Goal: Task Accomplishment & Management: Use online tool/utility

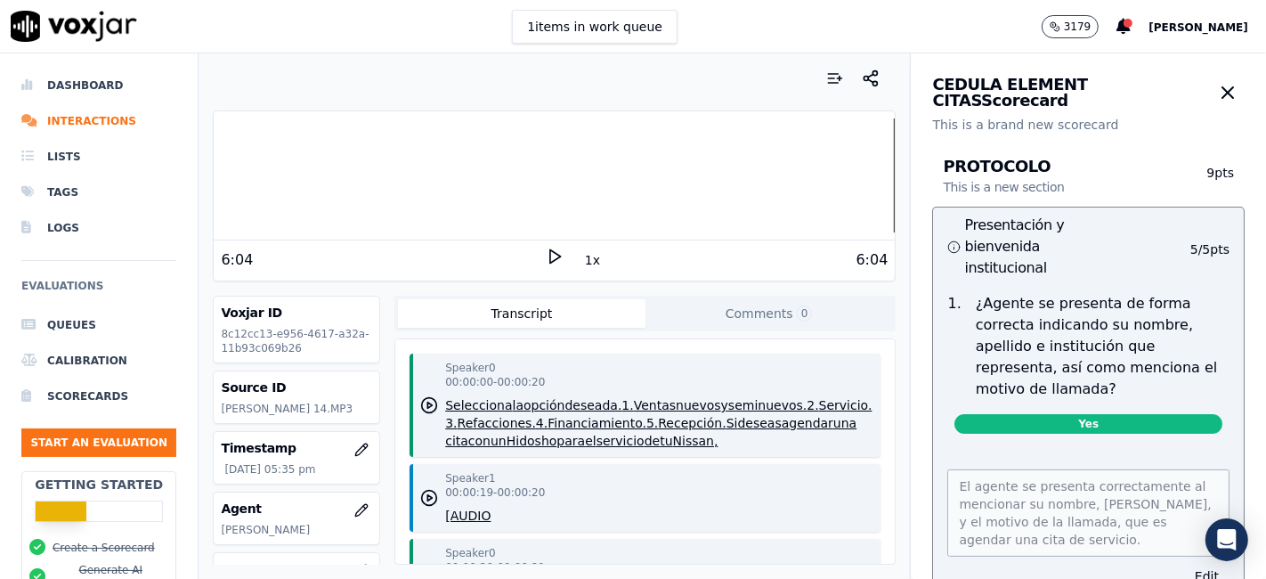
scroll to position [1780, 0]
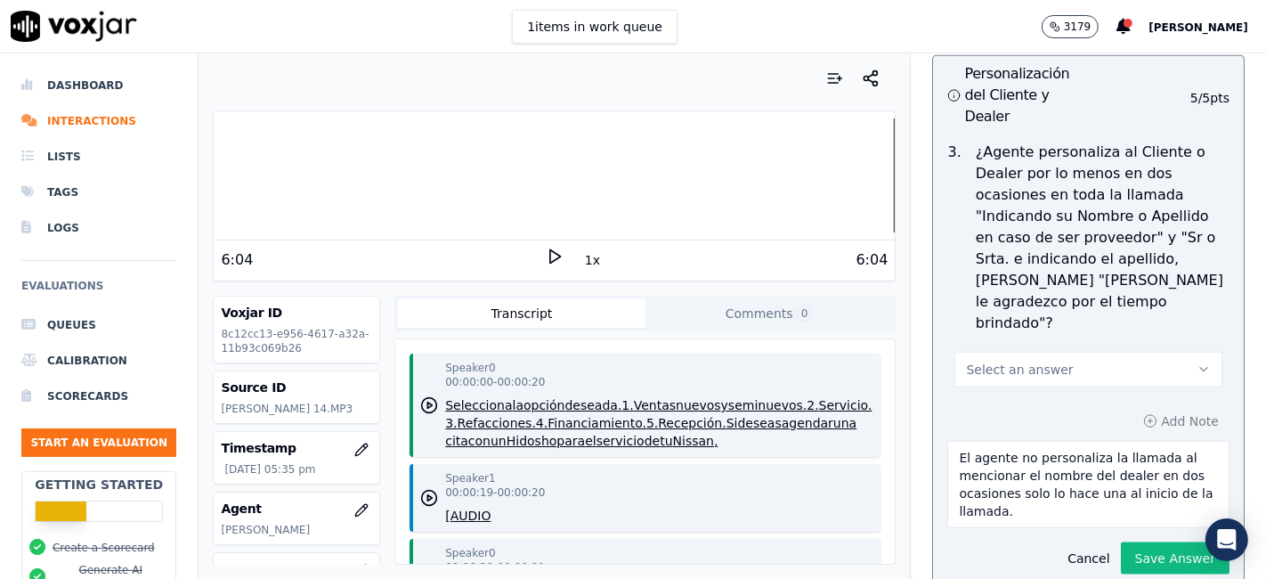
click at [1114, 352] on button "Select an answer" at bounding box center [1088, 370] width 268 height 36
click at [1033, 385] on div "No" at bounding box center [1055, 388] width 234 height 28
click at [1142, 542] on button "Save Answer" at bounding box center [1175, 558] width 109 height 32
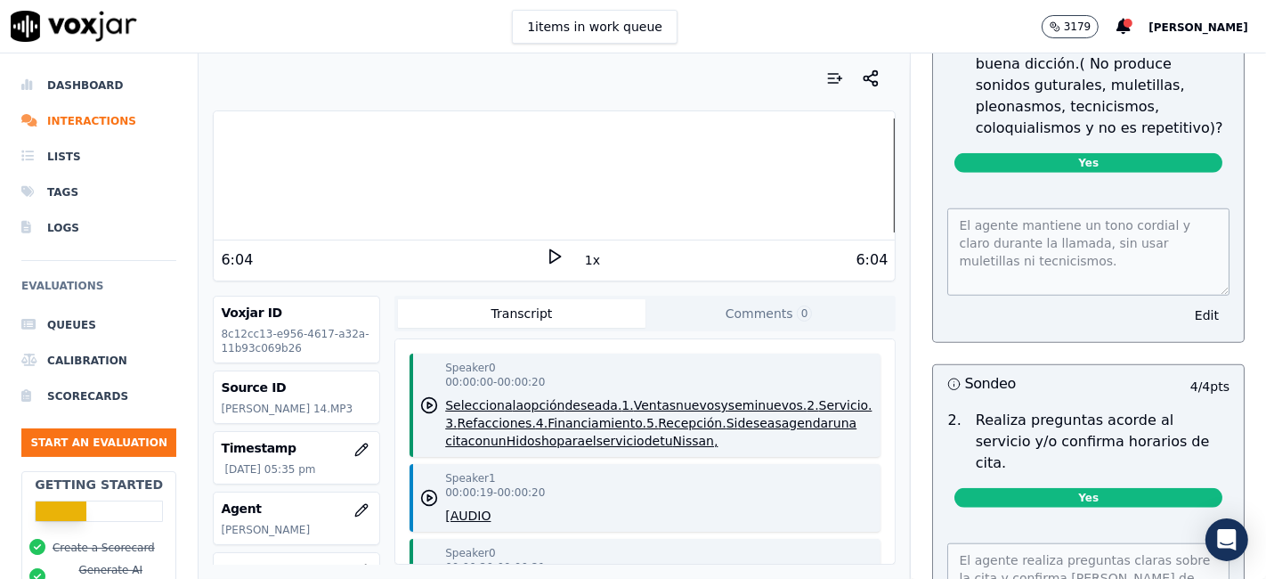
scroll to position [1129, 0]
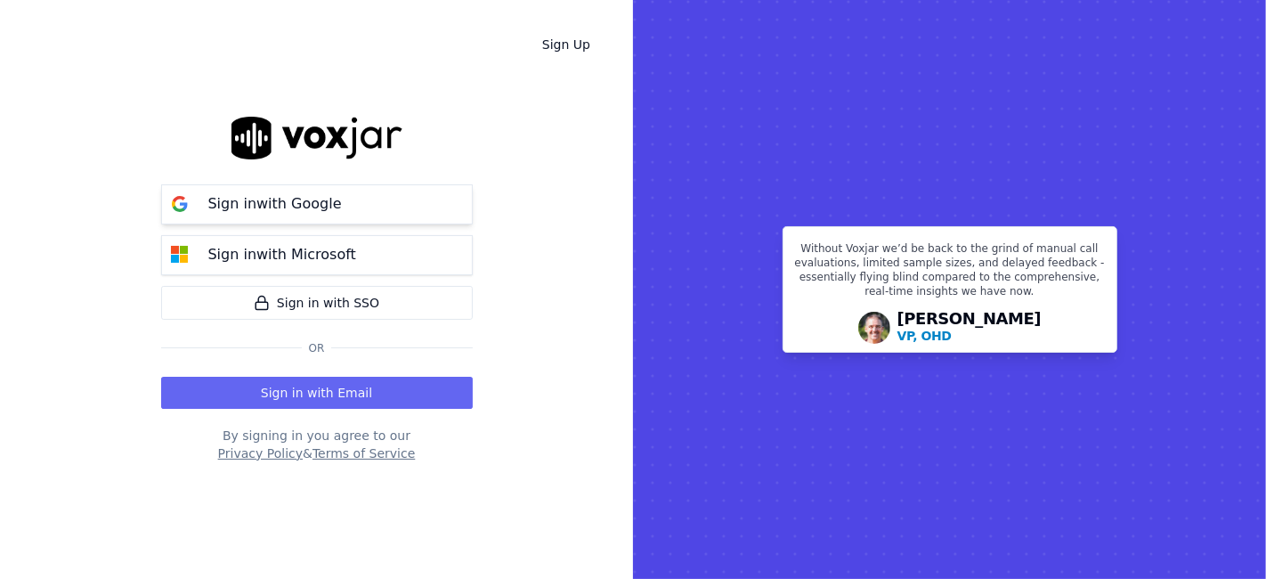
click at [327, 199] on p "Sign in with Google" at bounding box center [275, 203] width 134 height 21
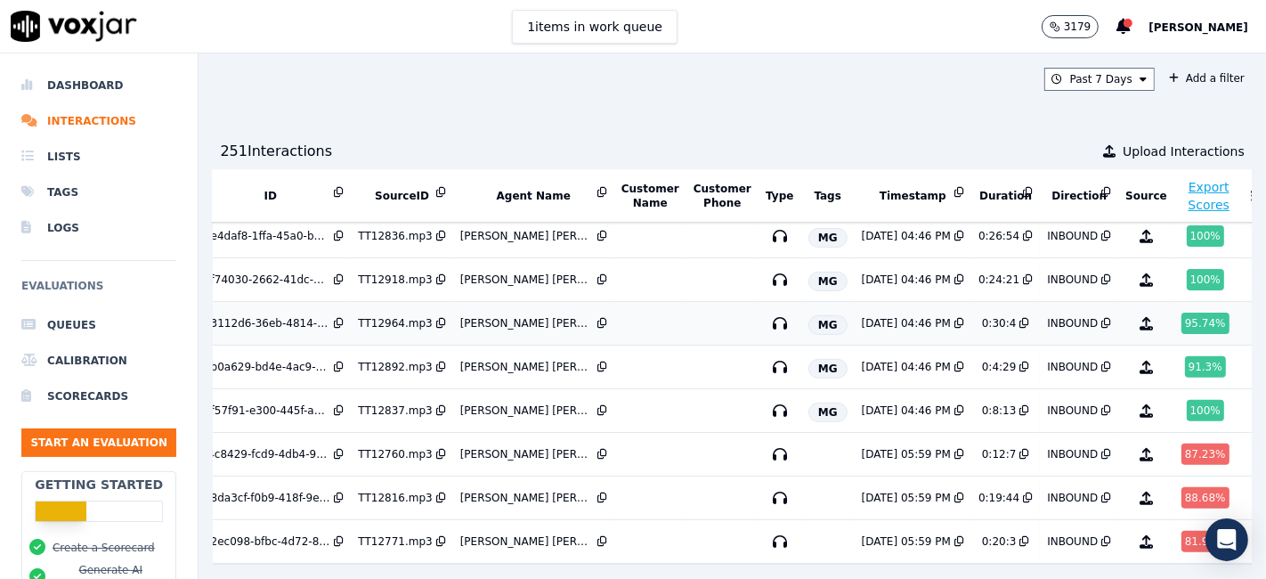
scroll to position [570, 51]
click at [1187, 400] on div "100 %" at bounding box center [1205, 410] width 37 height 21
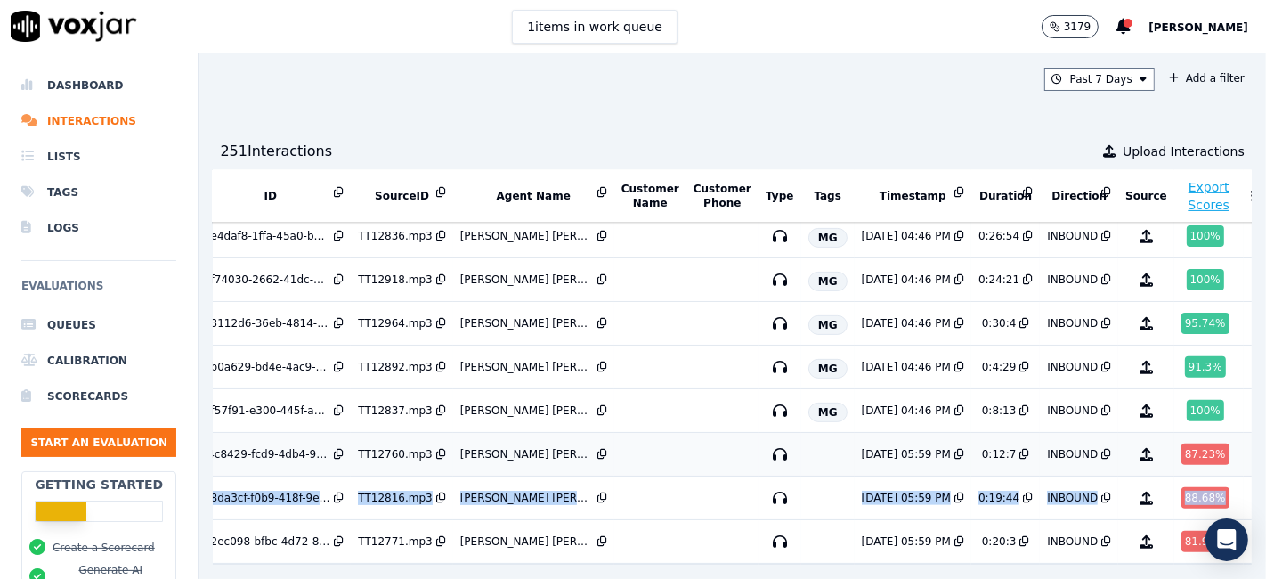
drag, startPoint x: 1188, startPoint y: 439, endPoint x: 1177, endPoint y: 396, distance: 44.3
click at [1177, 396] on tbody "aa716edf-e0cd-4e5e-abde-cb9279dca2ac TT12899.mp3 LOPEZ BECERRA RODRIGO RAFAEL M…" at bounding box center [713, 127] width 1100 height 873
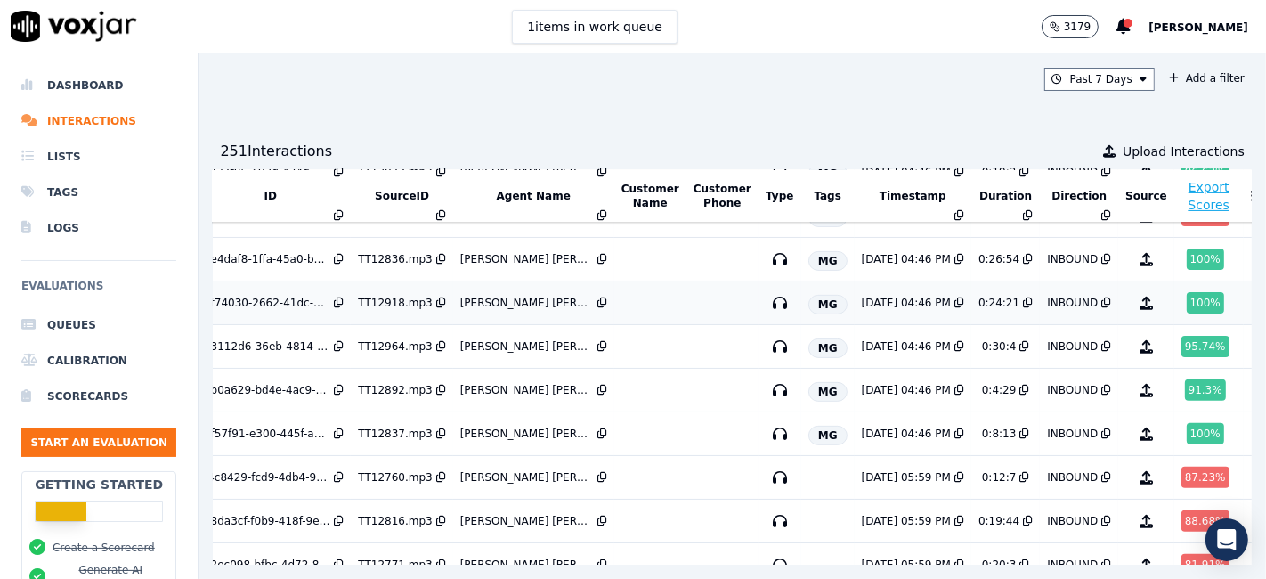
click at [1187, 296] on div "100 %" at bounding box center [1205, 302] width 37 height 21
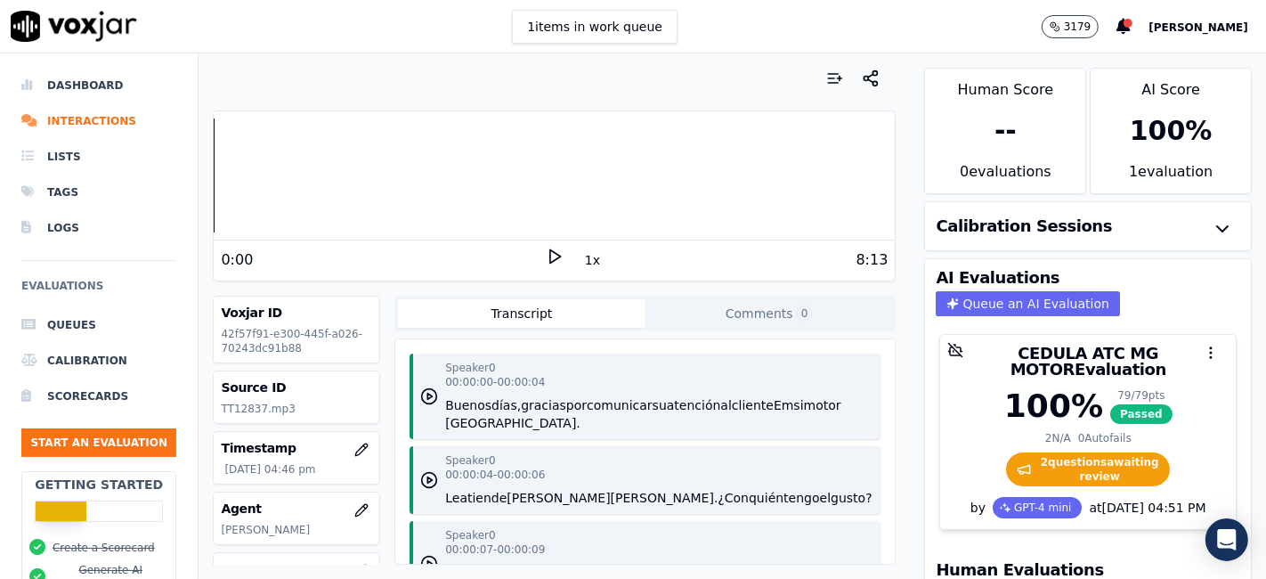
click at [546, 257] on icon at bounding box center [555, 256] width 18 height 18
click at [581, 262] on button "1x" at bounding box center [592, 259] width 22 height 25
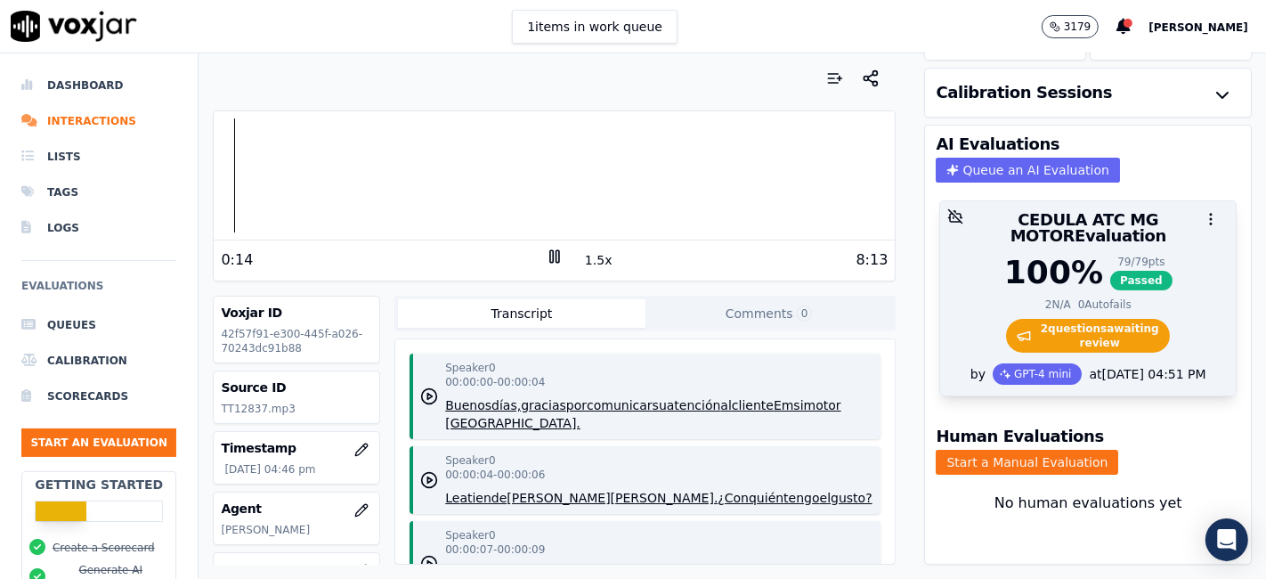
scroll to position [160, 0]
click at [1074, 319] on span "2 question s awaiting review" at bounding box center [1088, 336] width 165 height 34
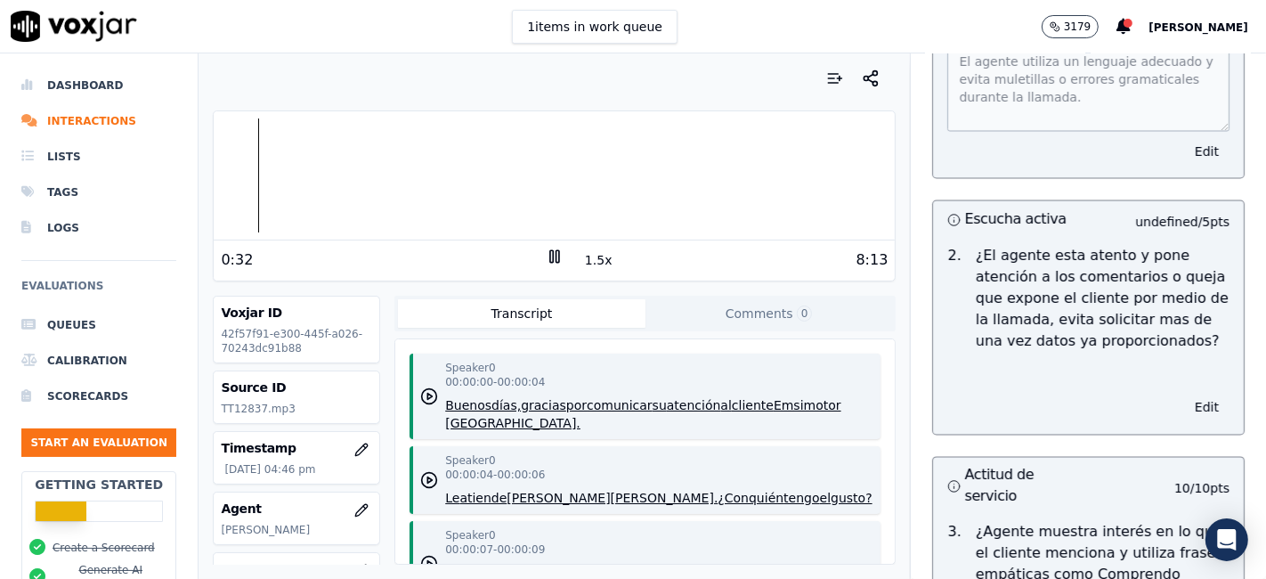
scroll to position [2769, 0]
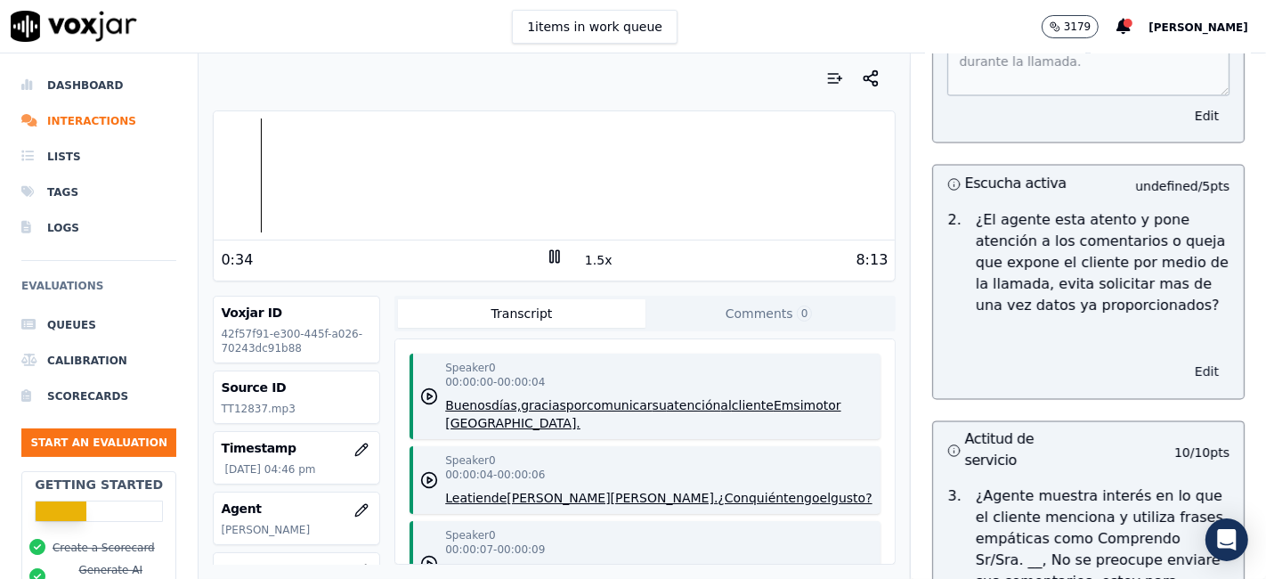
click at [1184, 361] on button "Edit" at bounding box center [1206, 372] width 45 height 25
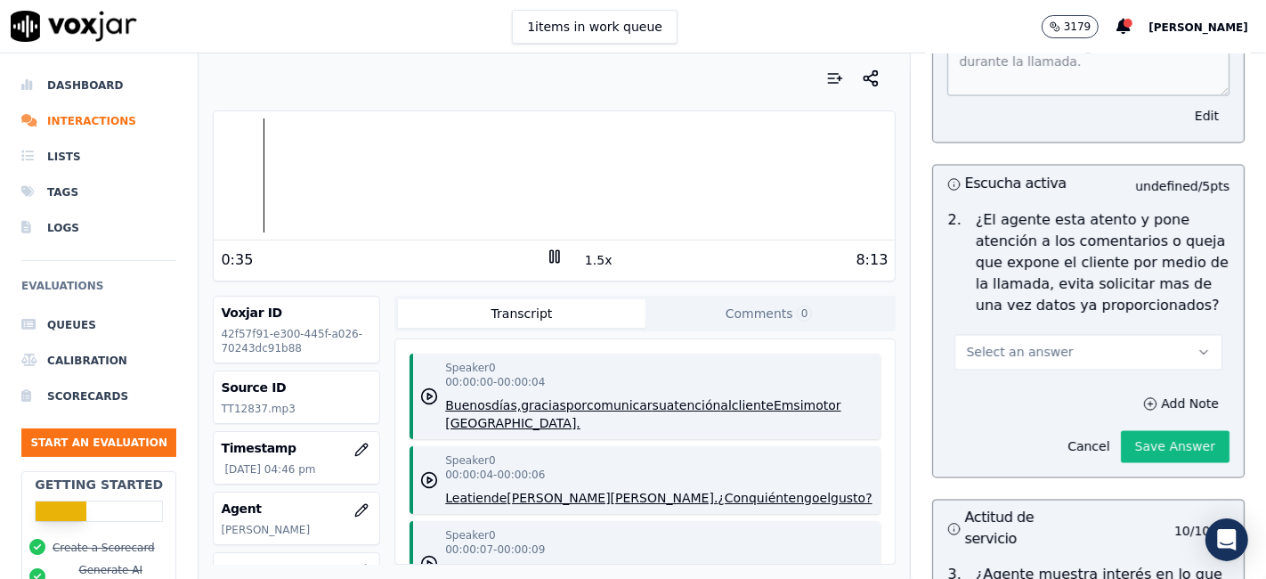
click at [1037, 336] on button "Select an answer" at bounding box center [1088, 353] width 268 height 36
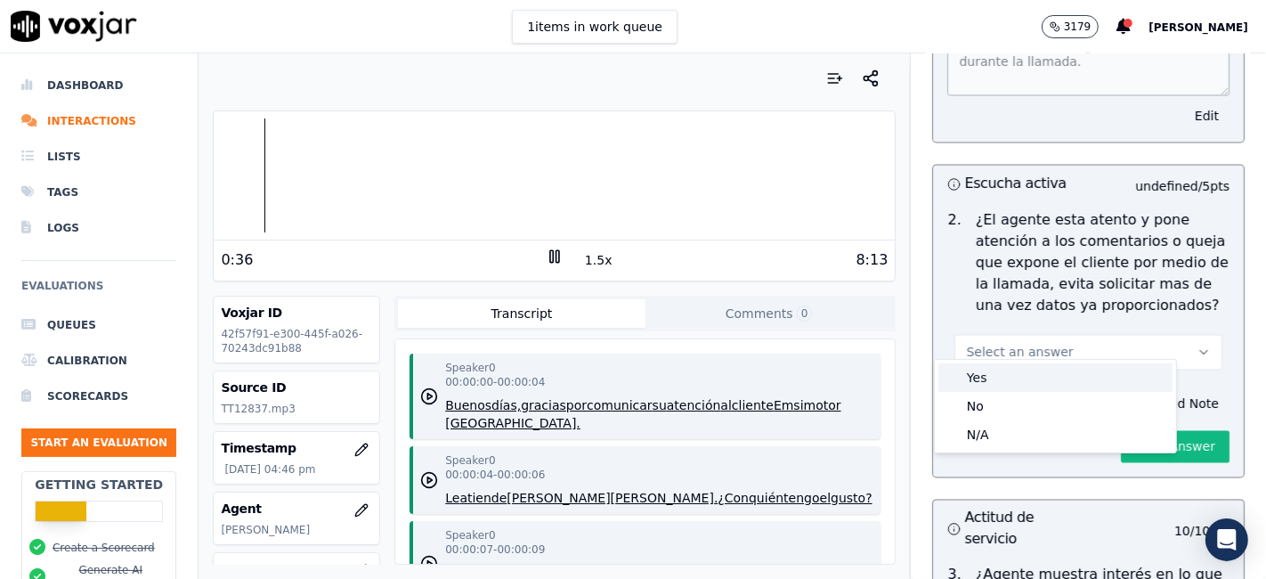
click at [1017, 377] on div "Yes" at bounding box center [1055, 377] width 234 height 28
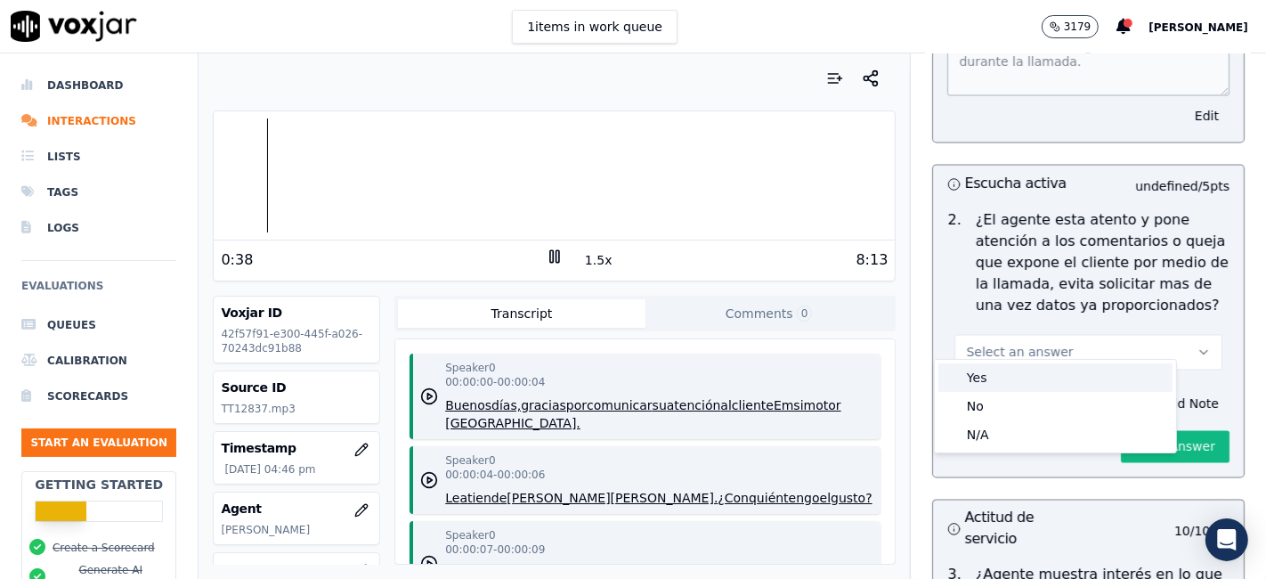
click at [1017, 377] on div "Yes" at bounding box center [1055, 377] width 234 height 28
click at [1017, 375] on div "Yes" at bounding box center [1055, 377] width 234 height 28
click at [1016, 372] on div "Yes" at bounding box center [1055, 377] width 234 height 28
click at [1016, 371] on div "Yes" at bounding box center [1055, 377] width 234 height 28
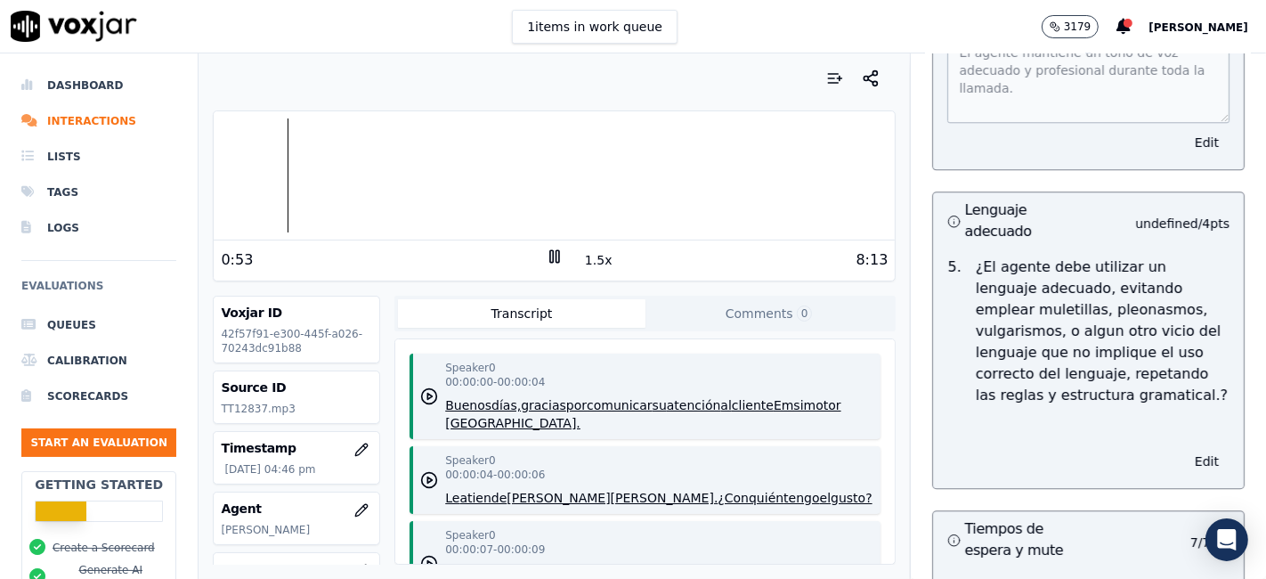
scroll to position [4079, 0]
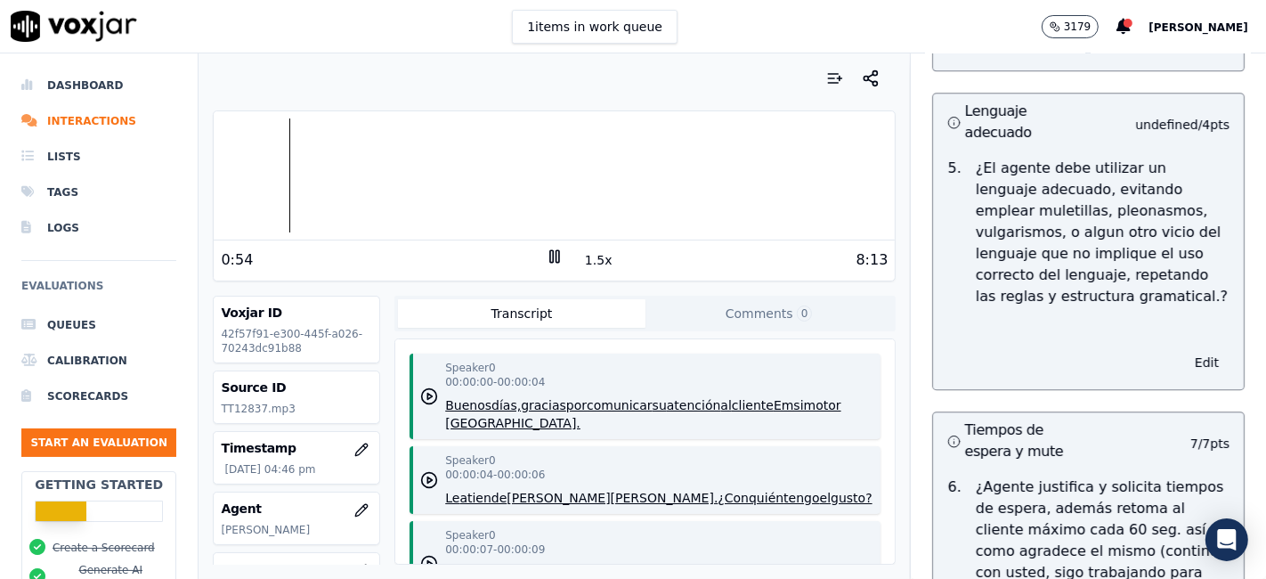
click at [1184, 350] on button "Edit" at bounding box center [1206, 362] width 45 height 25
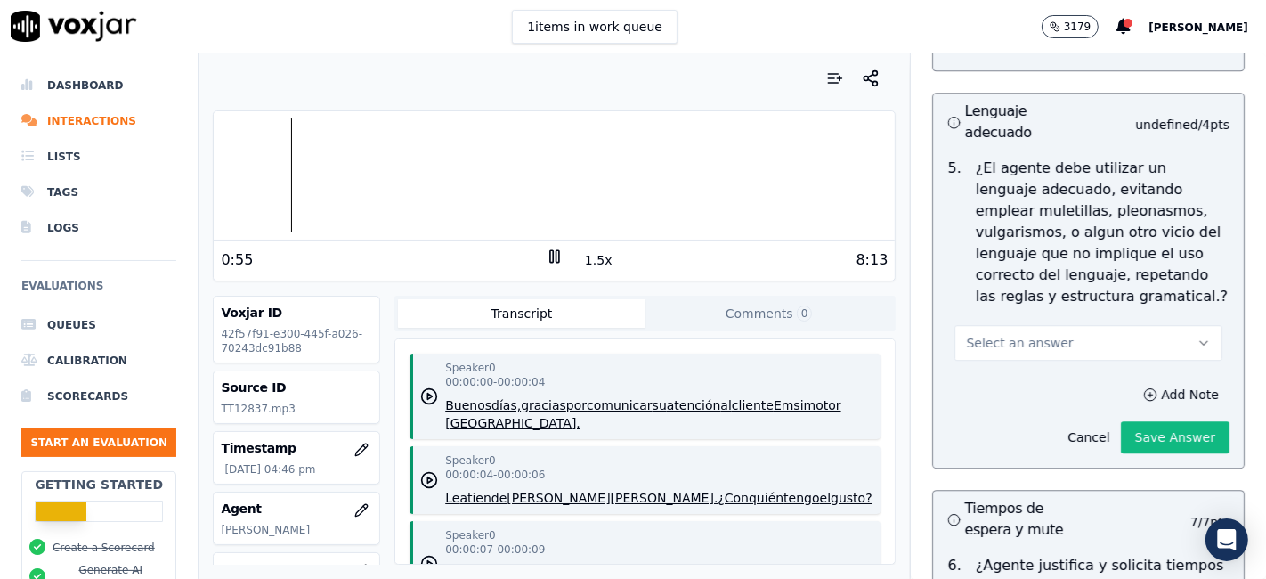
click at [974, 334] on span "Select an answer" at bounding box center [1019, 343] width 107 height 18
click at [986, 374] on div "No" at bounding box center [1055, 370] width 234 height 28
click at [985, 372] on div "No" at bounding box center [1055, 370] width 234 height 28
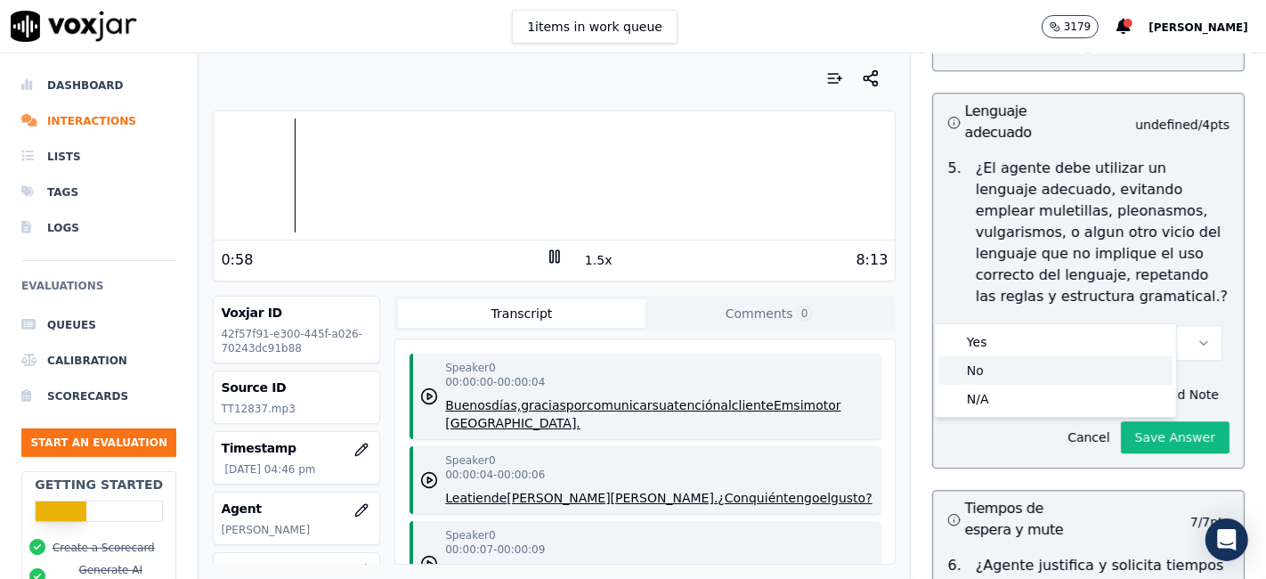
click at [984, 369] on div "No" at bounding box center [1055, 370] width 234 height 28
click at [1016, 410] on div "N/A" at bounding box center [1055, 399] width 234 height 28
click at [1016, 409] on div "N/A" at bounding box center [1055, 399] width 234 height 28
click at [1015, 409] on div "N/A" at bounding box center [1055, 399] width 234 height 28
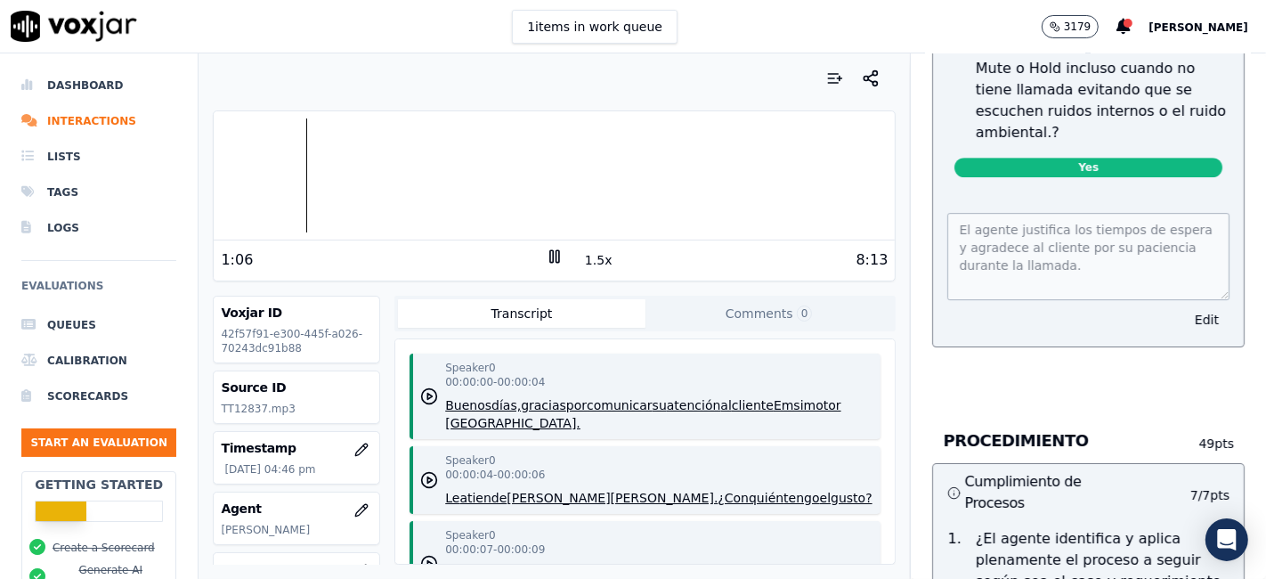
scroll to position [4672, 0]
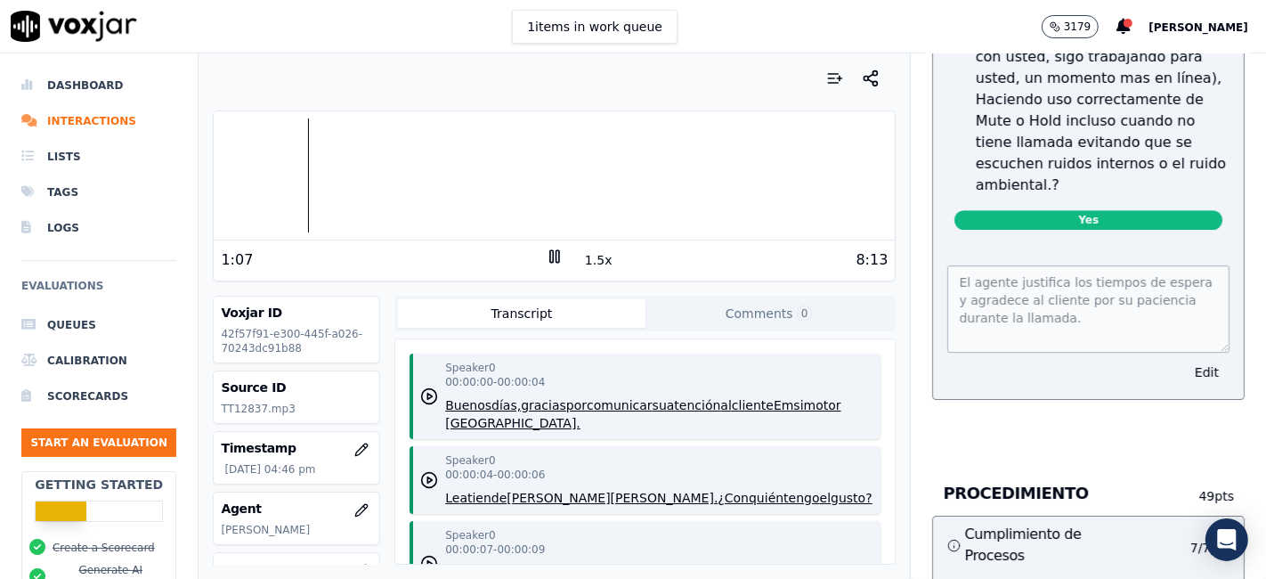
click at [1184, 360] on button "Edit" at bounding box center [1206, 372] width 45 height 25
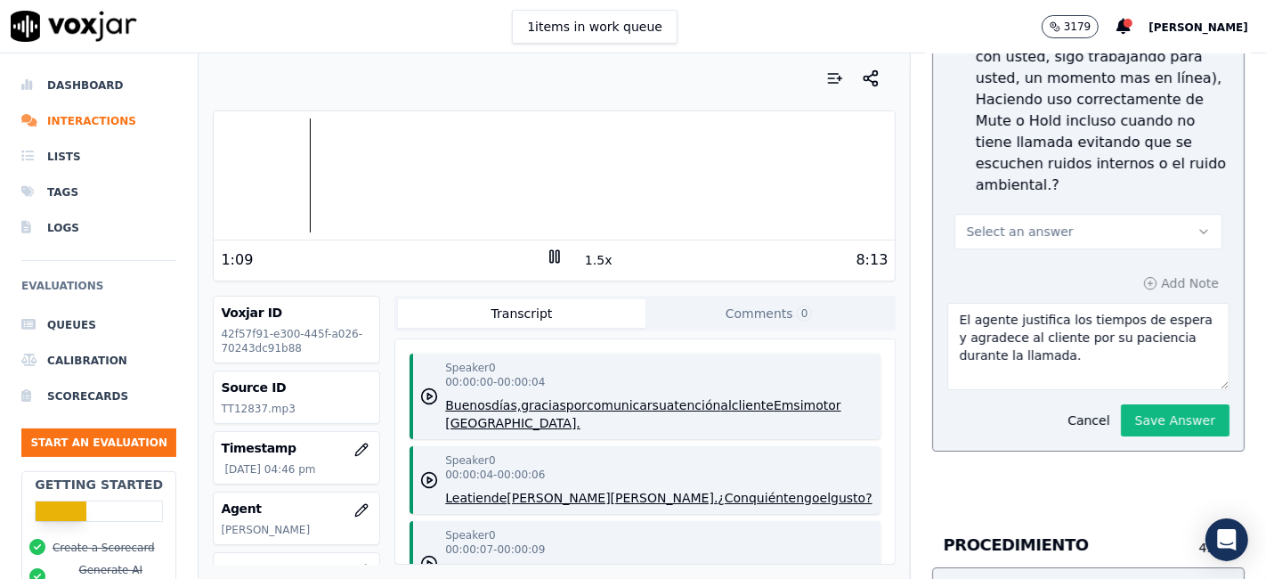
click at [974, 223] on span "Select an answer" at bounding box center [1019, 232] width 107 height 18
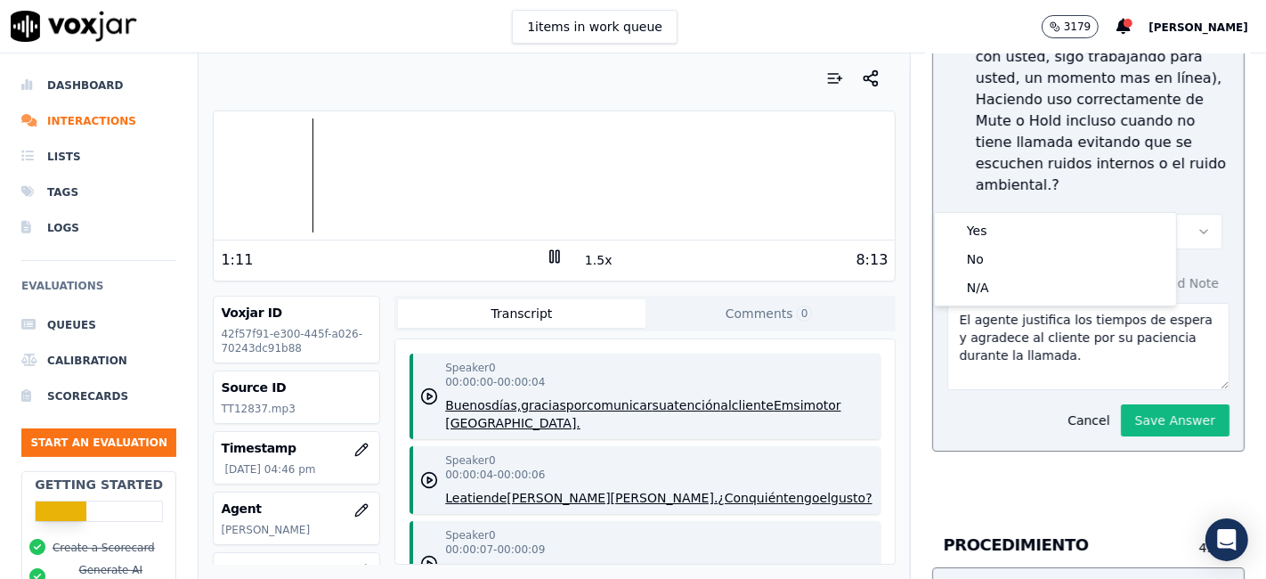
click at [1218, 176] on div "PROTOCOLO This is a new section 20 pts Toma de llamada 3 / 3 pts 1 . ¿Agente to…" at bounding box center [1088, 576] width 355 height 10194
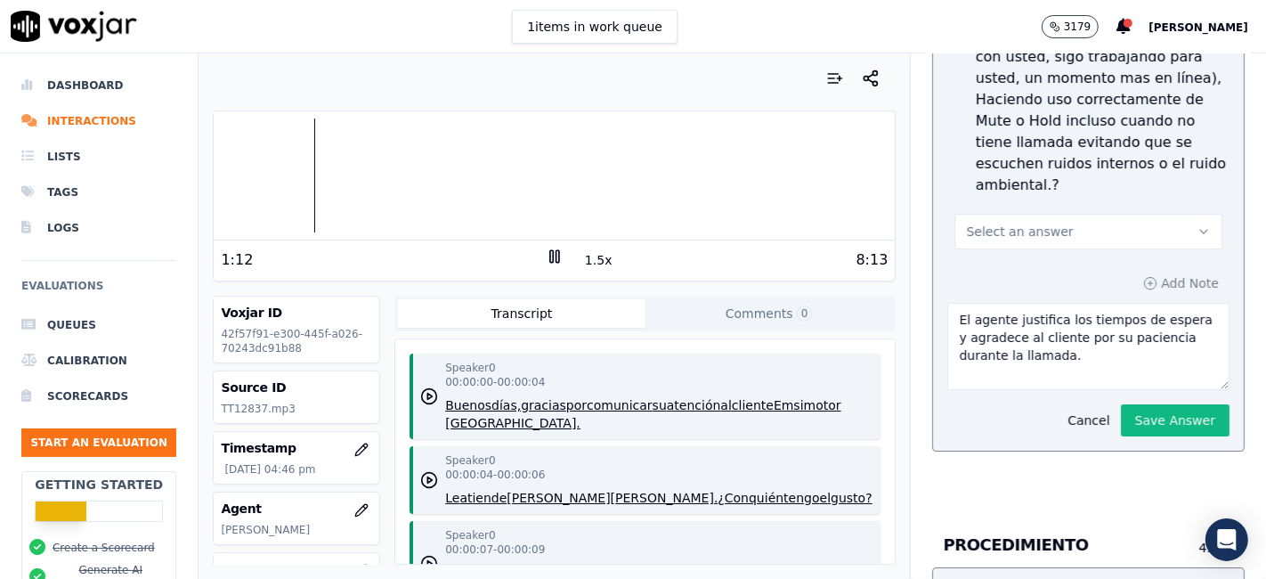
click at [1060, 408] on button "Cancel" at bounding box center [1088, 420] width 63 height 25
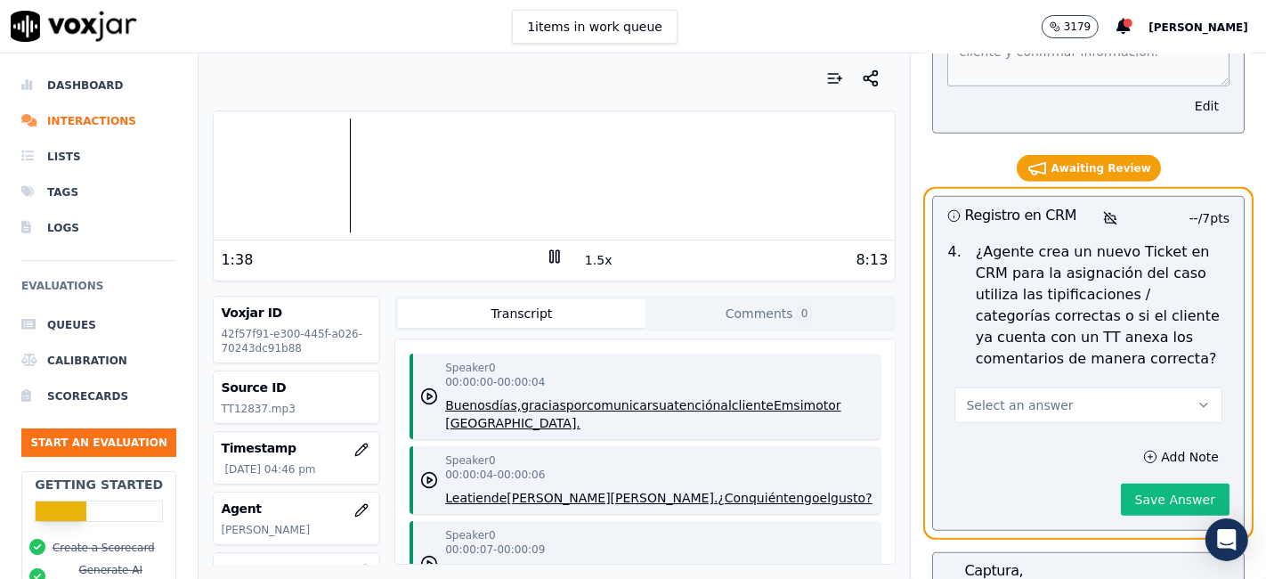
scroll to position [6453, 0]
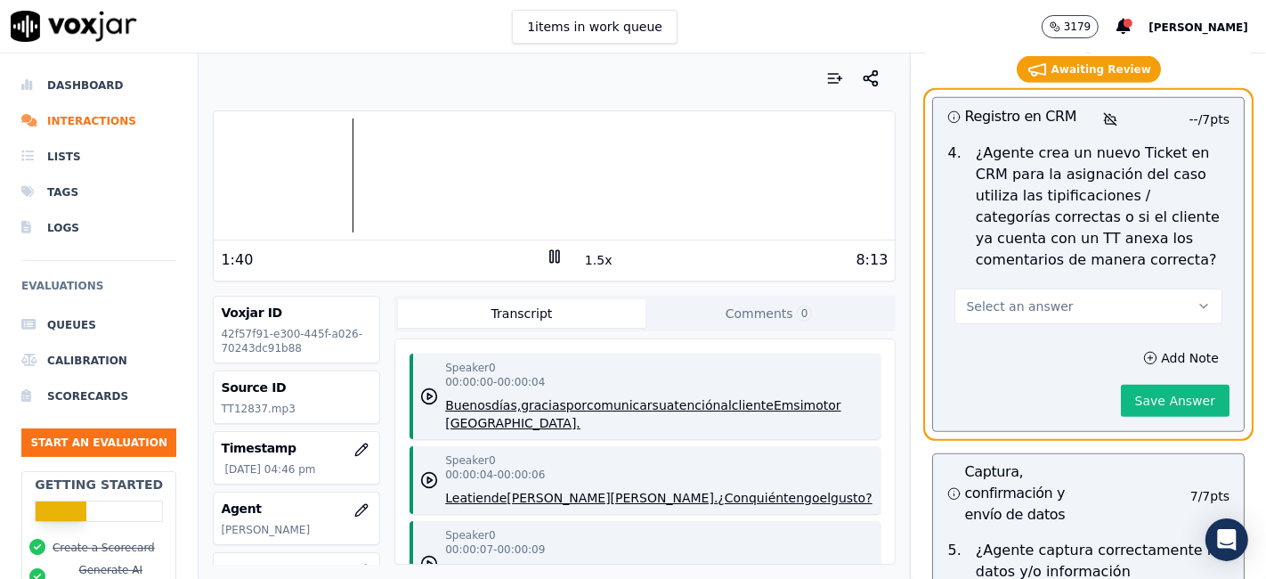
click at [1196, 299] on icon "button" at bounding box center [1203, 306] width 14 height 14
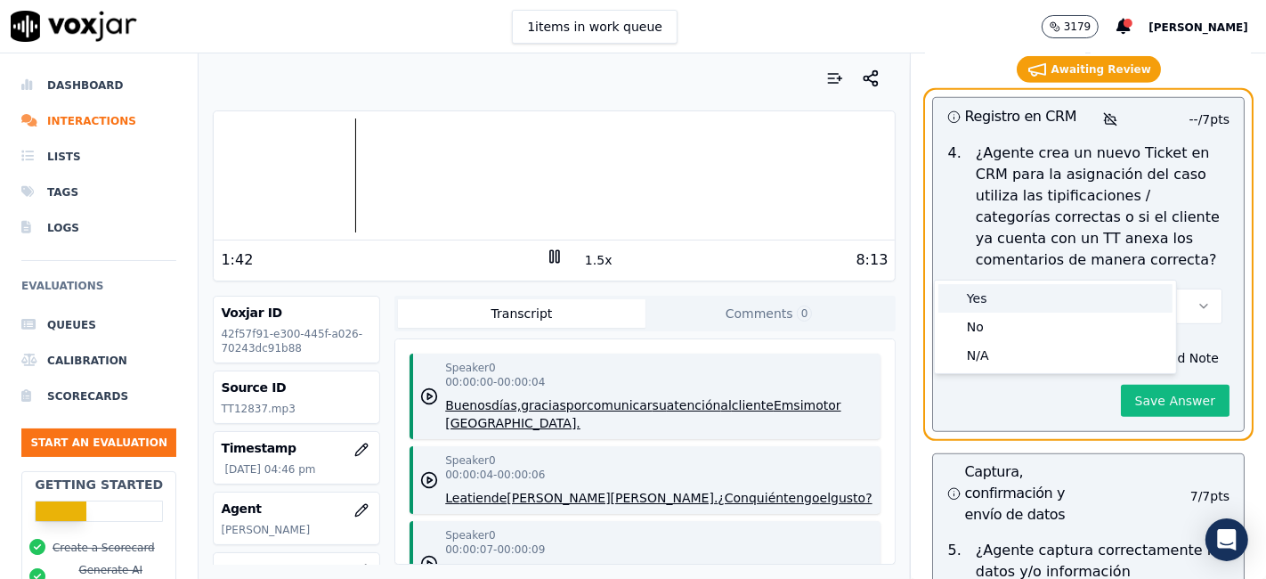
click at [999, 303] on div "Yes" at bounding box center [1055, 298] width 234 height 28
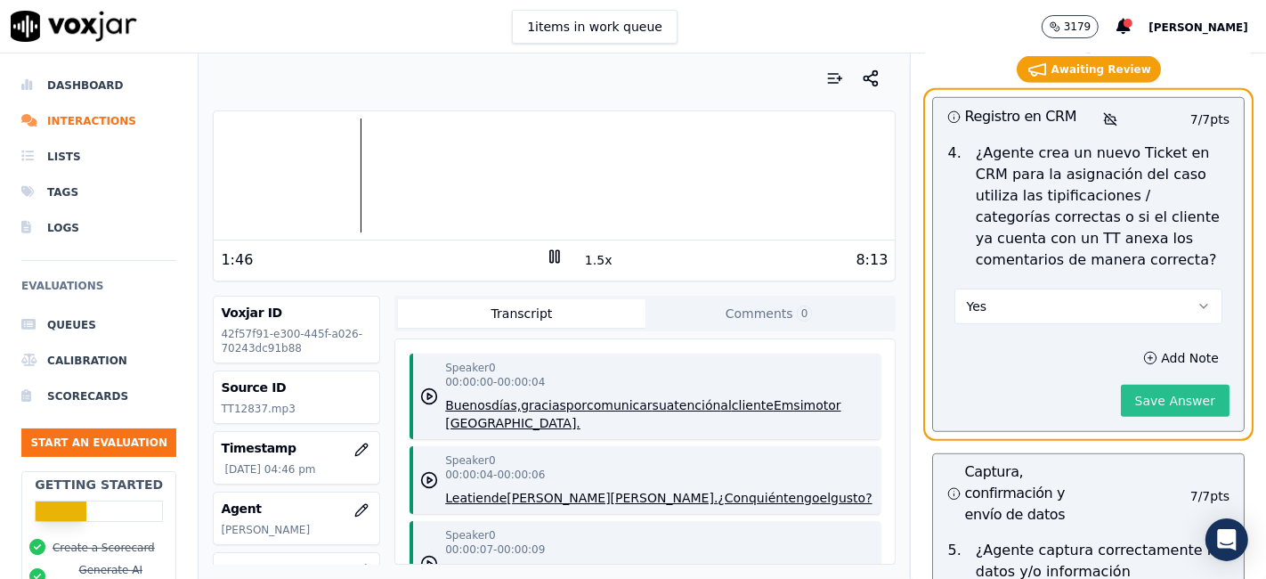
click at [1122, 385] on button "Save Answer" at bounding box center [1175, 401] width 109 height 32
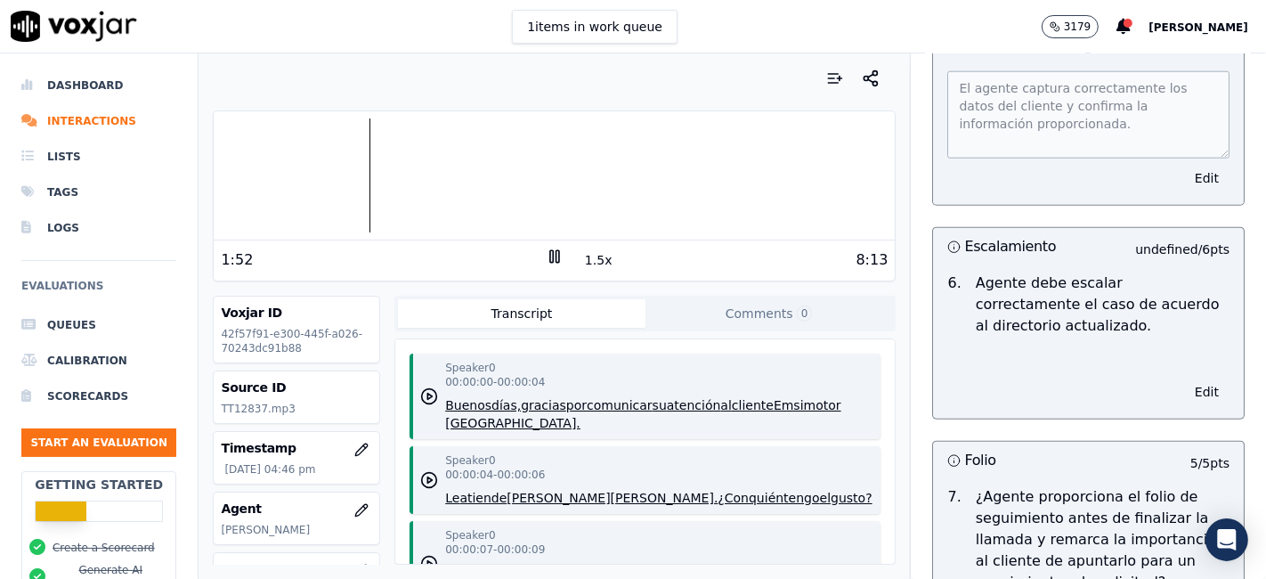
scroll to position [7244, 0]
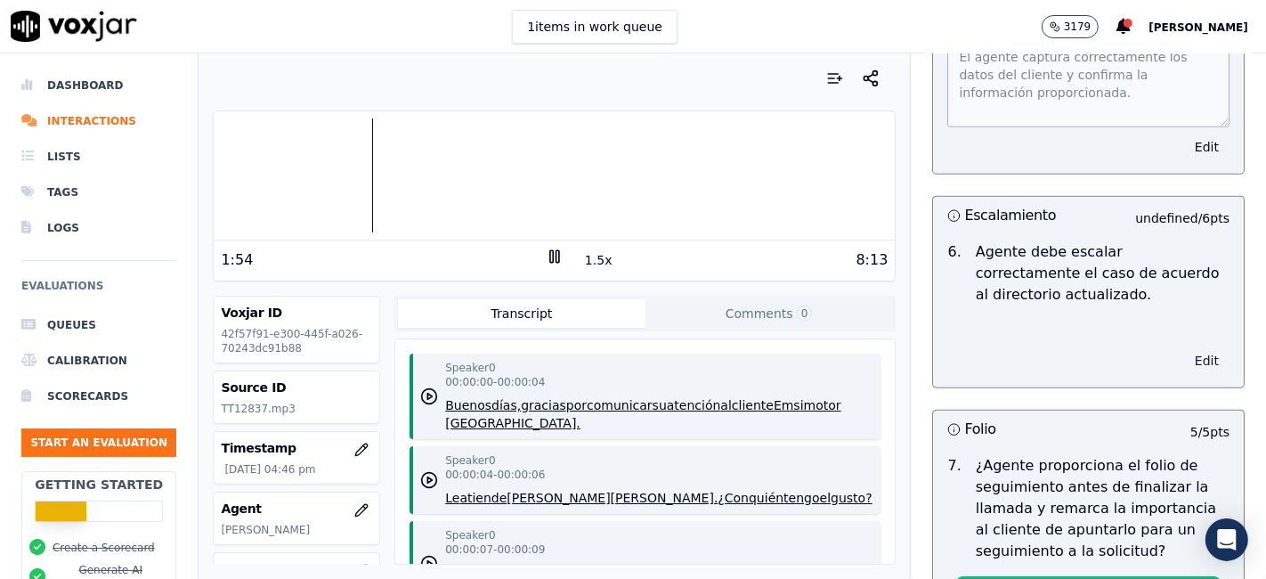
click at [1184, 348] on button "Edit" at bounding box center [1206, 360] width 45 height 25
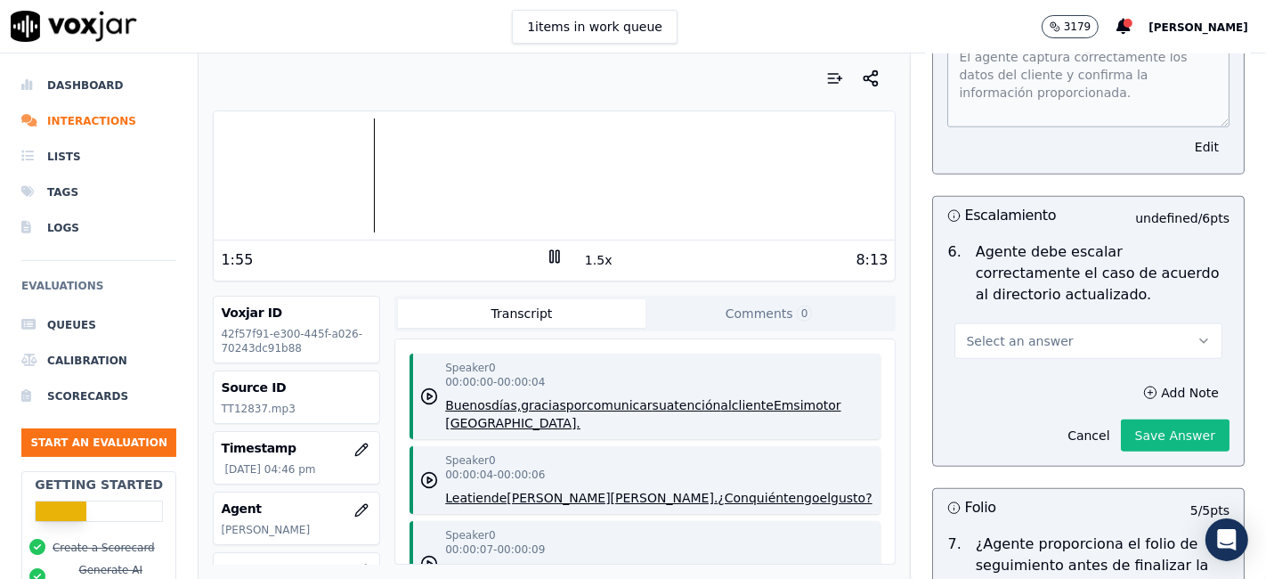
scroll to position [7204, 0]
click at [1064, 322] on button "Select an answer" at bounding box center [1088, 340] width 268 height 36
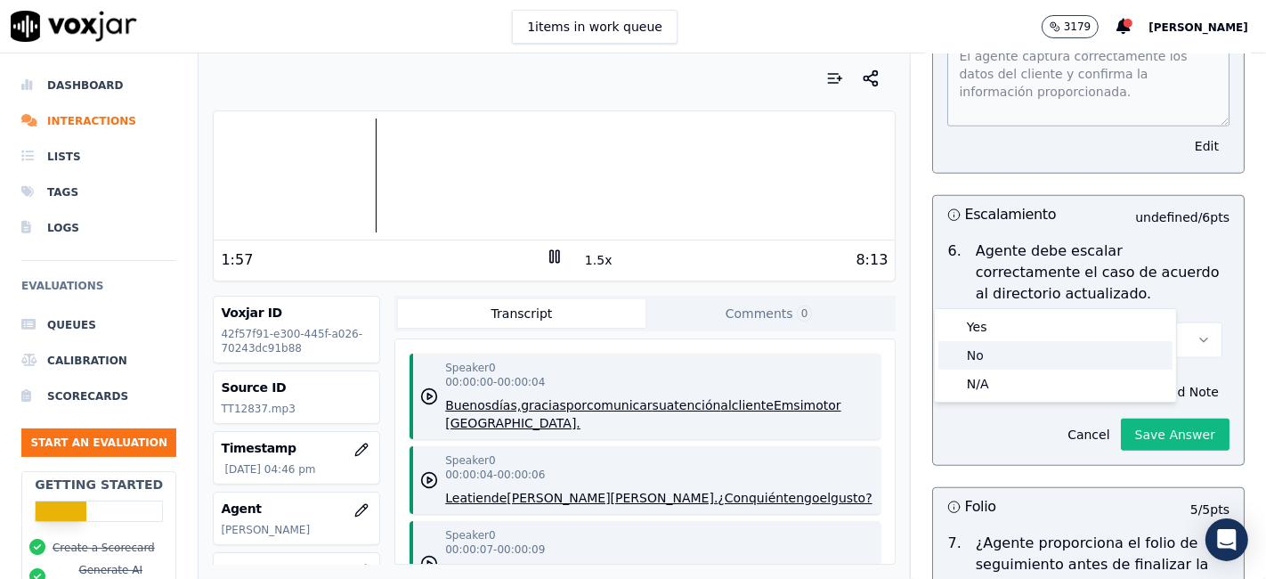
click at [994, 347] on div "No" at bounding box center [1055, 355] width 234 height 28
click at [1009, 352] on div "No" at bounding box center [1055, 355] width 234 height 28
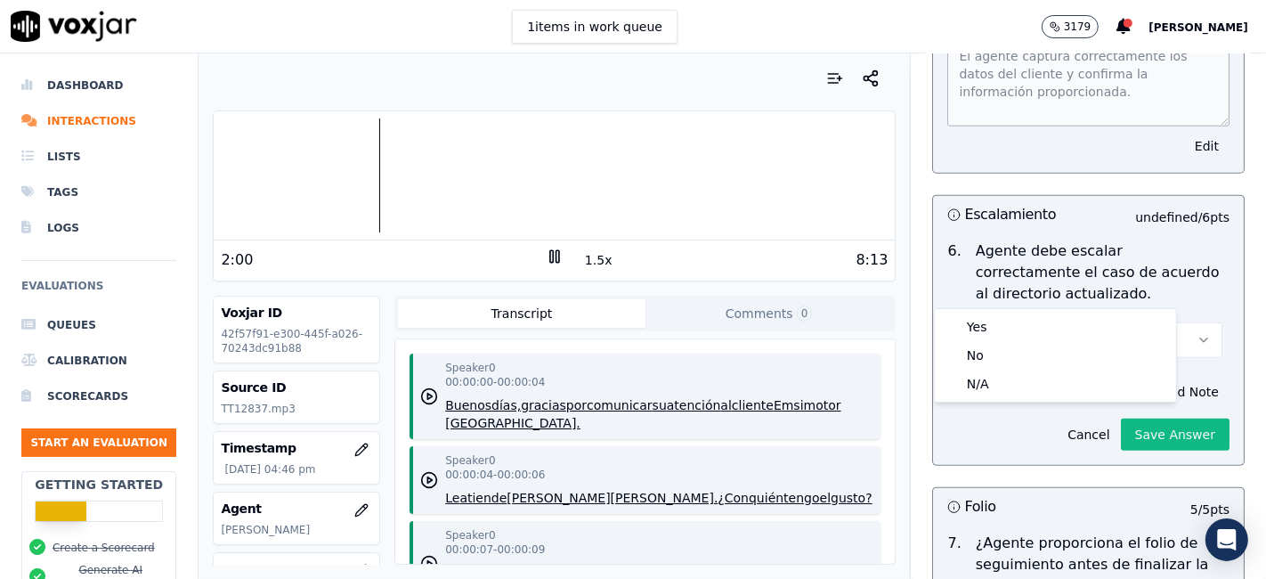
click at [1184, 304] on div "Select an answer" at bounding box center [1088, 330] width 296 height 53
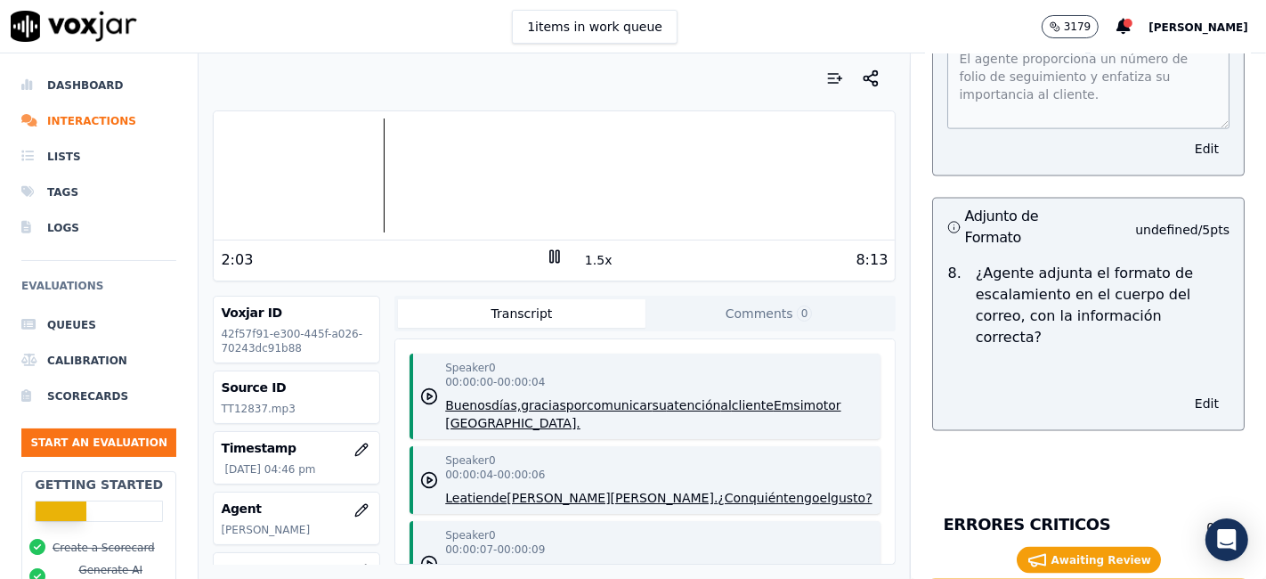
scroll to position [7896, 0]
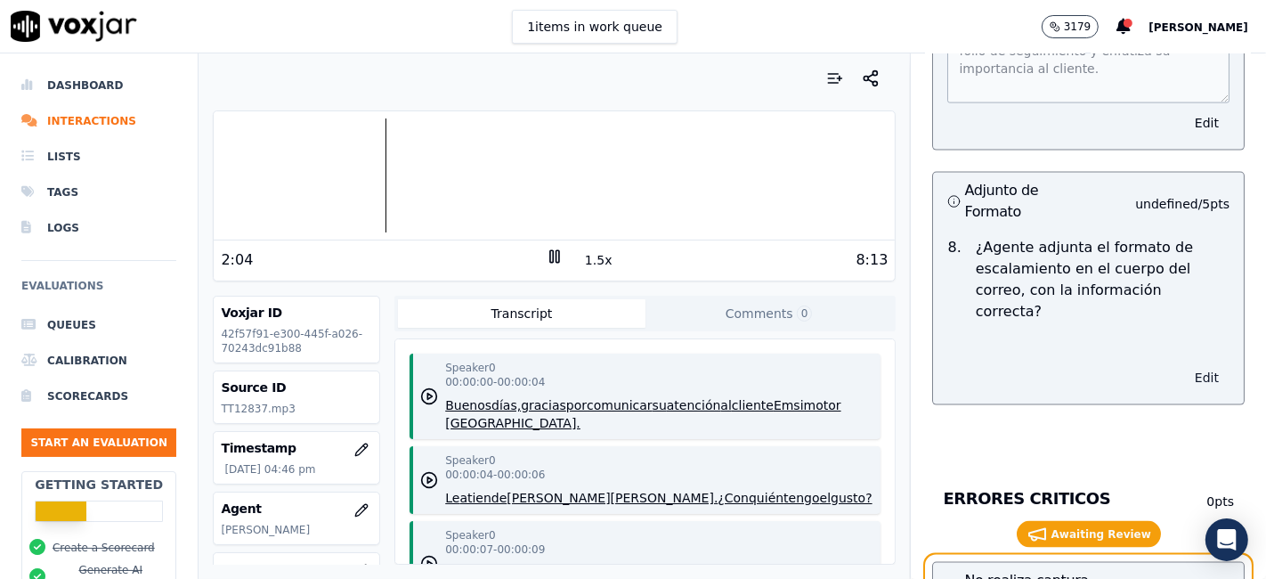
click at [1184, 365] on button "Edit" at bounding box center [1206, 377] width 45 height 25
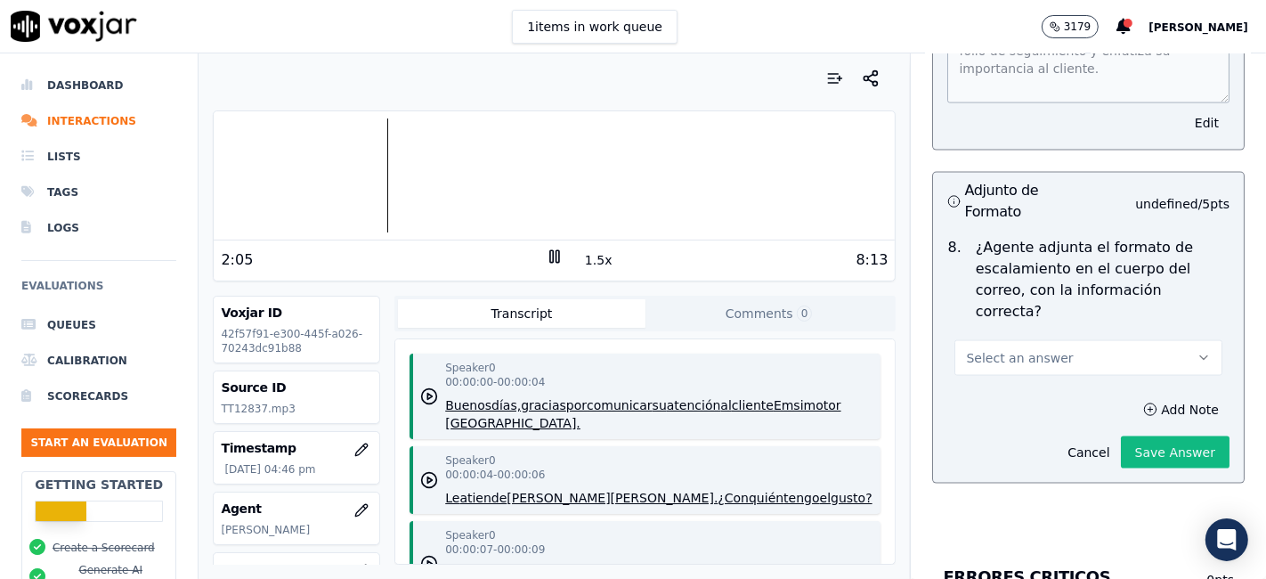
click at [1070, 340] on button "Select an answer" at bounding box center [1088, 358] width 268 height 36
click at [976, 320] on div "Yes" at bounding box center [1055, 321] width 234 height 28
click at [1007, 327] on div "Yes" at bounding box center [1055, 321] width 234 height 28
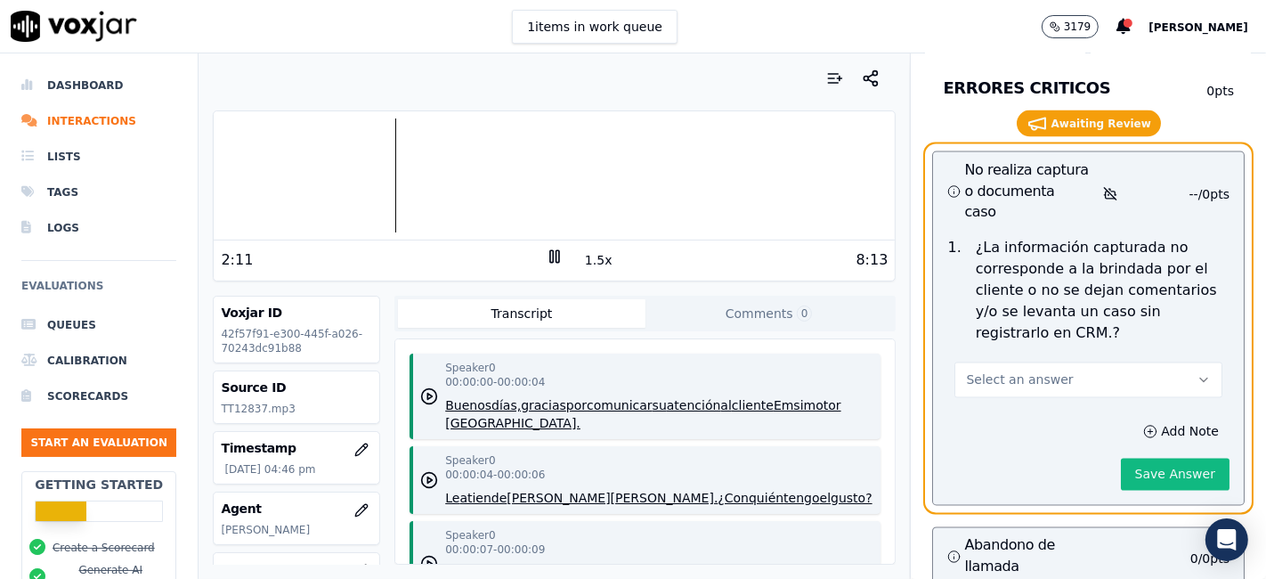
scroll to position [8390, 0]
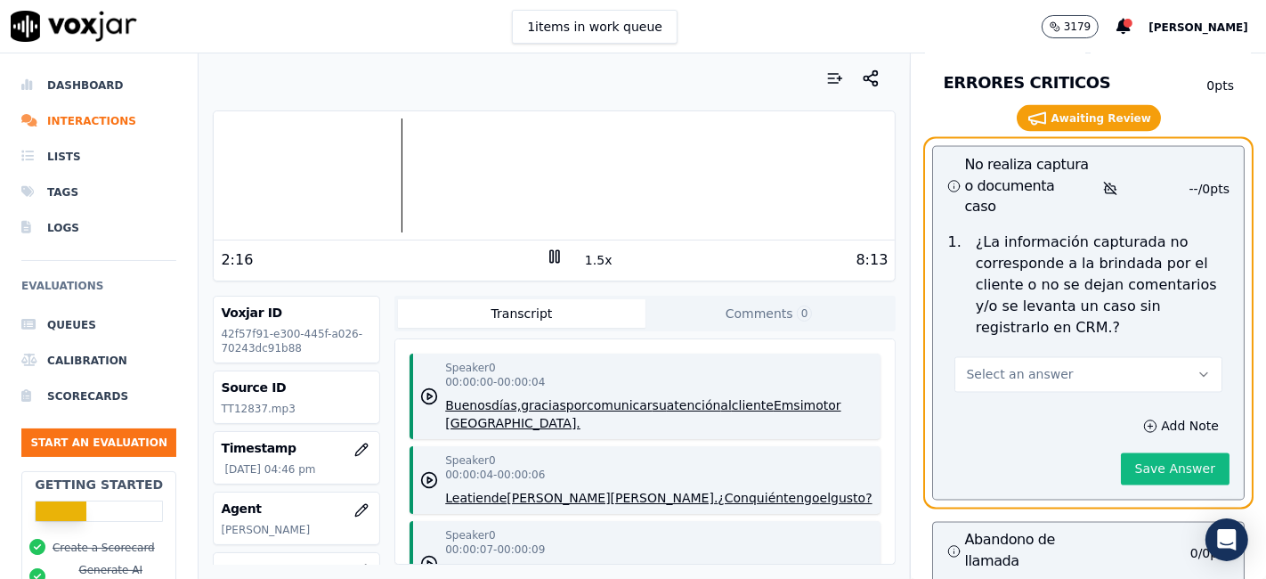
click at [1024, 366] on span "Select an answer" at bounding box center [1019, 375] width 107 height 18
click at [1018, 343] on div "Yes" at bounding box center [1055, 337] width 234 height 28
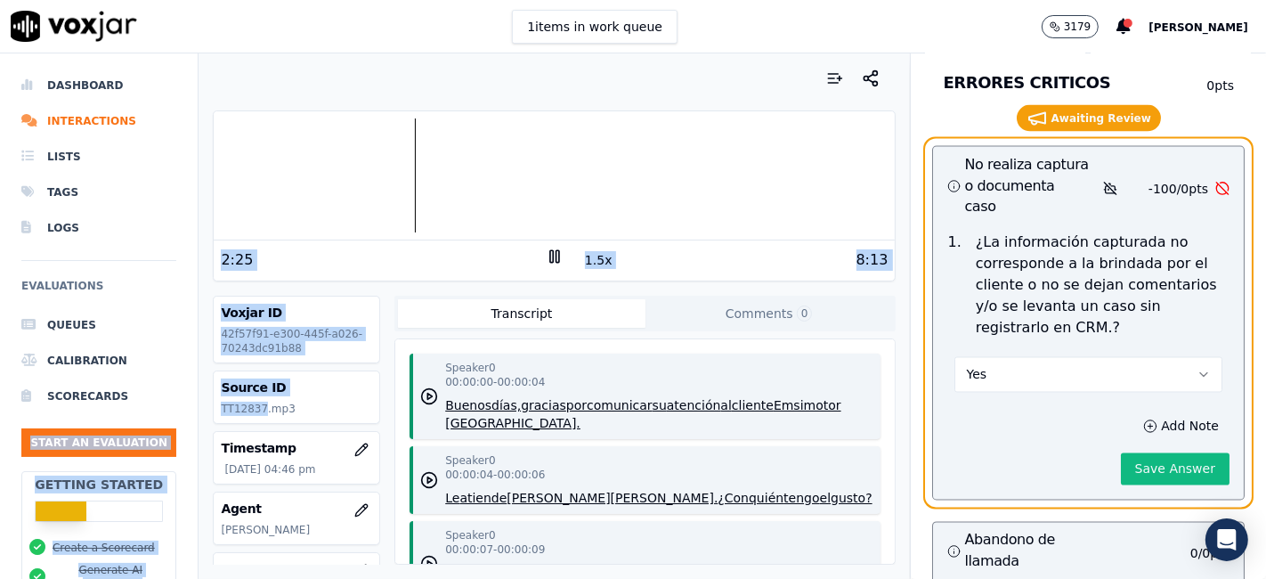
drag, startPoint x: 260, startPoint y: 404, endPoint x: 194, endPoint y: 408, distance: 66.0
click at [194, 408] on div "Dashboard Interactions Lists Tags Logs Evaluations Queues Calibration Scorecard…" at bounding box center [633, 315] width 1266 height 525
click at [393, 275] on div "2:27 1.5x 8:13" at bounding box center [554, 259] width 681 height 38
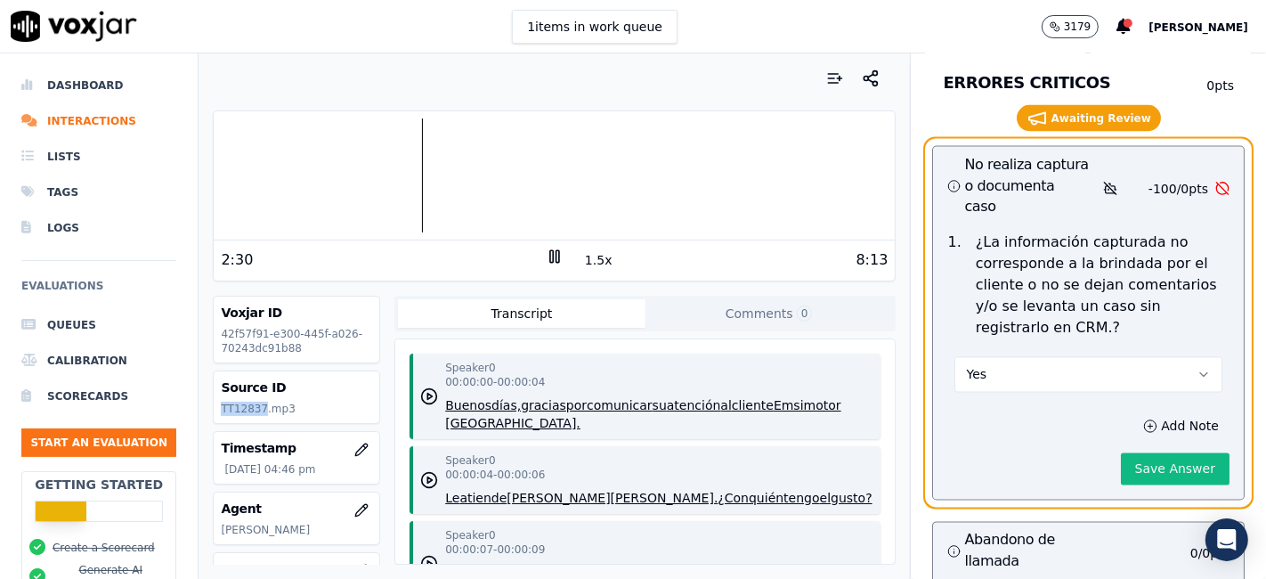
drag, startPoint x: 259, startPoint y: 410, endPoint x: 221, endPoint y: 408, distance: 38.4
click at [221, 408] on p "TT12837.mp3" at bounding box center [296, 408] width 151 height 14
copy p "TT12837"
click at [546, 255] on icon at bounding box center [555, 256] width 18 height 18
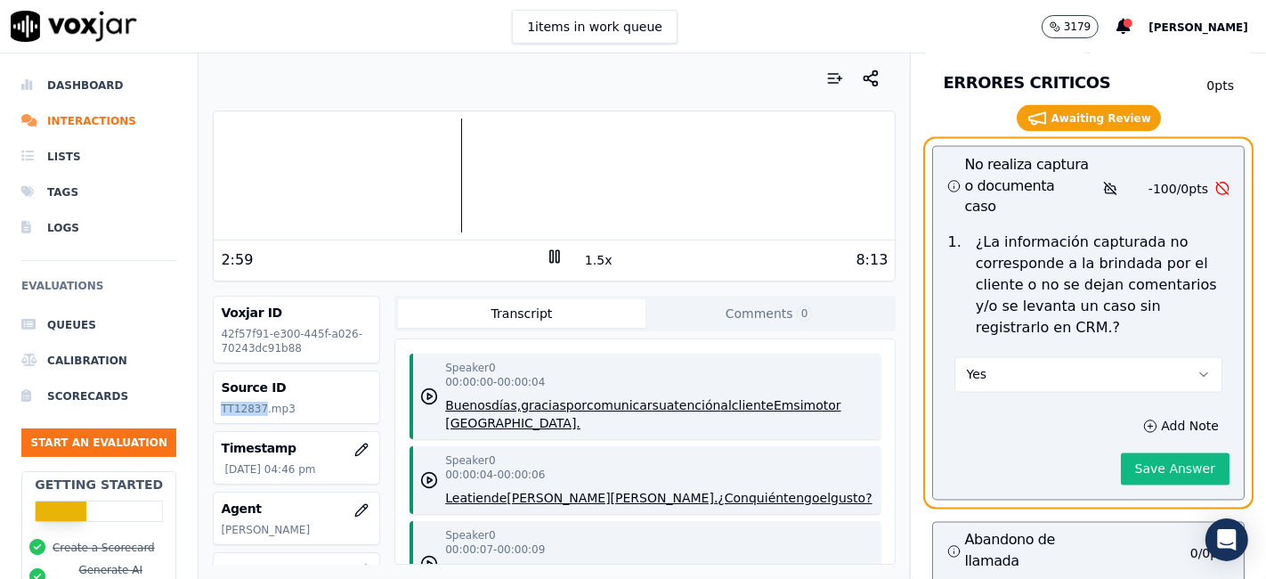
copy p "TT12837"
click at [545, 245] on div "4:08 1.5x 8:13" at bounding box center [554, 259] width 681 height 38
click at [547, 251] on icon at bounding box center [555, 256] width 18 height 18
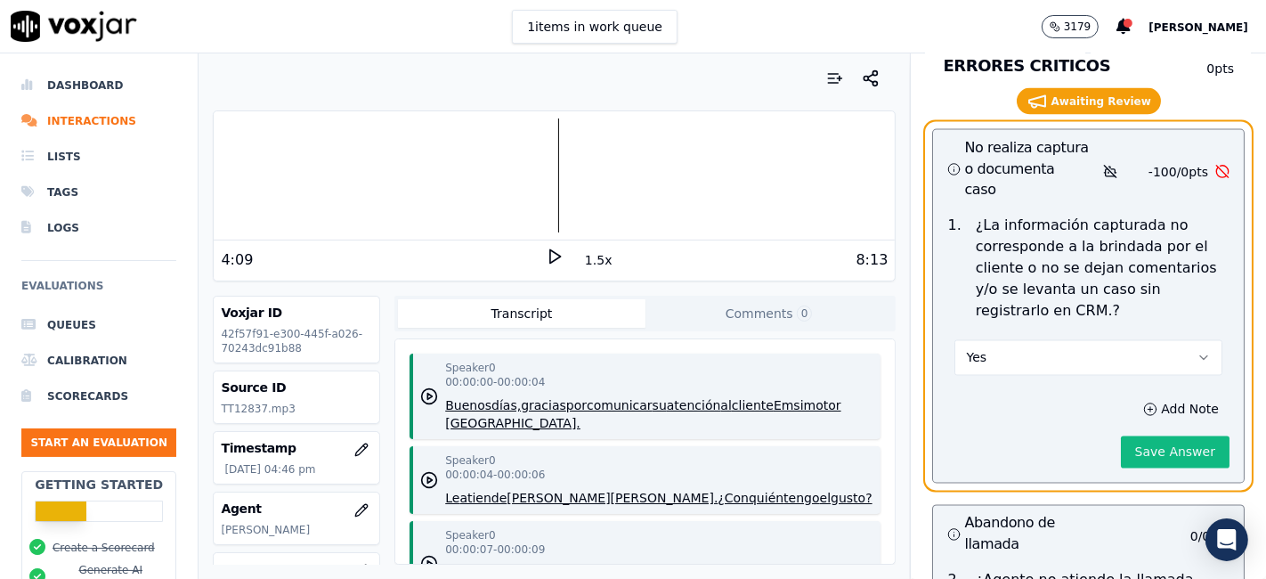
scroll to position [8275, 0]
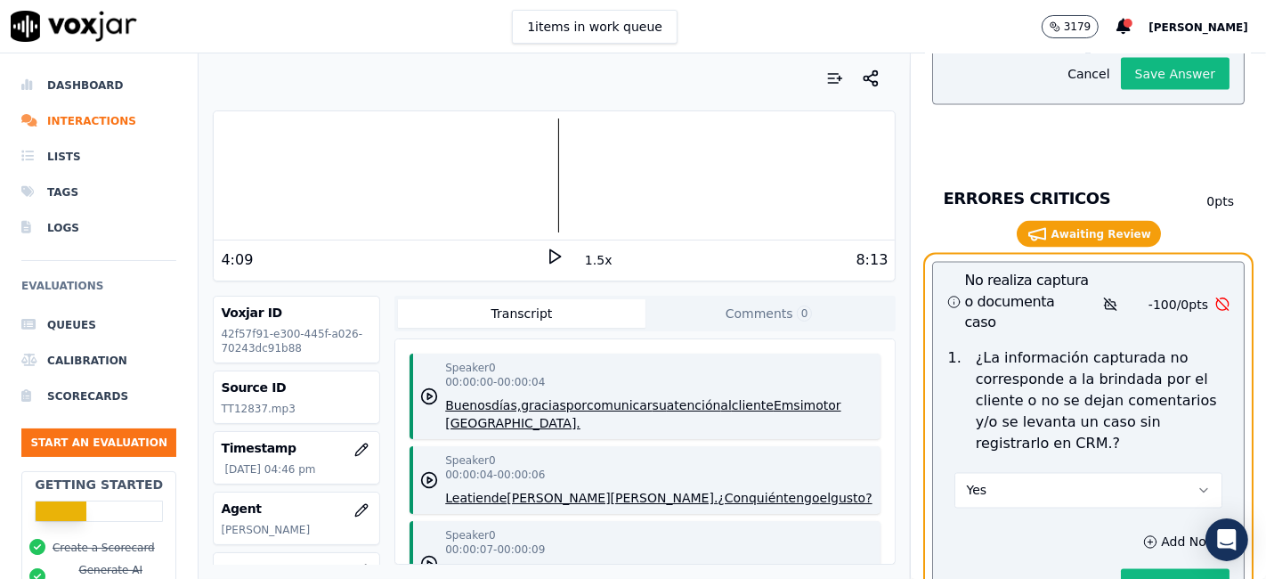
click at [549, 249] on icon at bounding box center [555, 256] width 18 height 18
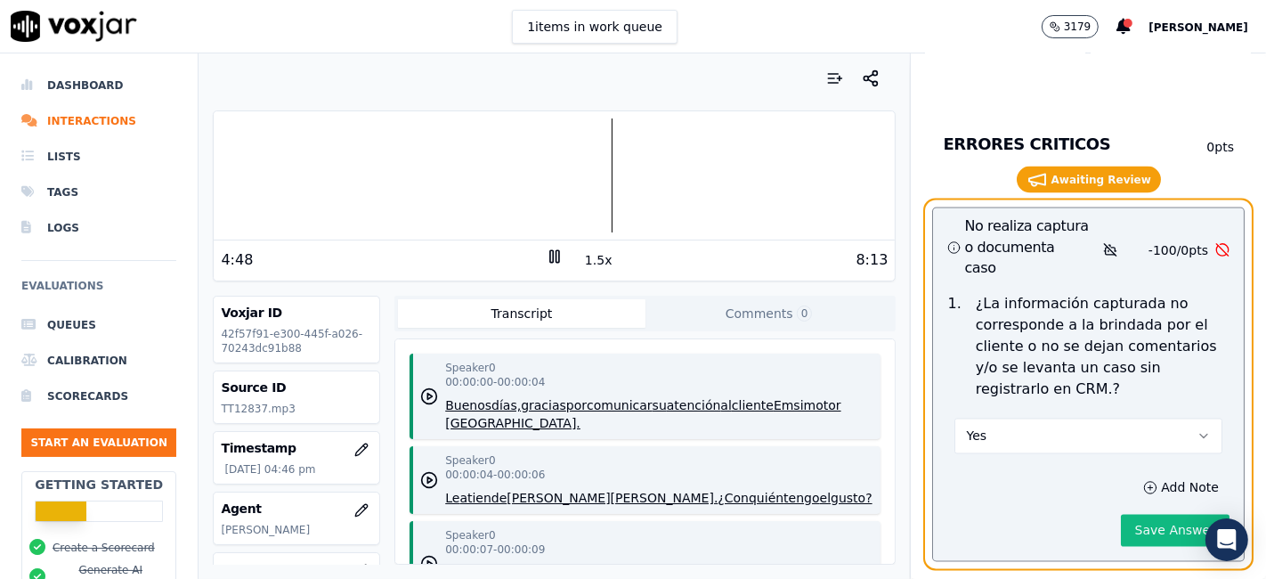
scroll to position [8374, 0]
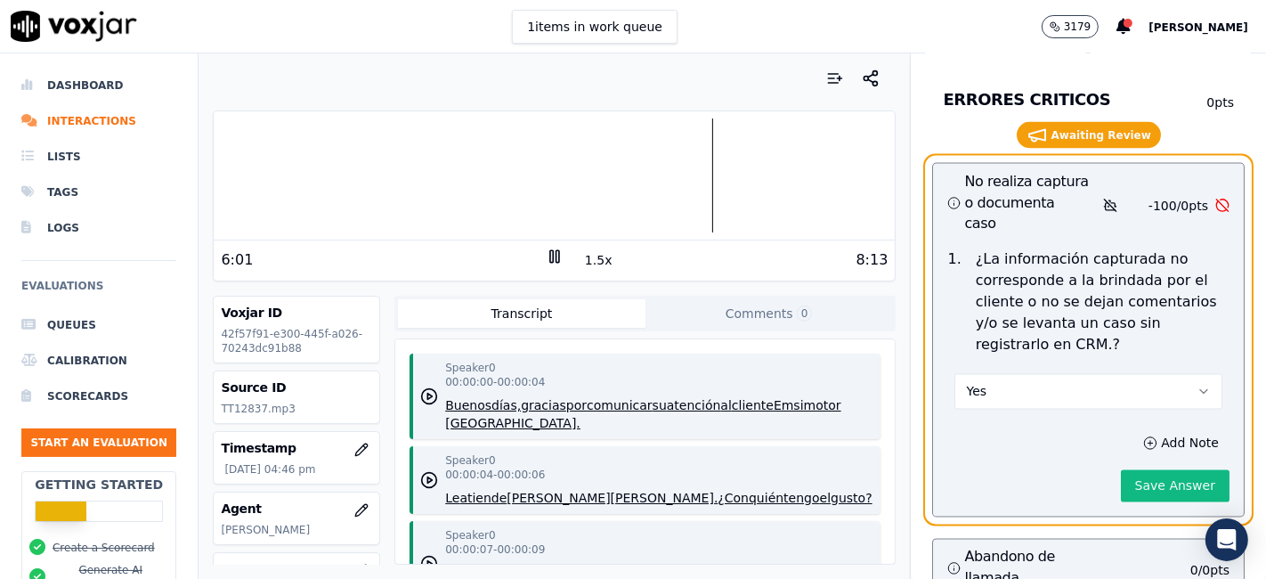
click at [550, 251] on rect at bounding box center [551, 256] width 3 height 12
click at [546, 255] on icon at bounding box center [555, 256] width 18 height 18
click at [550, 255] on rect at bounding box center [551, 256] width 3 height 12
click at [550, 255] on icon at bounding box center [555, 256] width 18 height 18
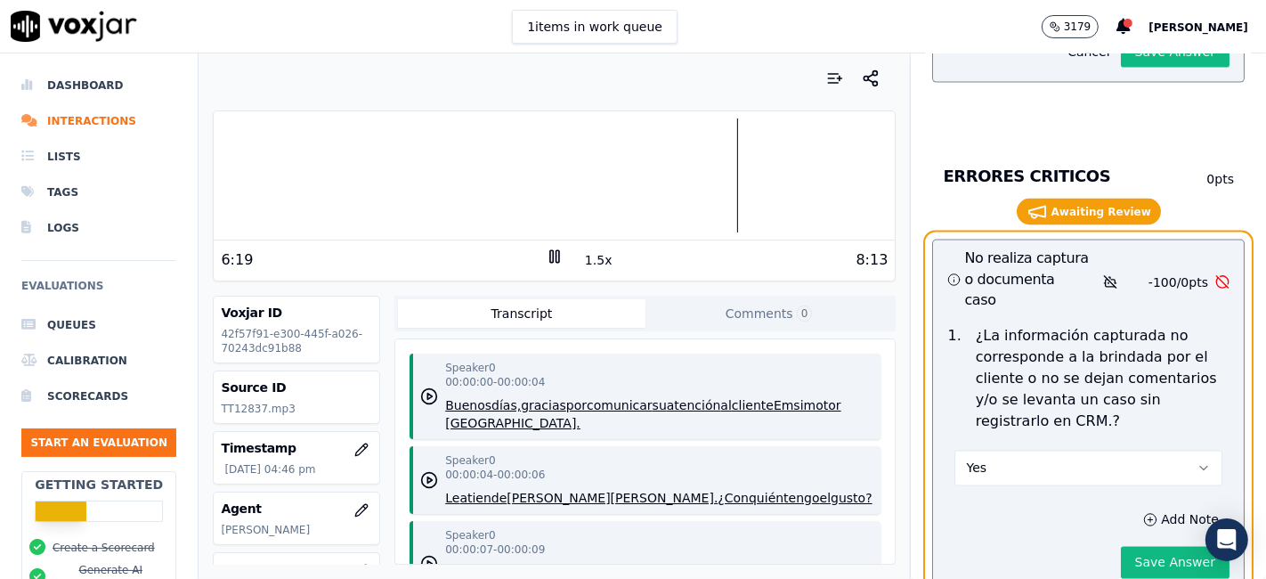
scroll to position [8275, 0]
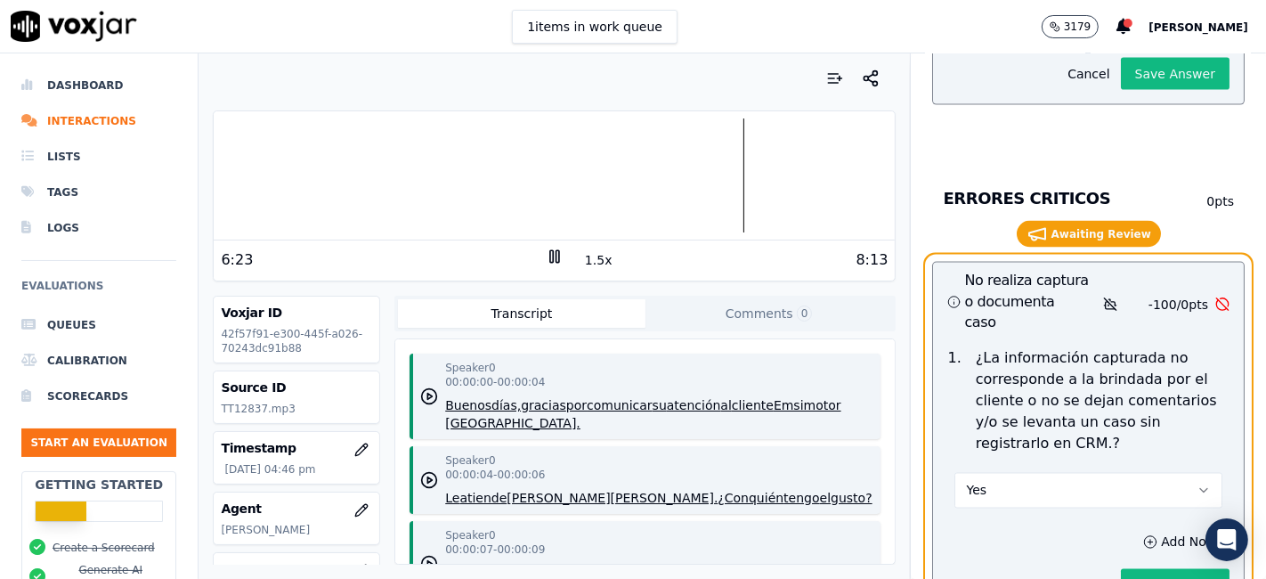
click at [1041, 473] on button "Yes" at bounding box center [1088, 491] width 268 height 36
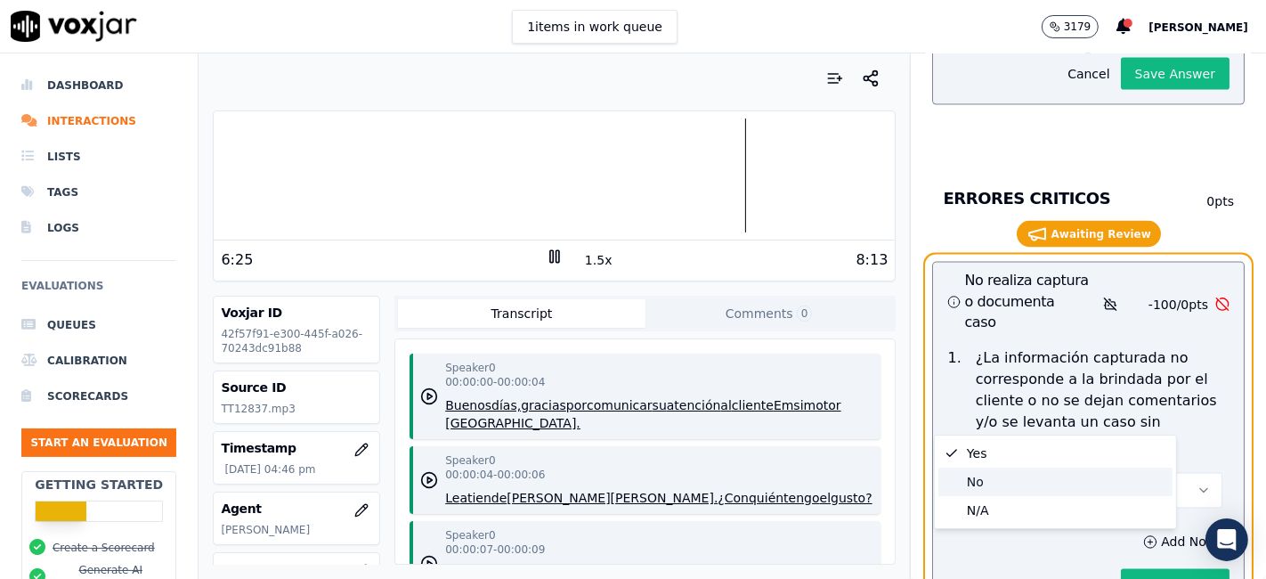
click at [1004, 473] on div "No" at bounding box center [1055, 481] width 234 height 28
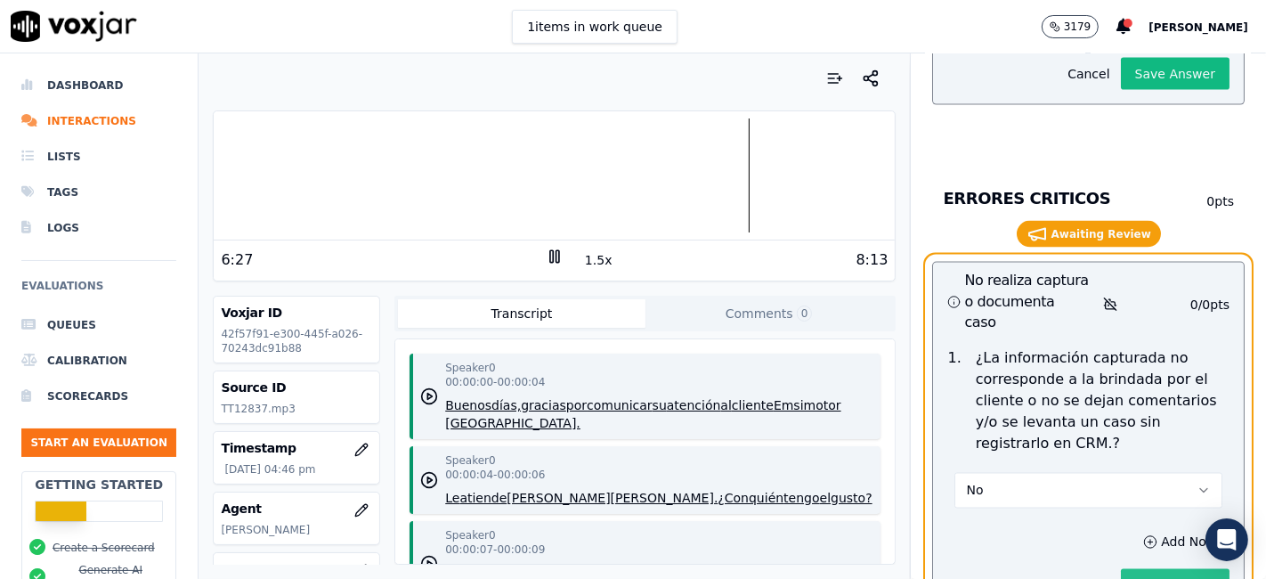
click at [1131, 569] on button "Save Answer" at bounding box center [1175, 585] width 109 height 32
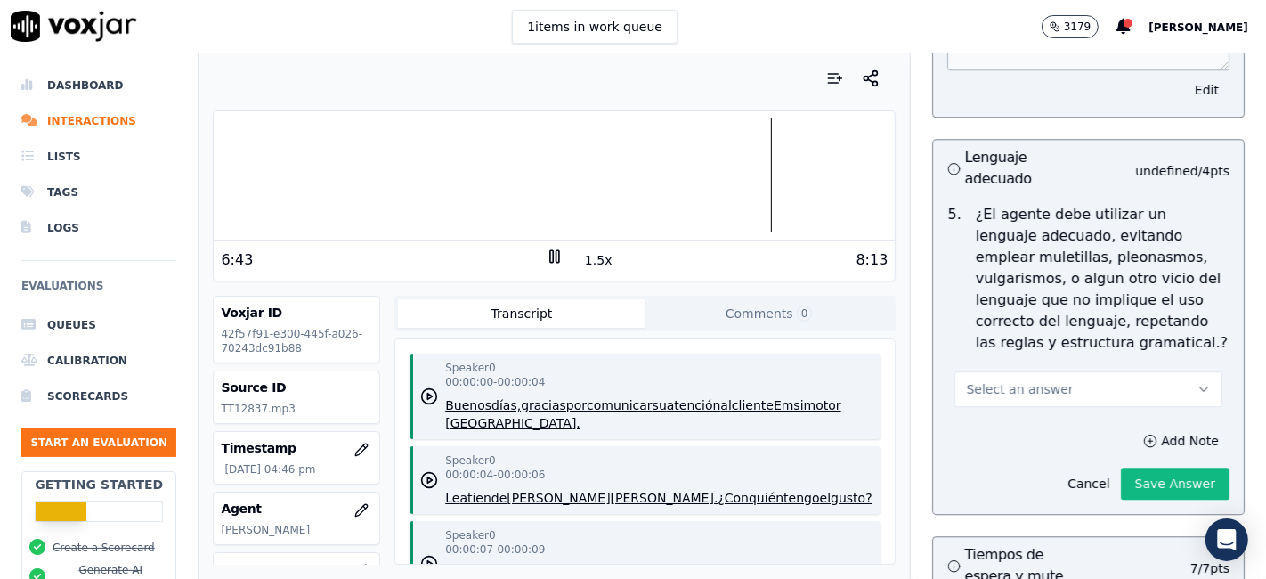
scroll to position [4120, 0]
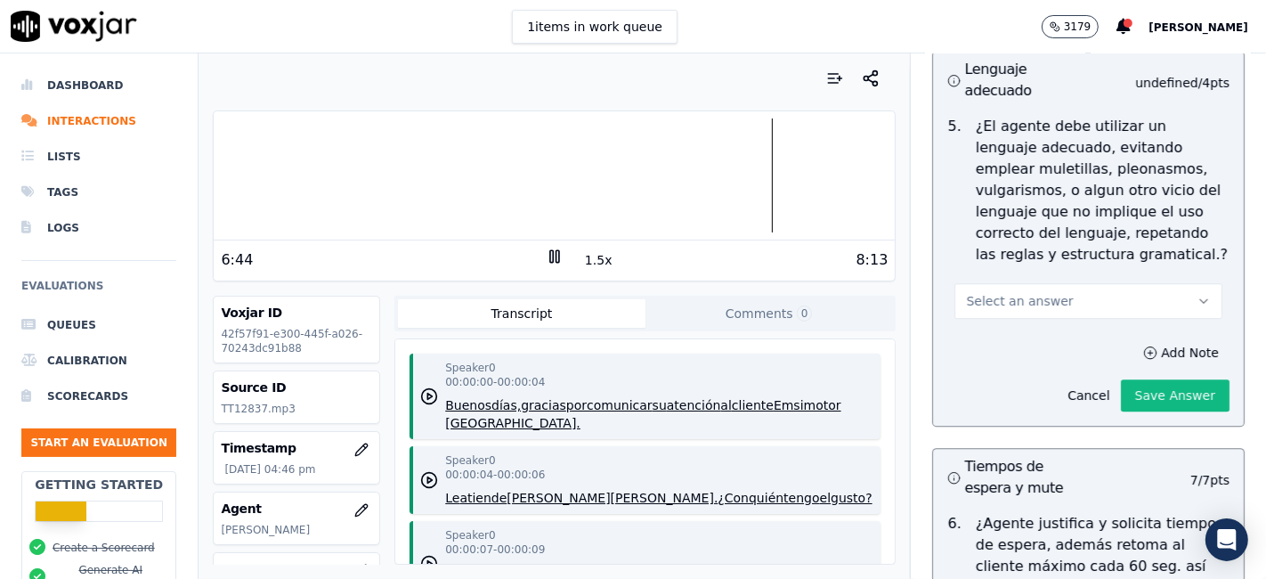
click at [1047, 283] on button "Select an answer" at bounding box center [1088, 301] width 268 height 36
click at [1003, 329] on div "No" at bounding box center [1055, 329] width 234 height 28
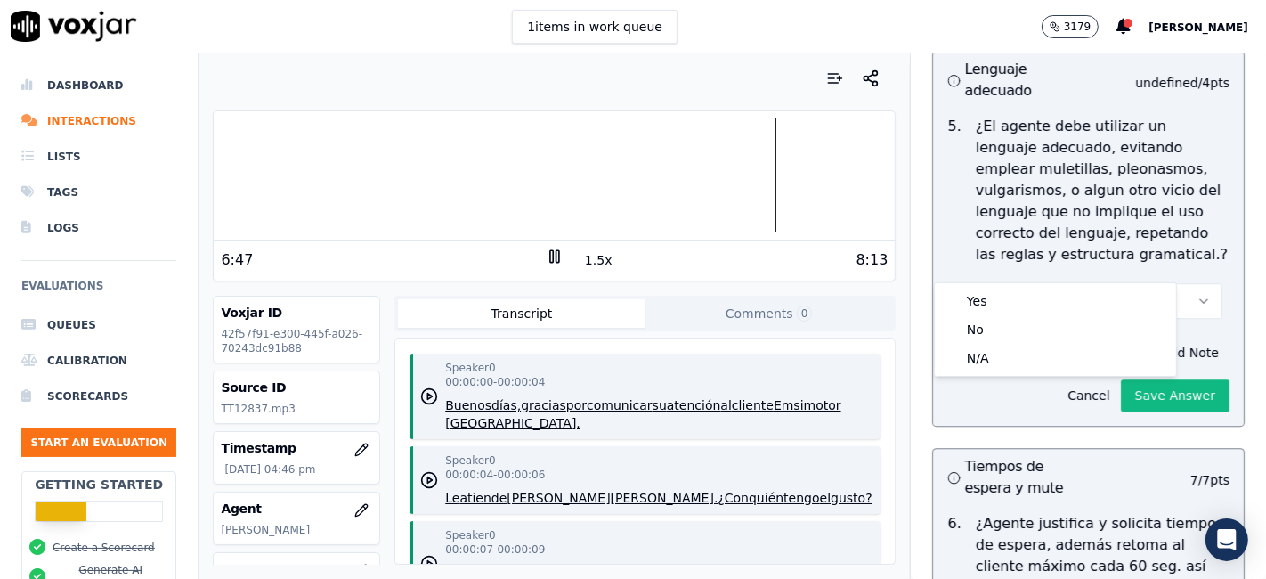
click at [1192, 215] on div "5 . ¿El agente debe utilizar un lenguaje adecuado, evitando emplear muletillas,…" at bounding box center [1088, 217] width 311 height 217
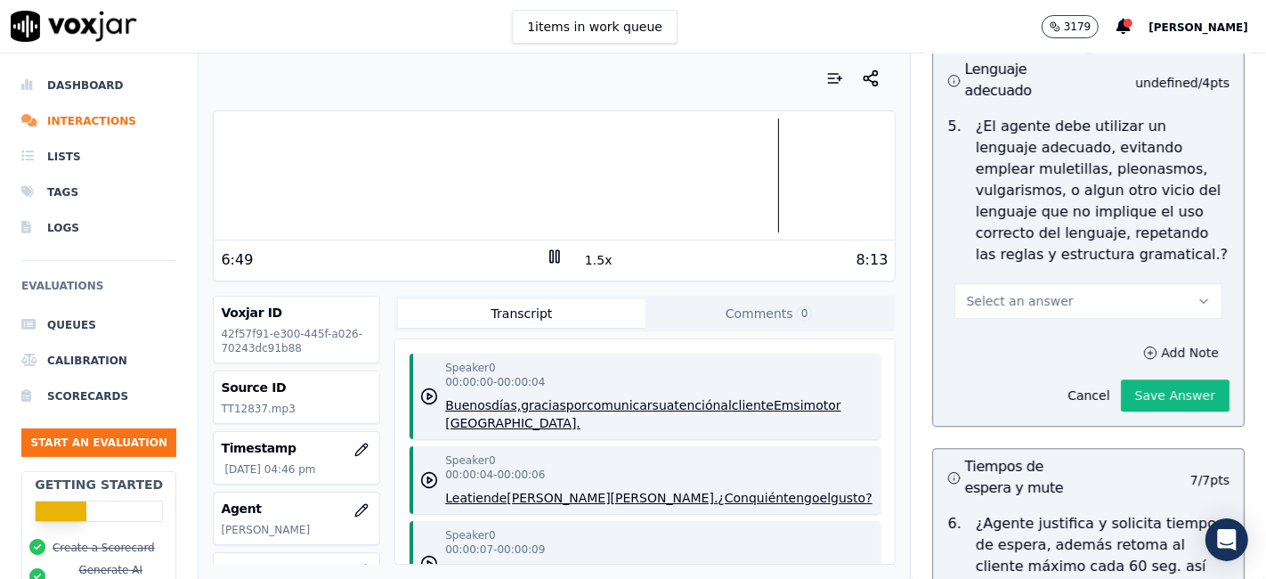
click at [1145, 340] on button "Add Note" at bounding box center [1180, 352] width 97 height 25
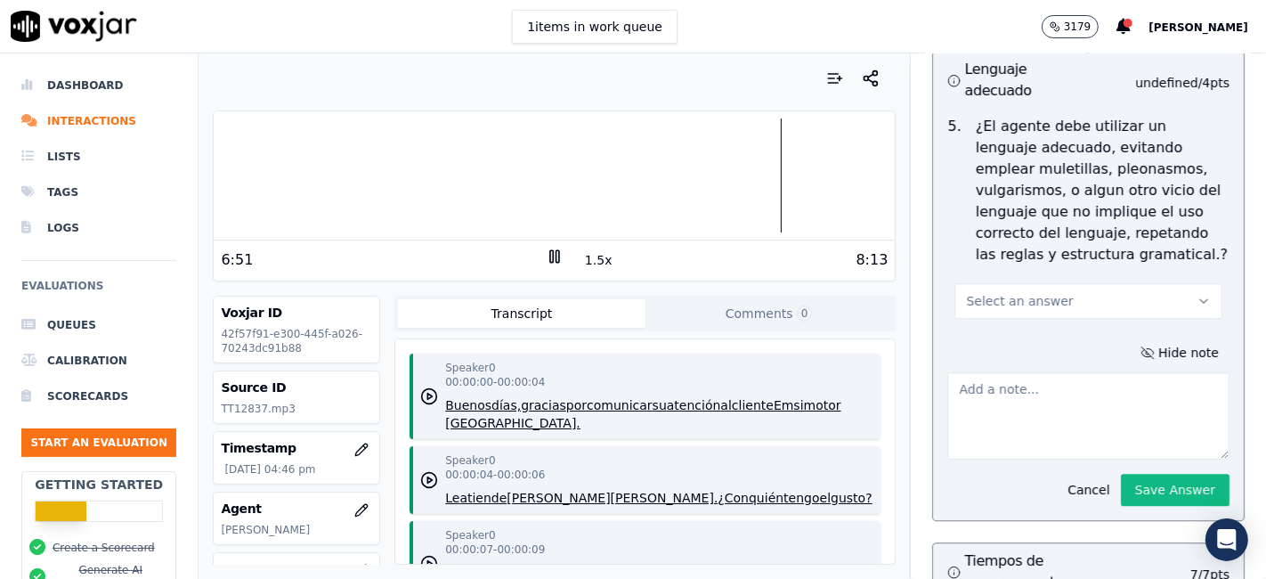
click at [1015, 372] on textarea at bounding box center [1088, 415] width 282 height 87
click at [1010, 292] on span "Select an answer" at bounding box center [1019, 301] width 107 height 18
click at [1000, 321] on div "No" at bounding box center [1055, 329] width 234 height 28
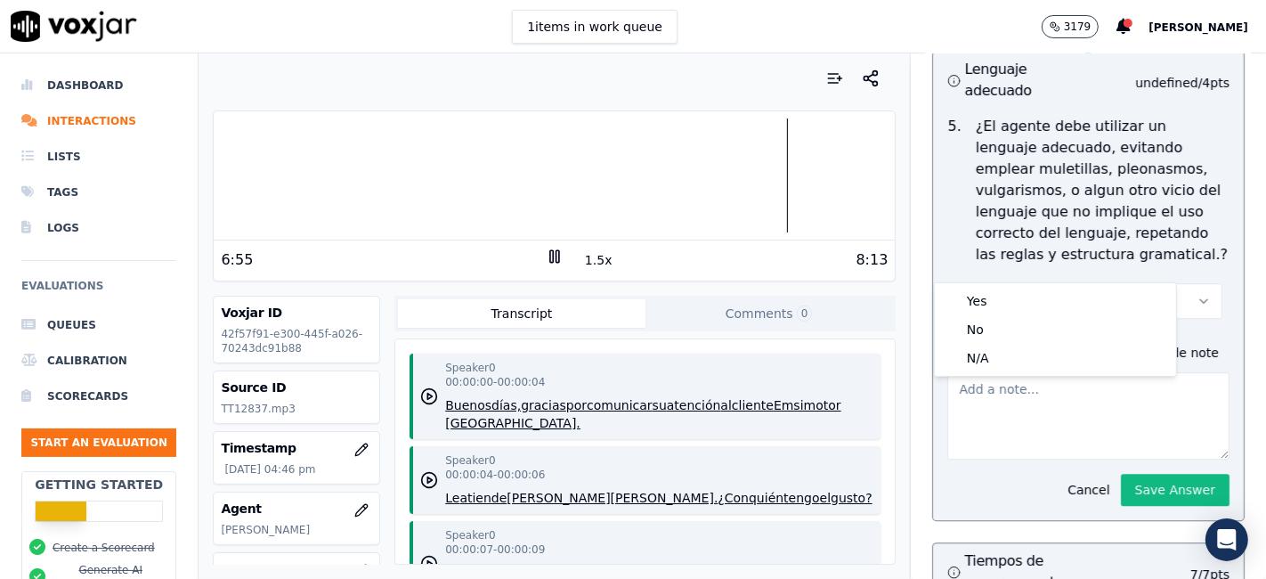
click at [1012, 381] on textarea at bounding box center [1088, 415] width 282 height 87
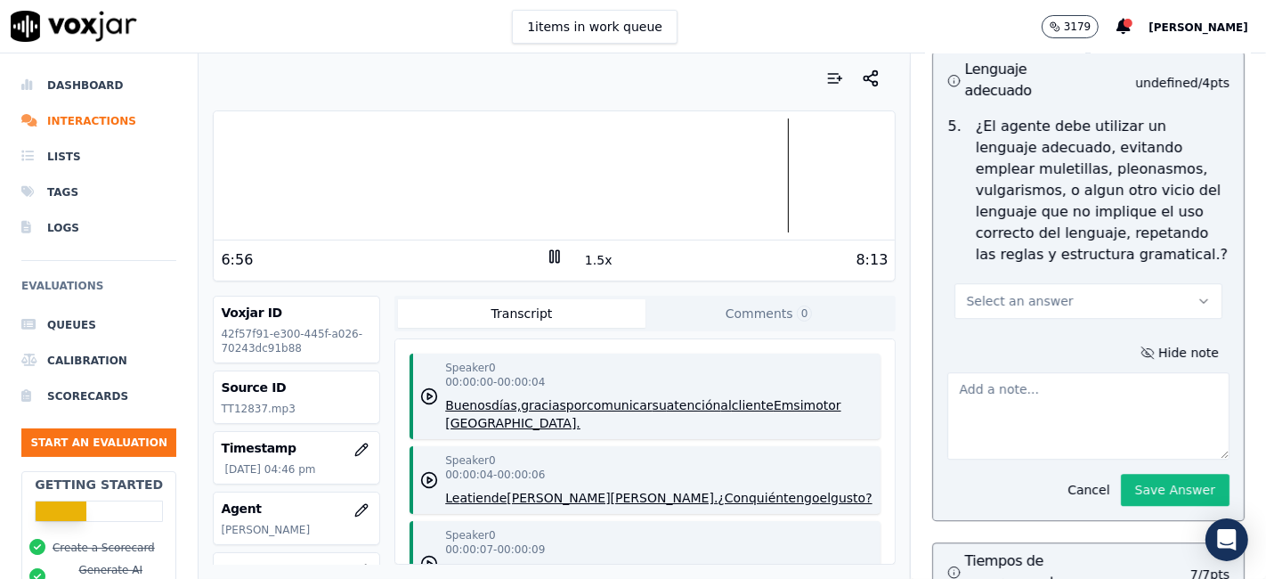
click at [1012, 381] on textarea at bounding box center [1088, 415] width 282 height 87
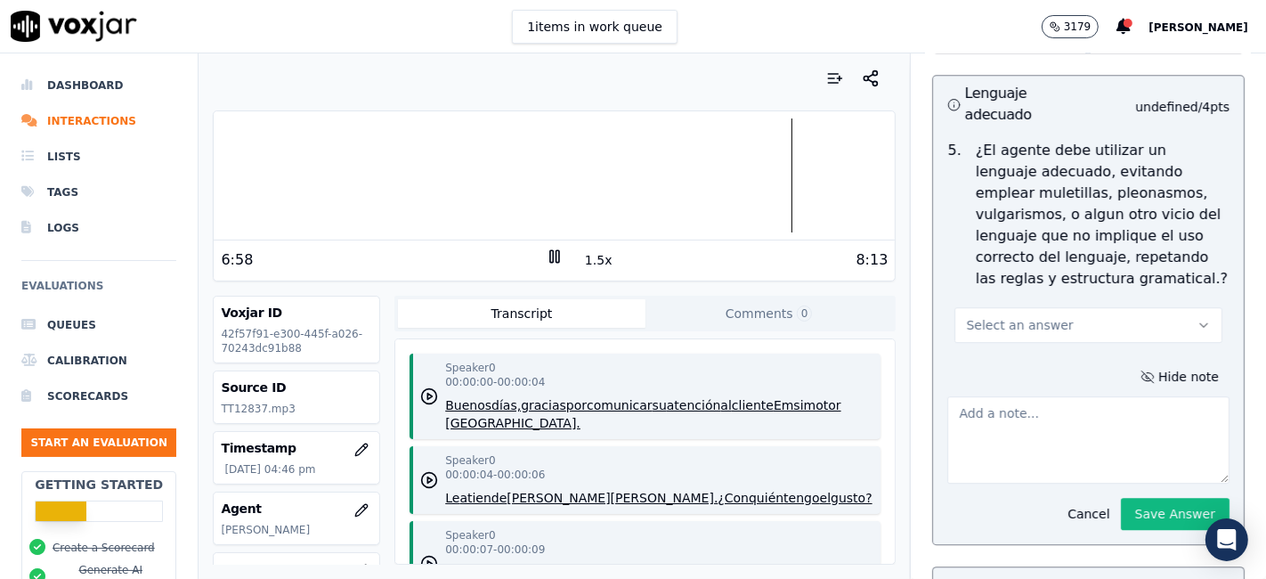
scroll to position [4318, 0]
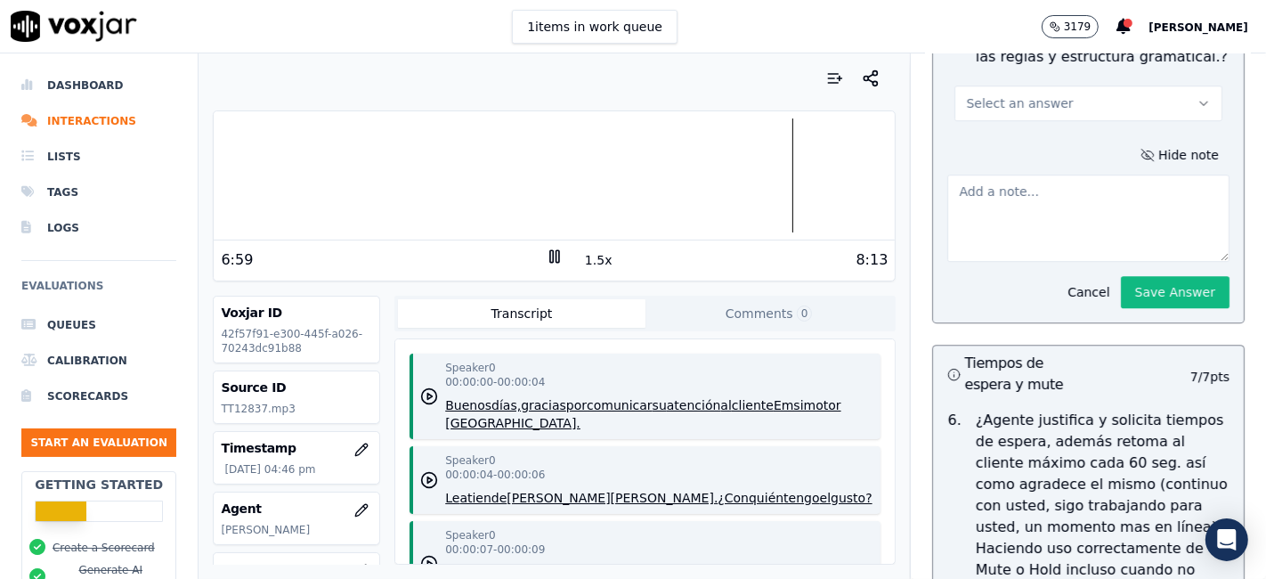
click at [1007, 176] on textarea at bounding box center [1088, 217] width 282 height 87
click at [748, 176] on div at bounding box center [554, 175] width 681 height 114
click at [563, 250] on div "8:13" at bounding box center [725, 259] width 325 height 21
click at [563, 253] on div "8:13" at bounding box center [725, 259] width 325 height 21
click at [556, 253] on rect at bounding box center [557, 256] width 3 height 12
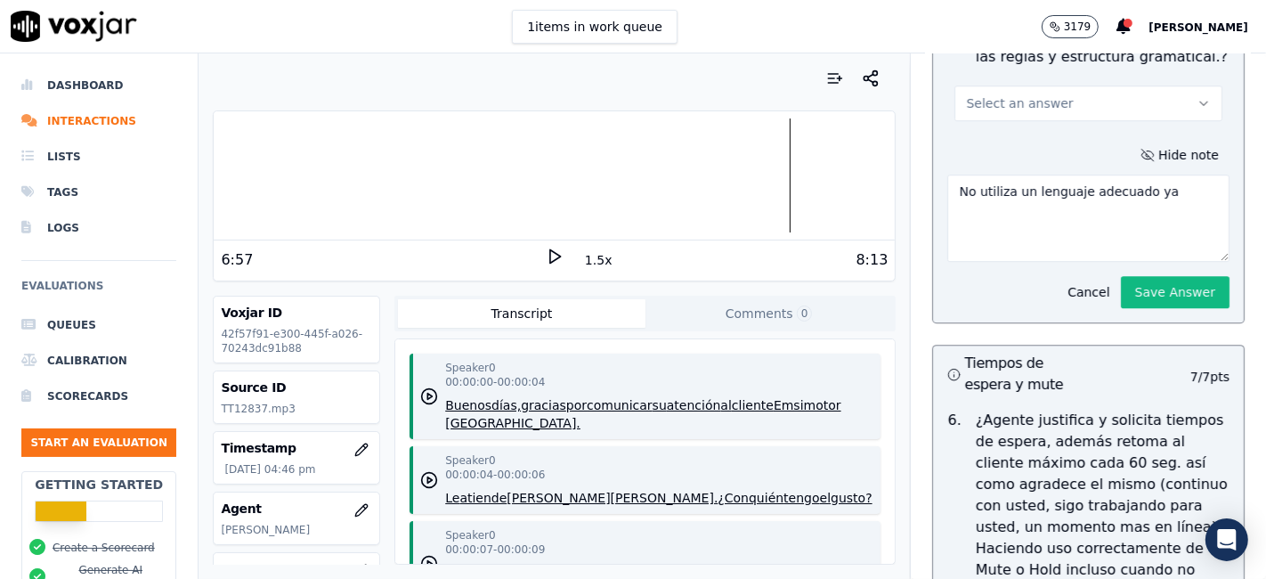
click at [1182, 174] on textarea "No utiliza un lenguaje adecuado ya" at bounding box center [1088, 217] width 282 height 87
type textarea "No utiliza un lenguaje adecuado ya que utiliza muletillas "OK"."
click at [1175, 276] on button "Save Answer" at bounding box center [1175, 292] width 109 height 32
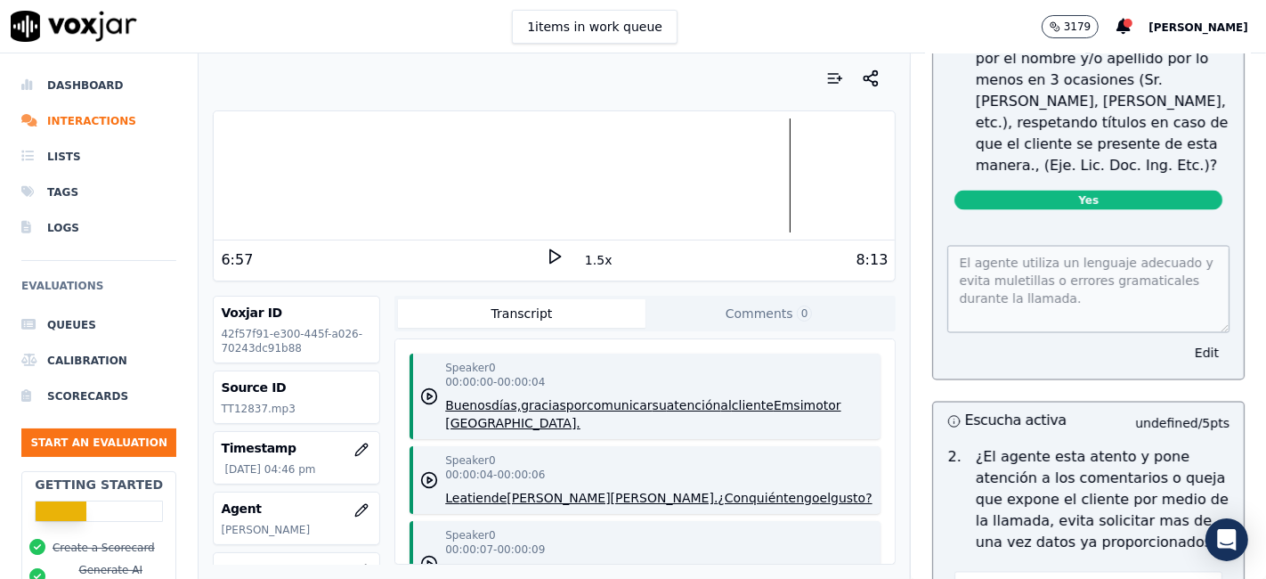
scroll to position [2538, 0]
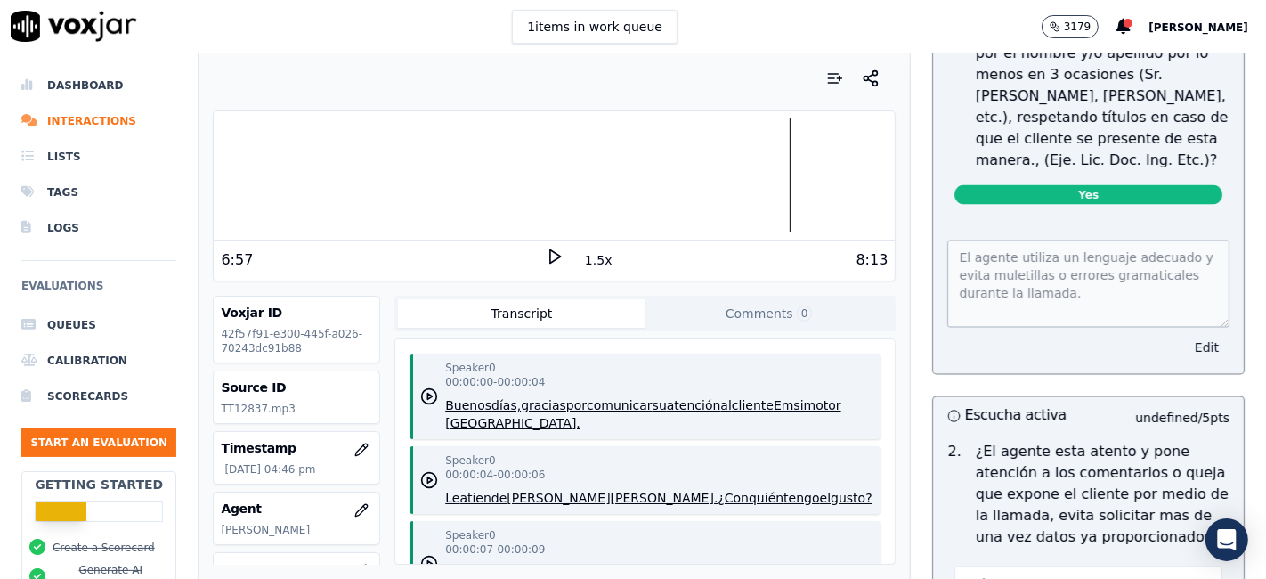
click at [1184, 335] on button "Edit" at bounding box center [1206, 347] width 45 height 25
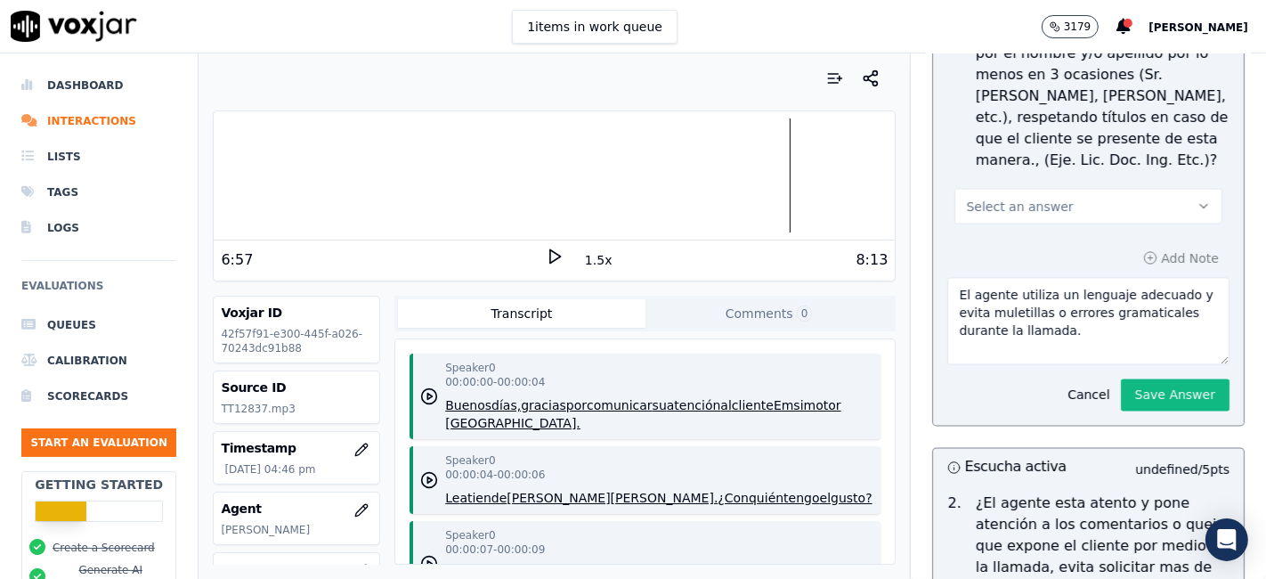
click at [1099, 191] on button "Select an answer" at bounding box center [1088, 207] width 268 height 36
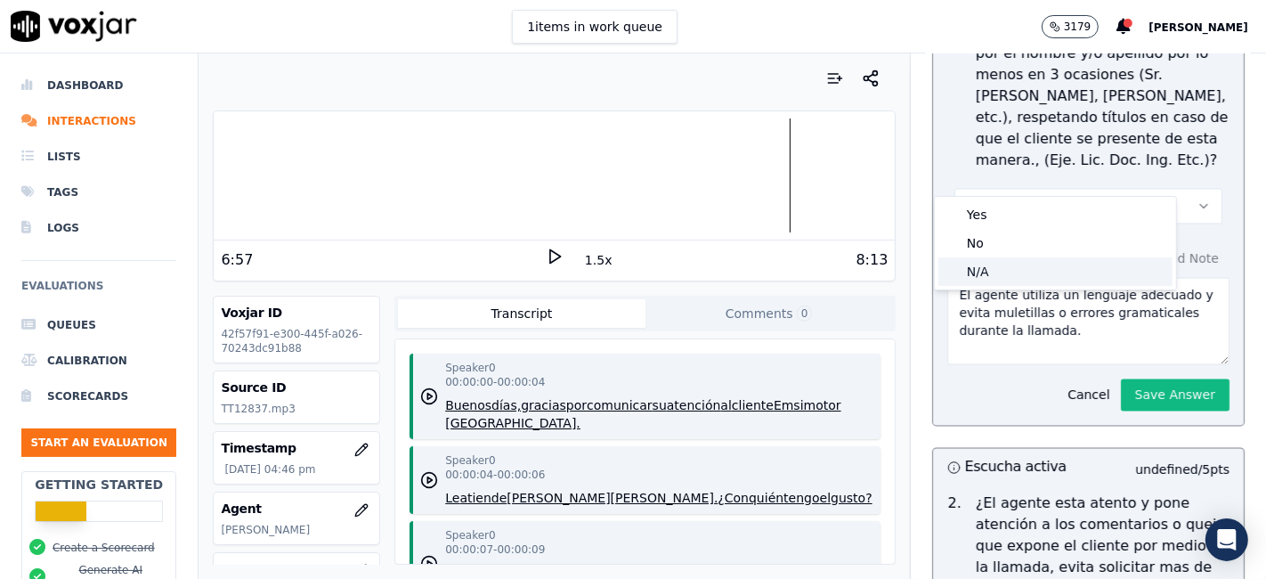
click at [1032, 260] on div "N/A" at bounding box center [1055, 271] width 234 height 28
click at [1057, 189] on button "N/A" at bounding box center [1088, 207] width 268 height 36
click at [1052, 232] on div "No" at bounding box center [1055, 243] width 234 height 28
click at [552, 259] on icon at bounding box center [555, 256] width 18 height 18
click at [587, 174] on div at bounding box center [554, 175] width 681 height 114
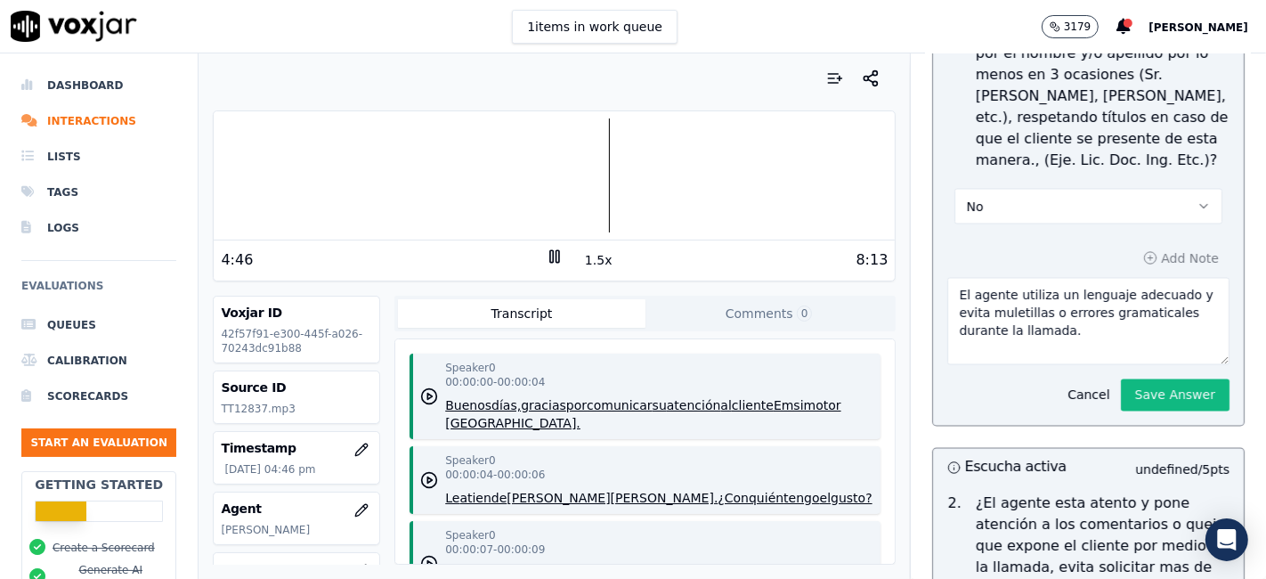
drag, startPoint x: 993, startPoint y: 264, endPoint x: 1073, endPoint y: 296, distance: 86.0
click at [1073, 296] on textarea "El agente utiliza un lenguaje adecuado y evita muletillas o errores gramaticale…" at bounding box center [1088, 321] width 282 height 87
type textarea "El agente no personaliza correctamente al cliente, tres veces durante el desarr…"
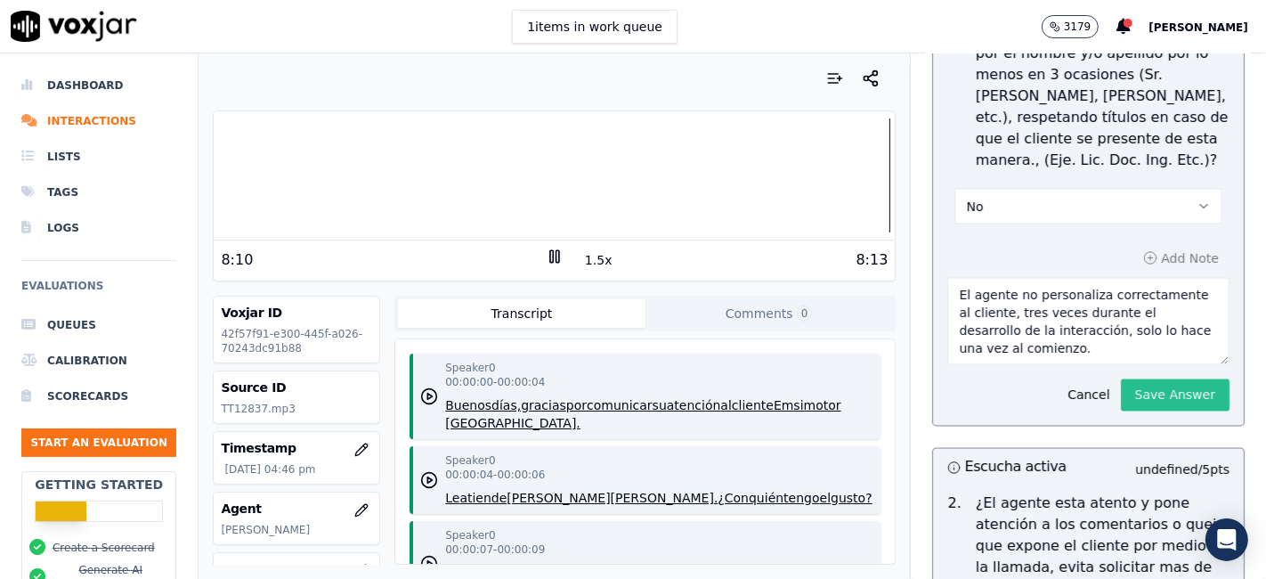
click at [1173, 379] on button "Save Answer" at bounding box center [1175, 395] width 109 height 32
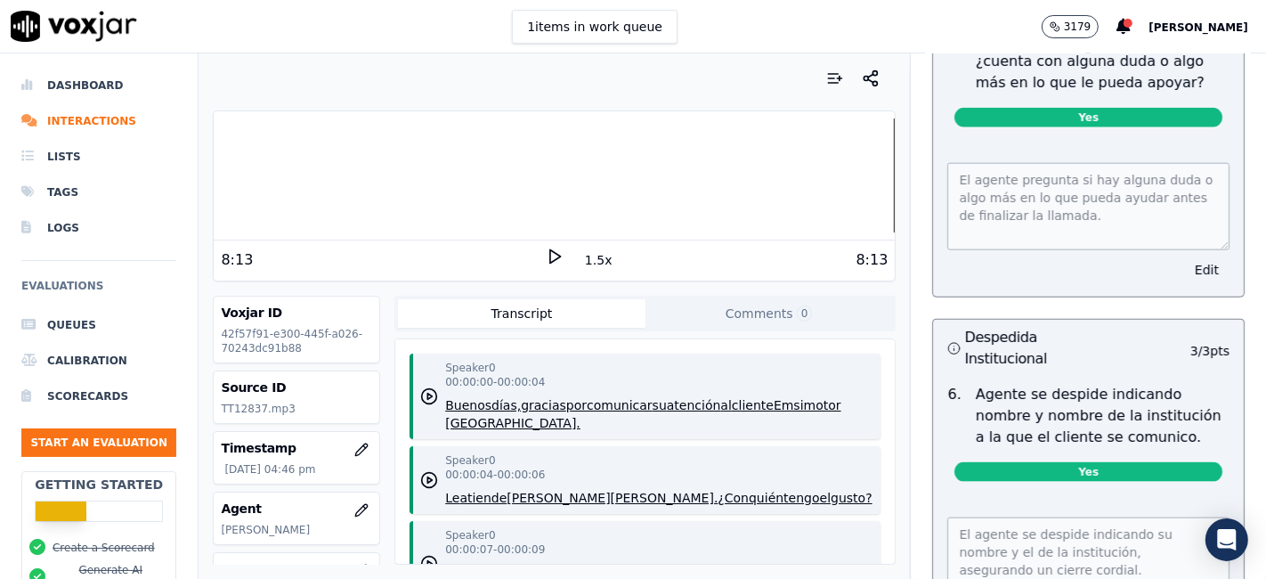
scroll to position [1549, 0]
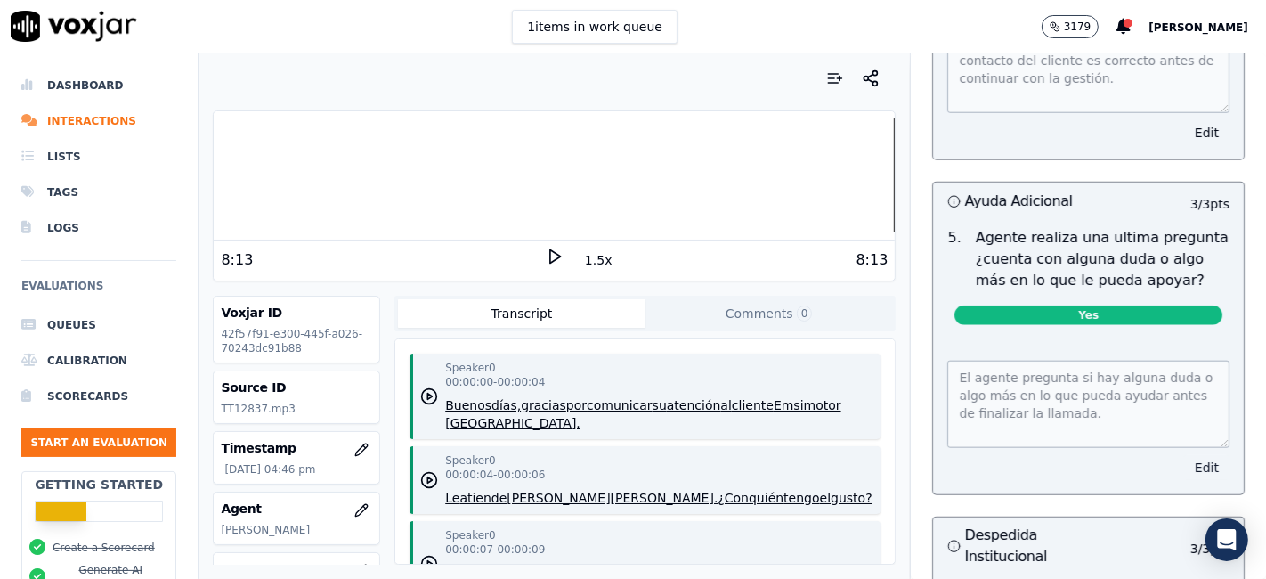
click at [1184, 464] on button "Edit" at bounding box center [1206, 467] width 45 height 25
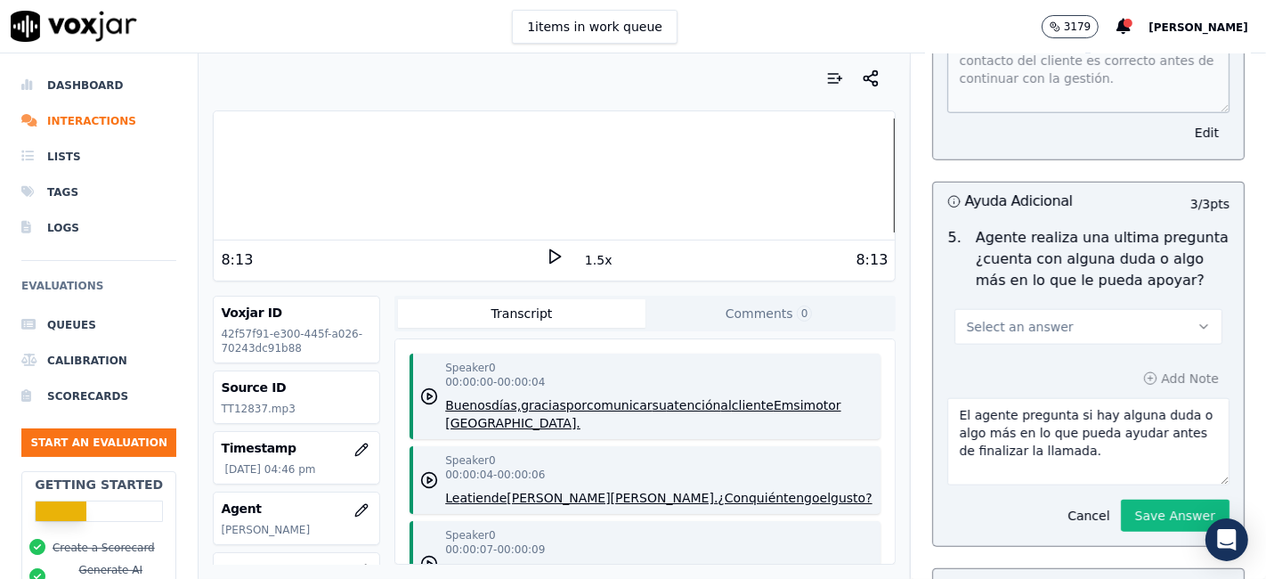
click at [1040, 324] on button "Select an answer" at bounding box center [1088, 327] width 268 height 36
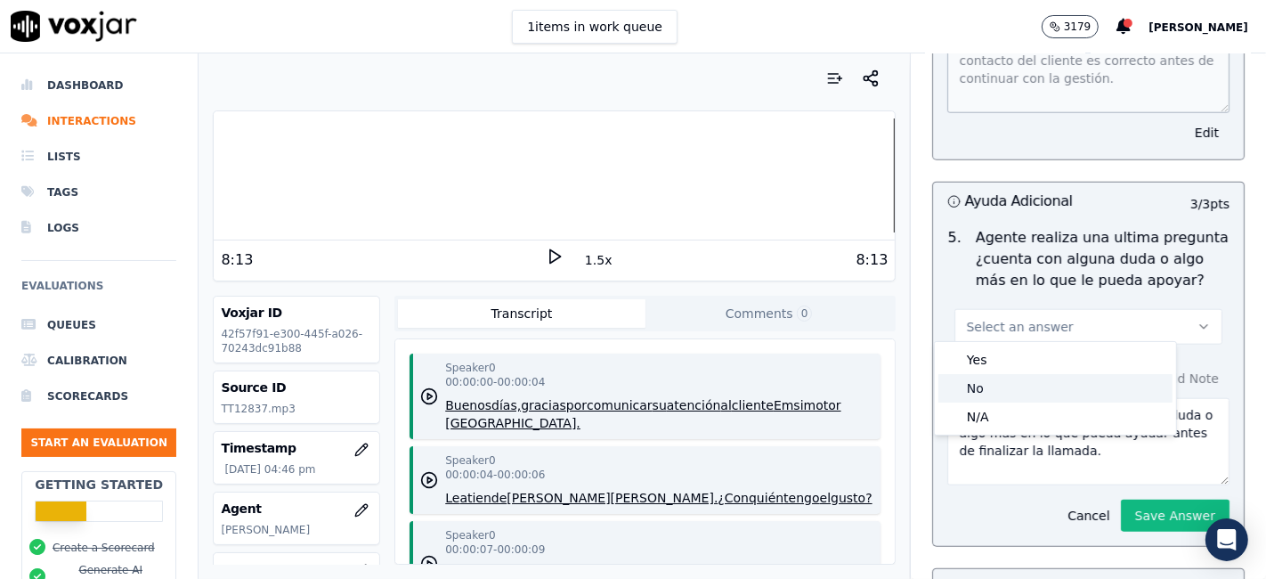
click at [988, 391] on div "No" at bounding box center [1055, 388] width 234 height 28
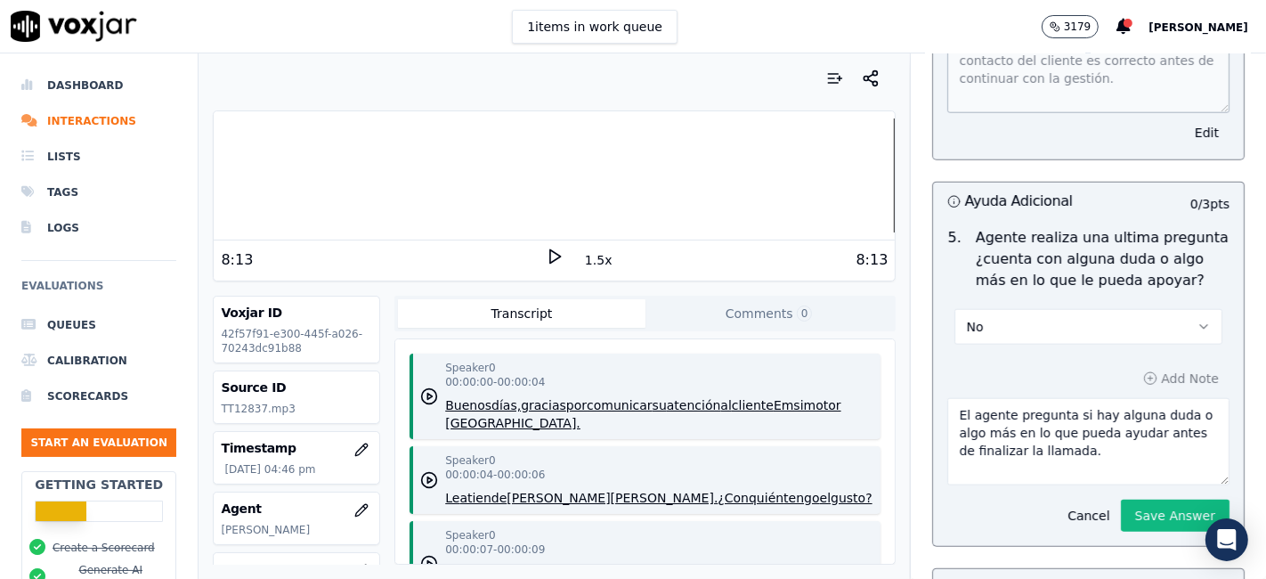
drag, startPoint x: 1056, startPoint y: 456, endPoint x: 992, endPoint y: 395, distance: 88.2
click at [992, 398] on textarea "El agente pregunta si hay alguna duda o algo más en lo que pueda ayudar antes d…" at bounding box center [1088, 441] width 282 height 87
type textarea "El agente no ofrece ayuda adicional antes de concluir con la llamada."
click at [1121, 505] on button "Save Answer" at bounding box center [1175, 515] width 109 height 32
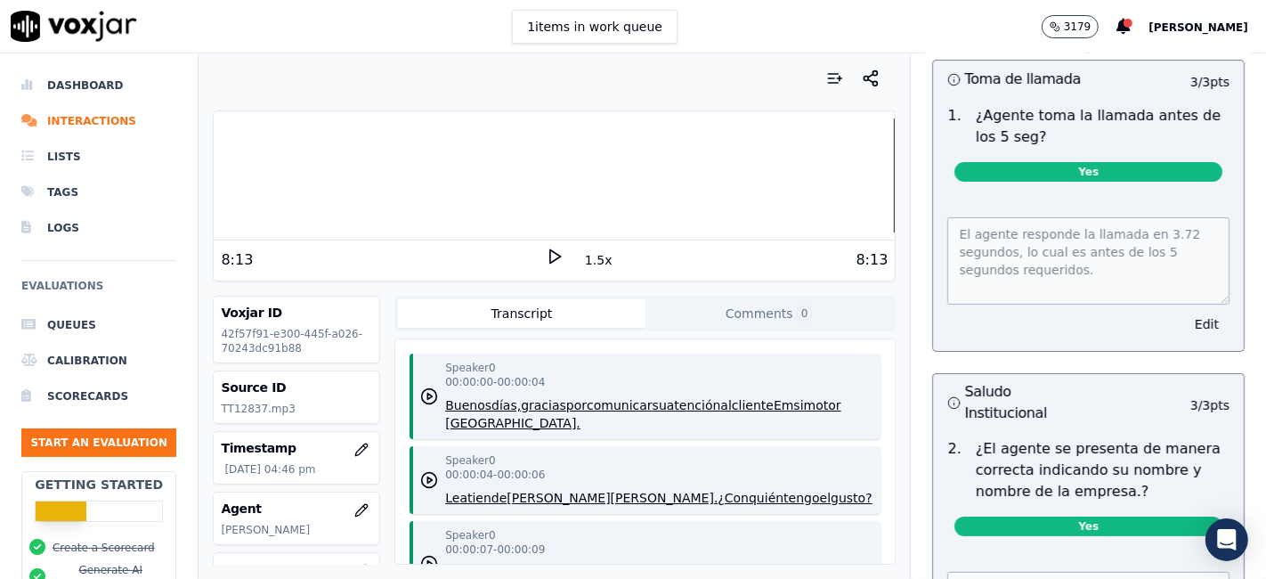
scroll to position [0, 0]
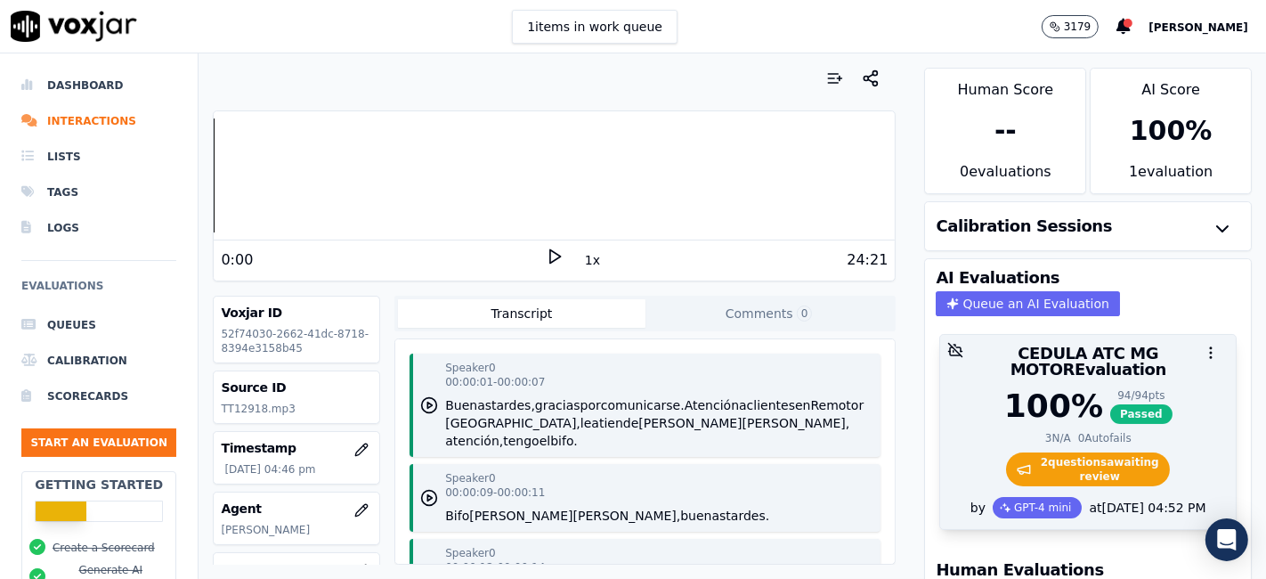
click at [1093, 452] on span "2 question s awaiting review" at bounding box center [1088, 469] width 165 height 34
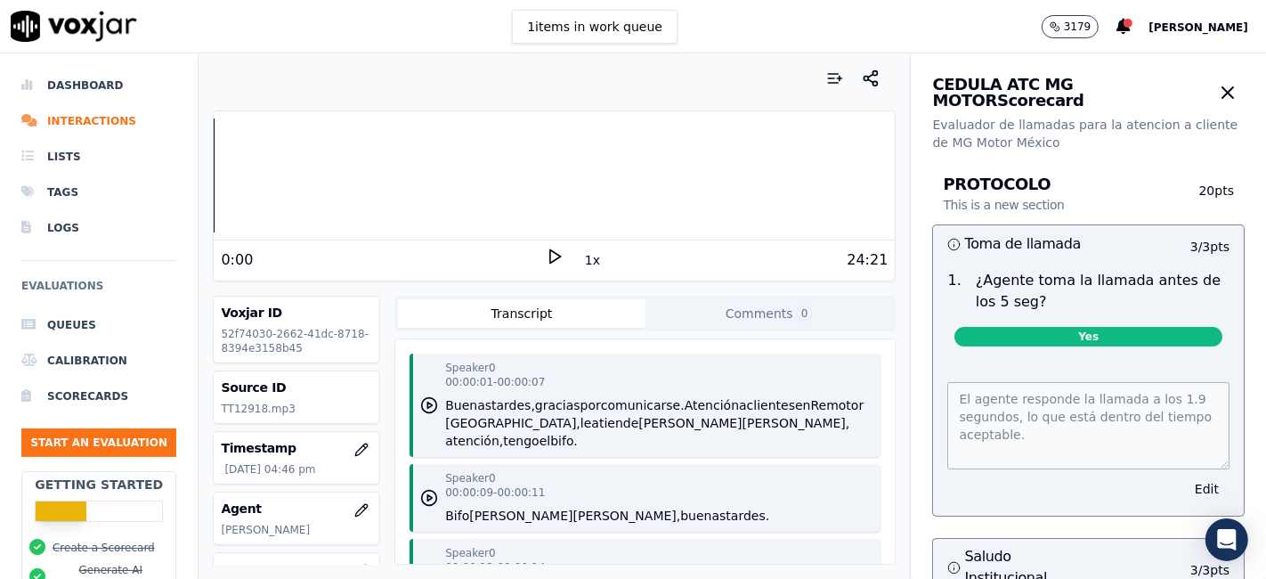
click at [546, 263] on icon at bounding box center [555, 256] width 18 height 18
click at [585, 263] on button "1x" at bounding box center [592, 259] width 22 height 25
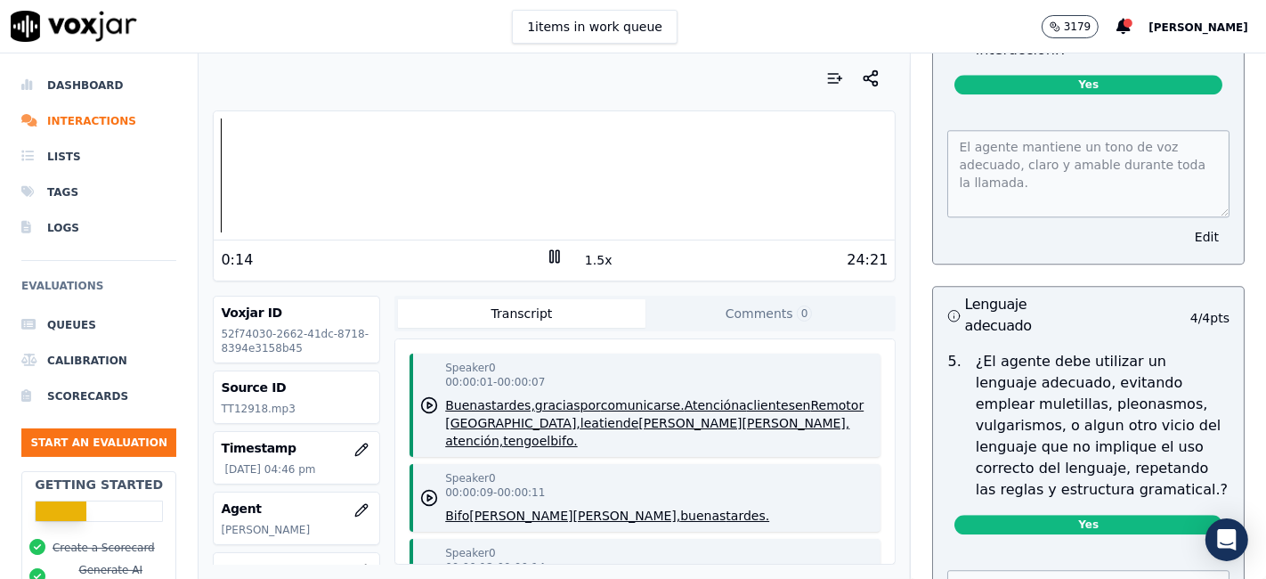
scroll to position [4055, 0]
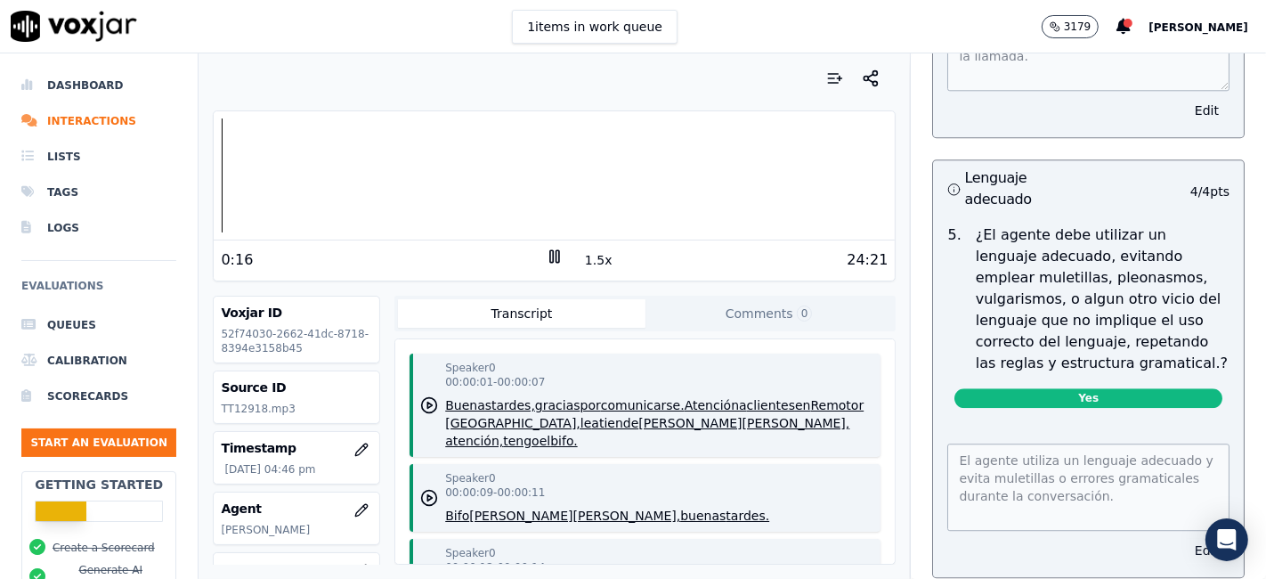
click at [1184, 538] on button "Edit" at bounding box center [1206, 550] width 45 height 25
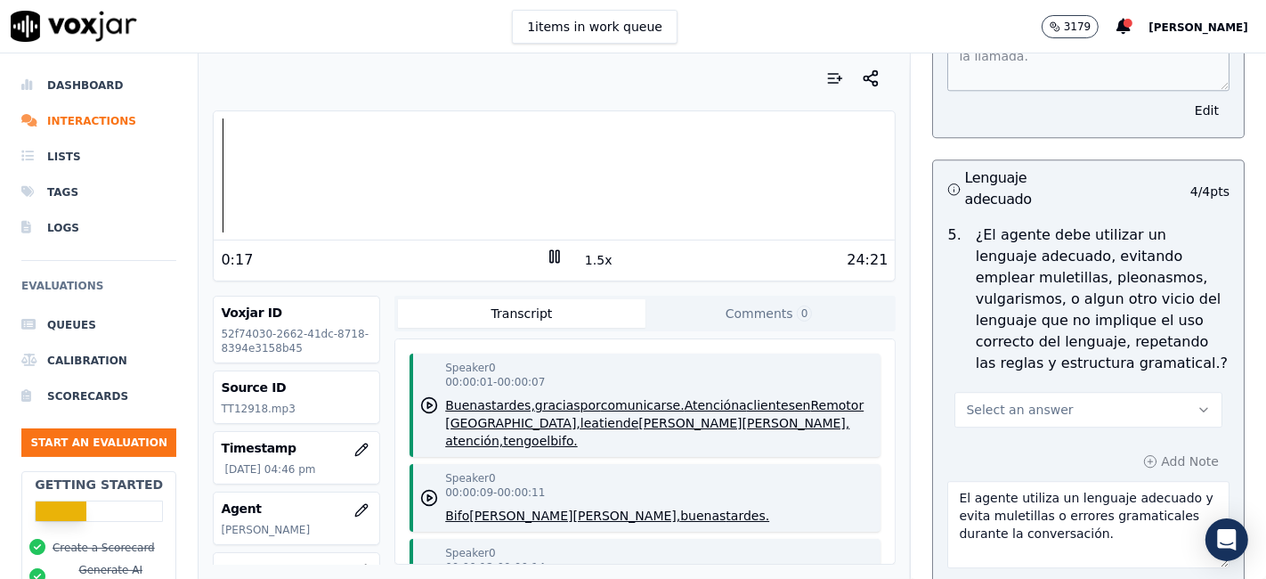
click at [1036, 392] on button "Select an answer" at bounding box center [1088, 410] width 268 height 36
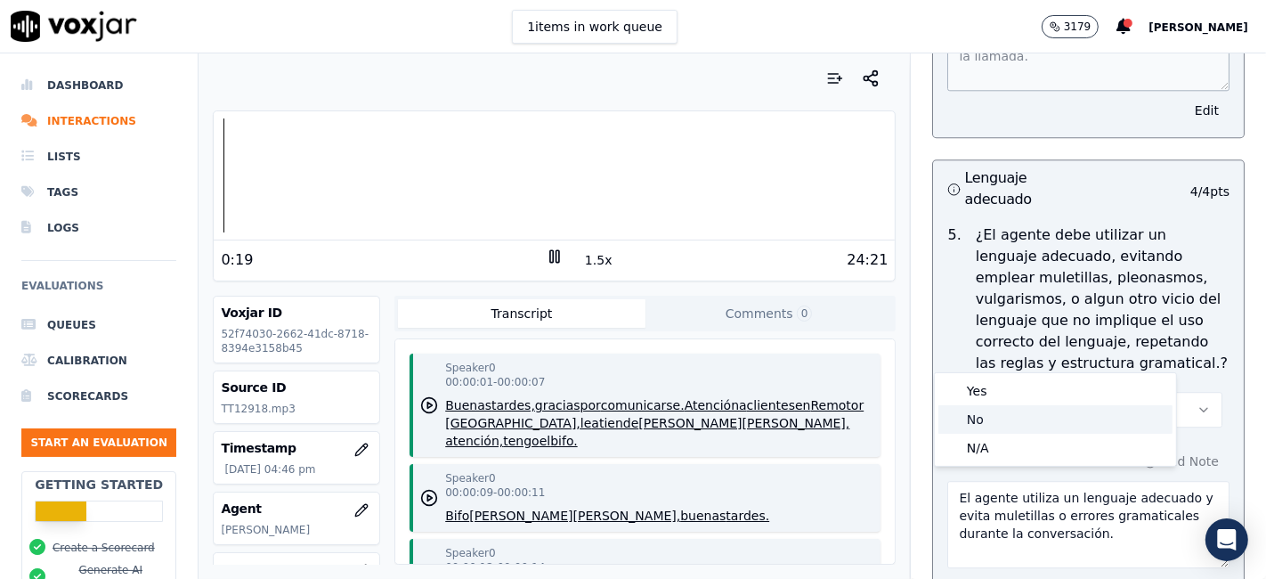
click at [984, 418] on div "No" at bounding box center [1055, 419] width 234 height 28
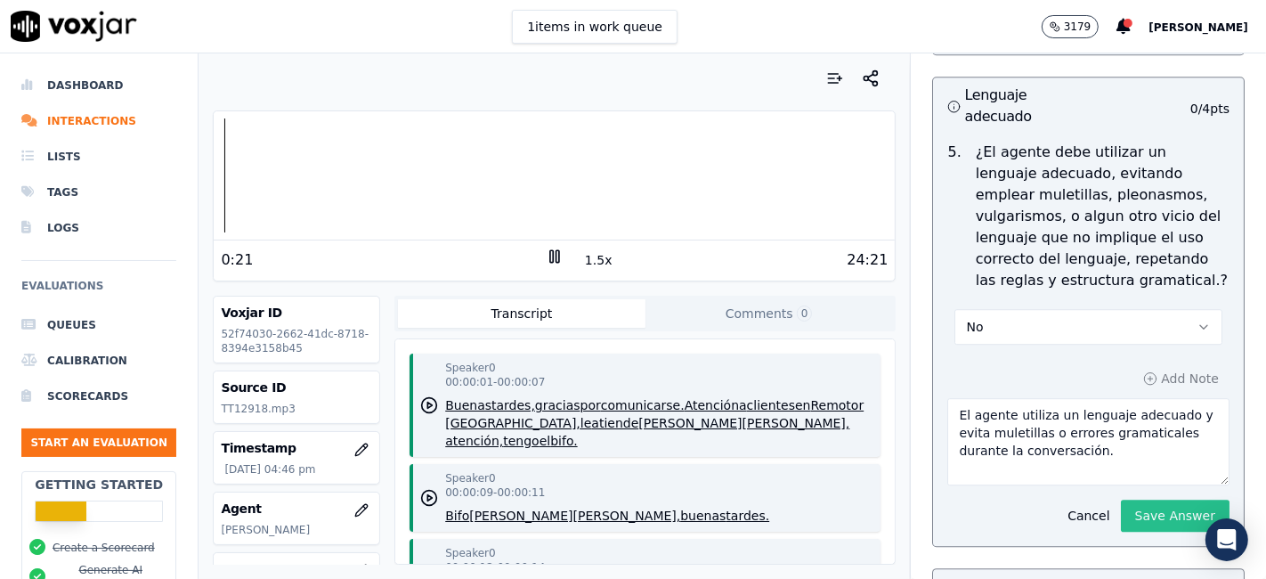
scroll to position [4252, 0]
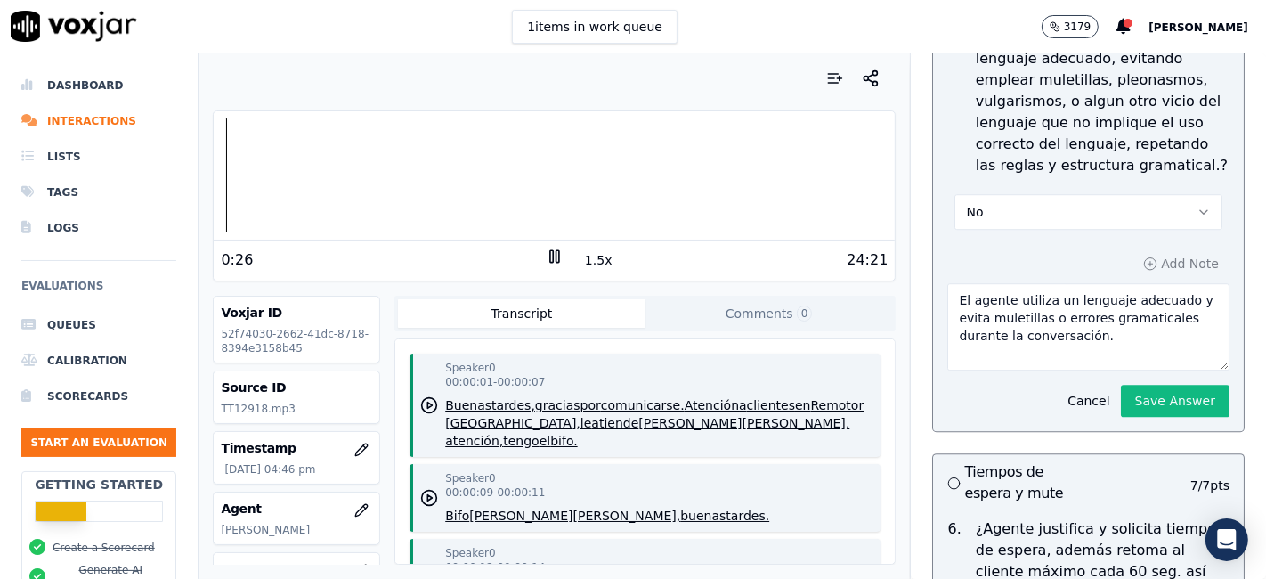
drag, startPoint x: 1027, startPoint y: 240, endPoint x: 1076, endPoint y: 291, distance: 70.5
click at [1076, 291] on textarea "El agente utiliza un lenguaje adecuado y evita muletillas o errores gramaticale…" at bounding box center [1088, 326] width 282 height 87
click at [546, 255] on icon at bounding box center [555, 256] width 18 height 18
click at [550, 256] on icon at bounding box center [555, 256] width 18 height 18
click at [998, 283] on textarea "El agente utiliza un lenguaje adecuado y evita muletillas o errores gramaticale…" at bounding box center [1088, 326] width 282 height 87
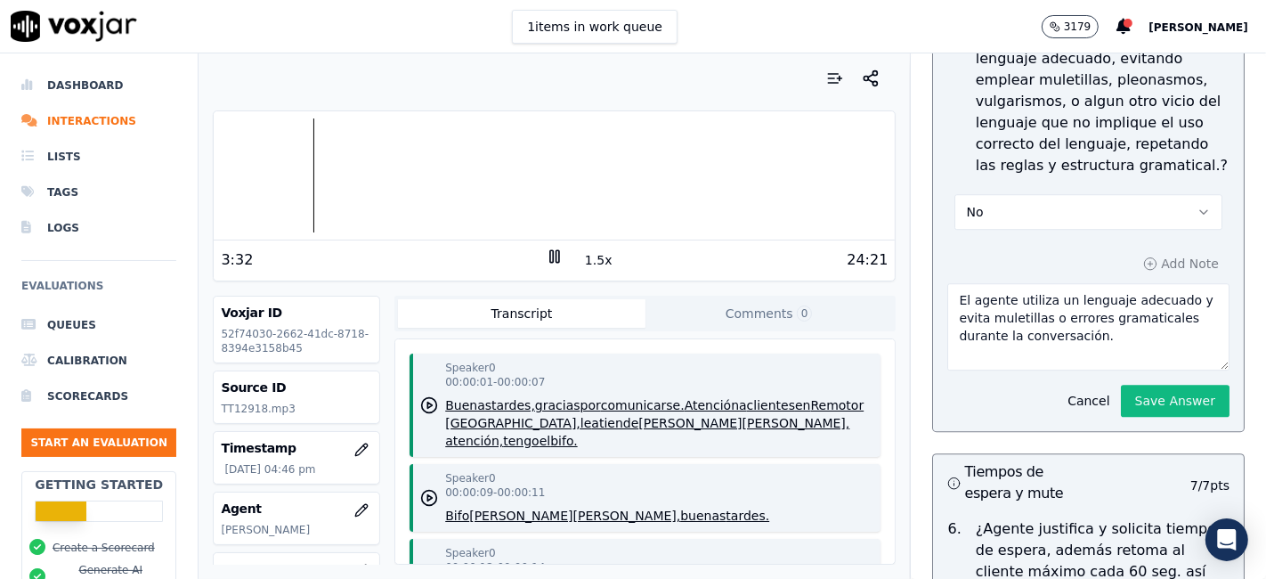
click at [995, 283] on textarea "El agente utiliza un lenguaje adecuado y evita muletillas o errores gramaticale…" at bounding box center [1088, 326] width 282 height 87
drag, startPoint x: 945, startPoint y: 263, endPoint x: 1101, endPoint y: 296, distance: 159.2
click at [1101, 296] on textarea "El agente no utiliza un lenguaje adecuado y evita muletillas o errores gramatic…" at bounding box center [1088, 326] width 282 height 87
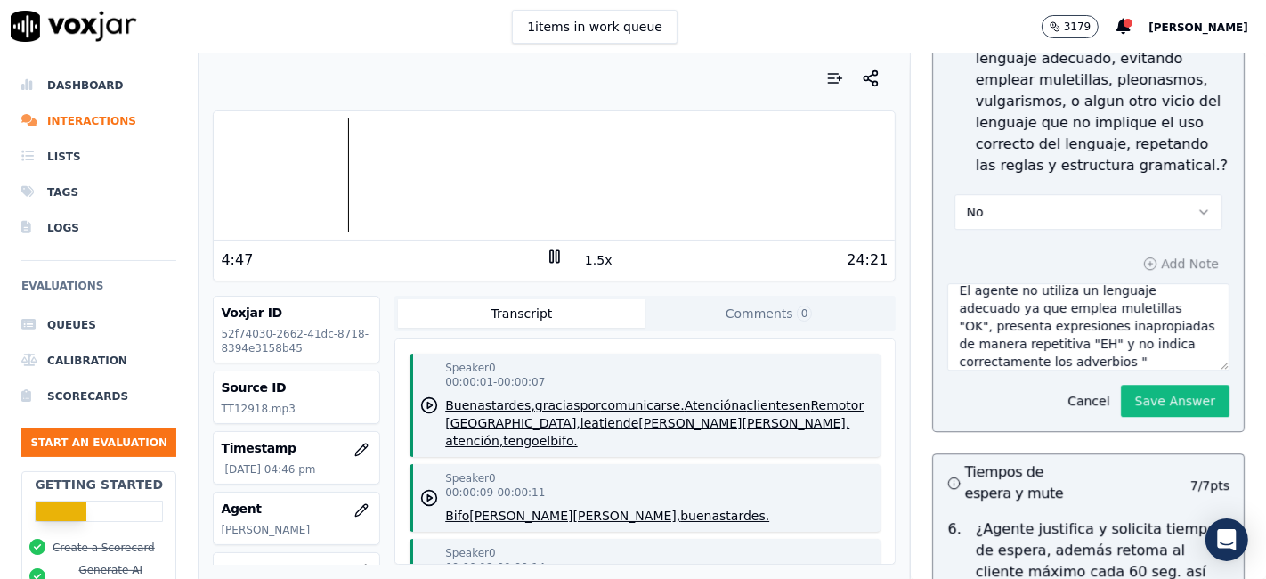
scroll to position [28, 0]
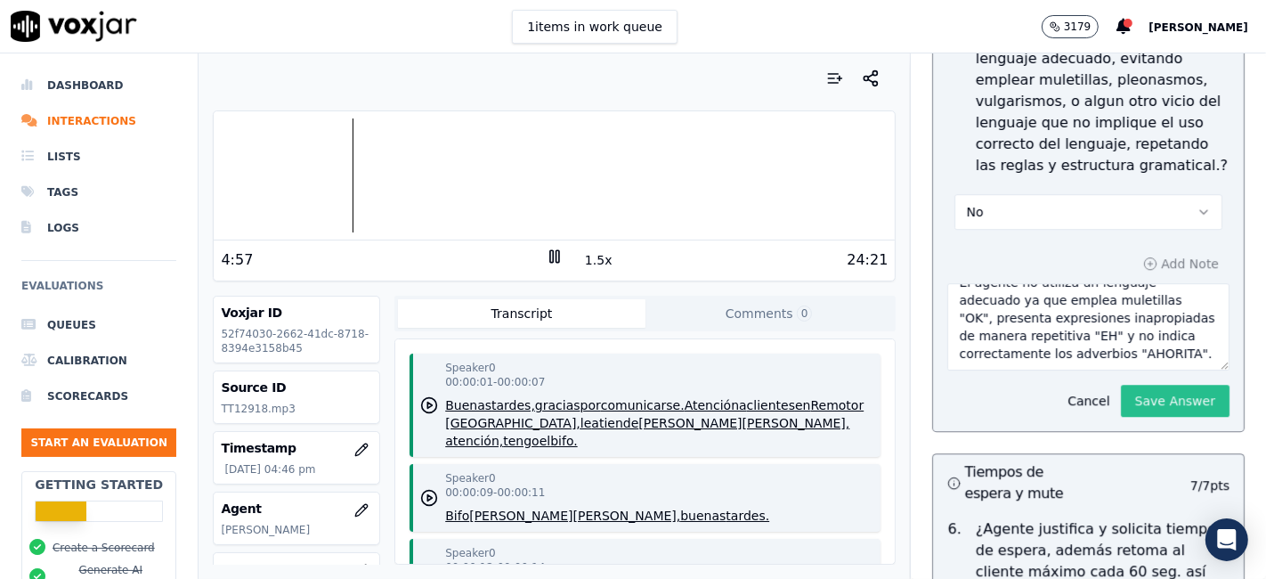
type textarea "El agente no utiliza un lenguaje adecuado ya que emplea muletillas "OK", presen…"
click at [1152, 385] on button "Save Answer" at bounding box center [1175, 401] width 109 height 32
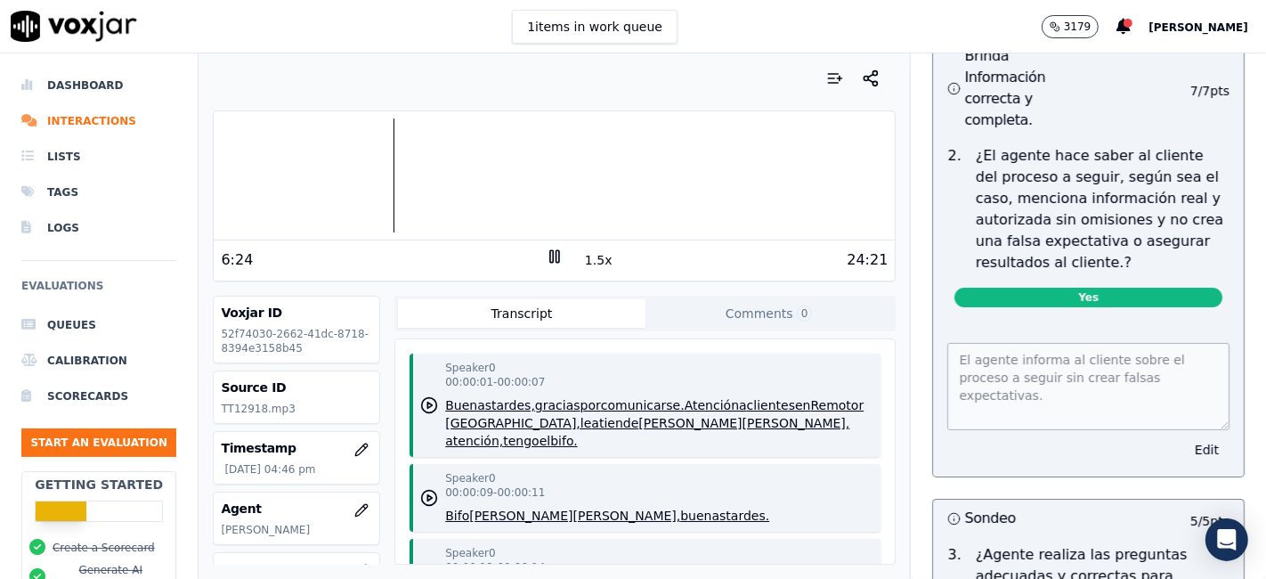
scroll to position [5736, 0]
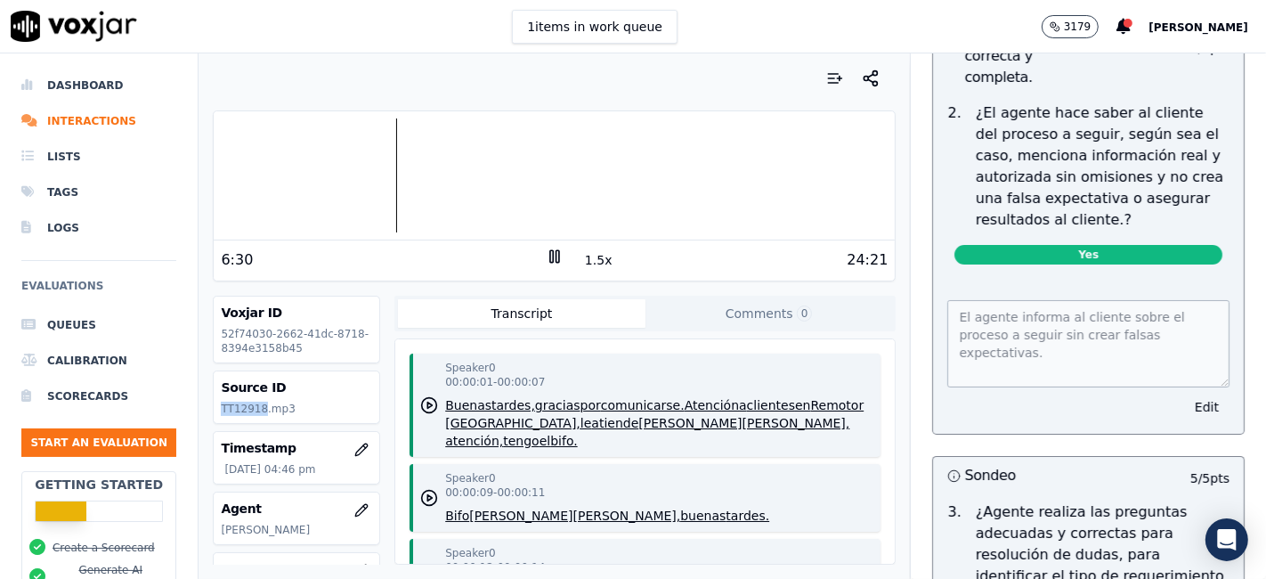
drag, startPoint x: 260, startPoint y: 405, endPoint x: 221, endPoint y: 402, distance: 39.3
click at [221, 402] on p "TT12918.mp3" at bounding box center [296, 408] width 151 height 14
copy p "TT12918"
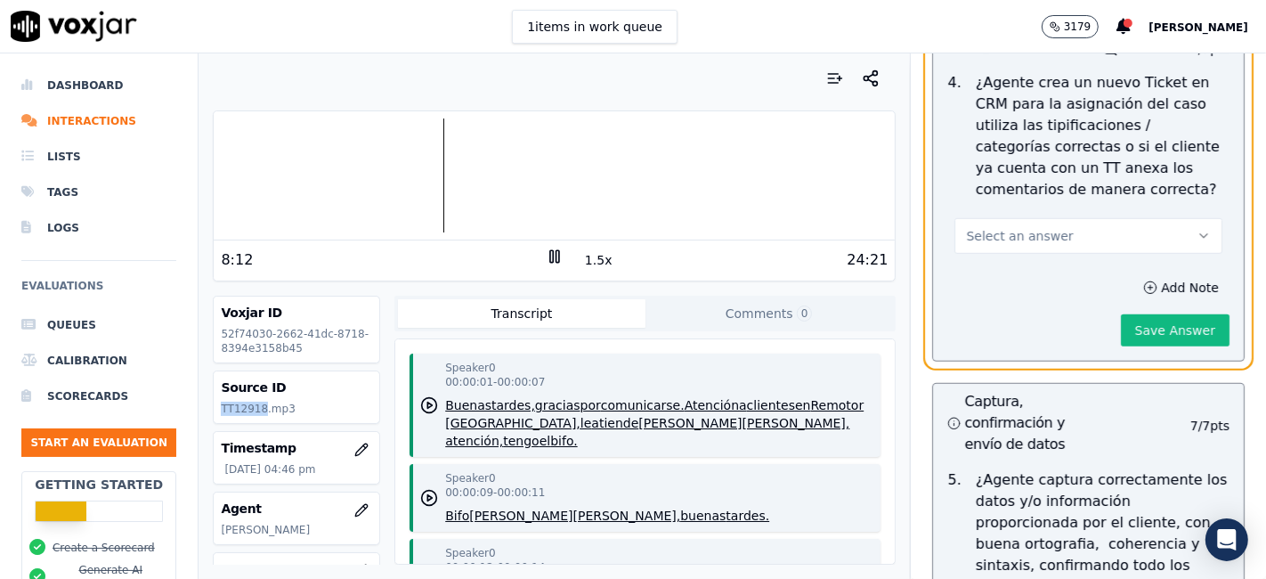
scroll to position [6429, 0]
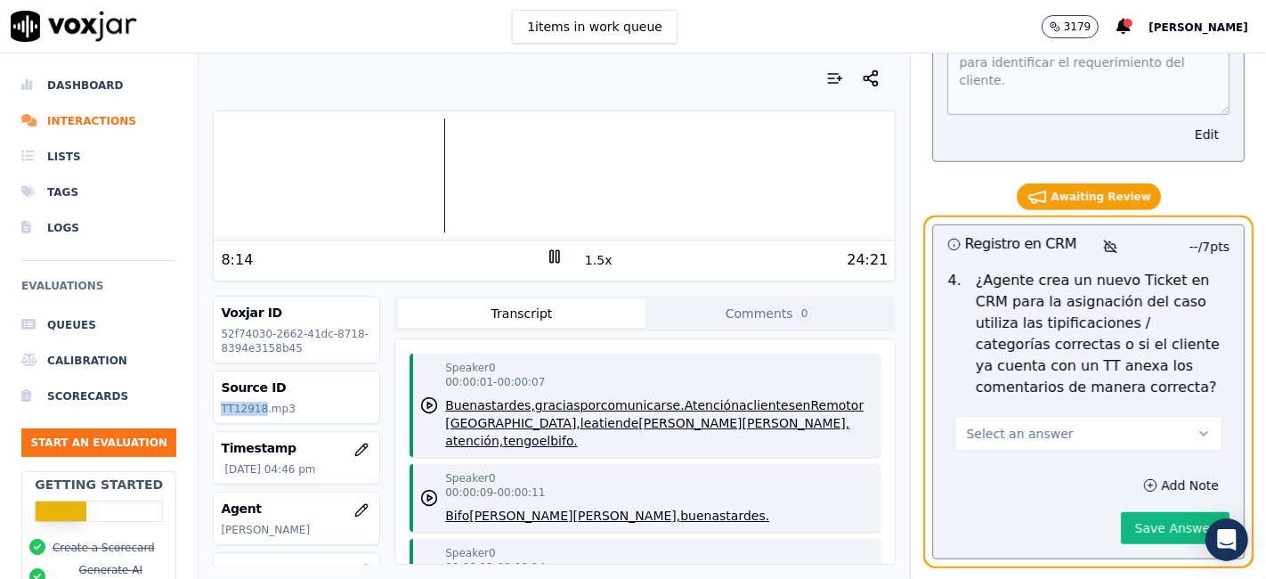
click at [1091, 416] on button "Select an answer" at bounding box center [1088, 434] width 268 height 36
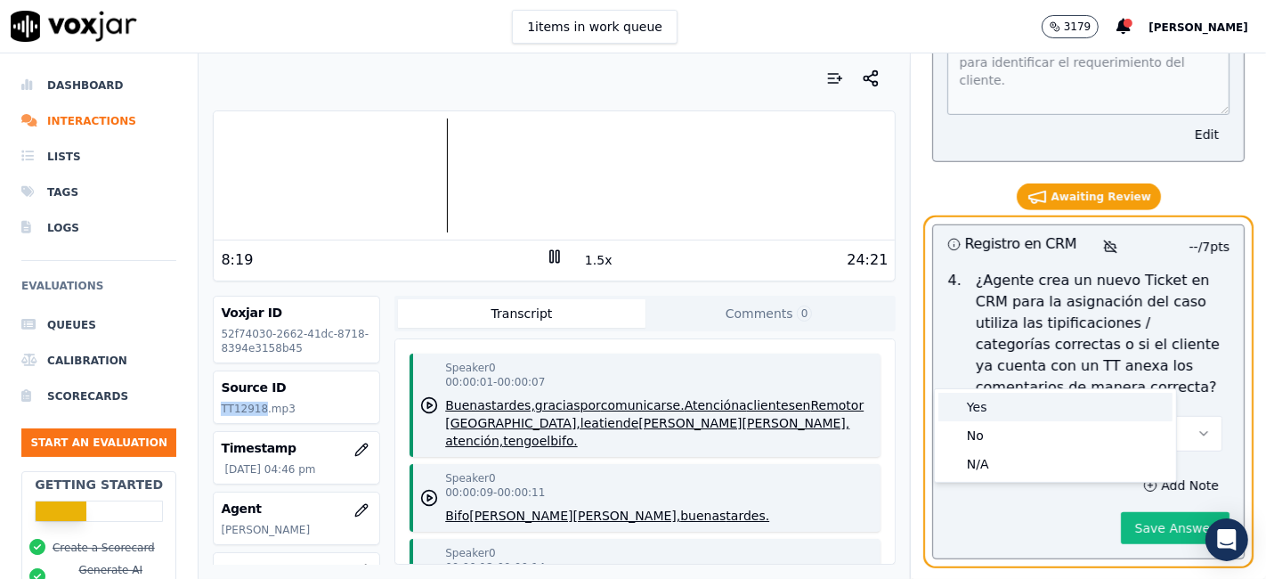
click at [993, 416] on div "Yes" at bounding box center [1055, 407] width 234 height 28
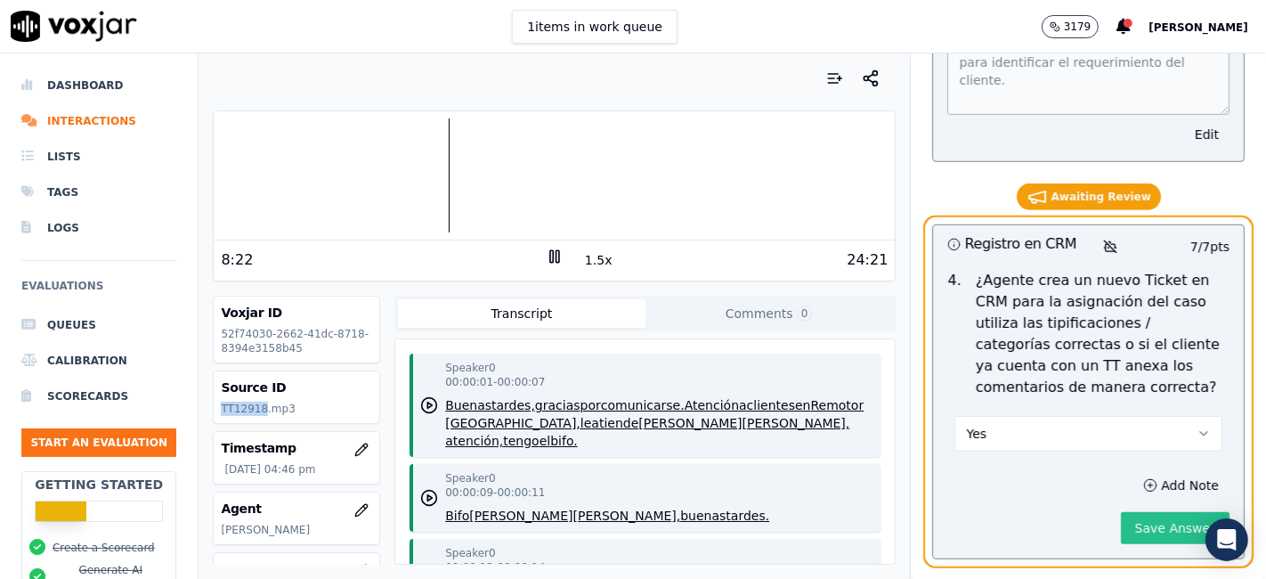
click at [1121, 512] on button "Save Answer" at bounding box center [1175, 528] width 109 height 32
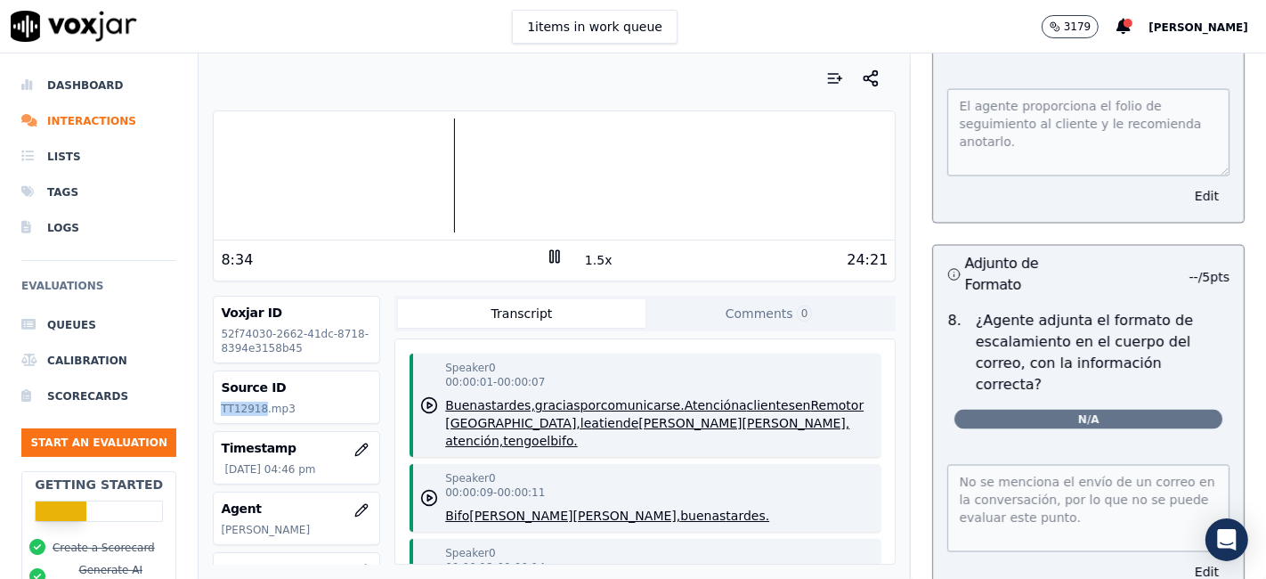
scroll to position [7970, 0]
click at [1184, 558] on button "Edit" at bounding box center [1206, 570] width 45 height 25
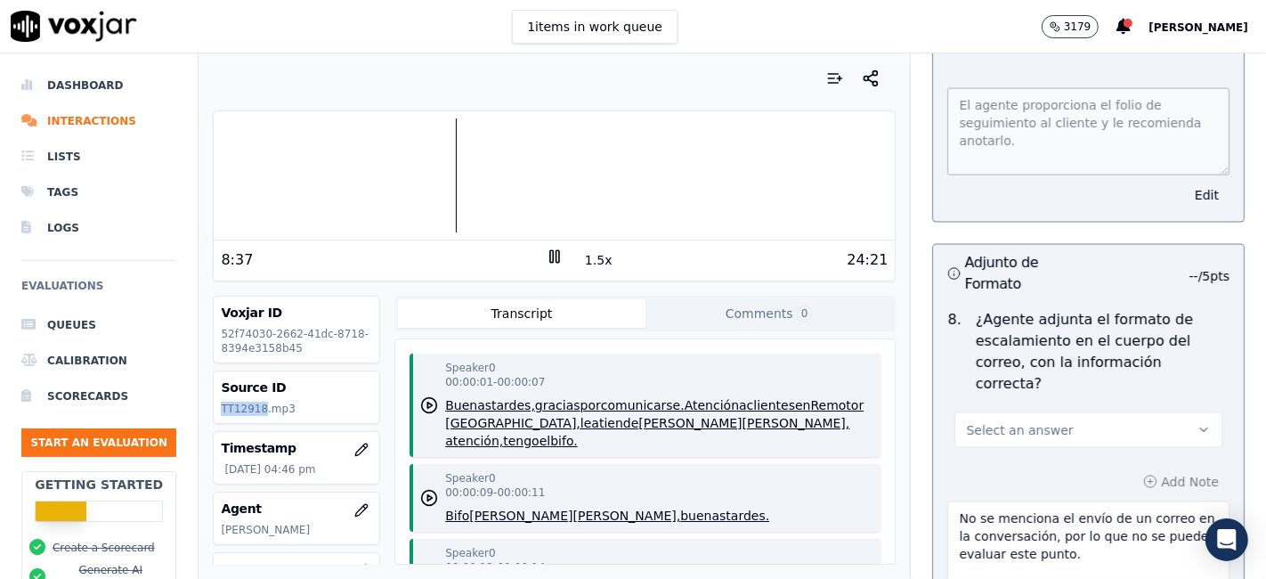
click at [1015, 421] on span "Select an answer" at bounding box center [1019, 430] width 107 height 18
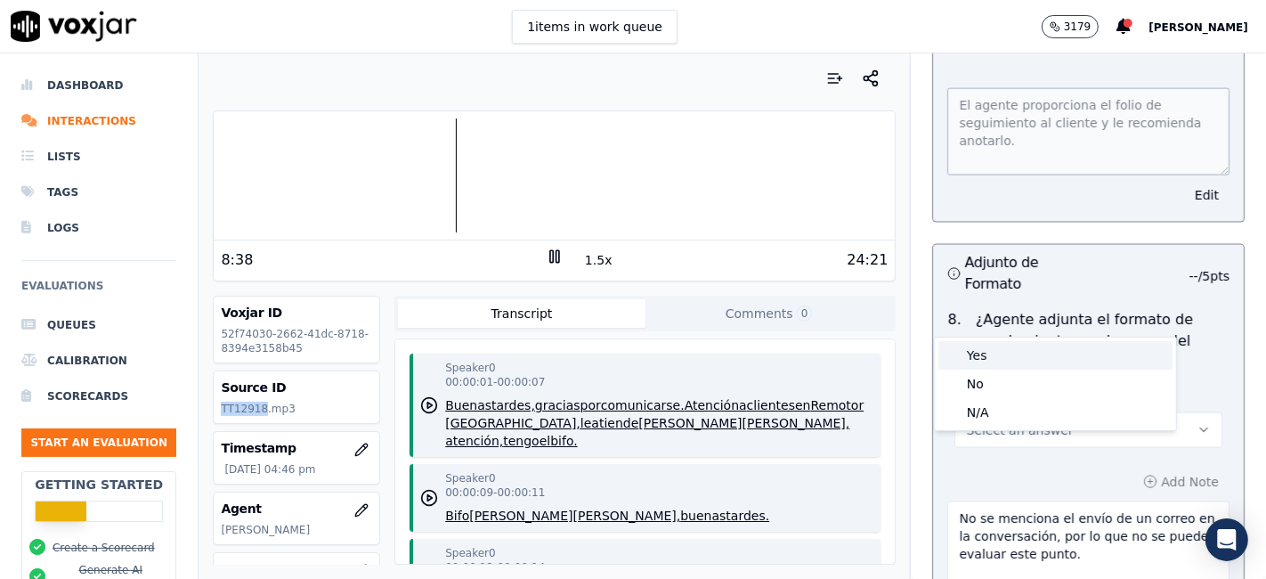
click at [1019, 353] on div "Yes" at bounding box center [1055, 355] width 234 height 28
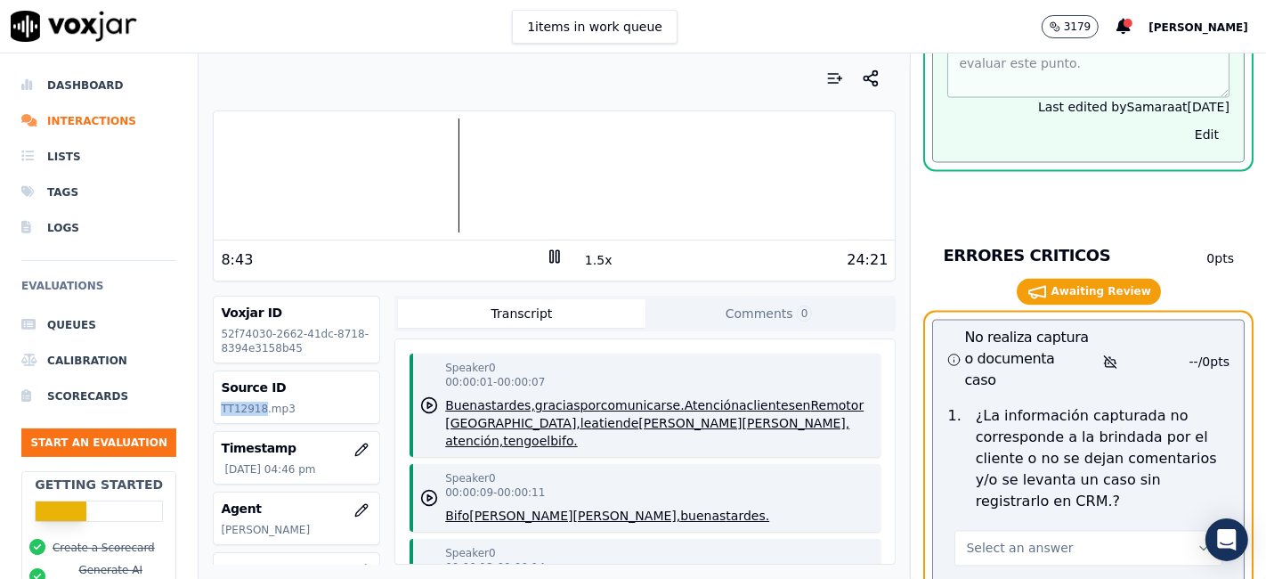
scroll to position [8563, 0]
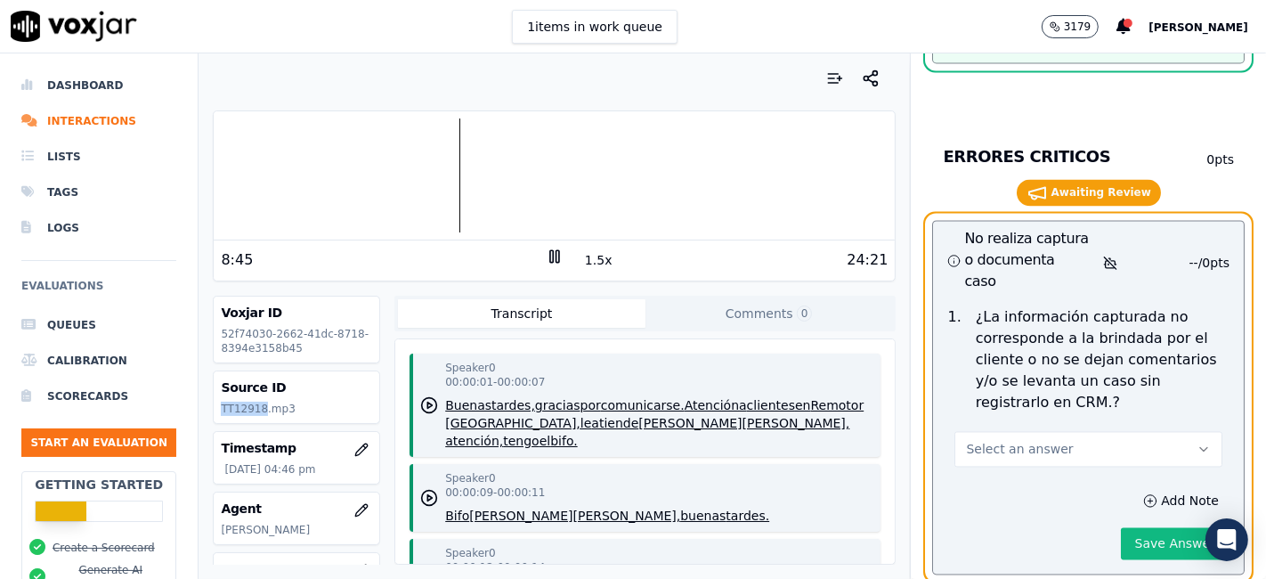
click at [1051, 432] on button "Select an answer" at bounding box center [1088, 450] width 268 height 36
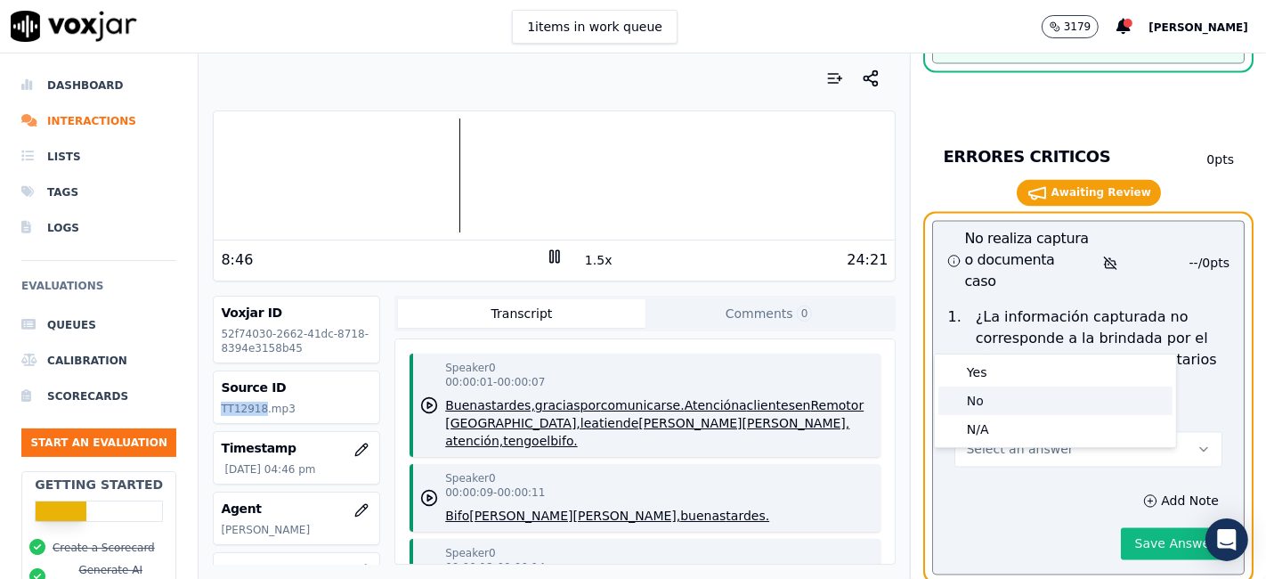
click at [1044, 406] on div "No" at bounding box center [1055, 400] width 234 height 28
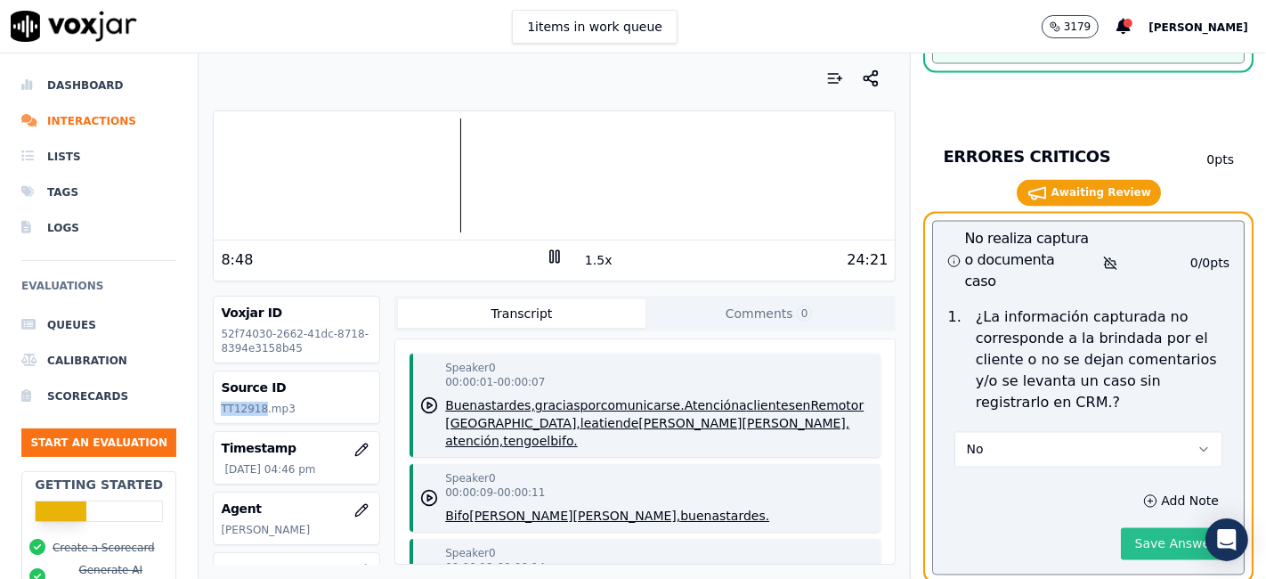
click at [1174, 528] on button "Save Answer" at bounding box center [1175, 544] width 109 height 32
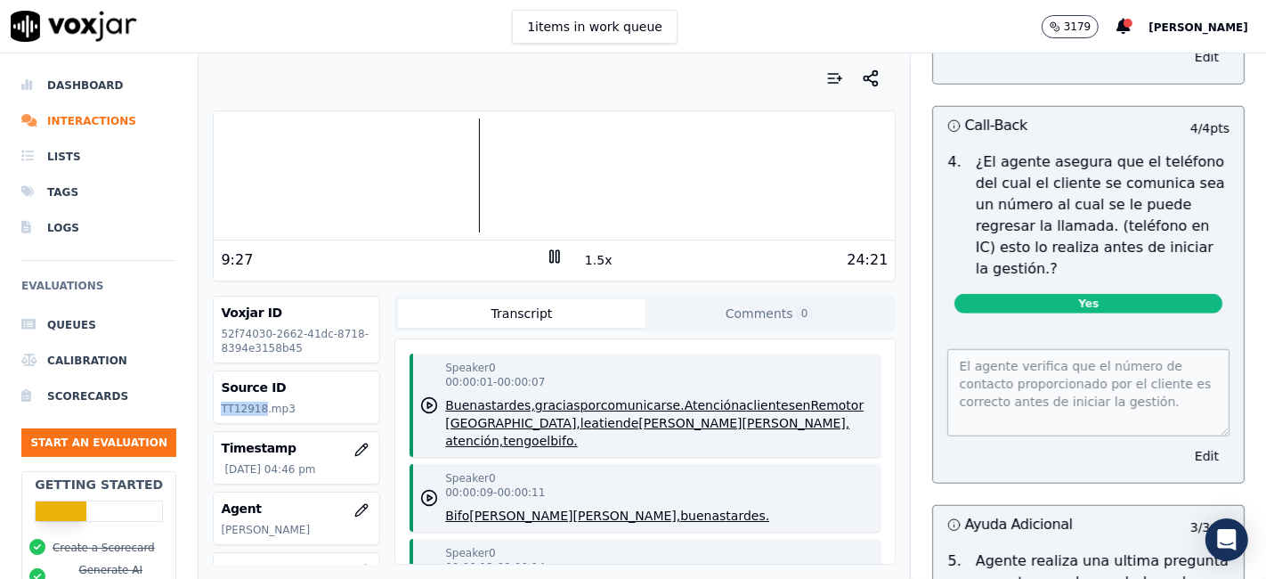
scroll to position [1285, 0]
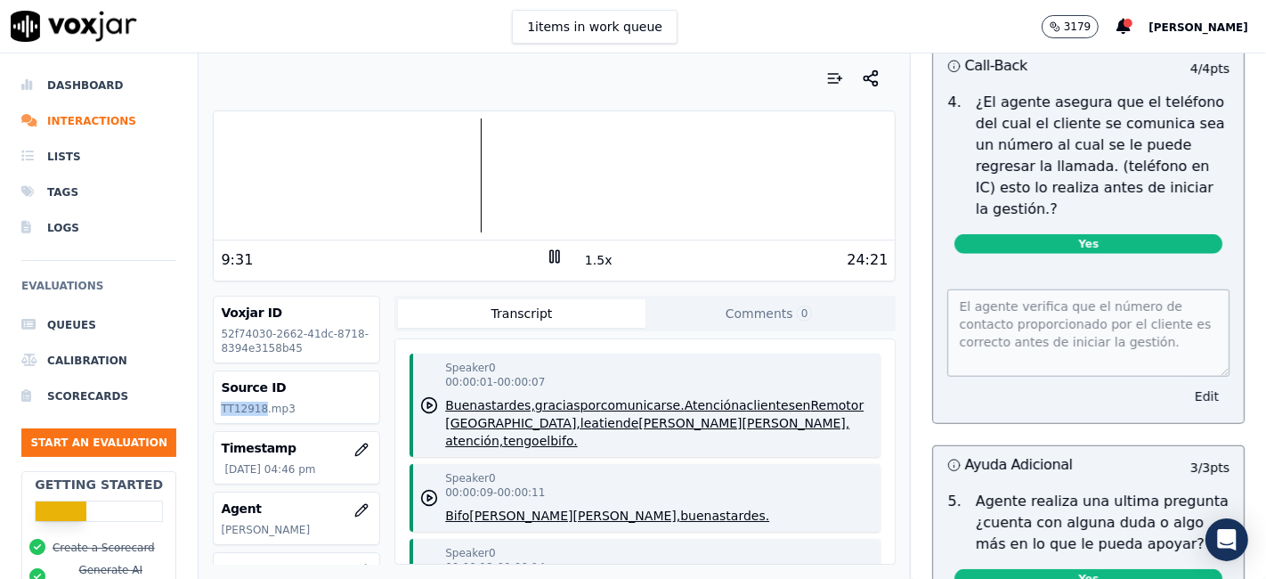
click at [1184, 388] on button "Edit" at bounding box center [1206, 396] width 45 height 25
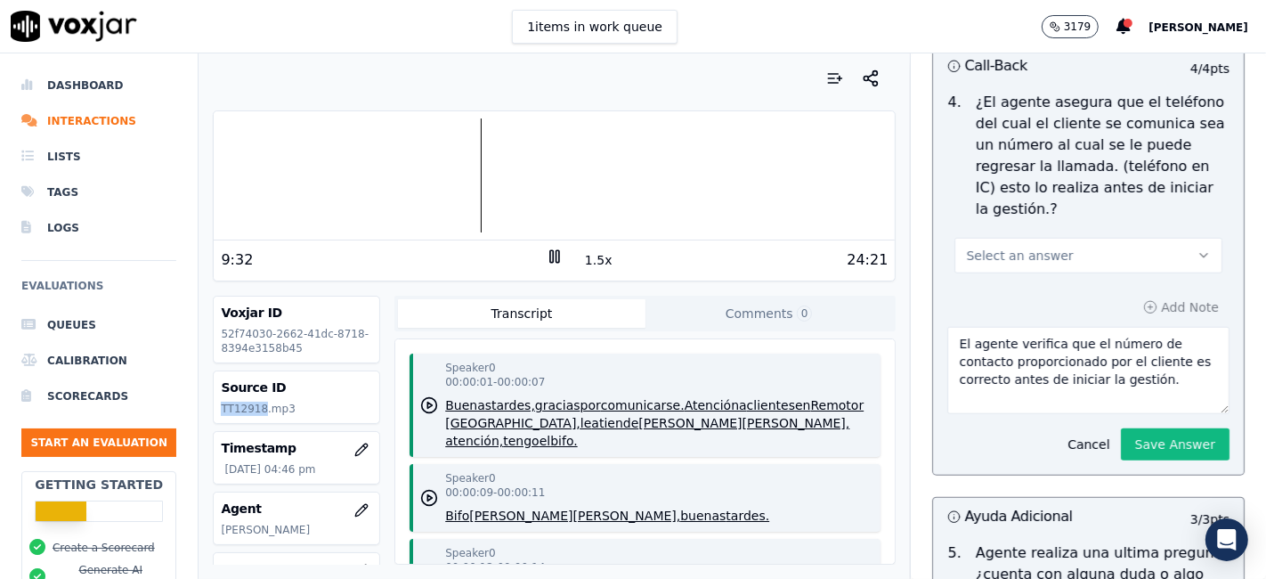
click at [1068, 254] on button "Select an answer" at bounding box center [1088, 256] width 268 height 36
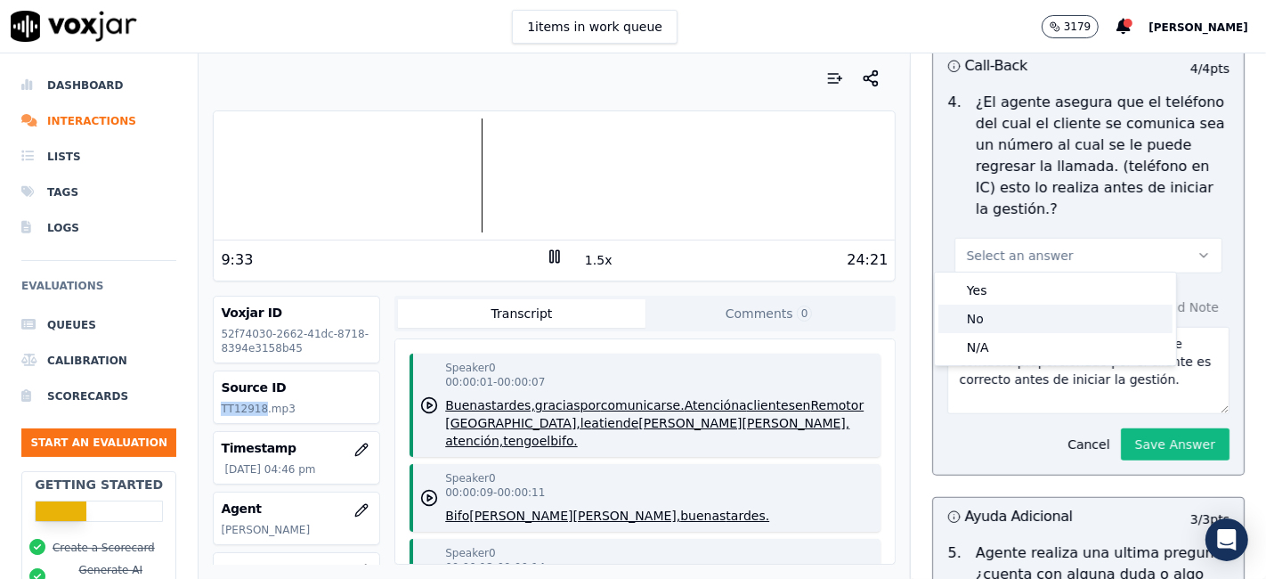
click at [1065, 320] on div "No" at bounding box center [1055, 318] width 234 height 28
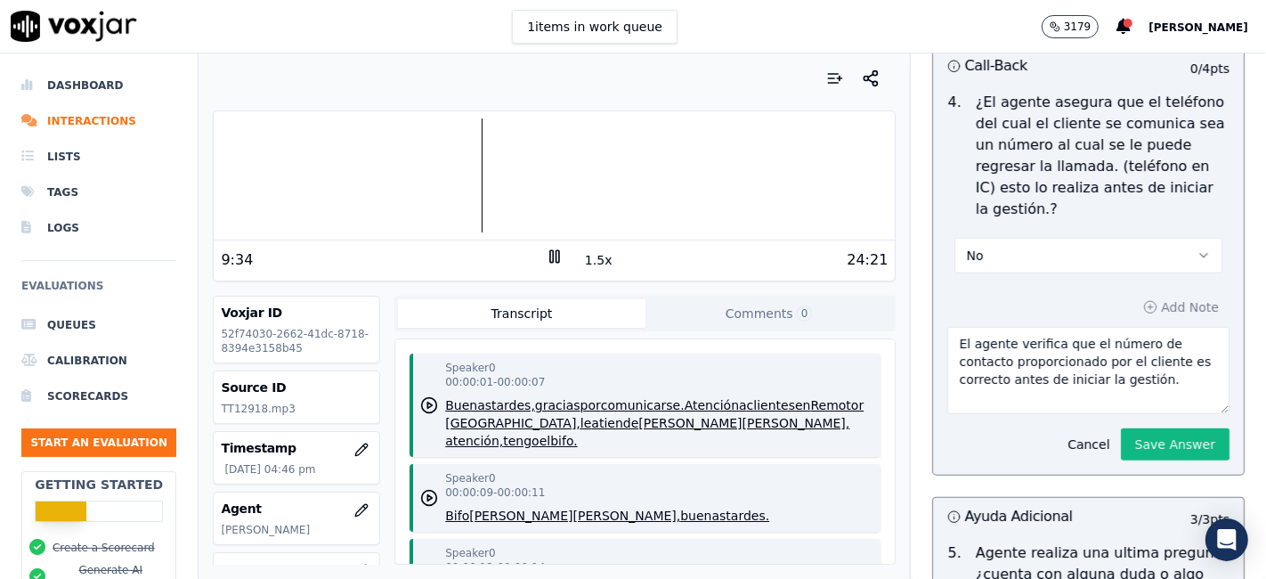
click at [1037, 385] on textarea "El agente verifica que el número de contacto proporcionado por el cliente es co…" at bounding box center [1088, 370] width 282 height 87
drag, startPoint x: 993, startPoint y: 339, endPoint x: 1139, endPoint y: 383, distance: 152.4
click at [1139, 383] on textarea "El agente verifica que el número de contacto proporcionado por el cliente es co…" at bounding box center [1088, 370] width 282 height 87
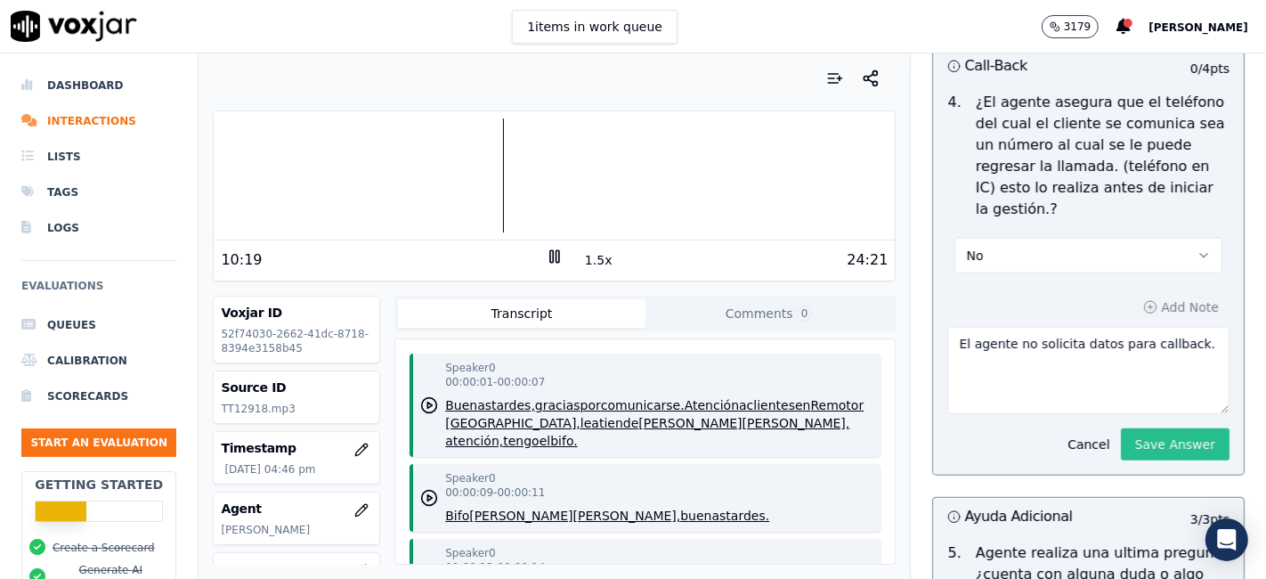
type textarea "El agente no solicita datos para callback."
click at [1121, 445] on button "Save Answer" at bounding box center [1175, 444] width 109 height 32
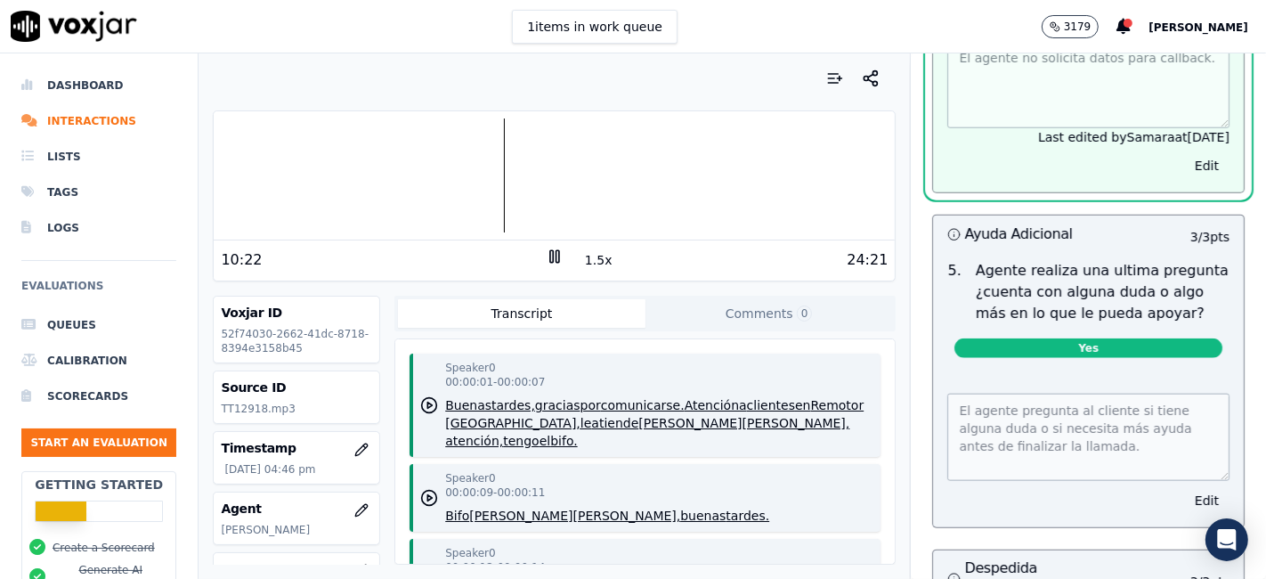
scroll to position [1722, 0]
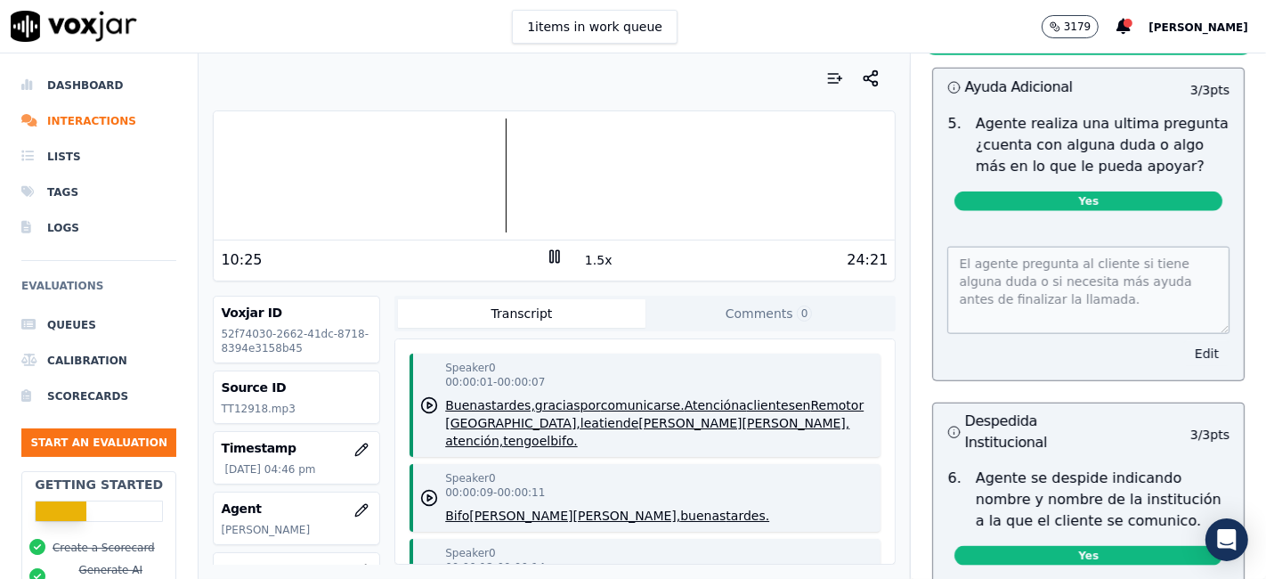
click at [1184, 345] on button "Edit" at bounding box center [1206, 353] width 45 height 25
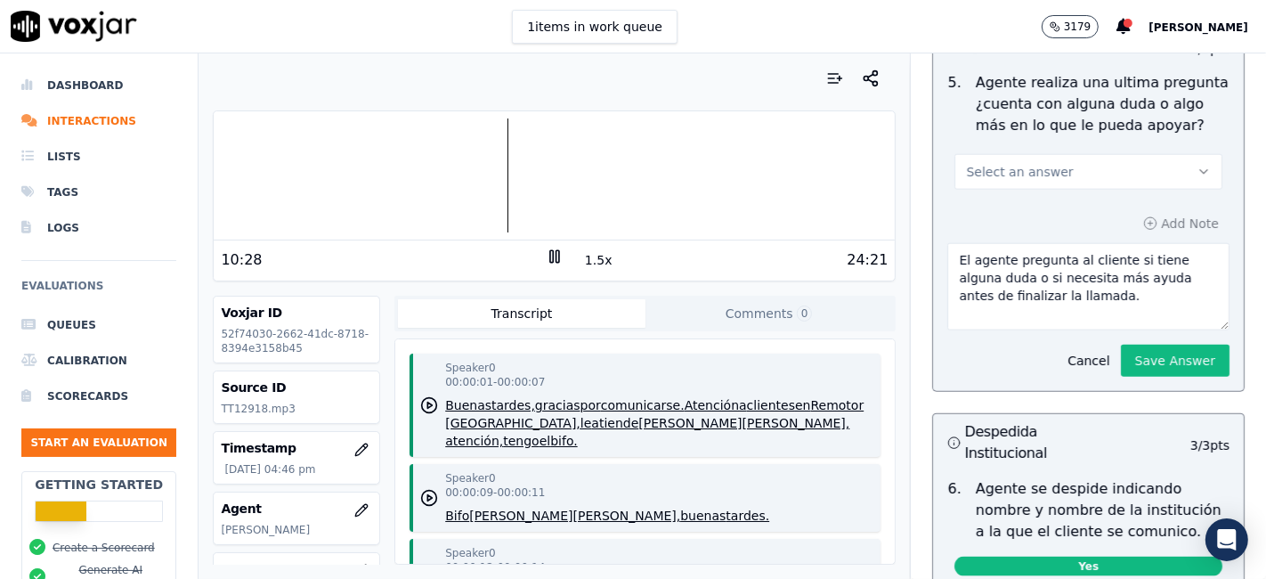
scroll to position [1681, 0]
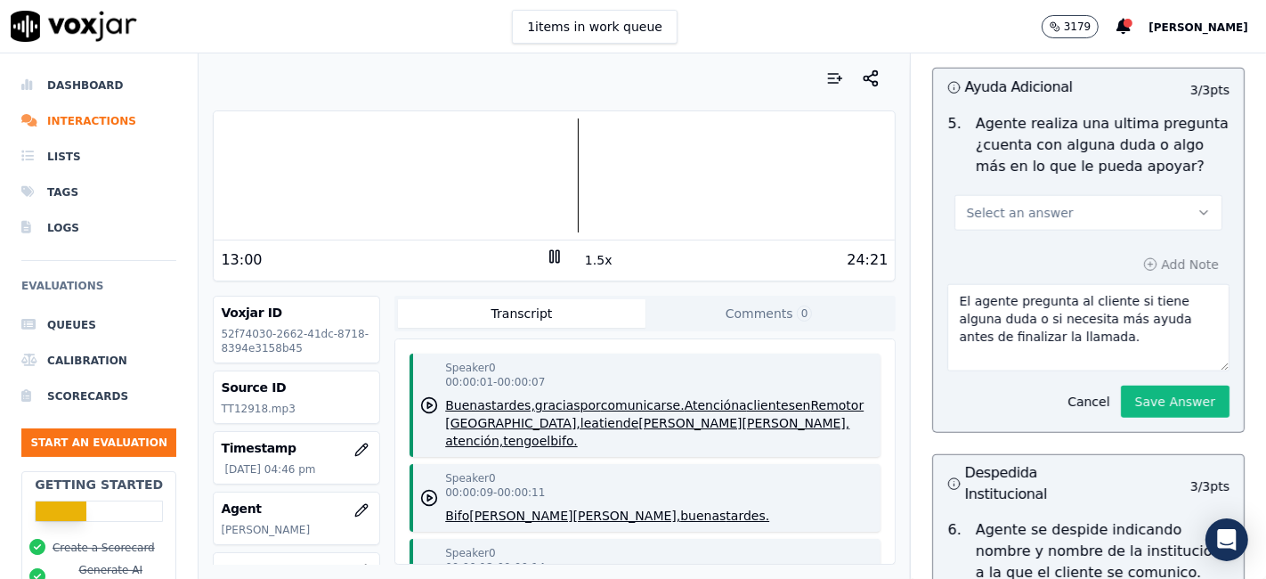
drag, startPoint x: 605, startPoint y: 376, endPoint x: 366, endPoint y: 78, distance: 381.7
click at [366, 78] on div at bounding box center [554, 79] width 683 height 36
click at [550, 261] on rect at bounding box center [551, 256] width 3 height 12
click at [550, 258] on polygon at bounding box center [555, 256] width 11 height 13
click at [546, 253] on icon at bounding box center [555, 256] width 18 height 18
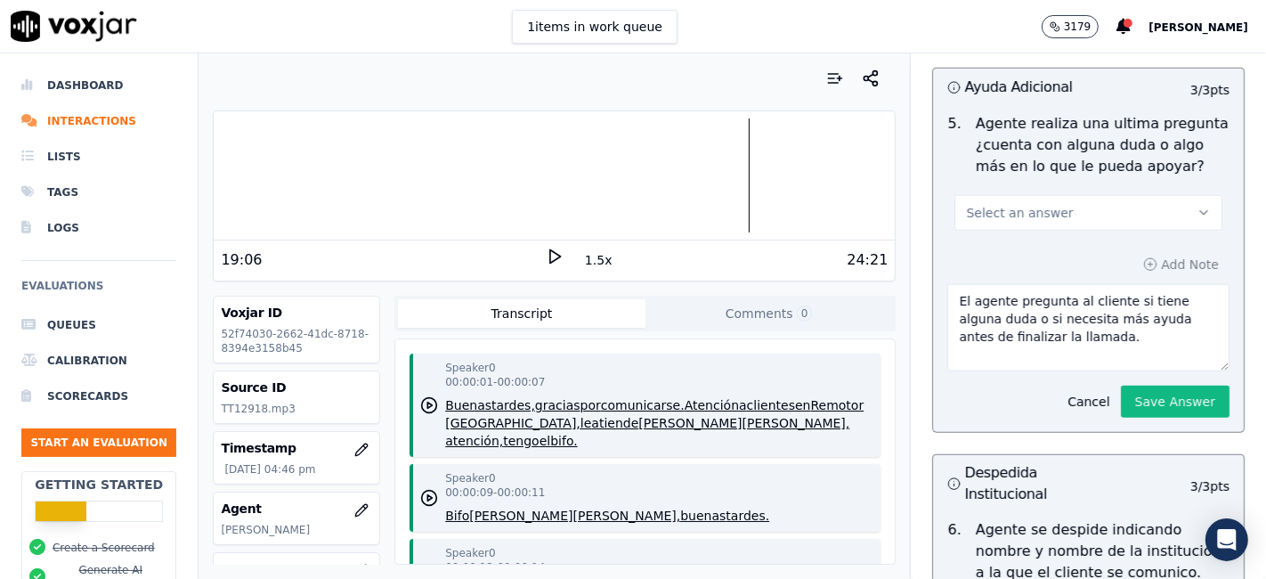
click at [550, 255] on icon at bounding box center [555, 256] width 18 height 18
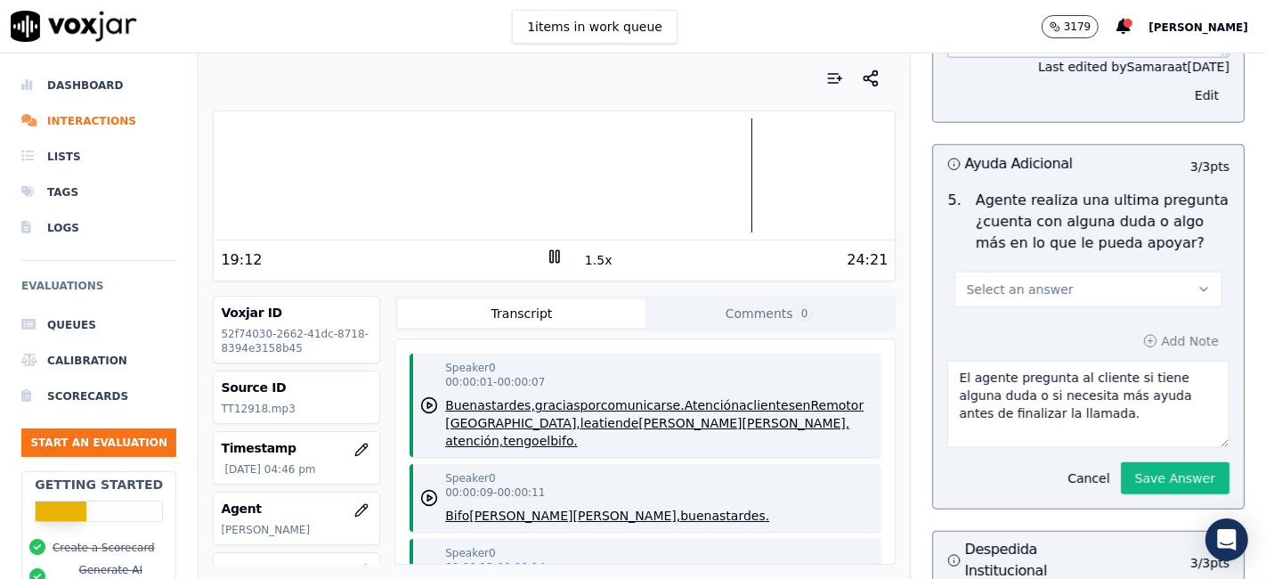
scroll to position [1582, 0]
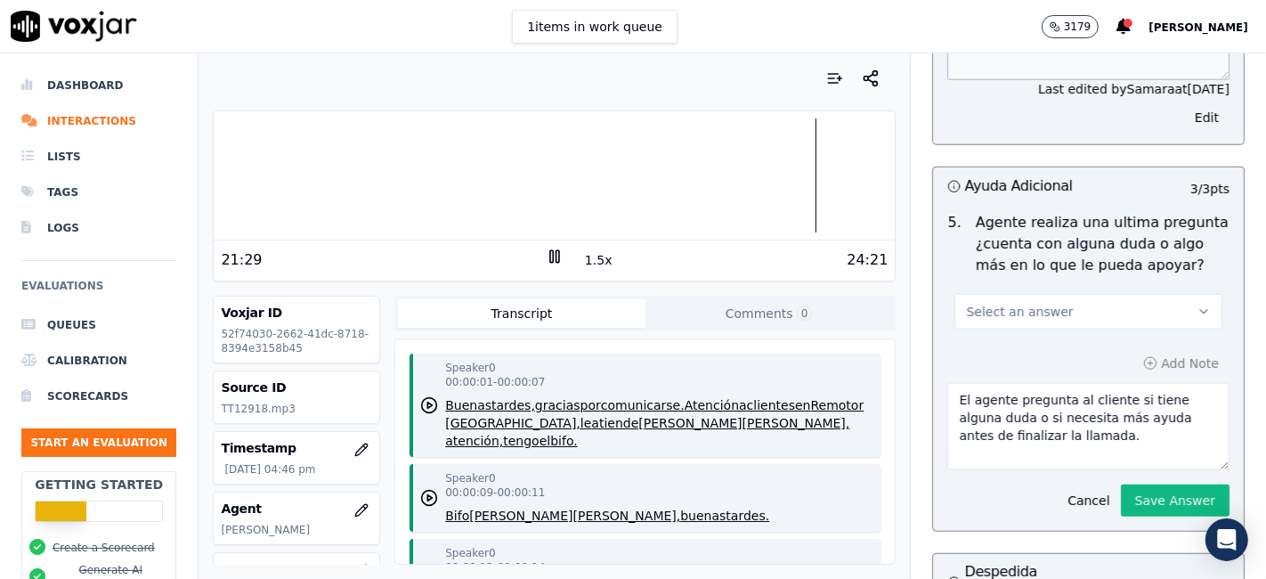
click at [1034, 303] on span "Select an answer" at bounding box center [1019, 312] width 107 height 18
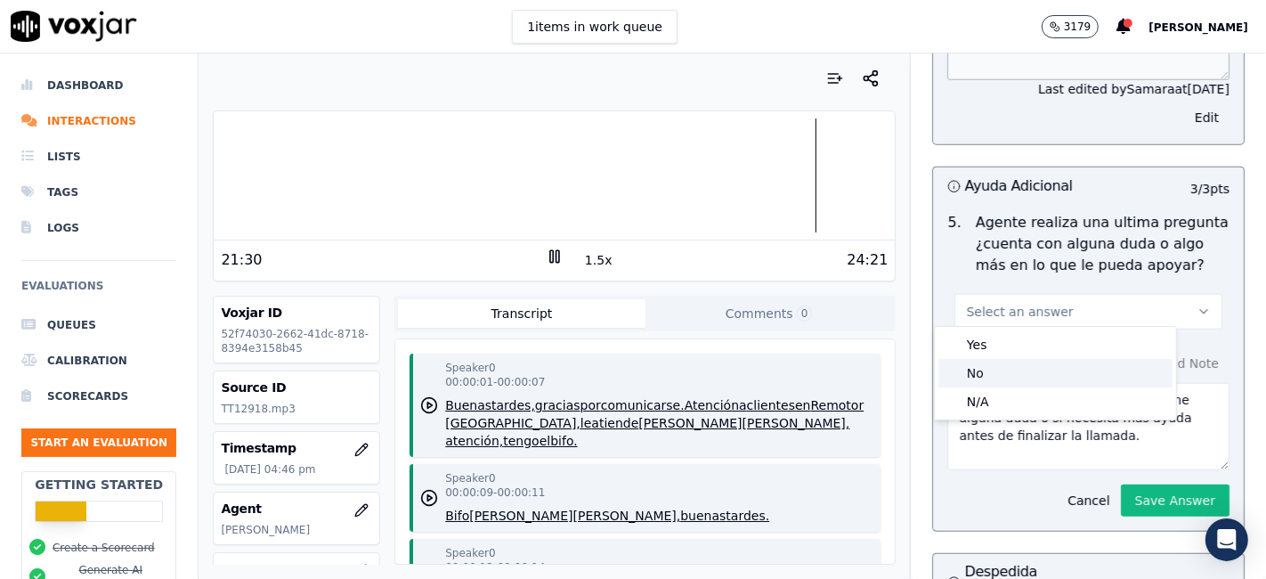
click at [1033, 371] on div "No" at bounding box center [1055, 373] width 234 height 28
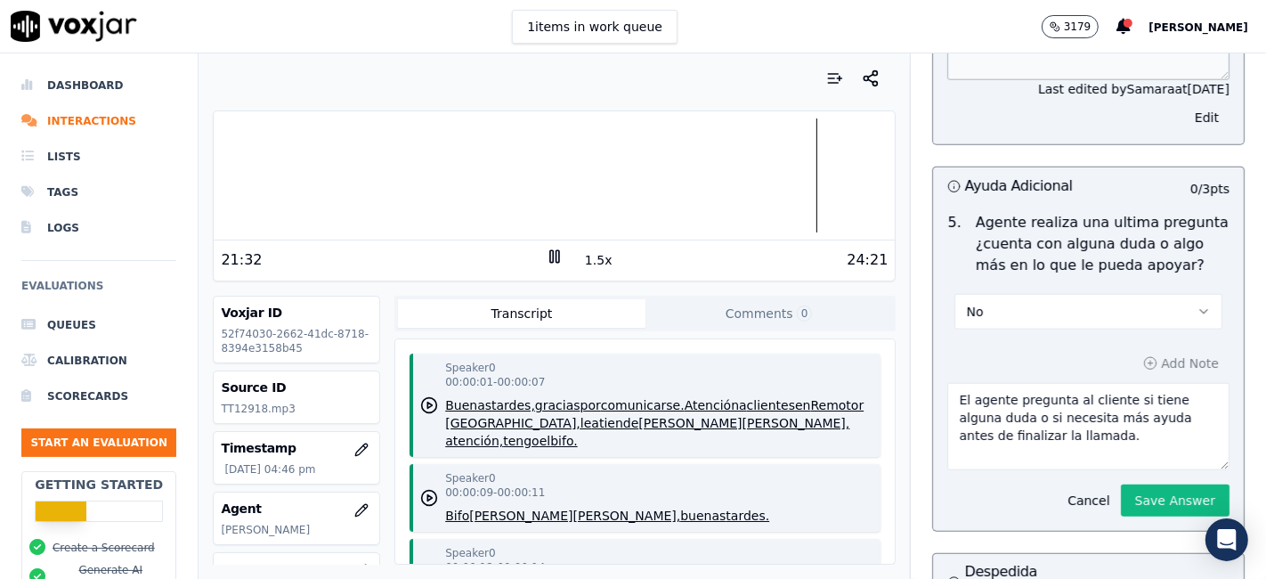
click at [1119, 362] on div "Add Note El agente pregunta al cliente si tiene alguna duda o si necesita más a…" at bounding box center [1088, 433] width 311 height 194
click at [1118, 425] on textarea "El agente pregunta al cliente si tiene alguna duda o si necesita más ayuda ante…" at bounding box center [1088, 426] width 282 height 87
drag, startPoint x: 992, startPoint y: 395, endPoint x: 1063, endPoint y: 426, distance: 77.7
click at [1063, 426] on textarea "El agente pregunta al cliente si tiene alguna duda o si necesita más ayuda ante…" at bounding box center [1088, 426] width 282 height 87
click at [847, 174] on div at bounding box center [554, 175] width 681 height 114
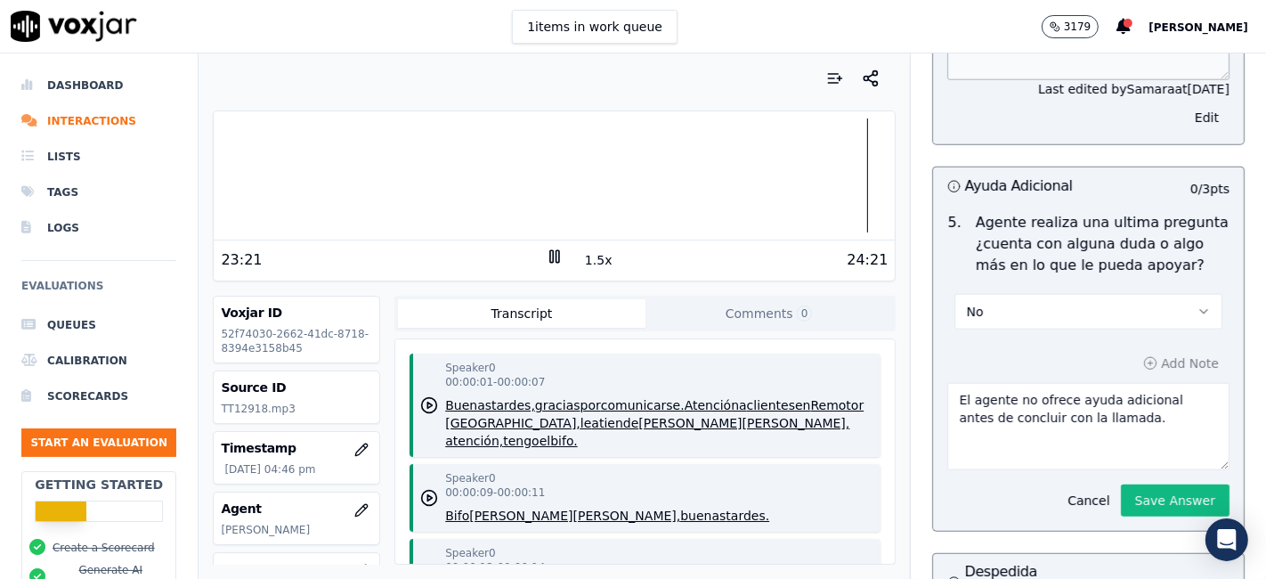
click at [845, 176] on div at bounding box center [554, 175] width 681 height 114
click at [844, 179] on div at bounding box center [554, 175] width 681 height 114
type textarea "El agente no ofrece ayuda adicional antes de concluir con la llamada."
click at [1122, 492] on button "Save Answer" at bounding box center [1175, 500] width 109 height 32
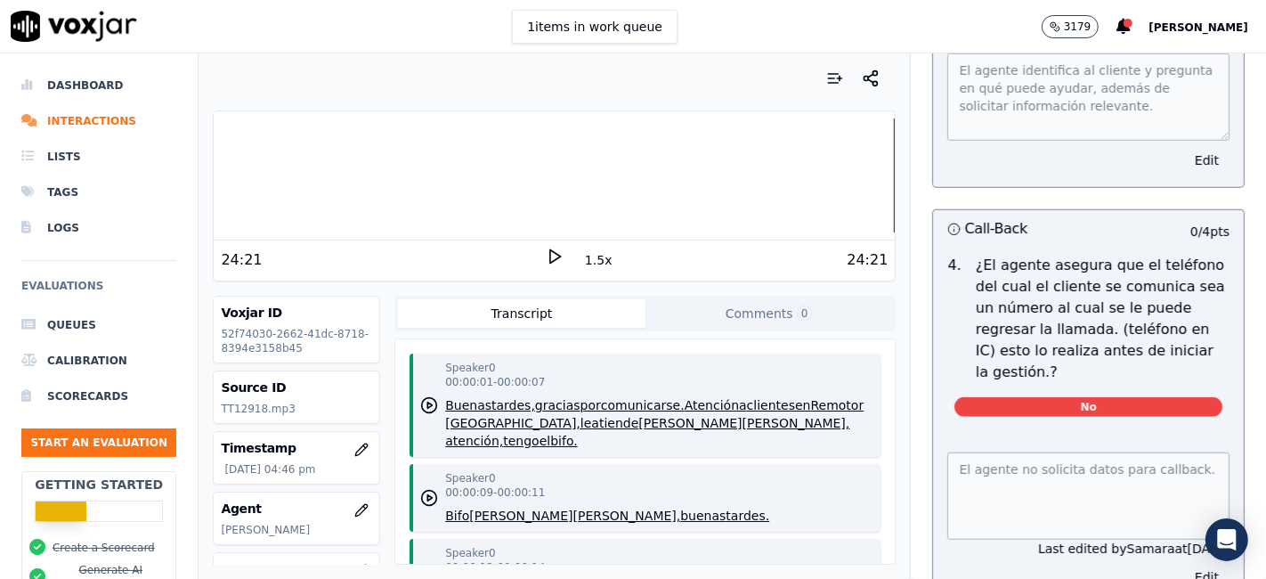
scroll to position [692, 0]
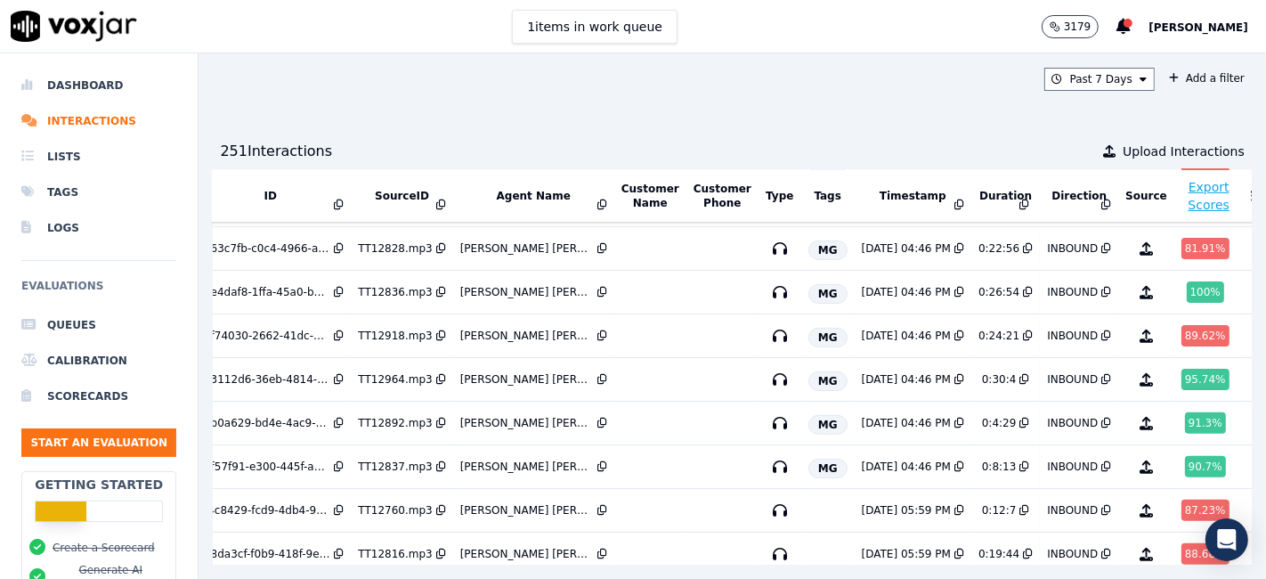
scroll to position [372, 51]
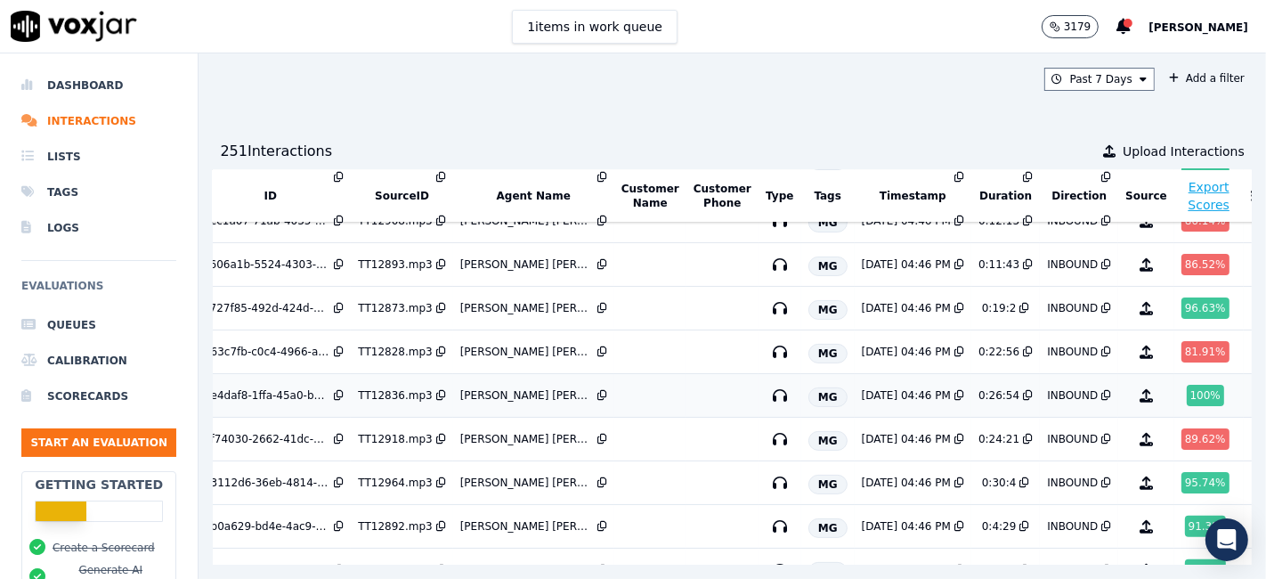
click at [1187, 389] on div "100 %" at bounding box center [1205, 395] width 37 height 21
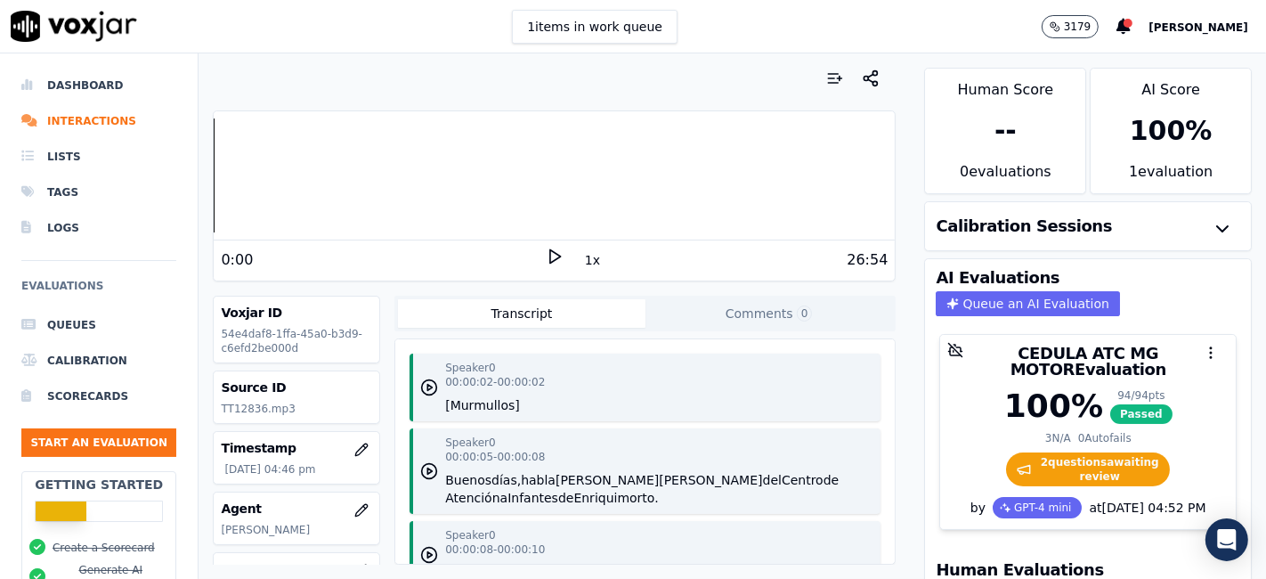
click at [550, 255] on polygon at bounding box center [555, 256] width 11 height 13
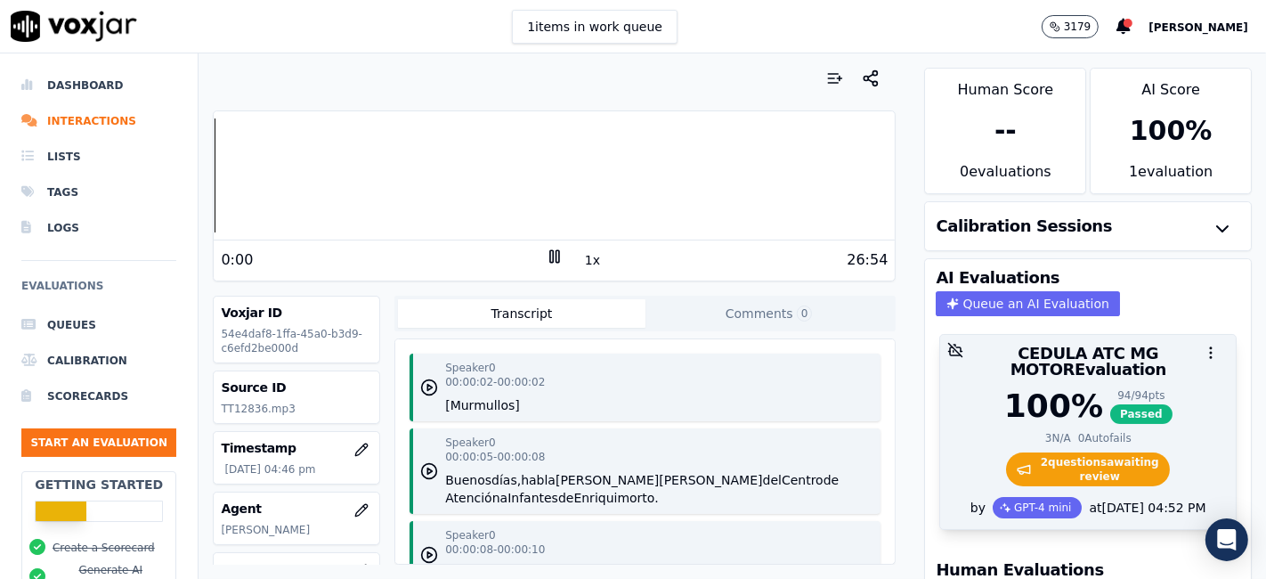
click at [1065, 452] on span "2 question s awaiting review" at bounding box center [1088, 469] width 165 height 34
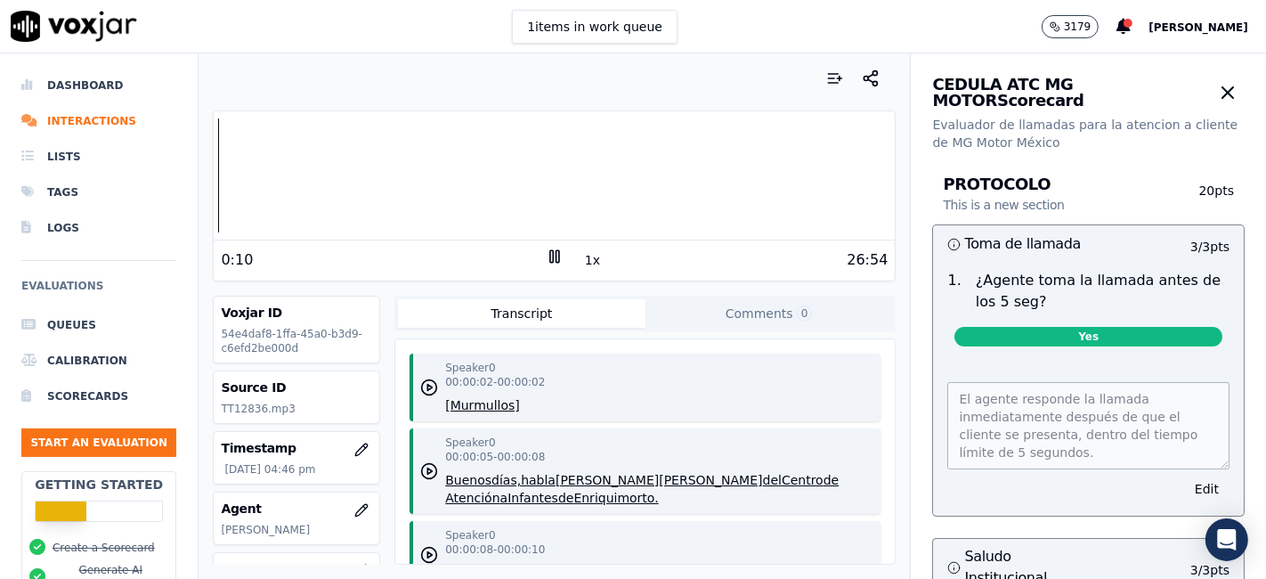
click at [549, 250] on icon at bounding box center [555, 256] width 18 height 18
click at [546, 259] on icon at bounding box center [555, 256] width 18 height 18
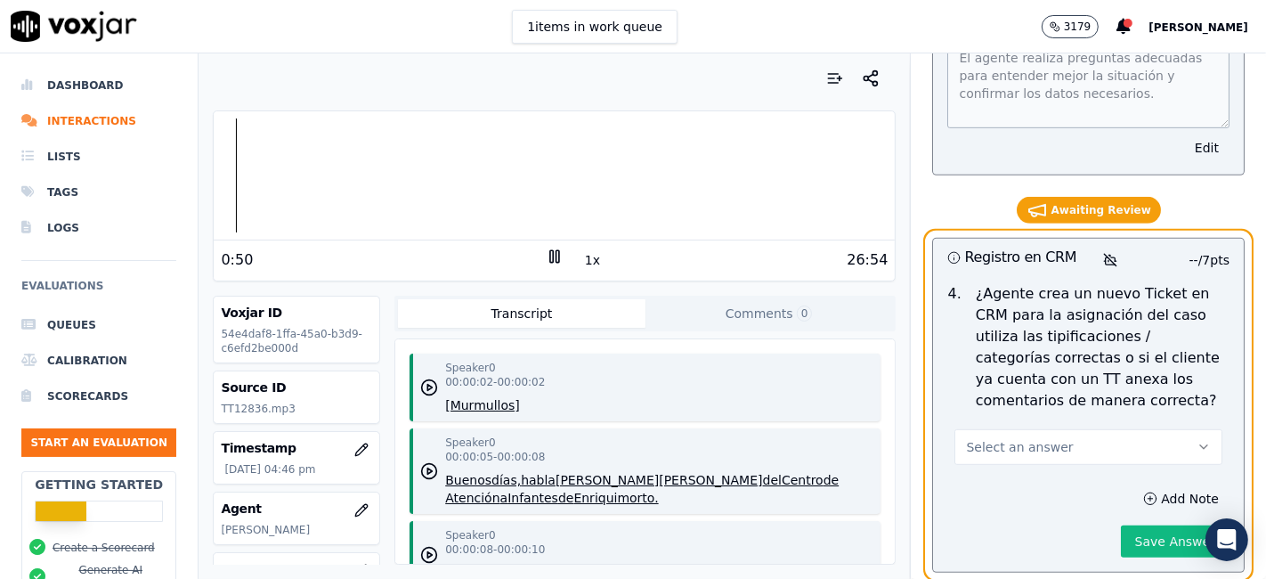
scroll to position [6429, 0]
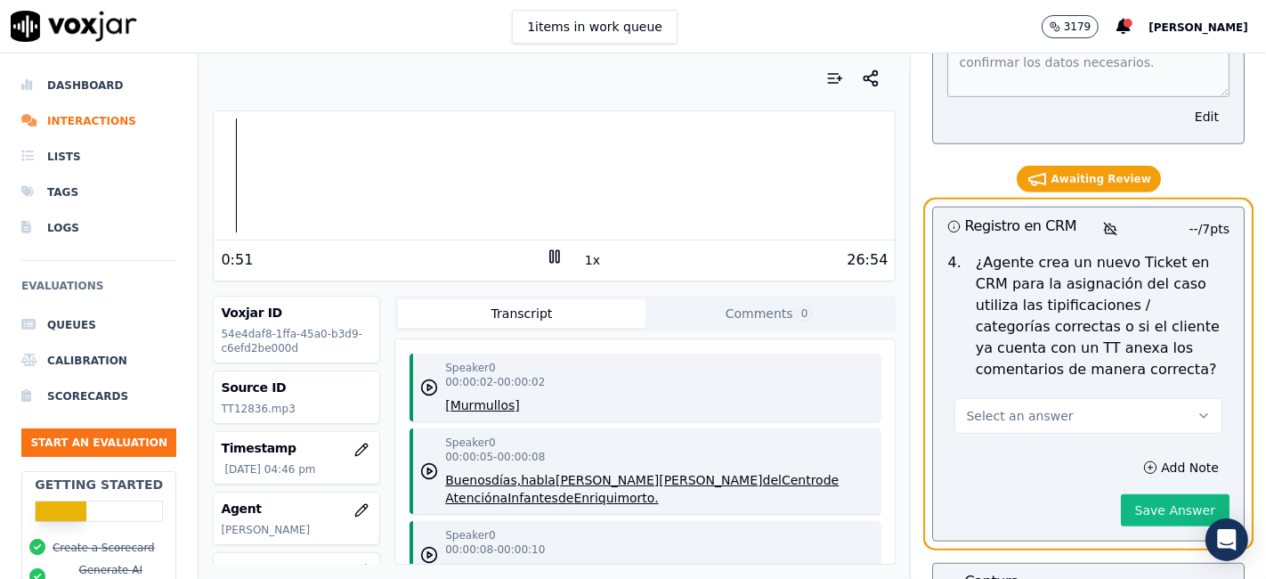
click at [1101, 398] on button "Select an answer" at bounding box center [1088, 416] width 268 height 36
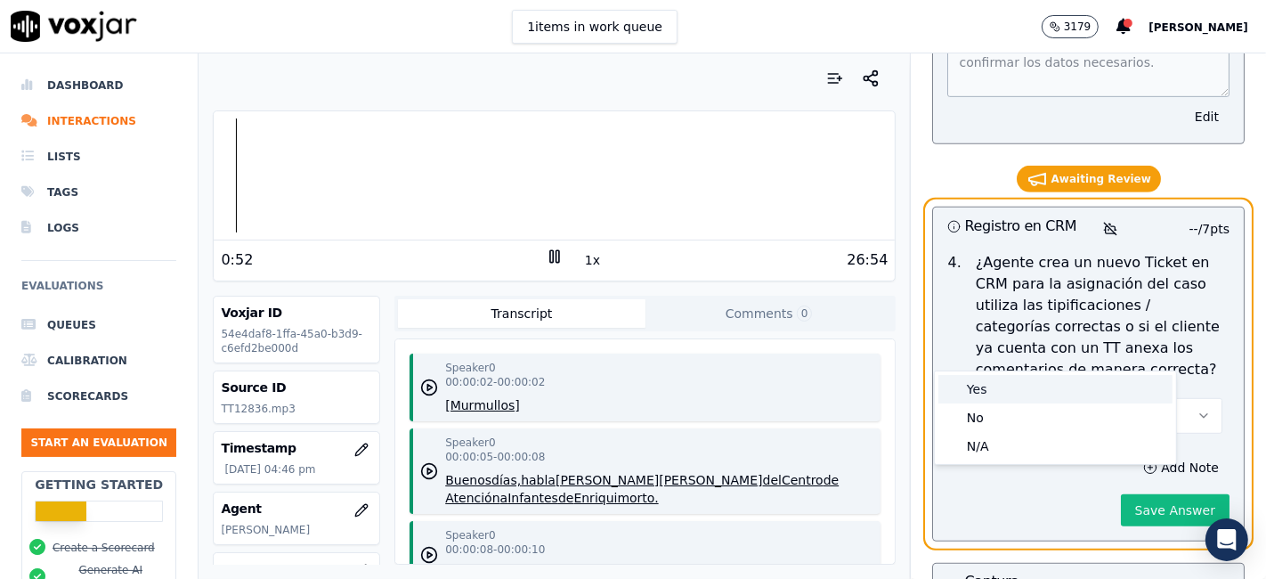
click at [1004, 379] on div "Yes" at bounding box center [1055, 389] width 234 height 28
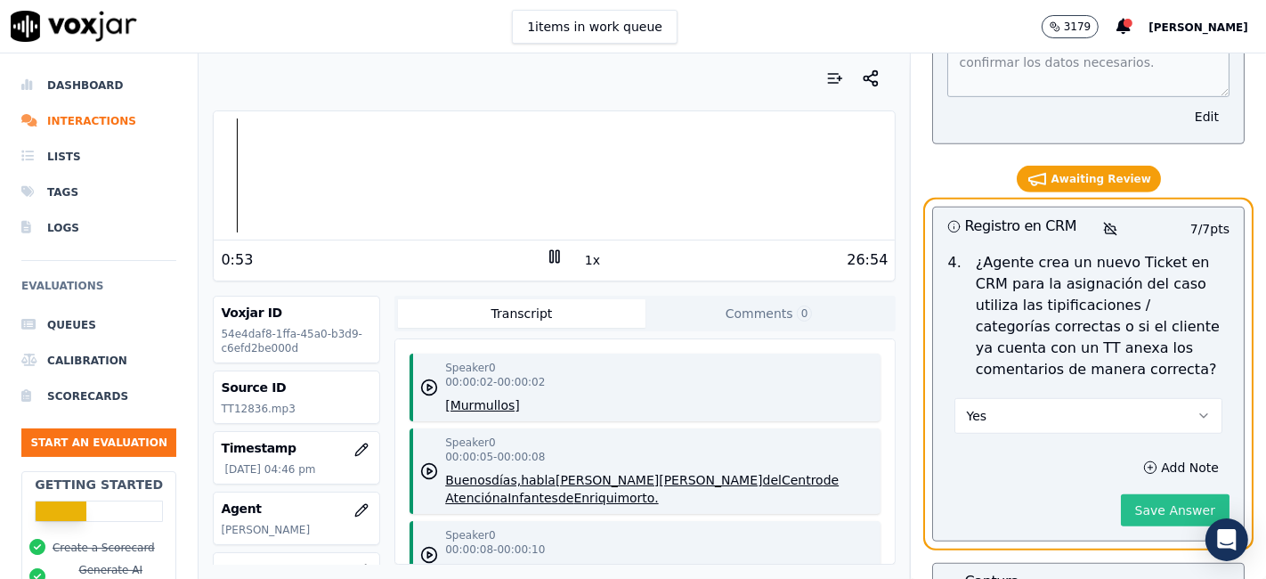
click at [1121, 494] on button "Save Answer" at bounding box center [1175, 510] width 109 height 32
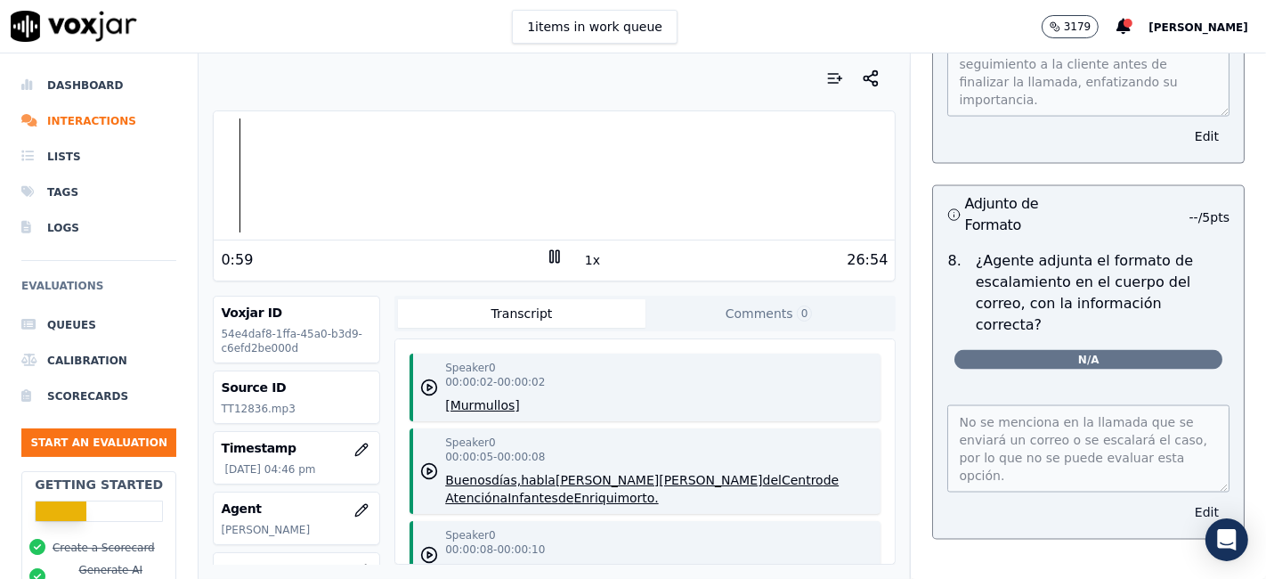
scroll to position [7970, 0]
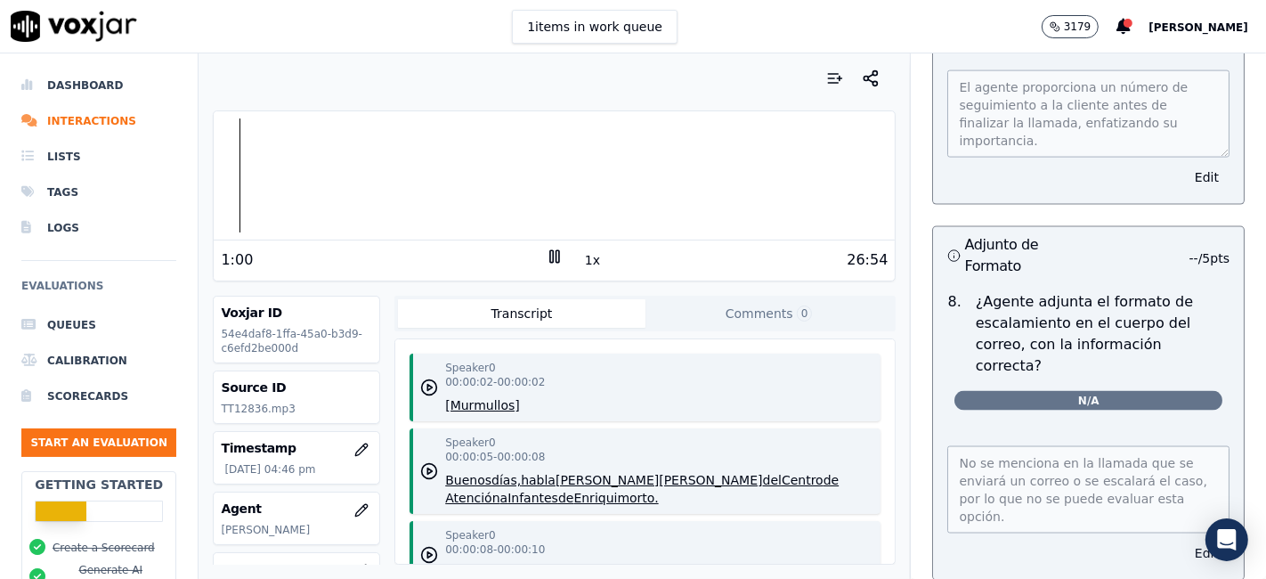
click at [1184, 540] on button "Edit" at bounding box center [1206, 552] width 45 height 25
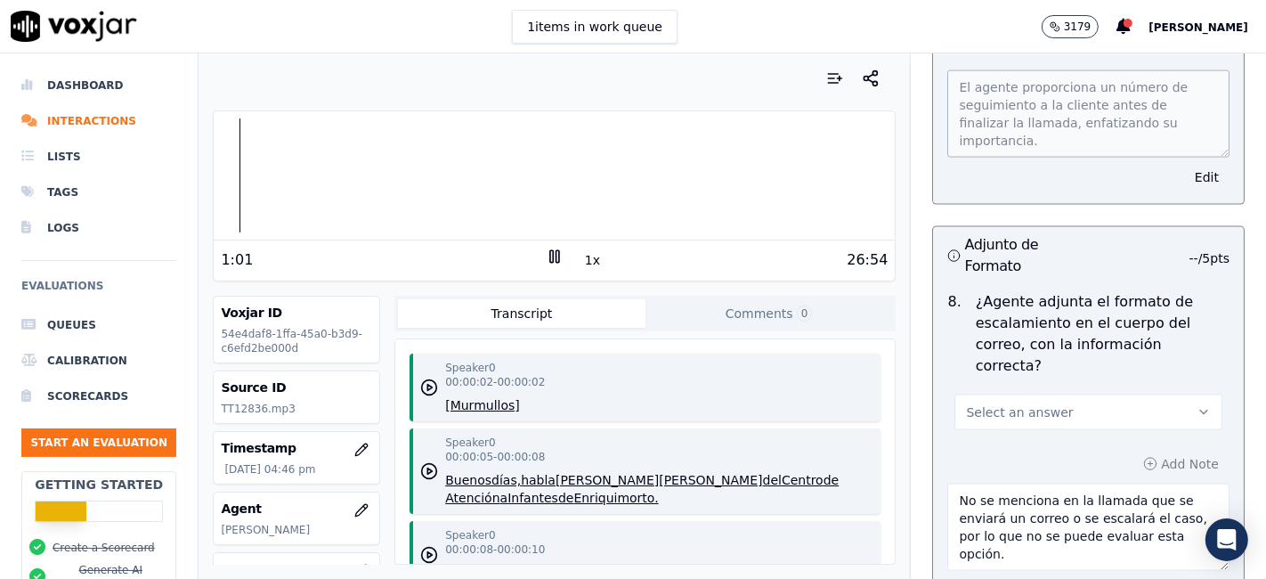
click at [1006, 394] on button "Select an answer" at bounding box center [1088, 412] width 268 height 36
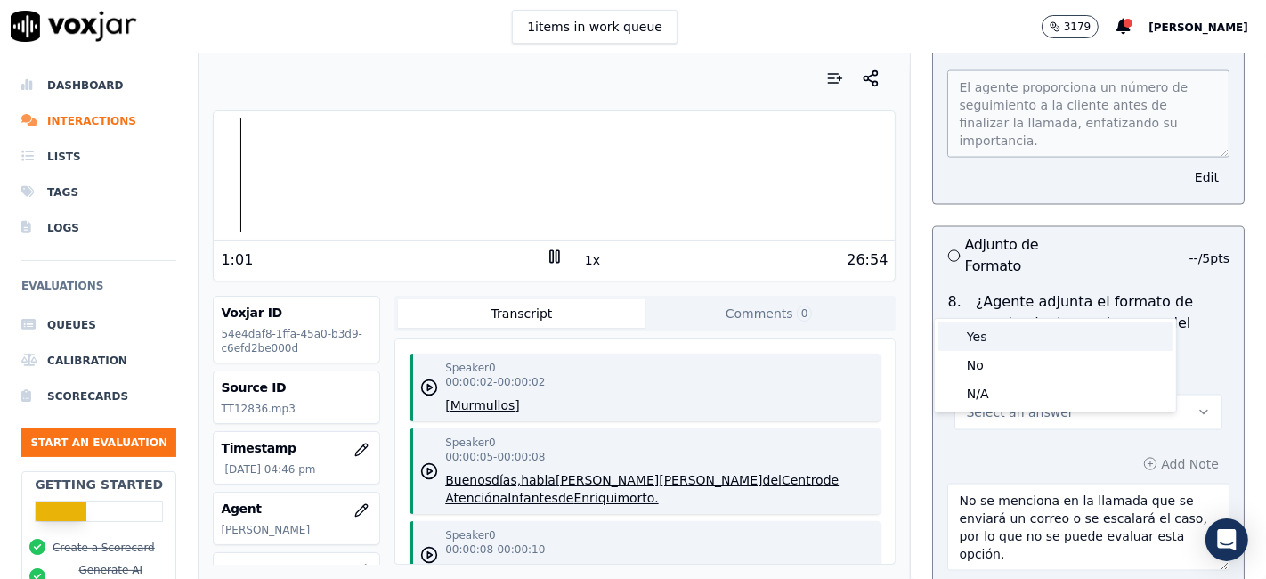
click at [1010, 339] on div "Yes" at bounding box center [1055, 336] width 234 height 28
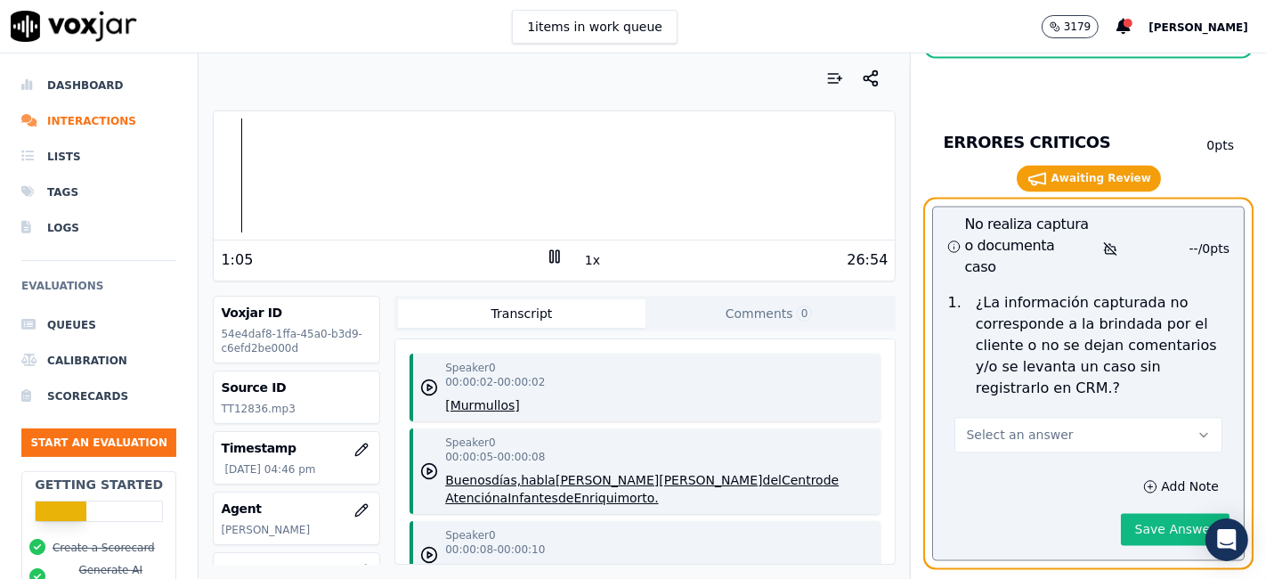
scroll to position [8564, 0]
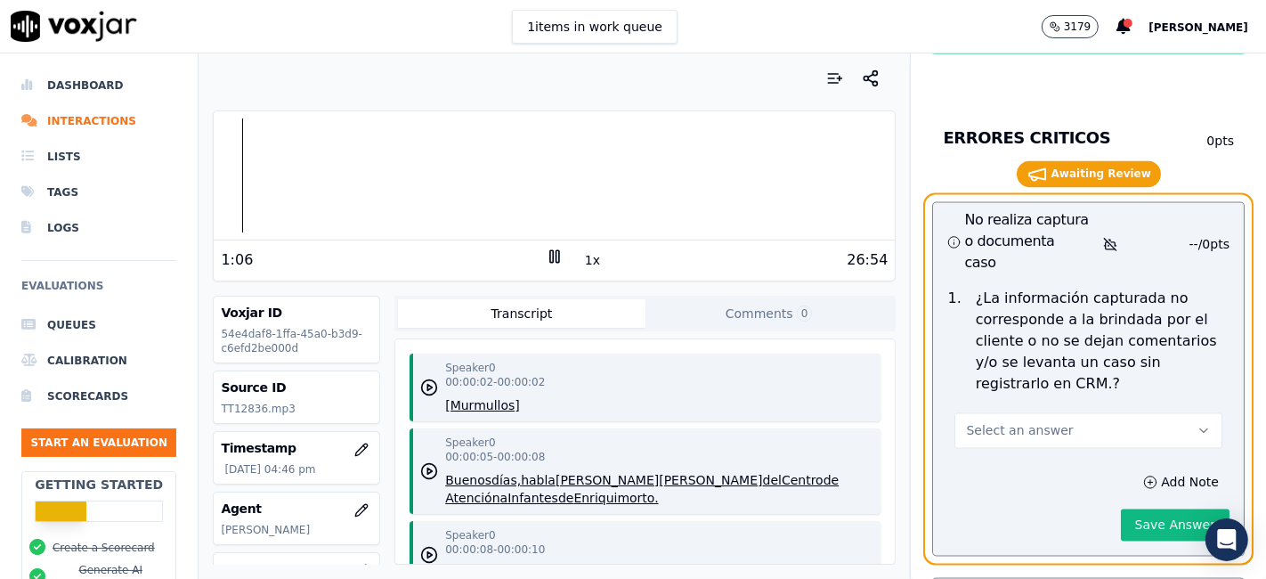
click at [1124, 413] on button "Select an answer" at bounding box center [1088, 431] width 268 height 36
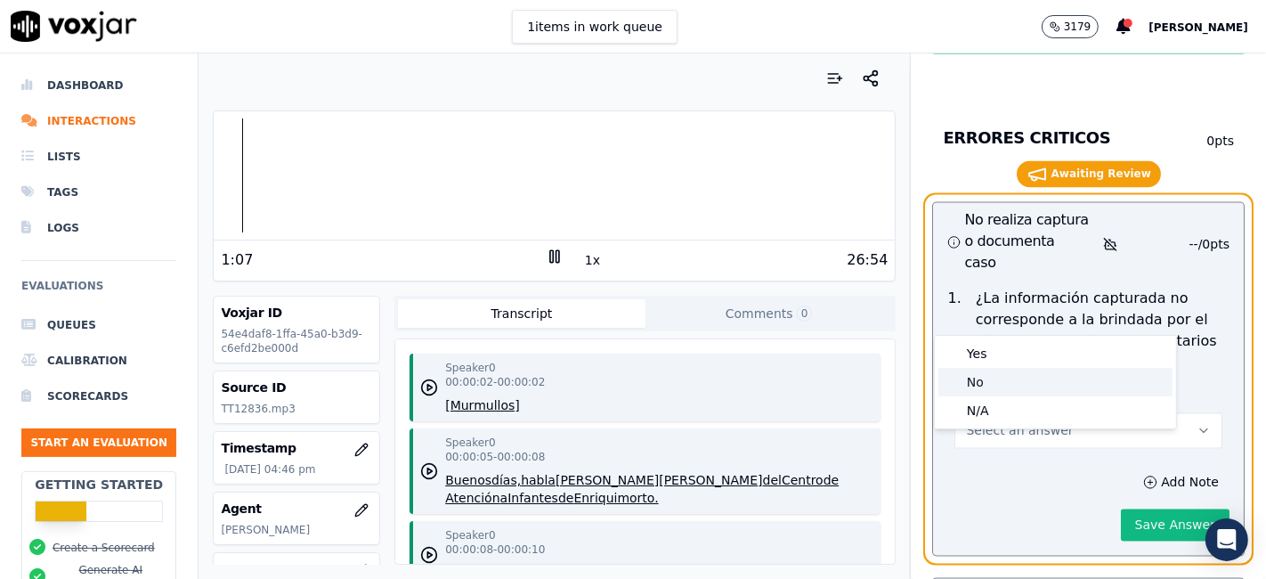
click at [1026, 379] on div "No" at bounding box center [1055, 382] width 234 height 28
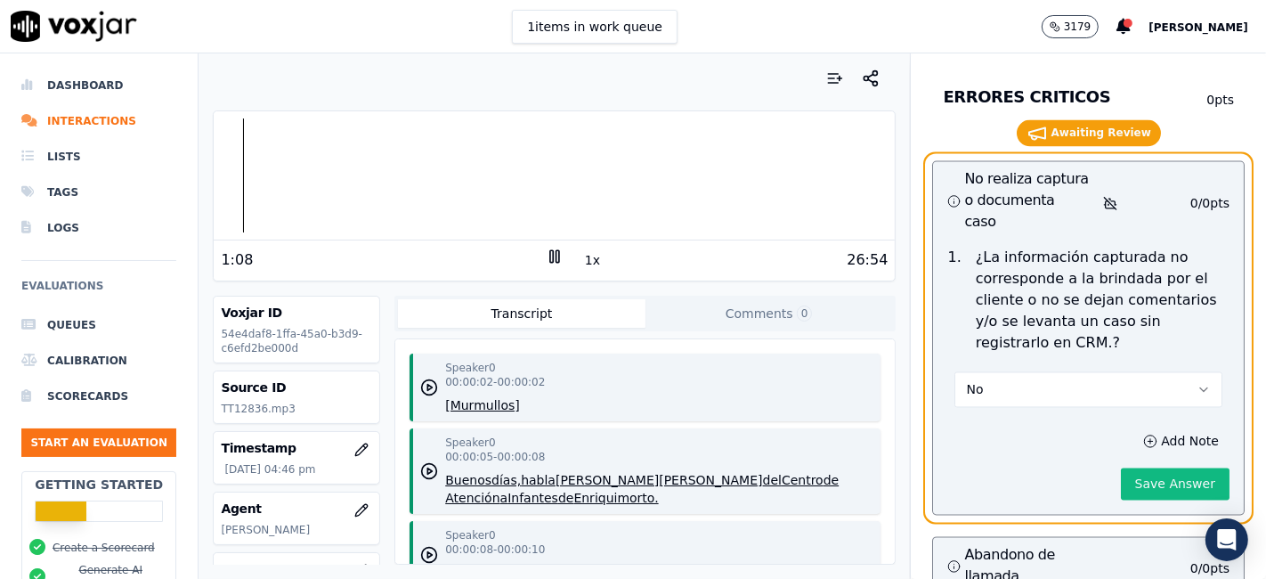
scroll to position [8524, 0]
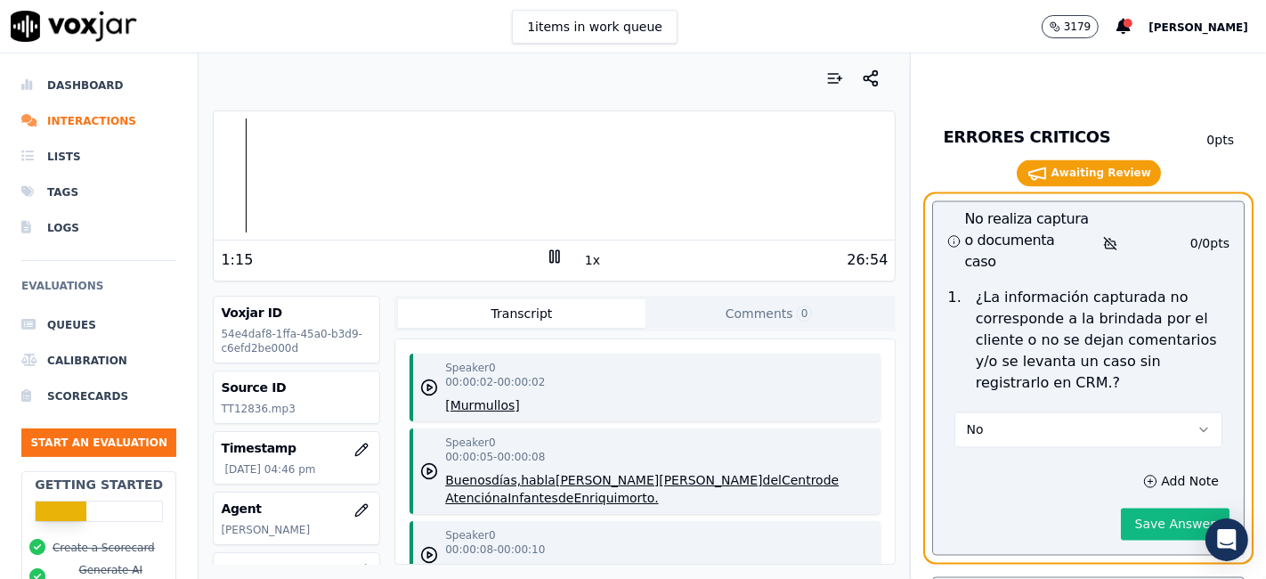
click at [1009, 412] on button "No" at bounding box center [1088, 430] width 268 height 36
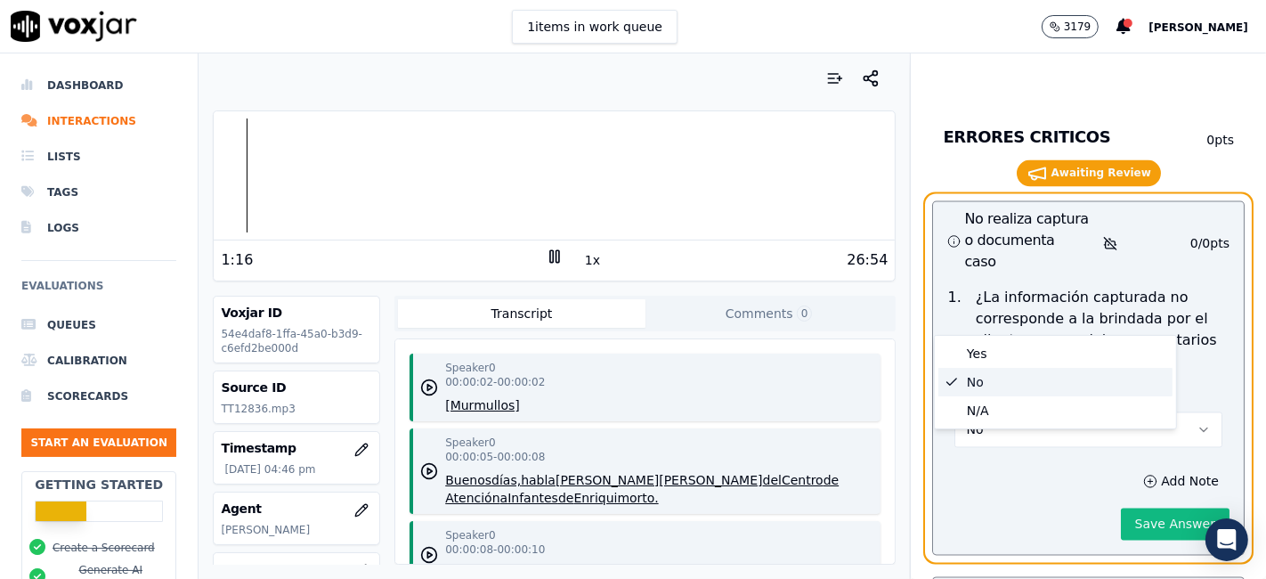
click at [1127, 288] on p "¿La información capturada no corresponde a la brindada por el cliente o no se d…" at bounding box center [1103, 341] width 254 height 107
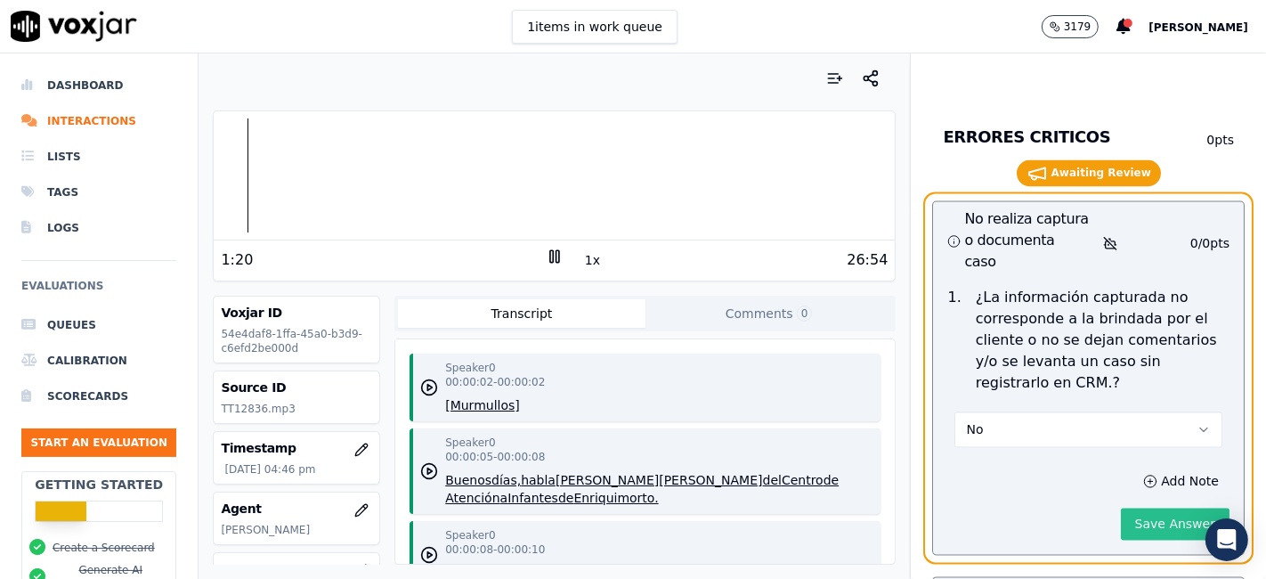
click at [1155, 508] on button "Save Answer" at bounding box center [1175, 524] width 109 height 32
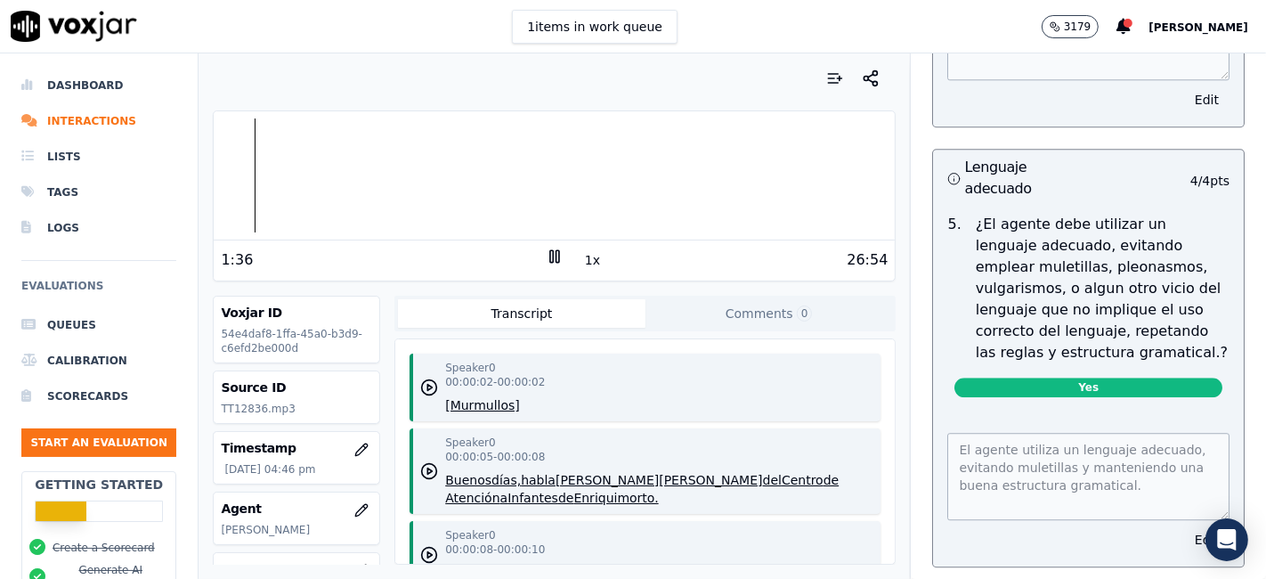
scroll to position [4136, 0]
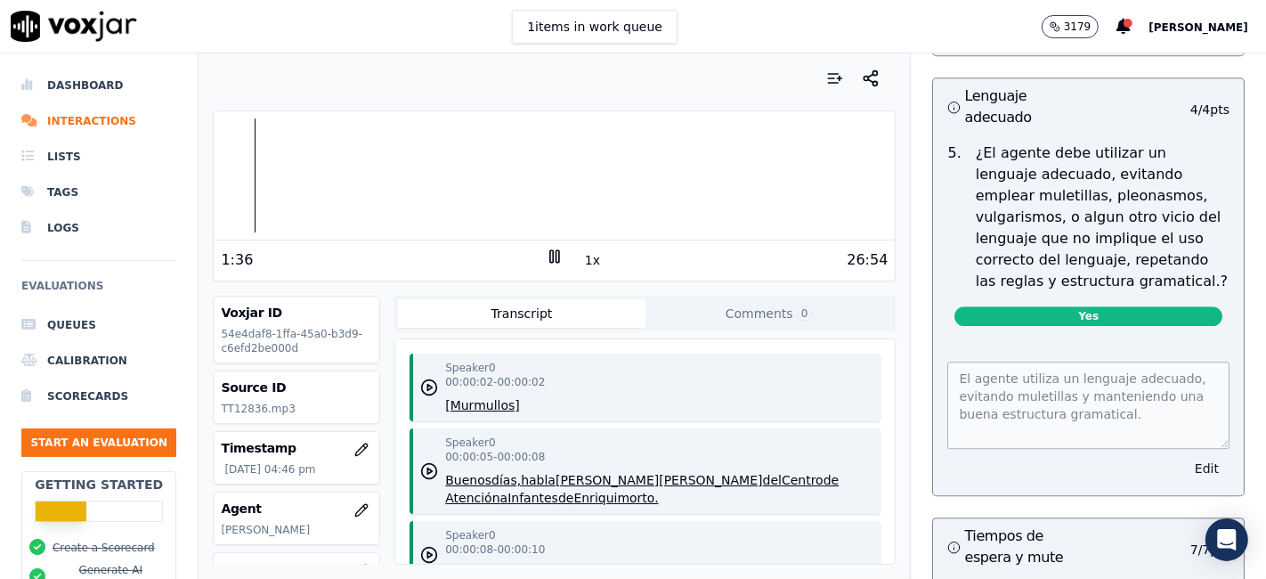
click at [1184, 456] on button "Edit" at bounding box center [1206, 468] width 45 height 25
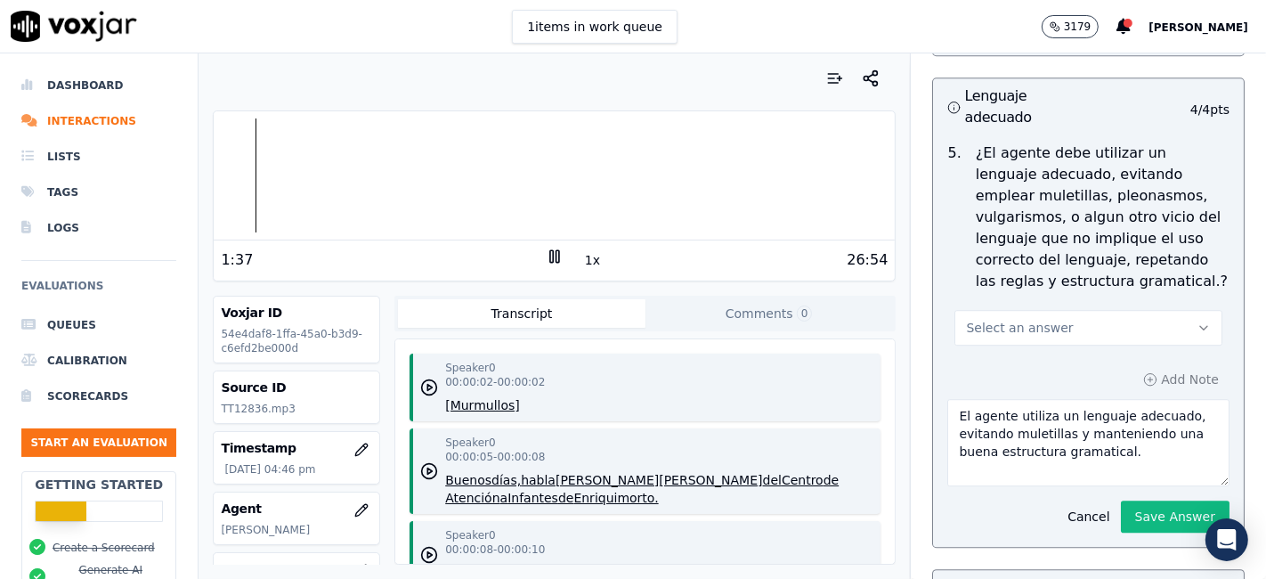
click at [1083, 310] on button "Select an answer" at bounding box center [1088, 328] width 268 height 36
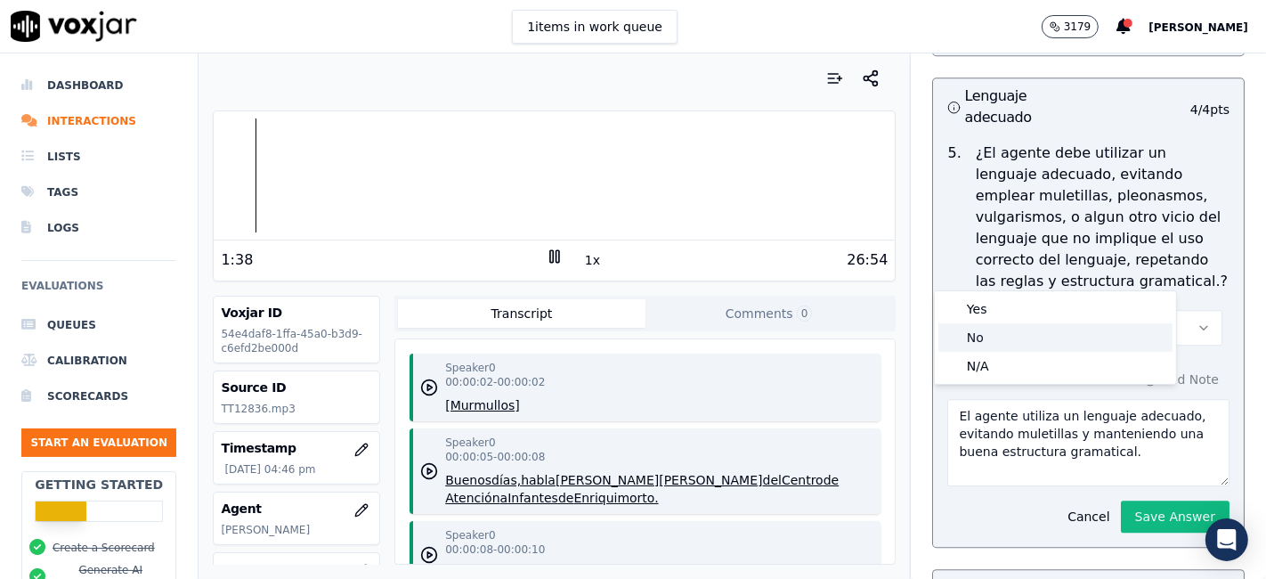
click at [1042, 343] on div "No" at bounding box center [1055, 337] width 234 height 28
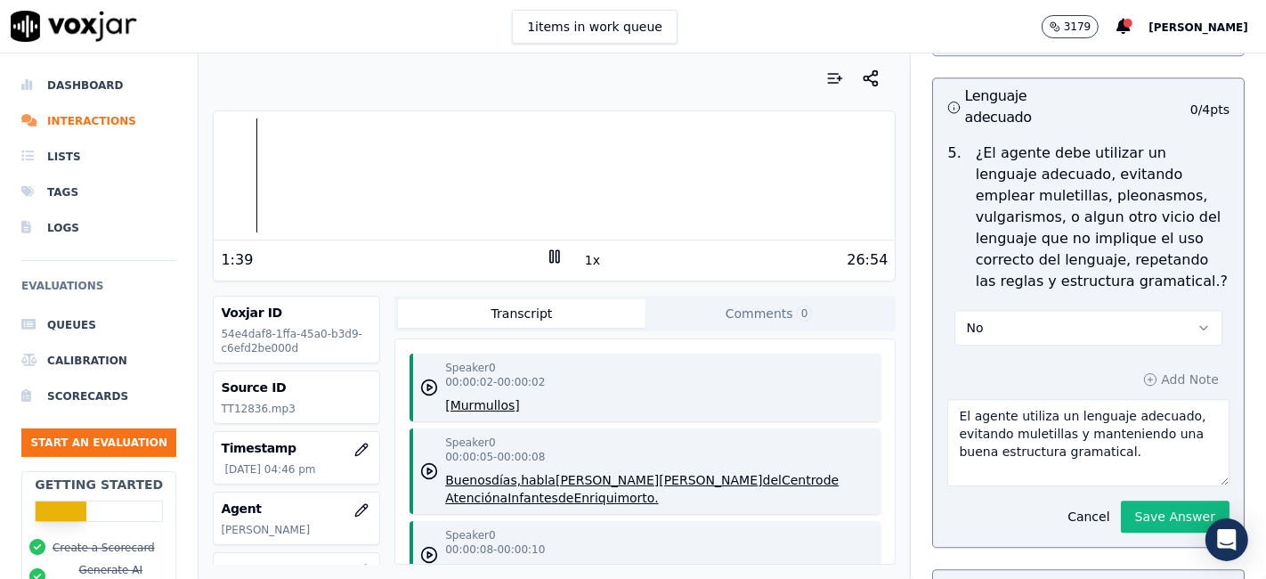
click at [992, 399] on textarea "El agente utiliza un lenguaje adecuado, evitando muletillas y manteniendo una b…" at bounding box center [1088, 442] width 282 height 87
drag, startPoint x: 974, startPoint y: 384, endPoint x: 1147, endPoint y: 409, distance: 174.5
click at [1147, 409] on textarea "El agente no utiliza un lenguaje adecuado, evitando muletillas y manteniendo un…" at bounding box center [1088, 442] width 282 height 87
click at [546, 263] on icon at bounding box center [555, 256] width 18 height 18
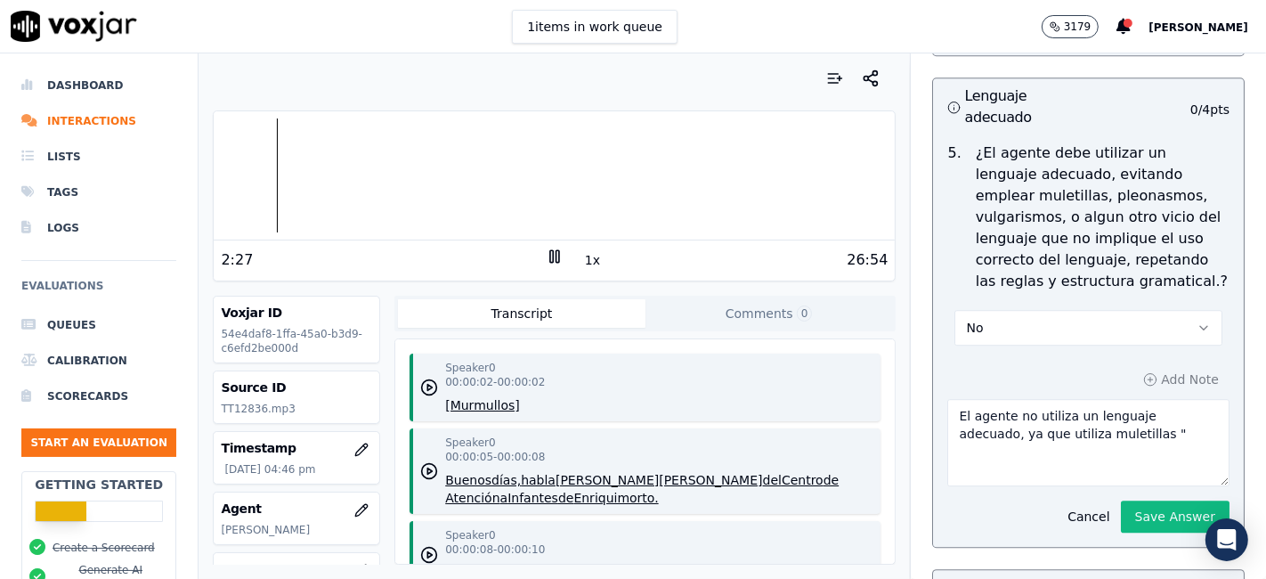
click at [532, 264] on div "2:27" at bounding box center [383, 259] width 325 height 21
click at [550, 262] on rect at bounding box center [551, 256] width 3 height 12
click at [546, 261] on icon at bounding box center [555, 256] width 18 height 18
click at [581, 260] on button "1x" at bounding box center [592, 259] width 22 height 25
click at [556, 257] on rect at bounding box center [557, 256] width 3 height 12
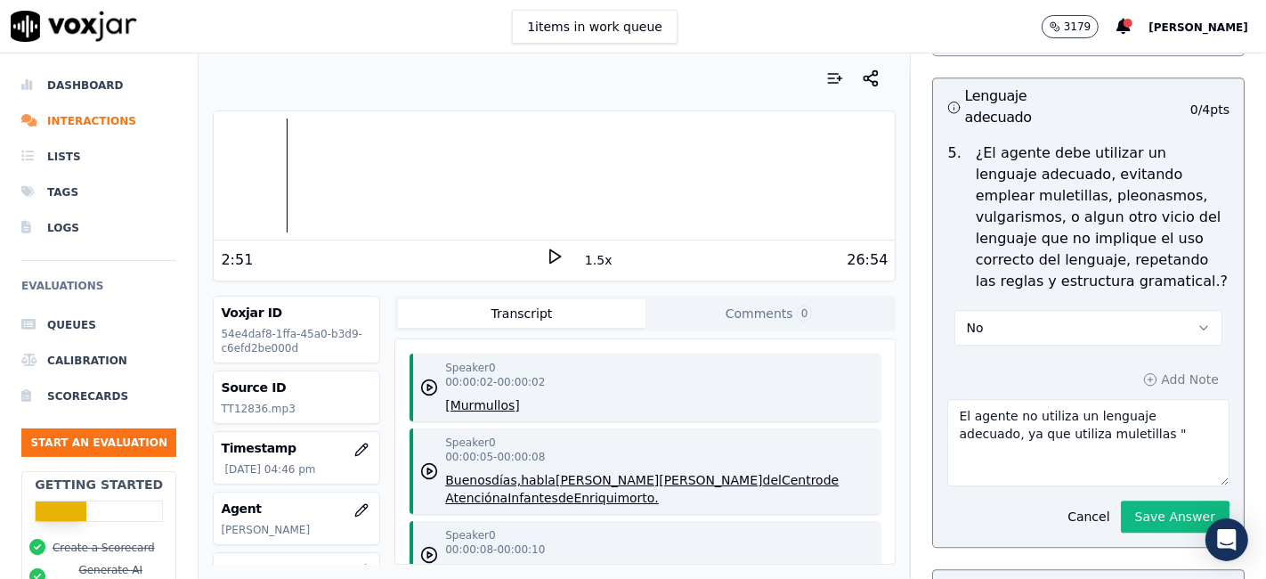
click at [550, 257] on polygon at bounding box center [555, 256] width 11 height 13
click at [1107, 399] on textarea "El agente no utiliza un lenguaje adecuado, ya que utiliza muletillas "" at bounding box center [1088, 442] width 282 height 87
drag, startPoint x: 260, startPoint y: 401, endPoint x: 215, endPoint y: 403, distance: 45.5
click at [215, 403] on div "Source ID TT12836.mp3" at bounding box center [297, 397] width 166 height 52
copy p "TT12836"
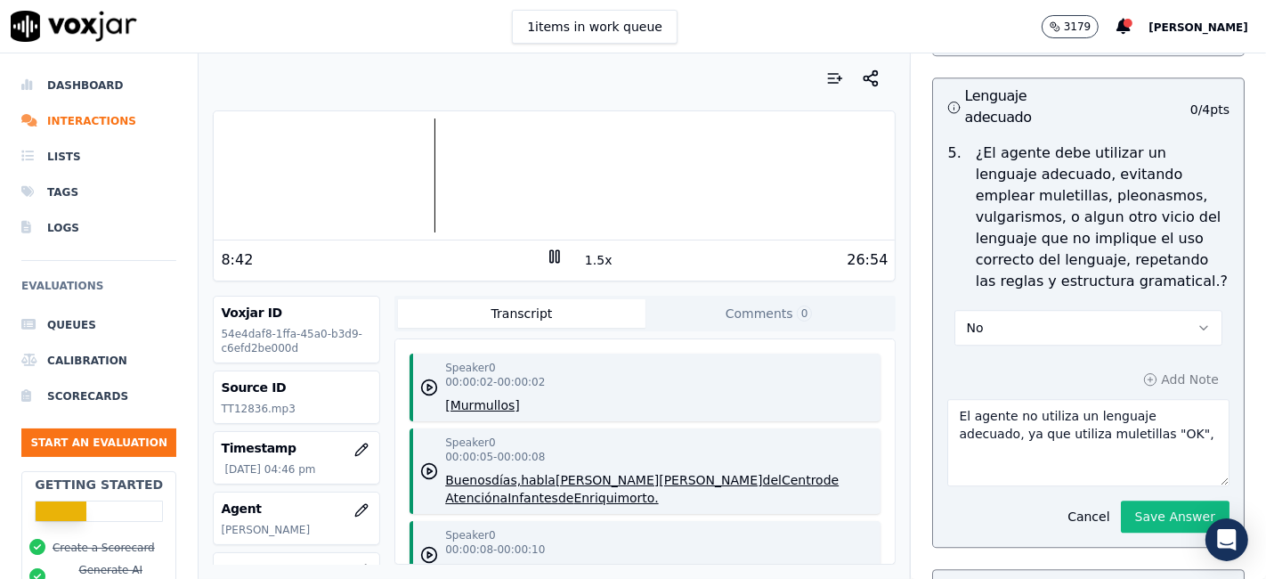
click at [1111, 399] on textarea "El agente no utiliza un lenguaje adecuado, ya que utiliza muletillas "OK"," at bounding box center [1088, 442] width 282 height 87
type textarea "El agente no utiliza un lenguaje adecuado, ya que utiliza muletillas "OK"."
click at [1155, 500] on button "Save Answer" at bounding box center [1175, 516] width 109 height 32
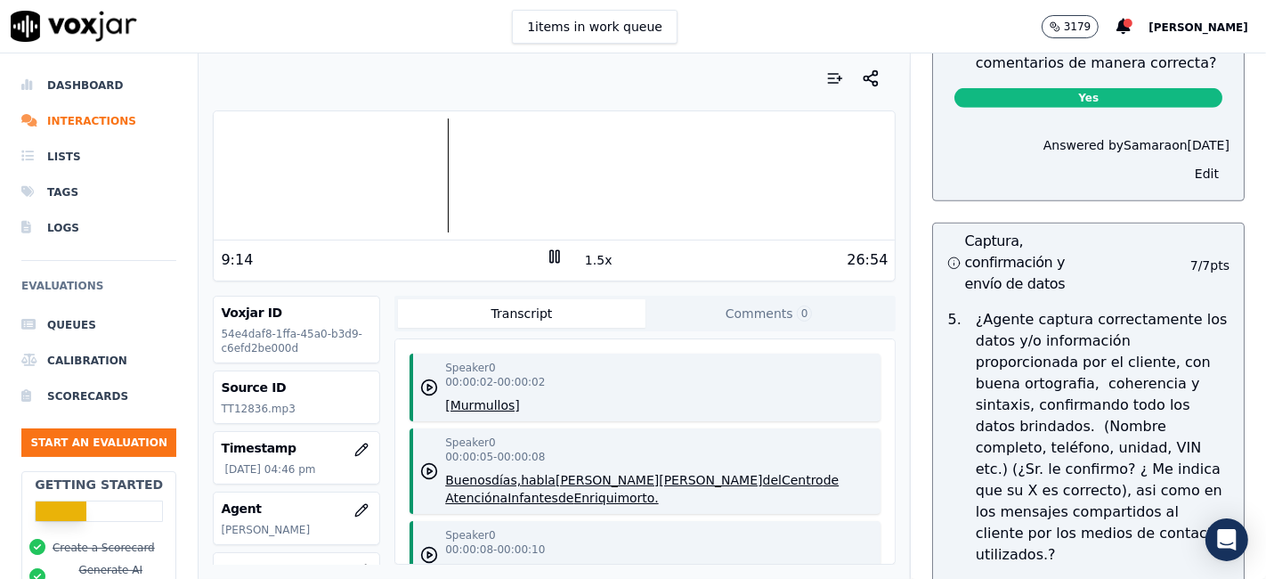
scroll to position [6906, 0]
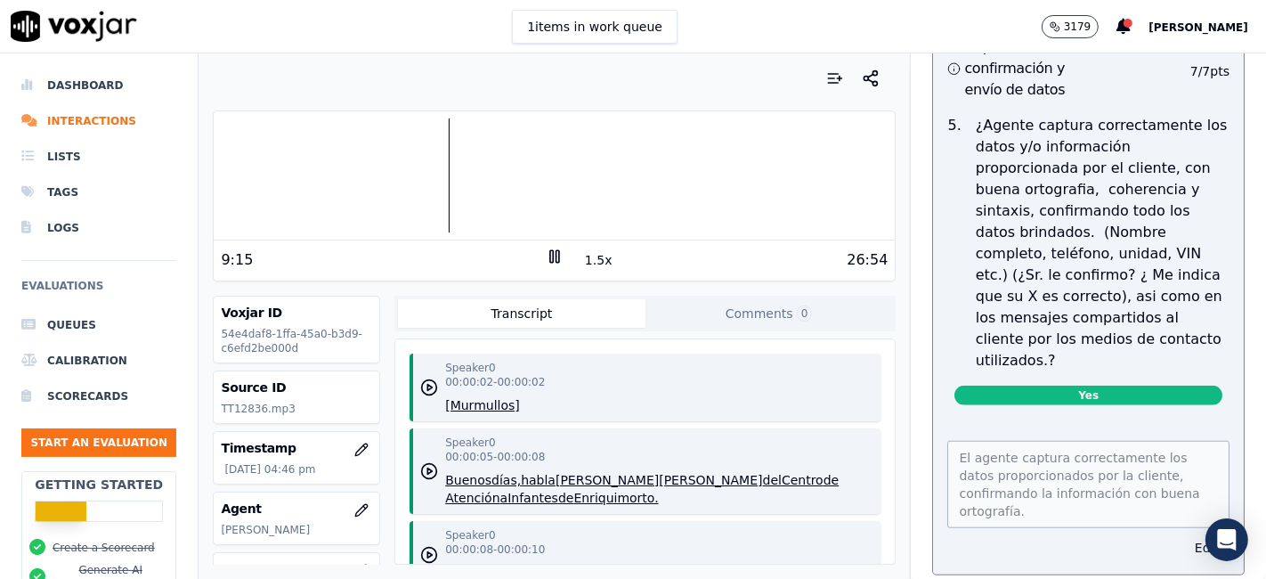
click at [1184, 535] on button "Edit" at bounding box center [1206, 547] width 45 height 25
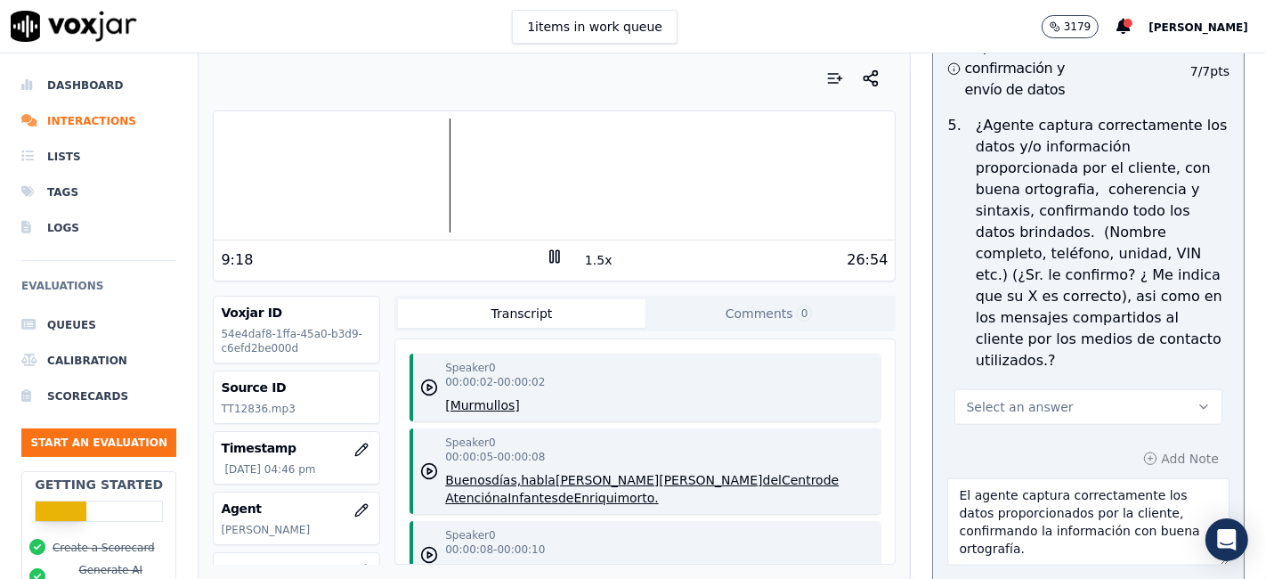
scroll to position [6486, 0]
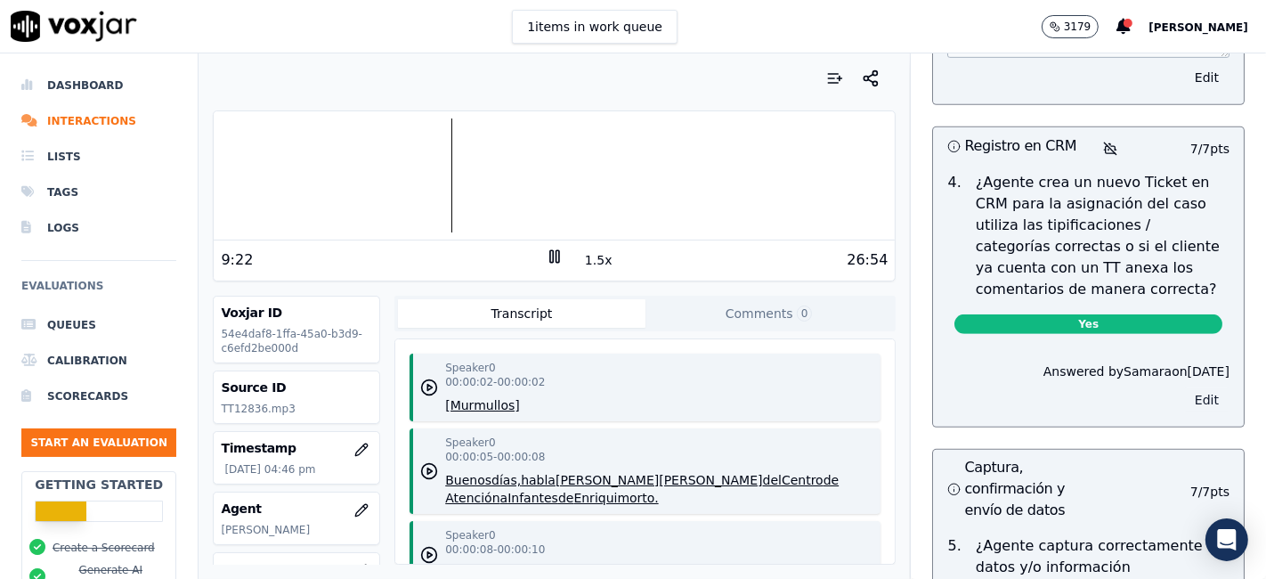
click at [1184, 387] on button "Edit" at bounding box center [1206, 399] width 45 height 25
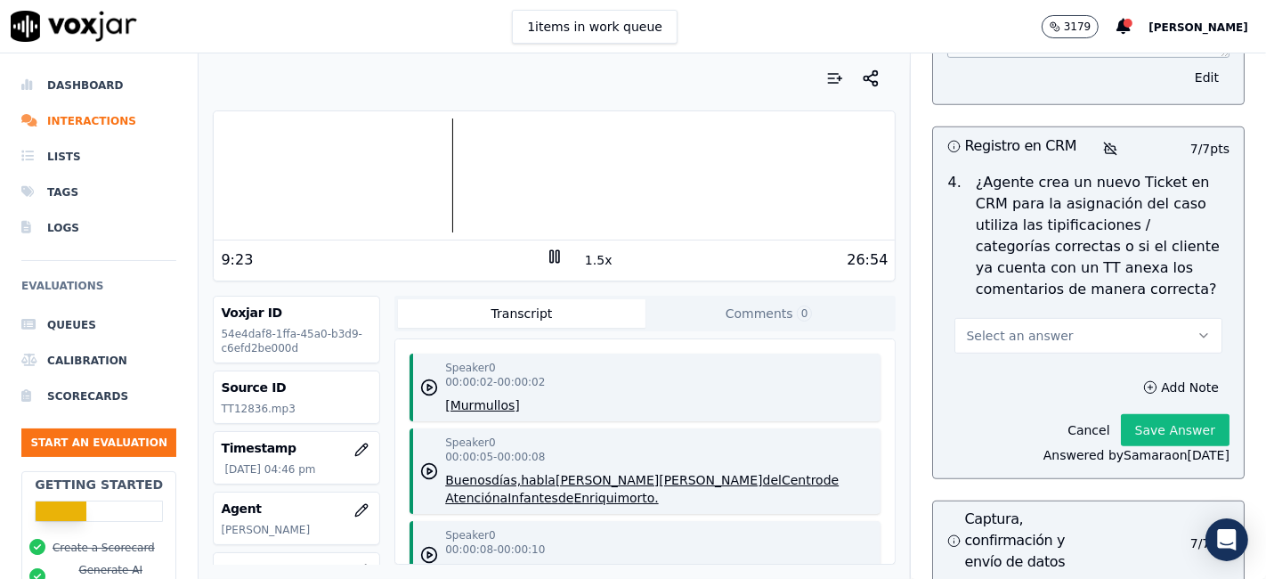
click at [1196, 328] on icon "button" at bounding box center [1203, 335] width 14 height 14
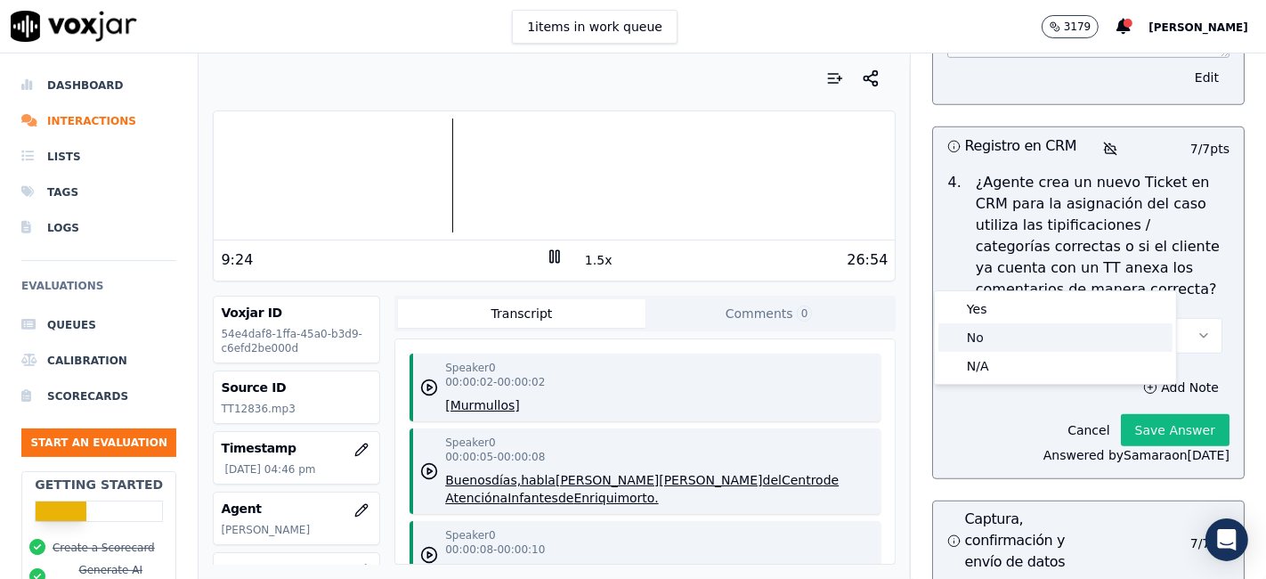
click at [1013, 340] on div "No" at bounding box center [1055, 337] width 234 height 28
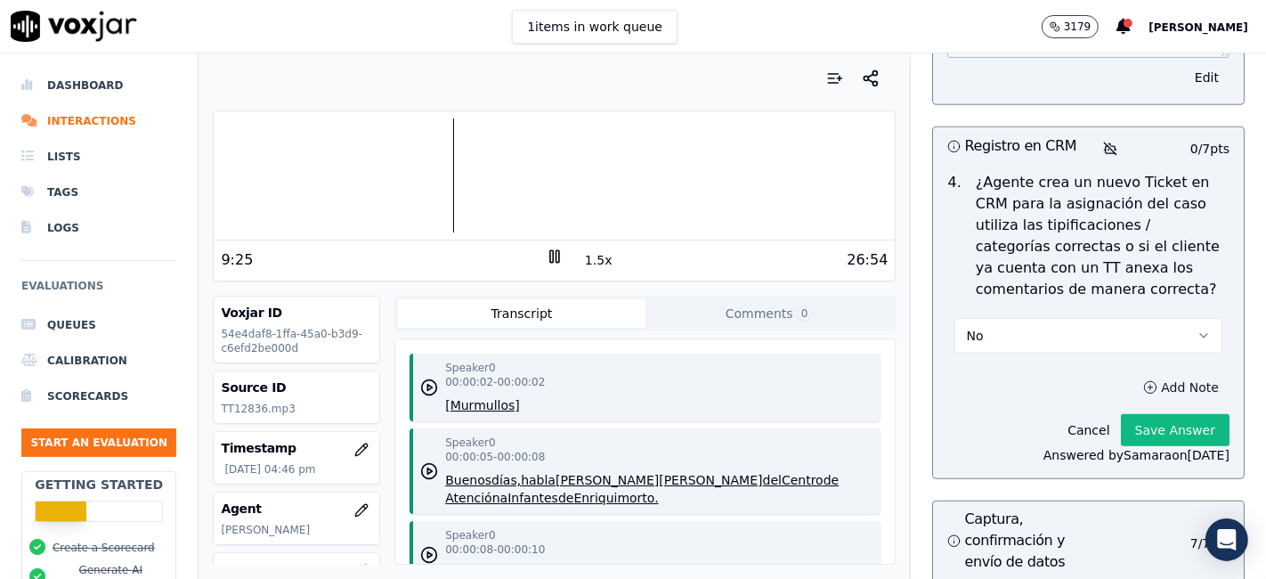
click at [1137, 375] on button "Add Note" at bounding box center [1180, 387] width 97 height 25
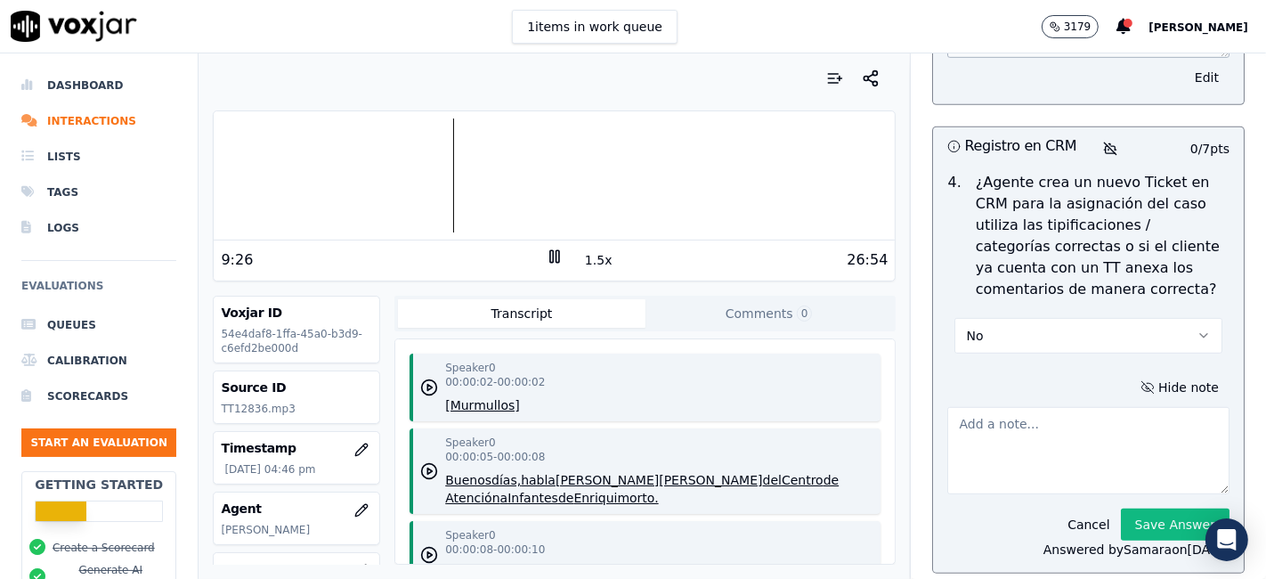
click at [988, 407] on textarea at bounding box center [1088, 450] width 282 height 87
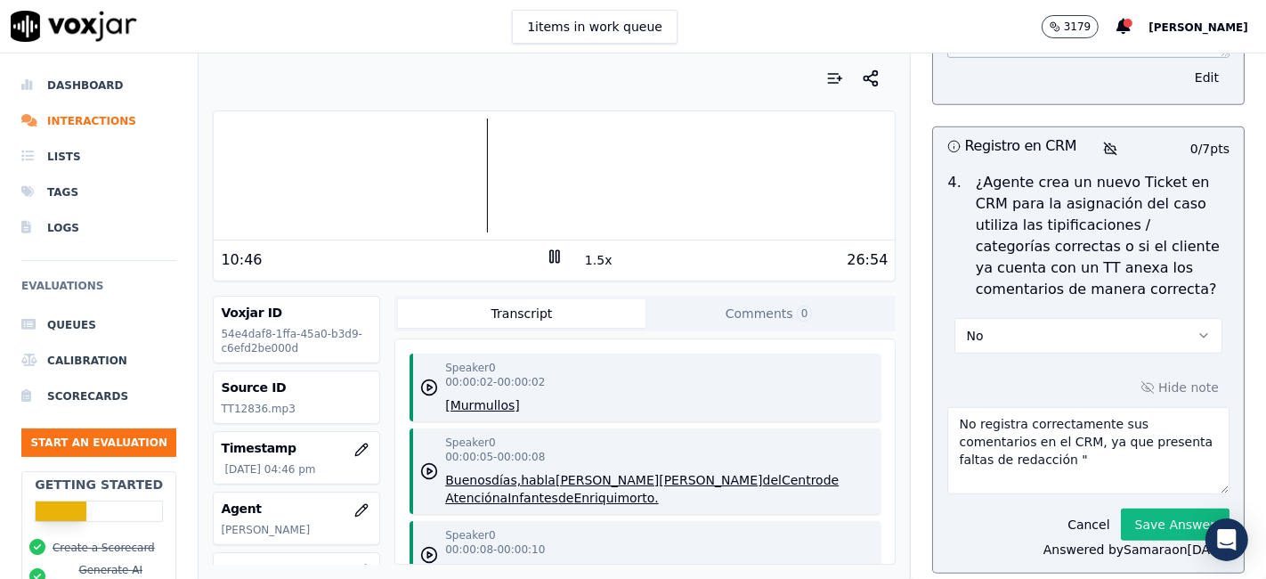
paste textarea "comunica a ala agencia"
type textarea "No registra correctamente sus comentarios en el CRM, ya que presenta faltas de …"
click at [1121, 508] on button "Save Answer" at bounding box center [1175, 524] width 109 height 32
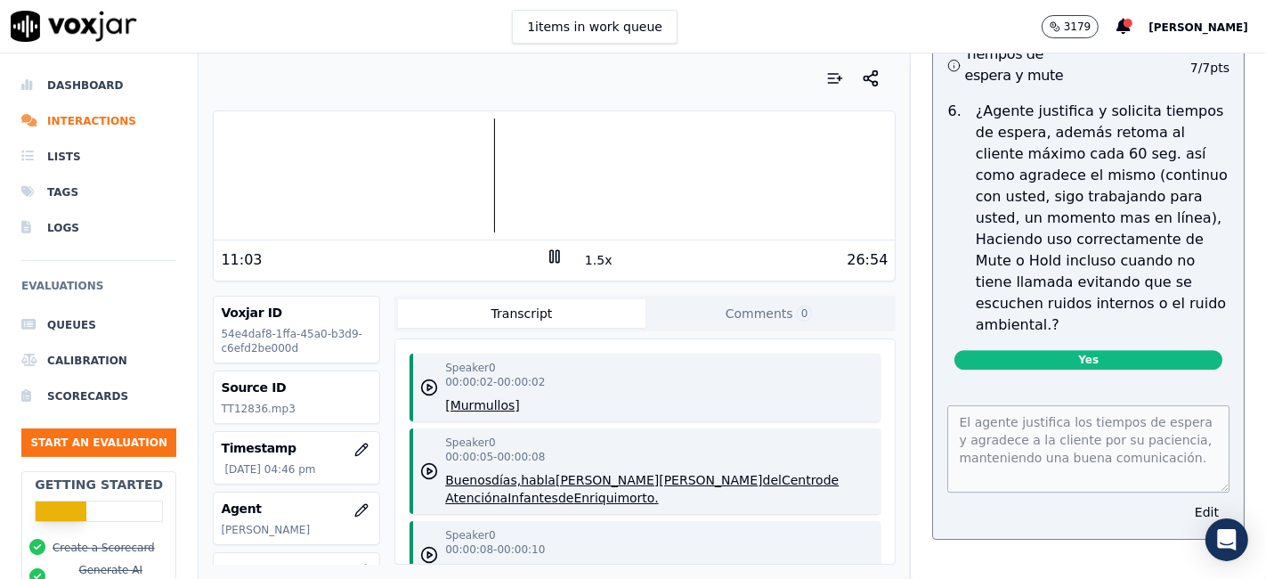
scroll to position [4508, 0]
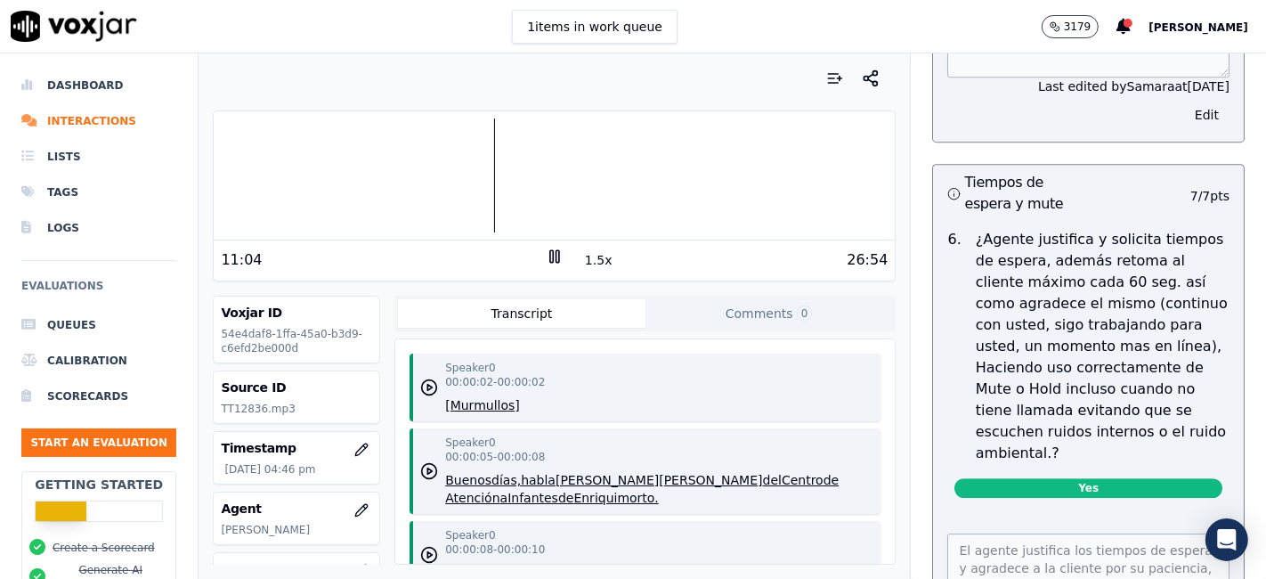
click at [596, 261] on button "1.5x" at bounding box center [598, 259] width 35 height 25
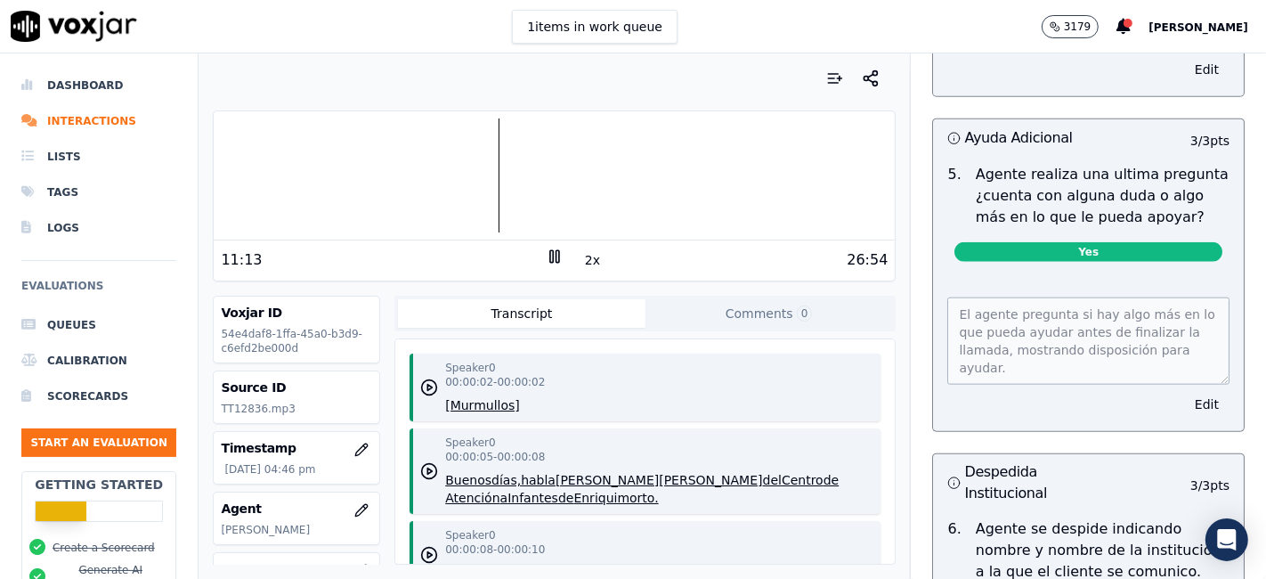
scroll to position [1541, 0]
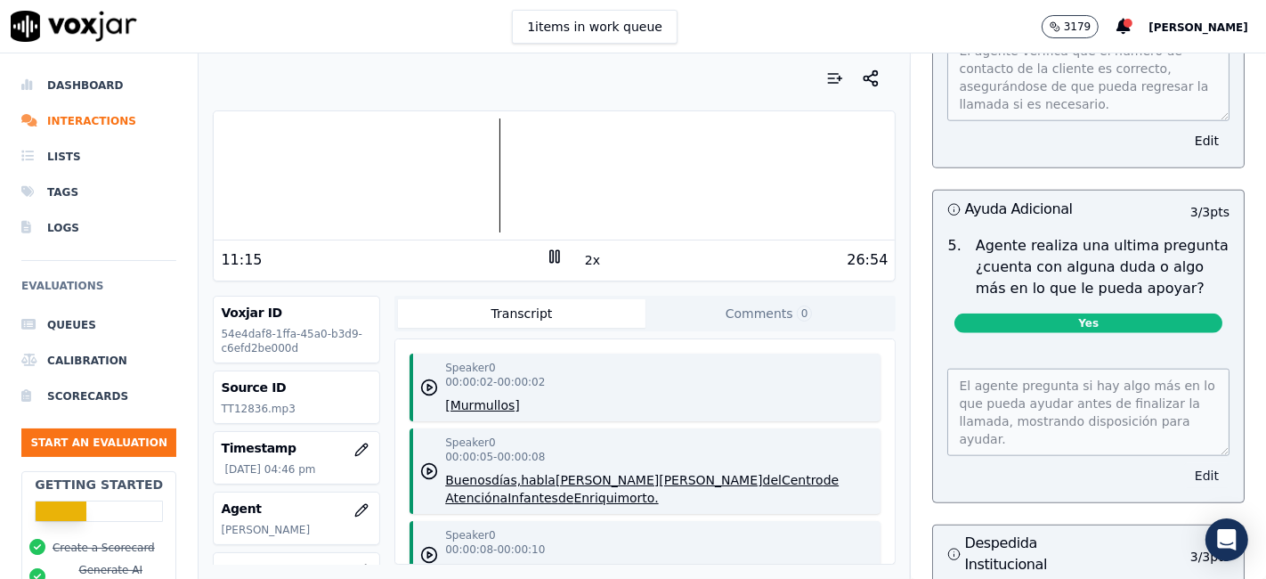
click at [1184, 469] on button "Edit" at bounding box center [1206, 475] width 45 height 25
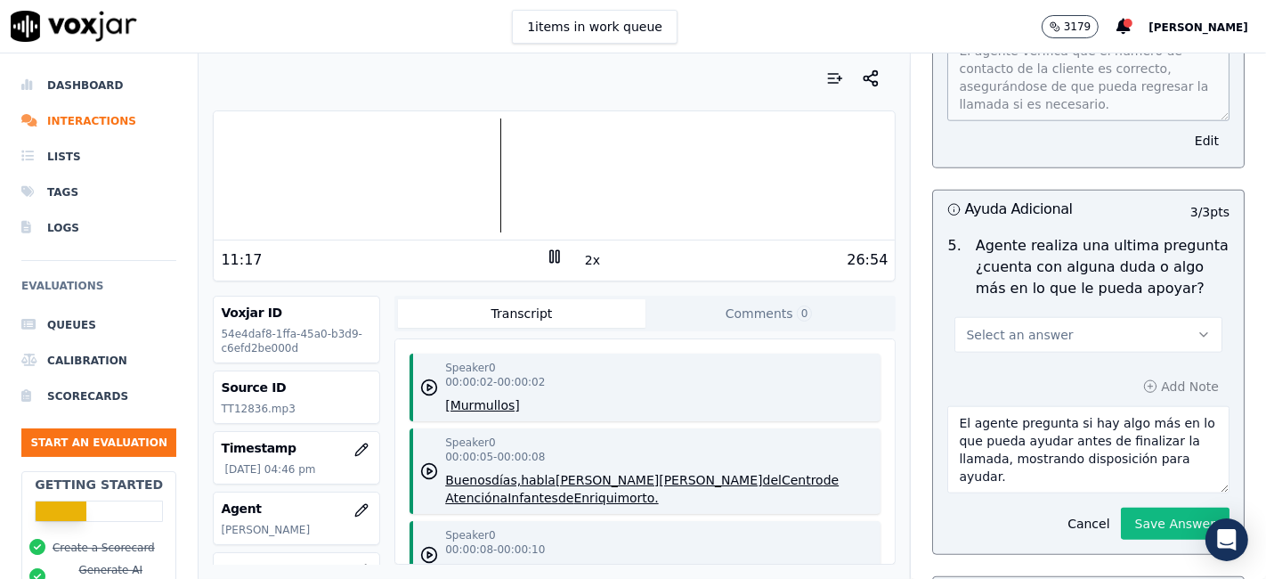
click at [1036, 340] on button "Select an answer" at bounding box center [1088, 335] width 268 height 36
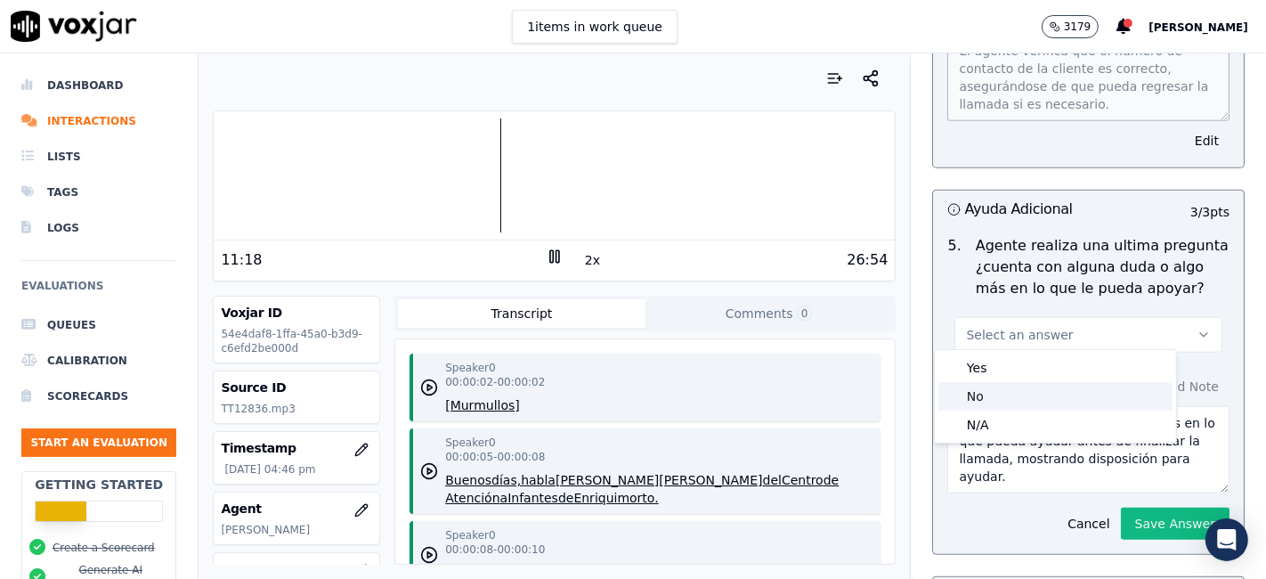
click at [1022, 392] on div "No" at bounding box center [1055, 396] width 234 height 28
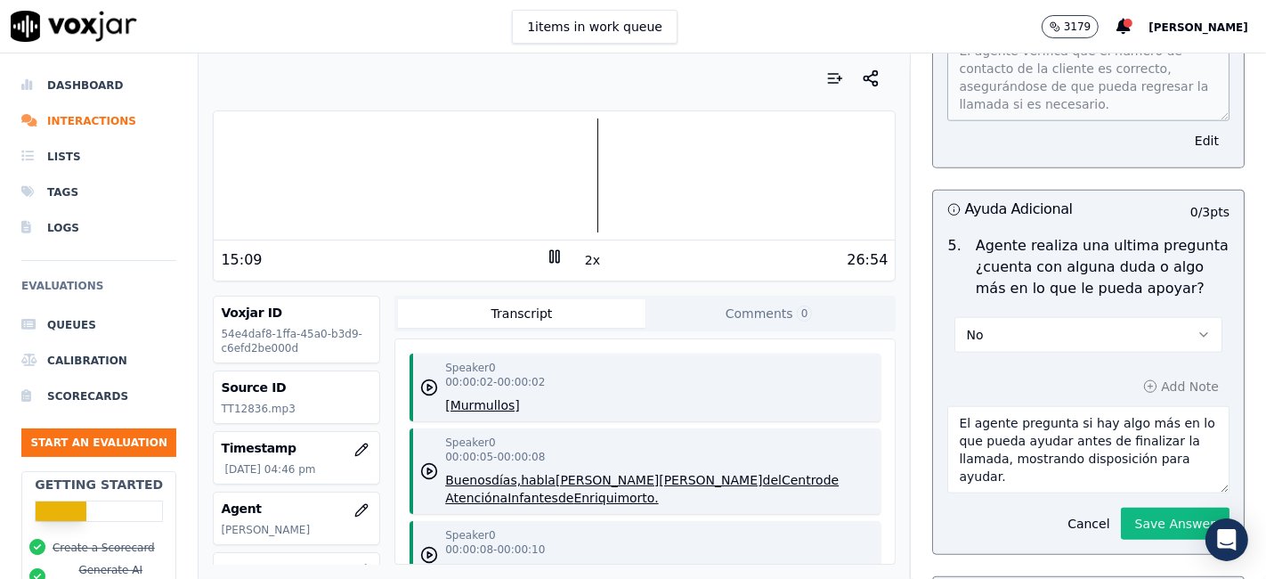
drag, startPoint x: 1182, startPoint y: 4, endPoint x: 774, endPoint y: 20, distance: 408.9
click at [774, 20] on div "1 items in work queue 3179 Samara Flores" at bounding box center [633, 26] width 1266 height 53
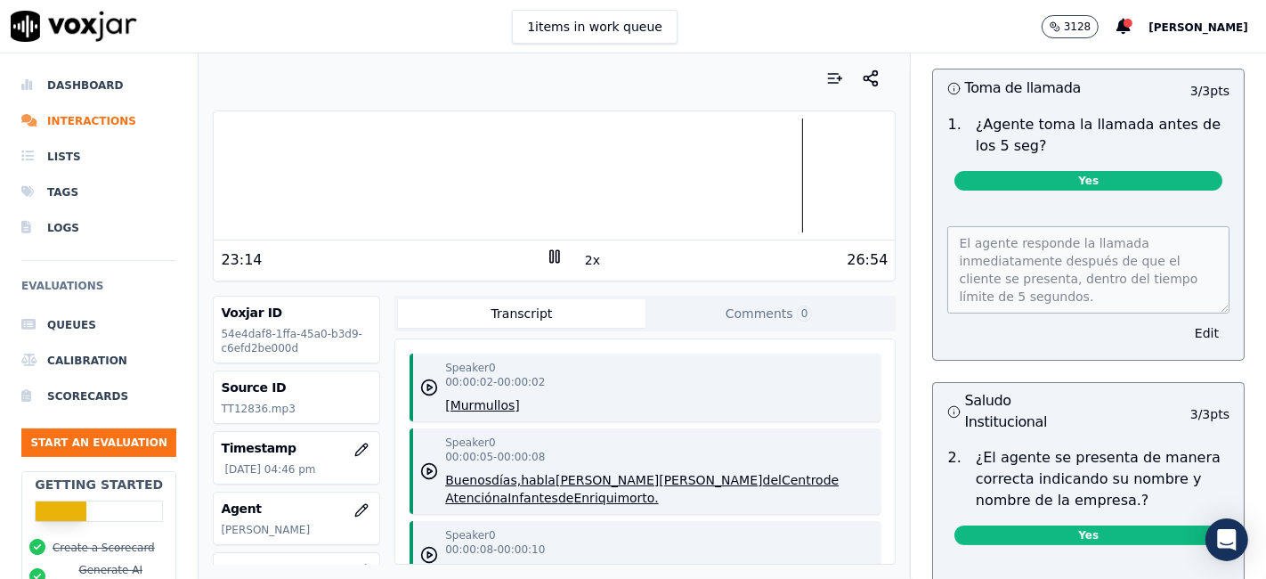
scroll to position [0, 0]
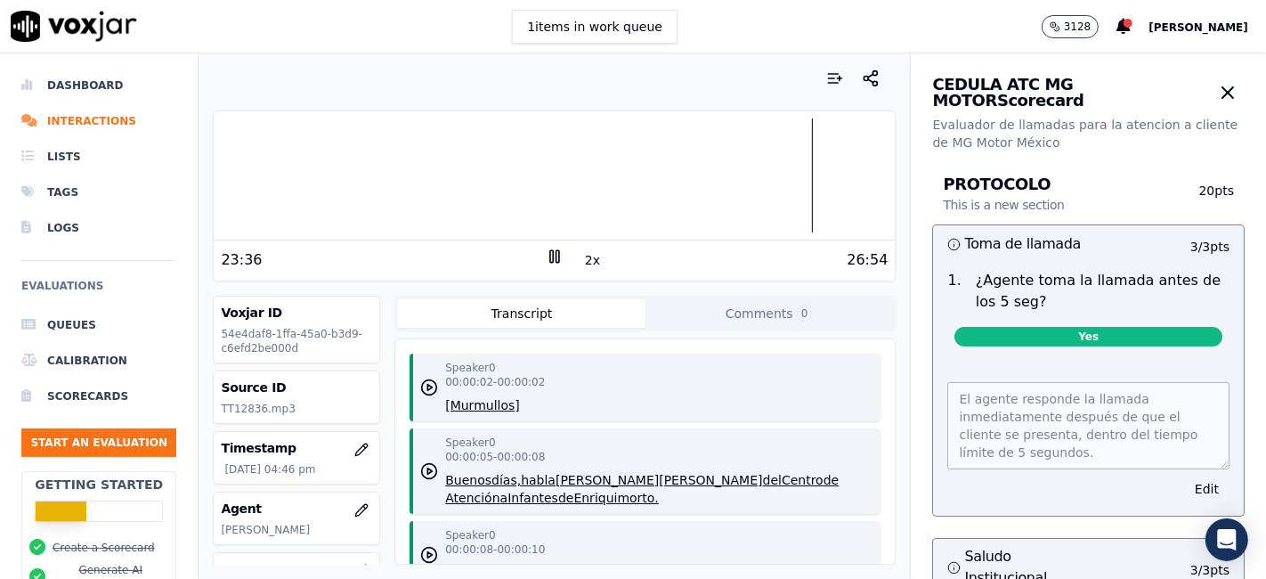
click at [782, 164] on div at bounding box center [554, 175] width 681 height 114
click at [783, 163] on div at bounding box center [554, 175] width 681 height 114
click at [581, 255] on button "2x" at bounding box center [592, 259] width 22 height 25
click at [581, 257] on button "1x" at bounding box center [592, 259] width 22 height 25
click at [581, 257] on button "1.5x" at bounding box center [598, 259] width 35 height 25
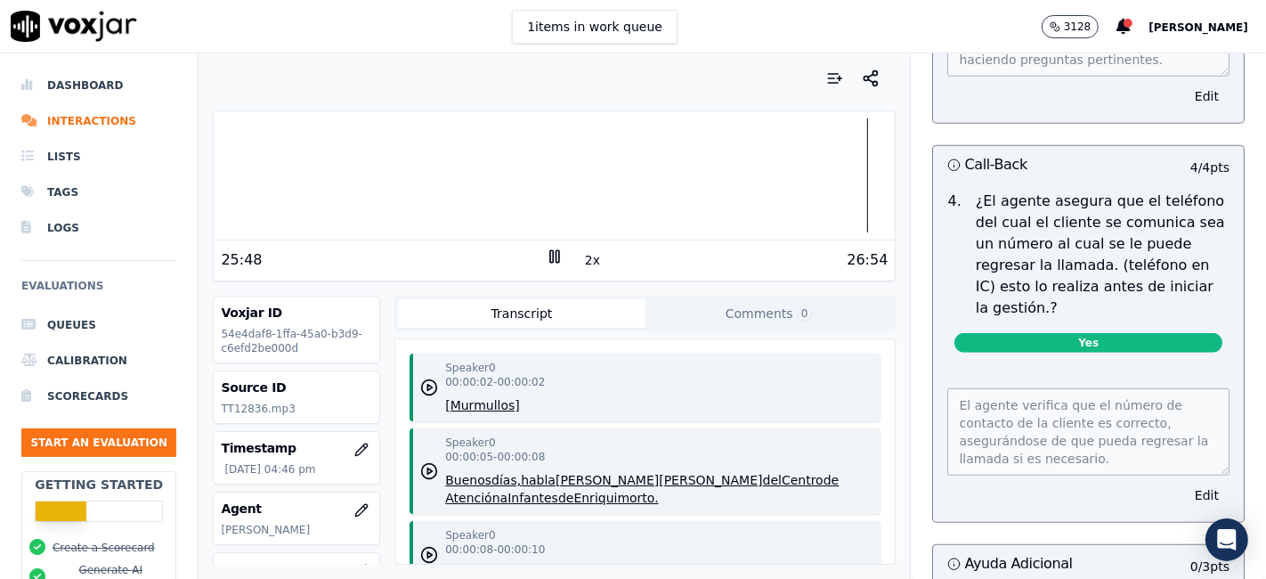
scroll to position [1285, 0]
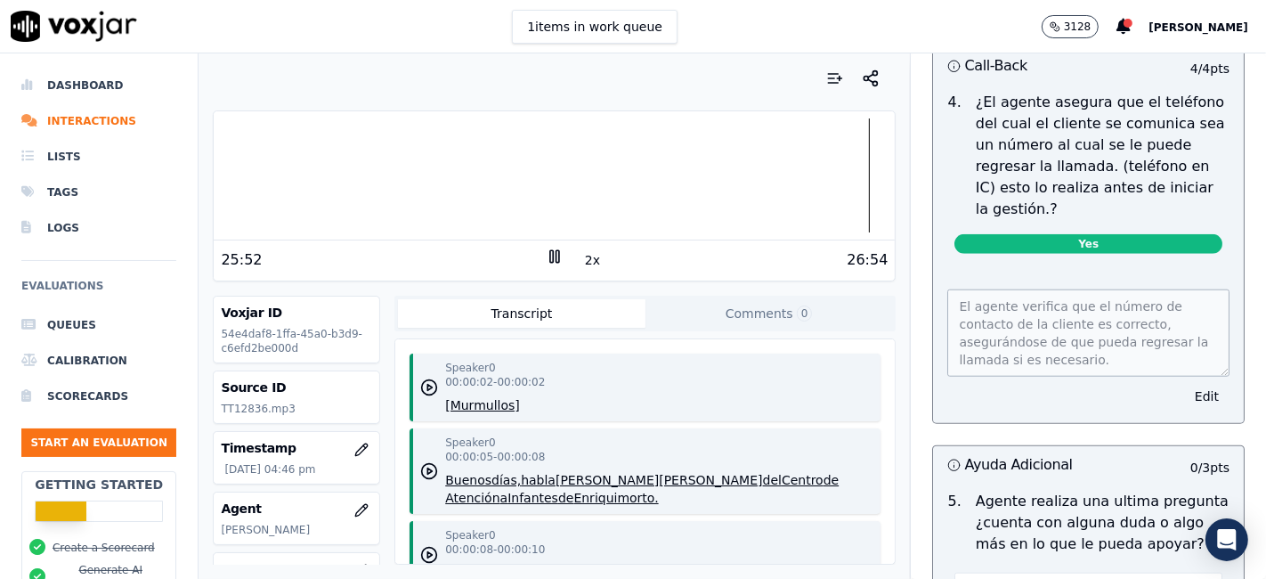
click at [248, 177] on div at bounding box center [554, 175] width 681 height 114
click at [236, 172] on div at bounding box center [554, 175] width 681 height 114
click at [228, 172] on div at bounding box center [554, 175] width 681 height 114
click at [223, 171] on div at bounding box center [554, 175] width 681 height 114
click at [1184, 393] on button "Edit" at bounding box center [1206, 396] width 45 height 25
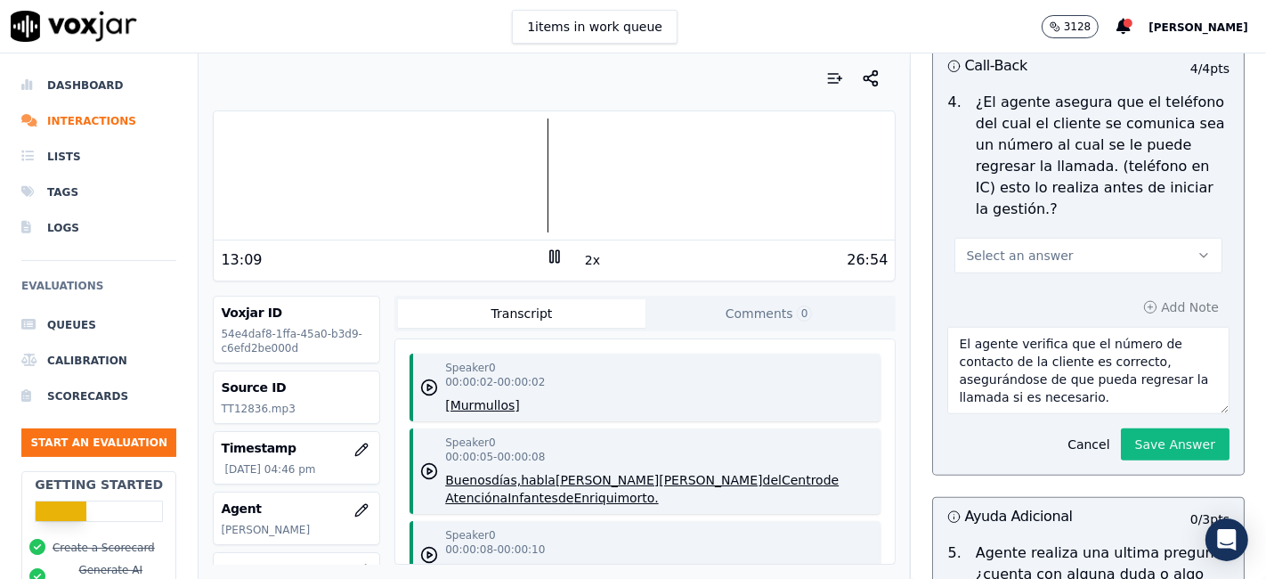
click at [1045, 253] on button "Select an answer" at bounding box center [1088, 256] width 268 height 36
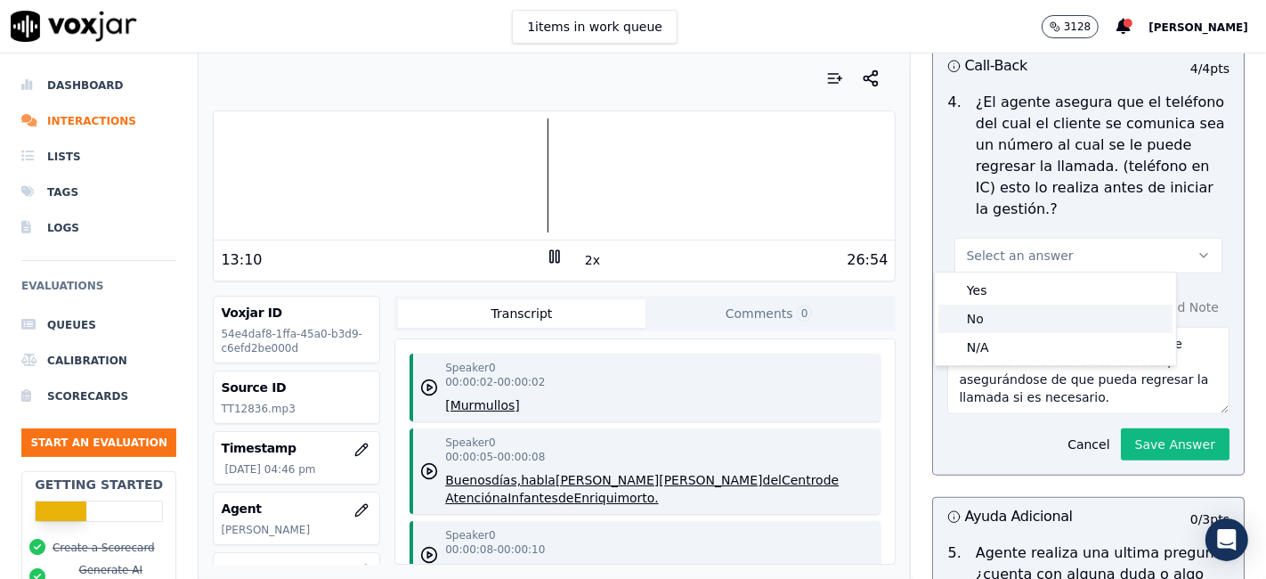
click at [1027, 312] on div "No" at bounding box center [1055, 318] width 234 height 28
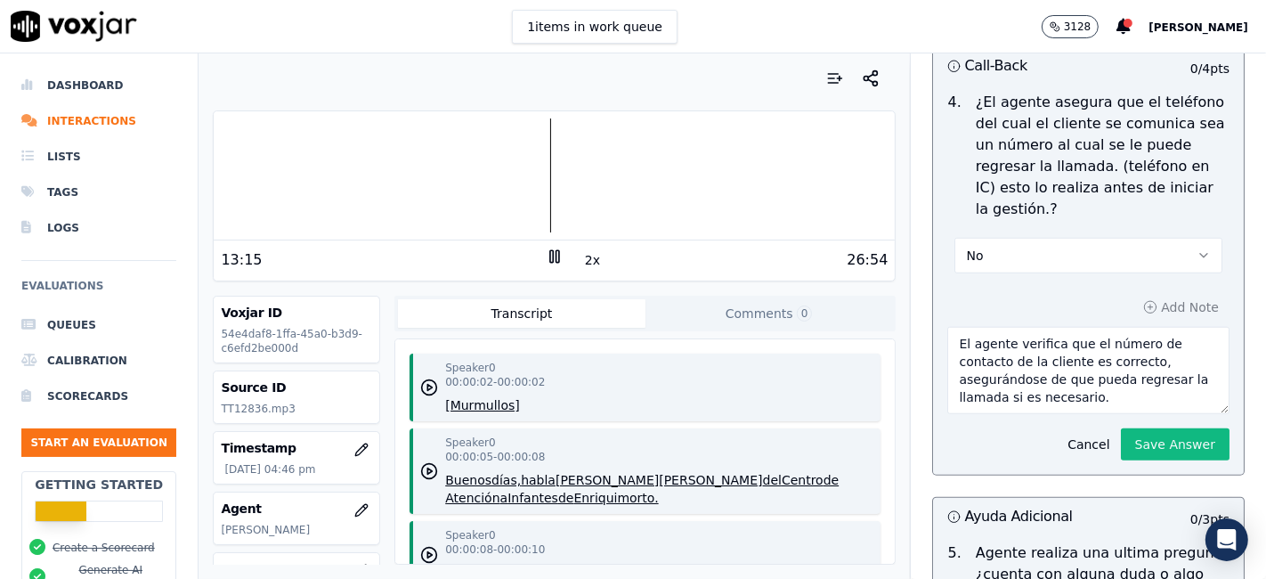
drag, startPoint x: 994, startPoint y: 337, endPoint x: 1108, endPoint y: 400, distance: 129.9
click at [1108, 400] on textarea "El agente verifica que el número de contacto de la cliente es correcto, asegurá…" at bounding box center [1088, 370] width 282 height 87
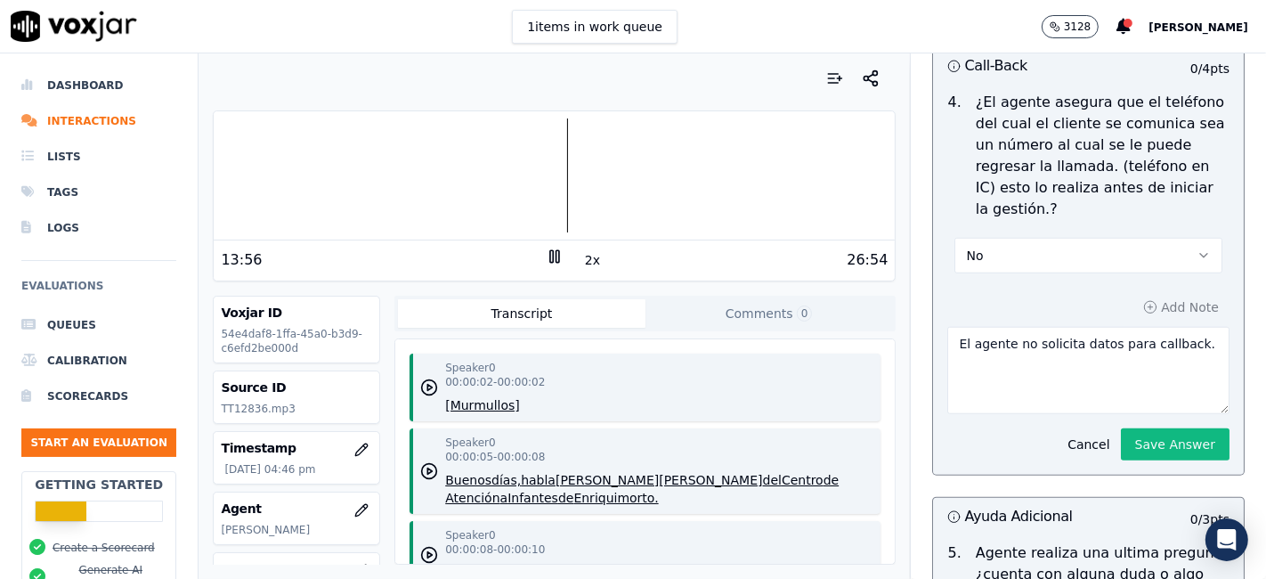
type textarea "El agente no solicita datos para callback."
click at [884, 322] on div "Your browser does not support the audio element. 14:06 2x 26:54 Voxjar ID 54e4d…" at bounding box center [554, 315] width 711 height 525
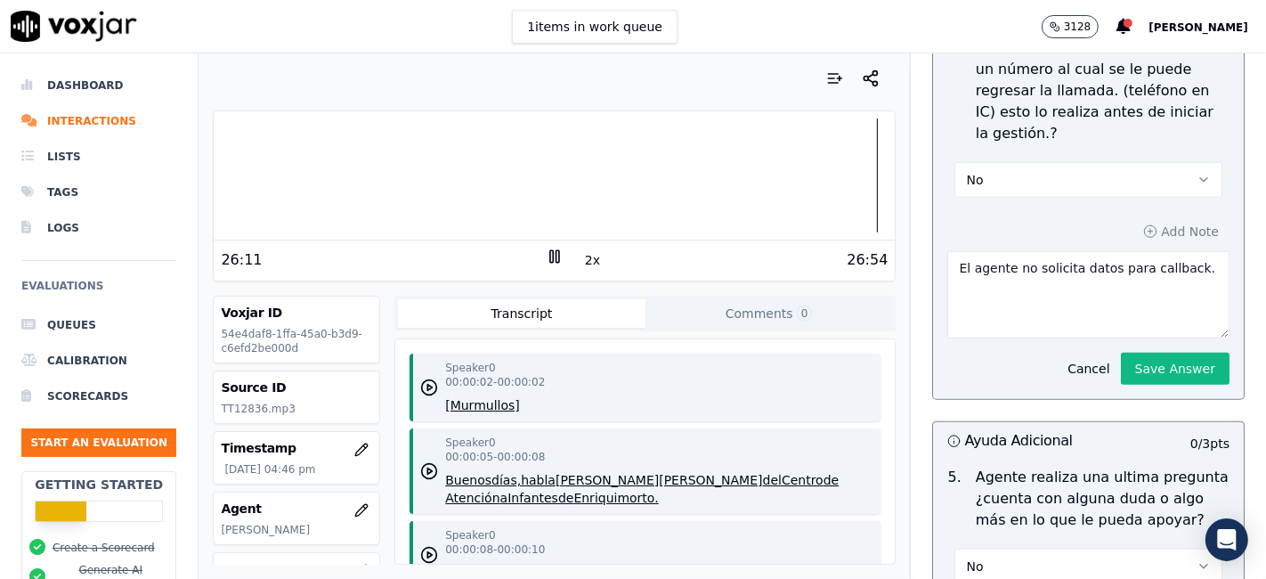
scroll to position [1384, 0]
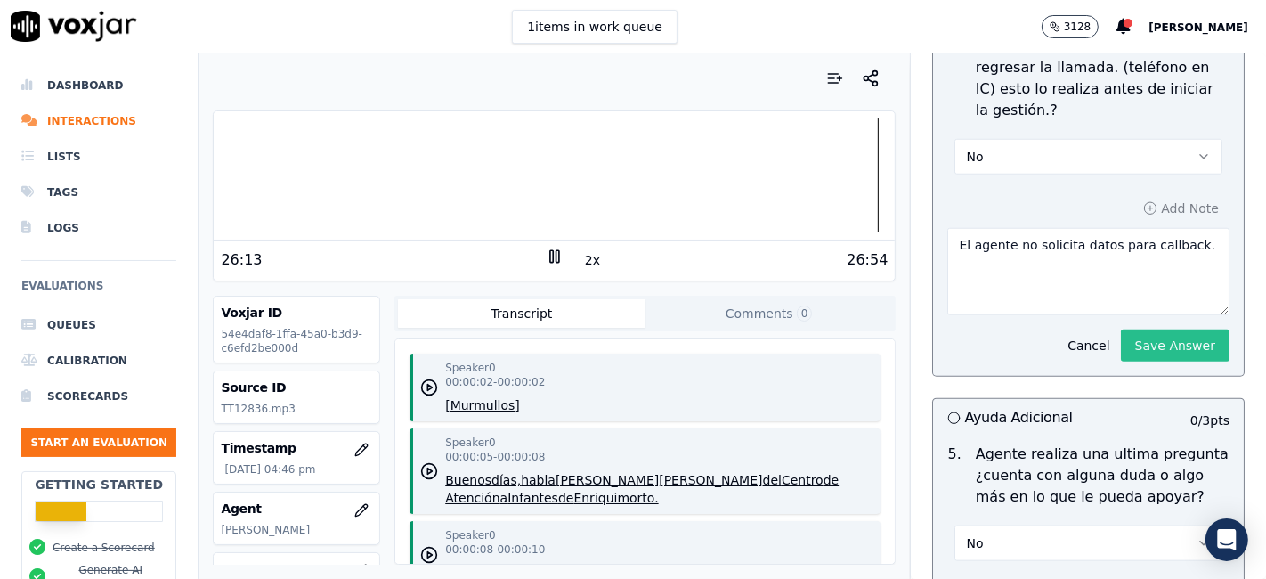
click at [1147, 339] on button "Save Answer" at bounding box center [1175, 345] width 109 height 32
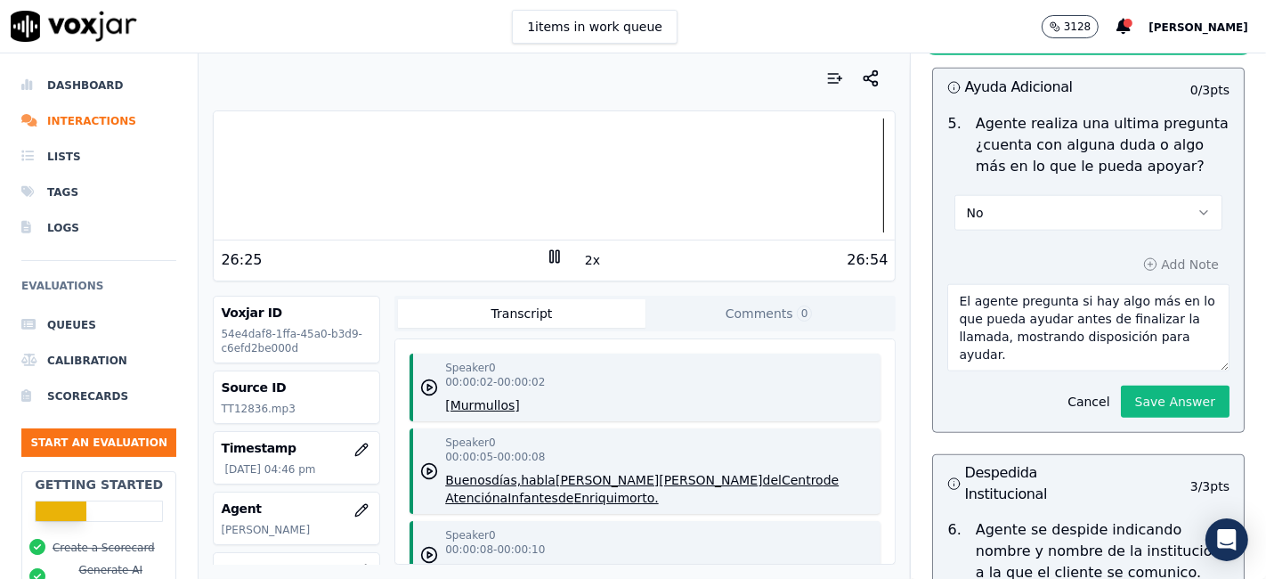
scroll to position [1681, 0]
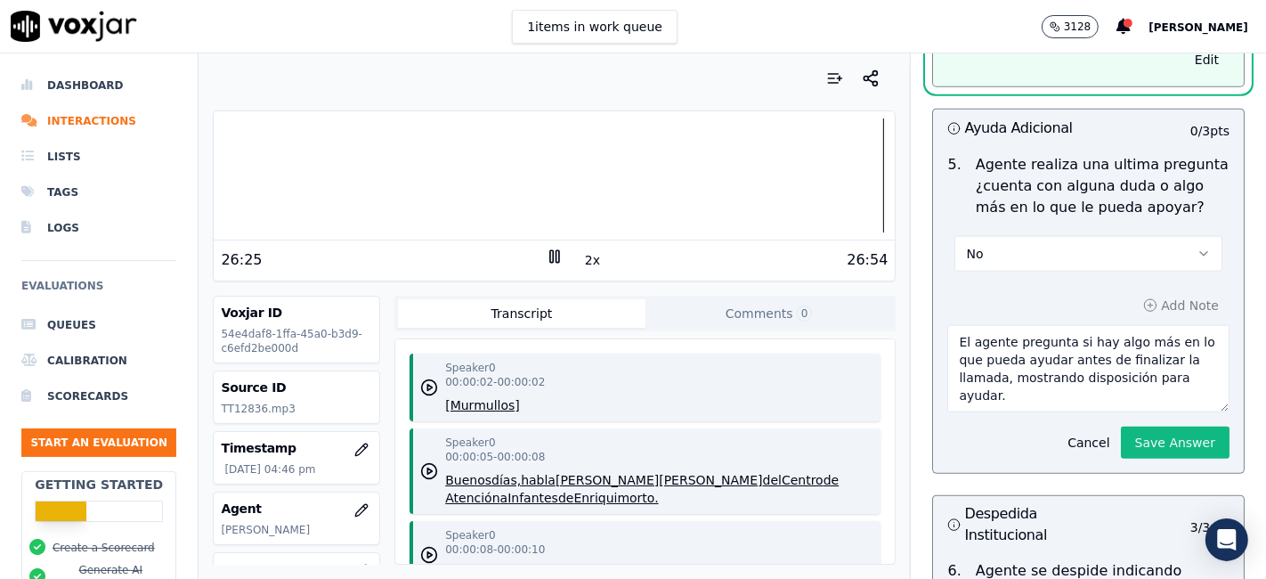
click at [838, 177] on div at bounding box center [554, 175] width 681 height 114
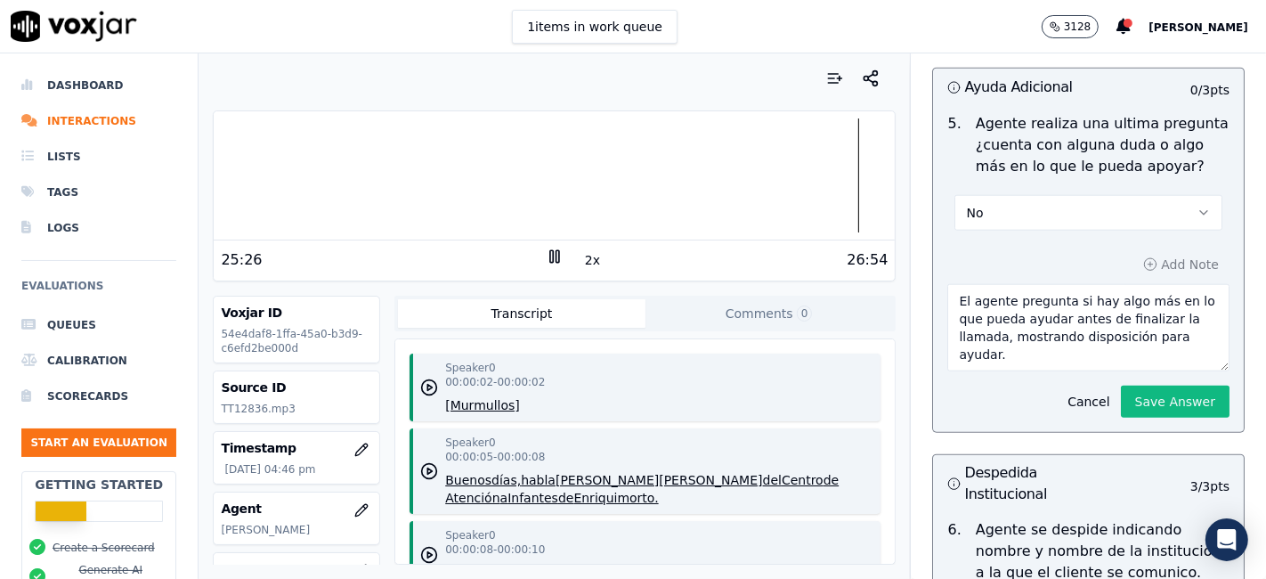
click at [824, 175] on div at bounding box center [554, 175] width 681 height 114
drag, startPoint x: 992, startPoint y: 292, endPoint x: 1017, endPoint y: 369, distance: 80.5
click at [1017, 369] on div "Add Note El agente pregunta si hay algo más en lo que pueda ayudar antes de fin…" at bounding box center [1088, 335] width 311 height 194
click at [798, 180] on div at bounding box center [554, 175] width 681 height 114
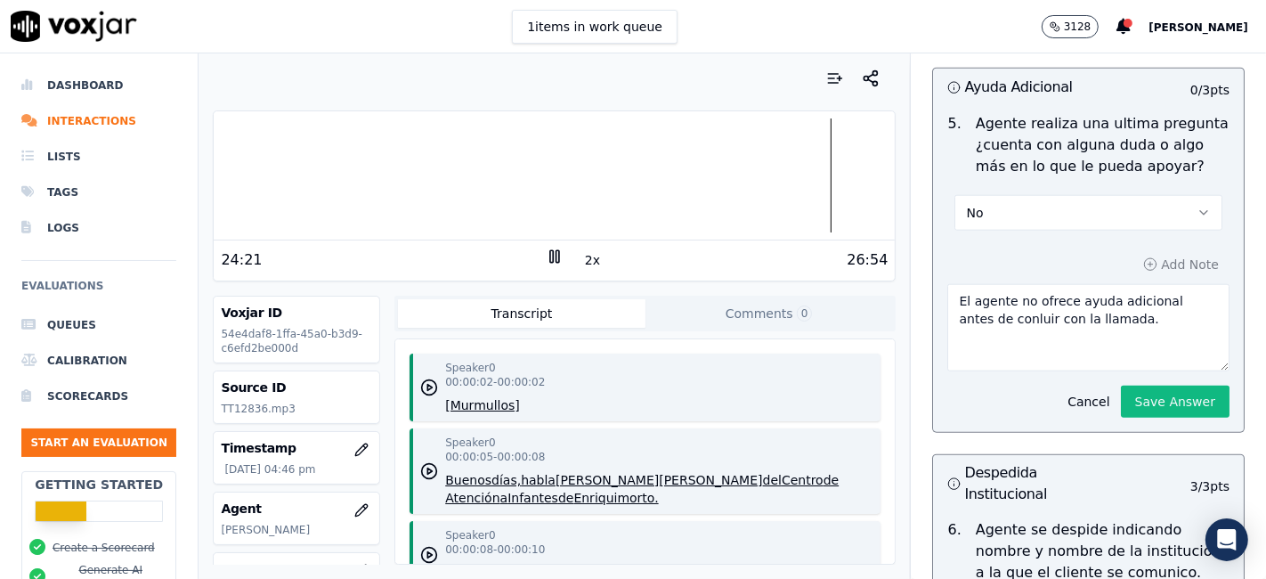
click at [979, 318] on textarea "El agente no ofrece ayuda adicional antes de conluir con la llamada." at bounding box center [1088, 327] width 282 height 87
click at [973, 314] on textarea "El agente no ofrece ayuda adicional antes de conluir con la llamada." at bounding box center [1088, 327] width 282 height 87
type textarea "El agente no ofrece ayuda adicional antes de concluir con la llamada."
click at [1152, 395] on button "Save Answer" at bounding box center [1175, 401] width 109 height 32
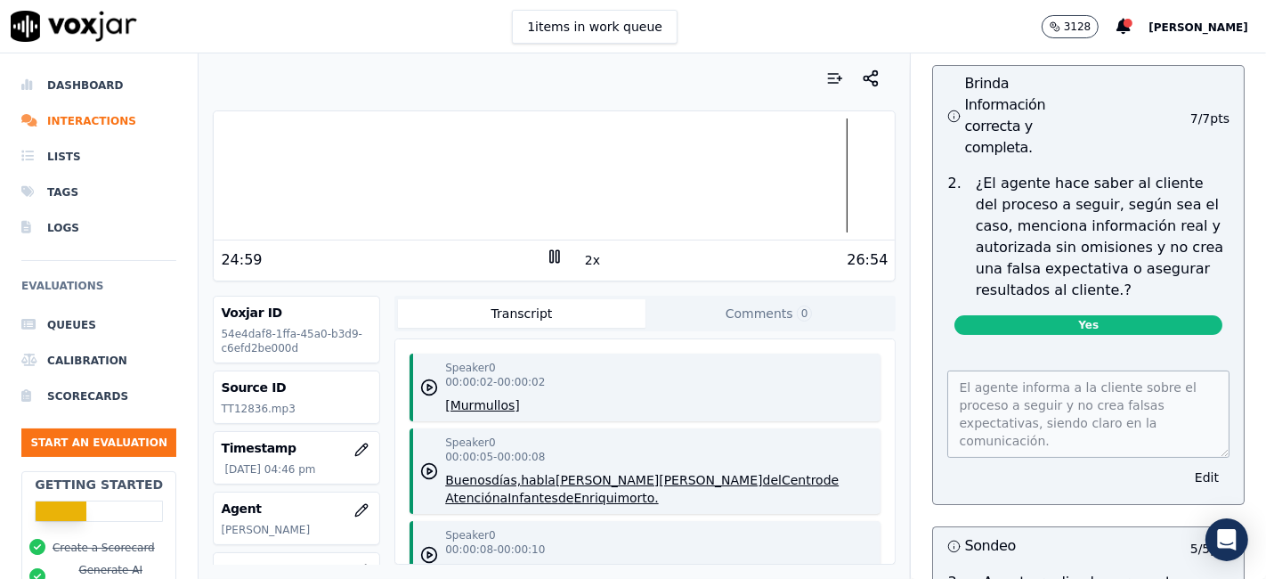
scroll to position [5696, 0]
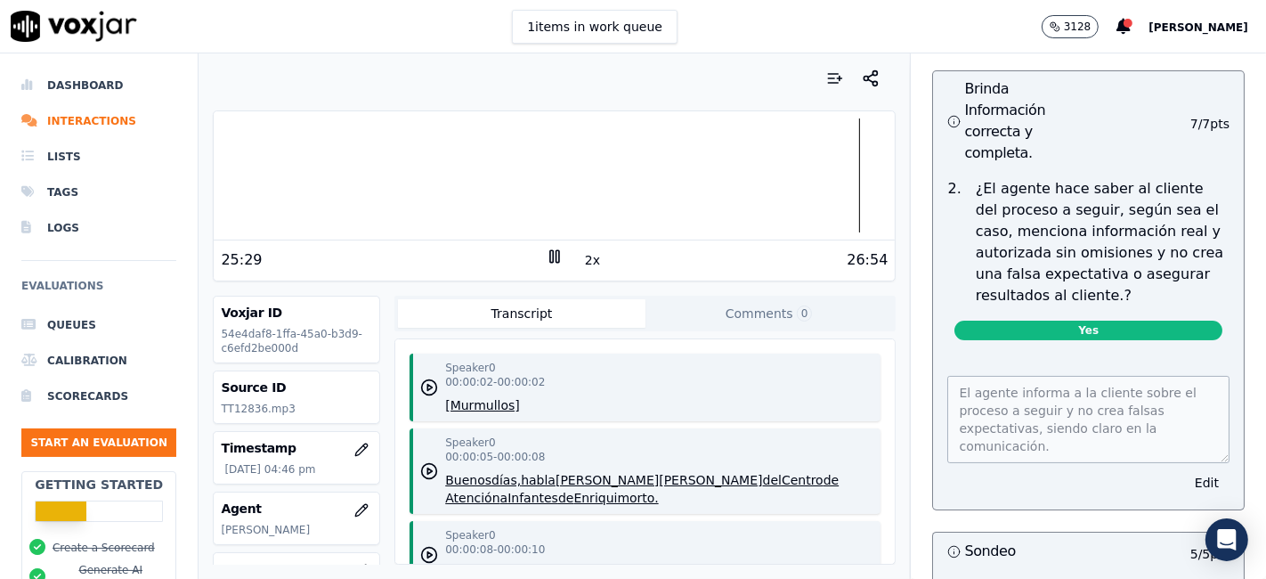
click at [882, 264] on div "Your browser does not support the audio element. 25:29 2x 26:54 Voxjar ID 54e4d…" at bounding box center [554, 315] width 711 height 525
click at [793, 167] on div at bounding box center [554, 175] width 681 height 114
click at [803, 177] on div at bounding box center [554, 175] width 681 height 114
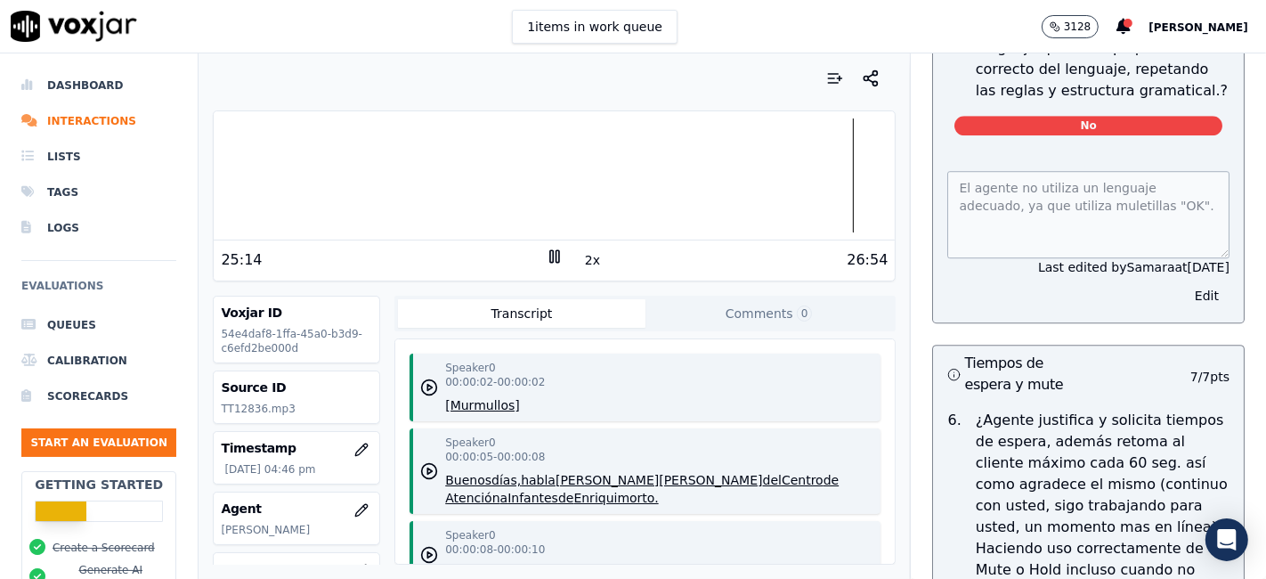
scroll to position [4113, 0]
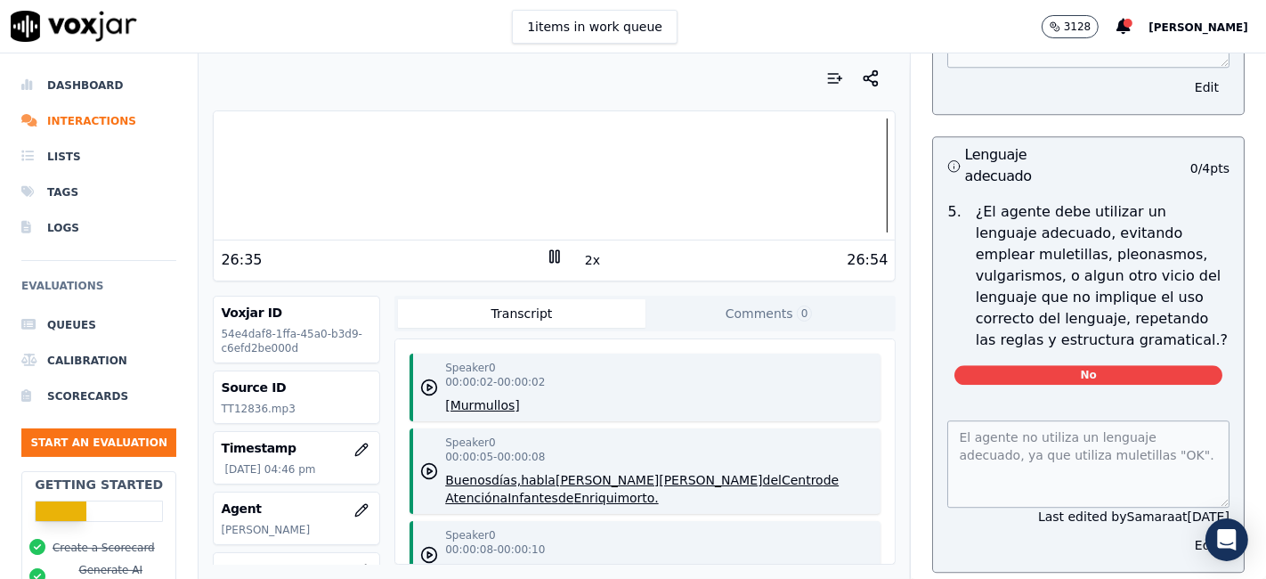
click at [858, 168] on div at bounding box center [554, 175] width 681 height 114
click at [864, 174] on div at bounding box center [554, 175] width 681 height 114
click at [546, 263] on icon at bounding box center [555, 256] width 18 height 18
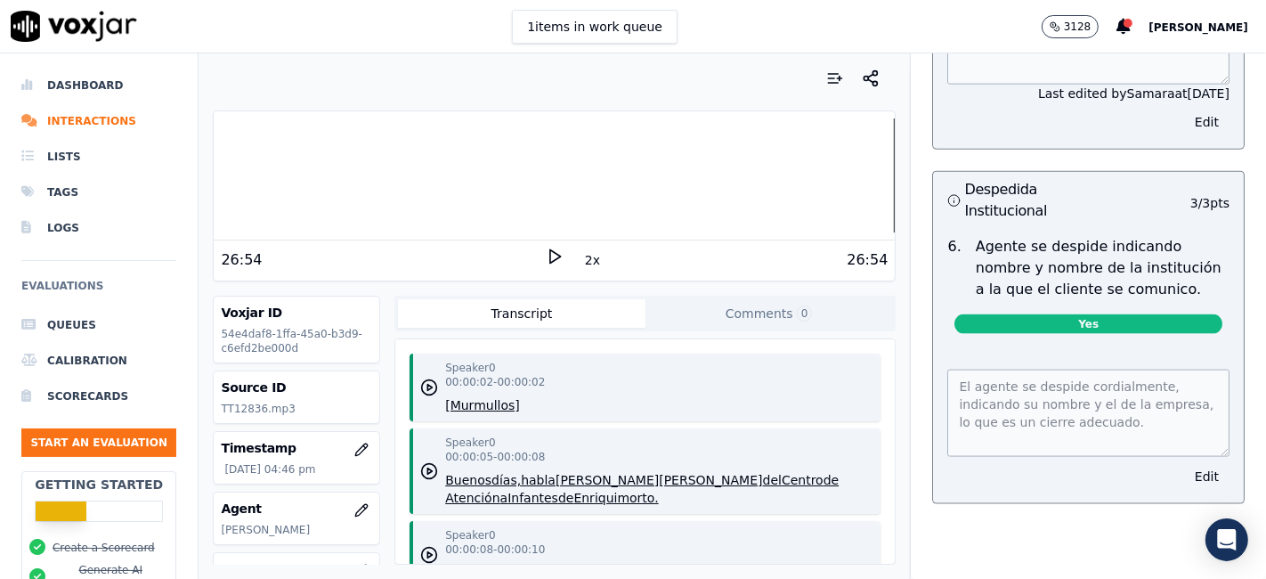
scroll to position [2019, 0]
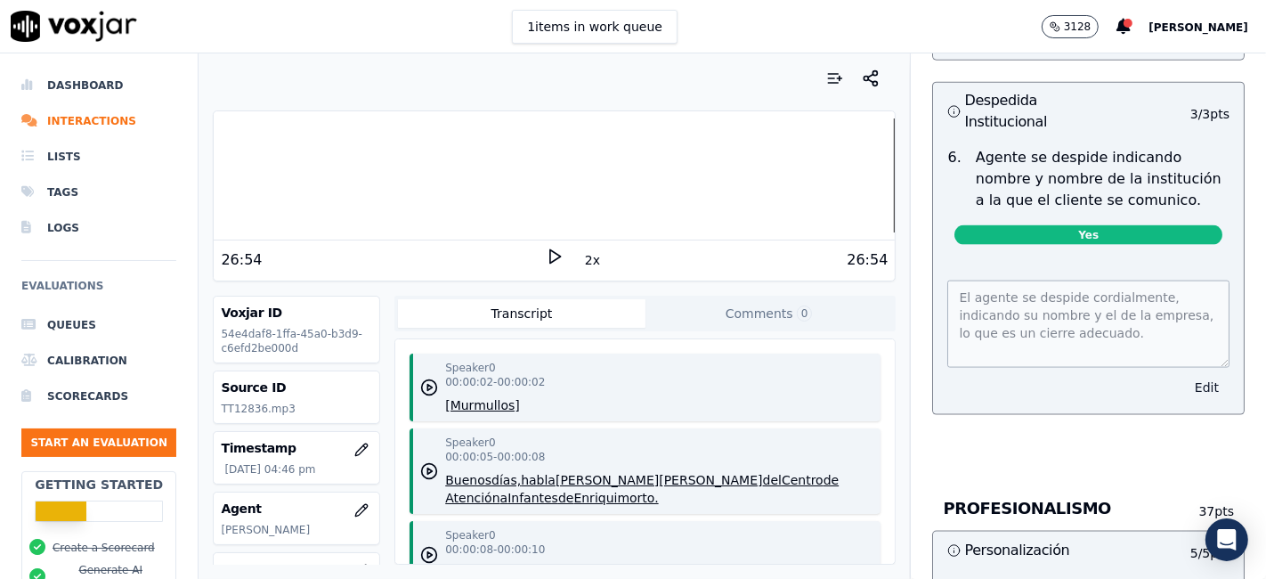
click at [1184, 380] on button "Edit" at bounding box center [1206, 387] width 45 height 25
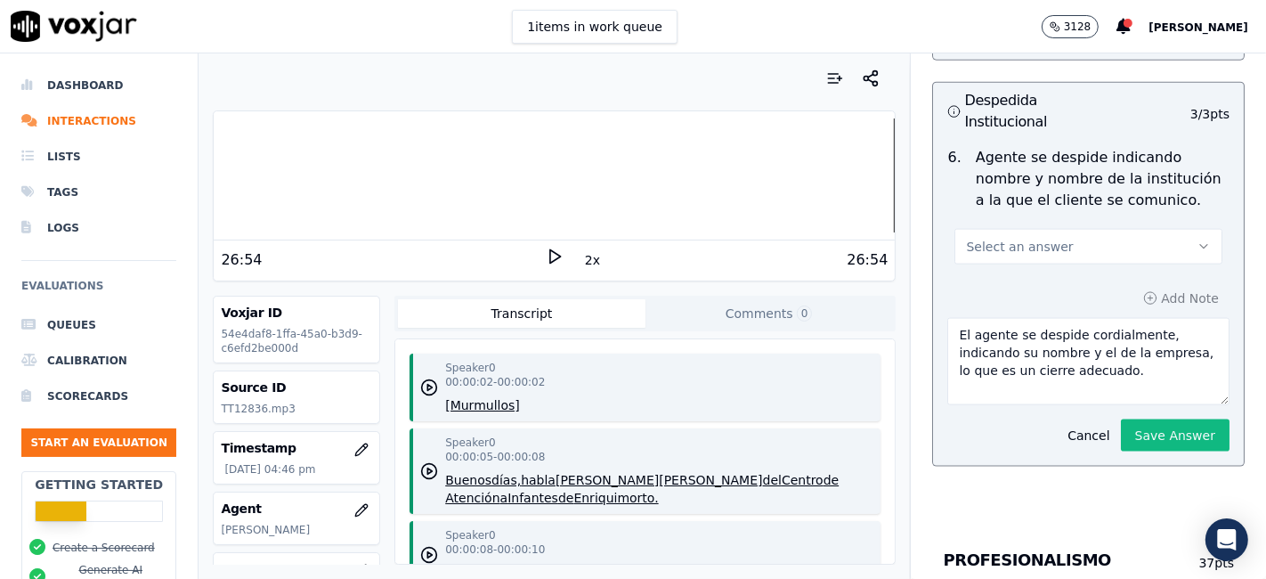
click at [1061, 247] on button "Select an answer" at bounding box center [1088, 247] width 268 height 36
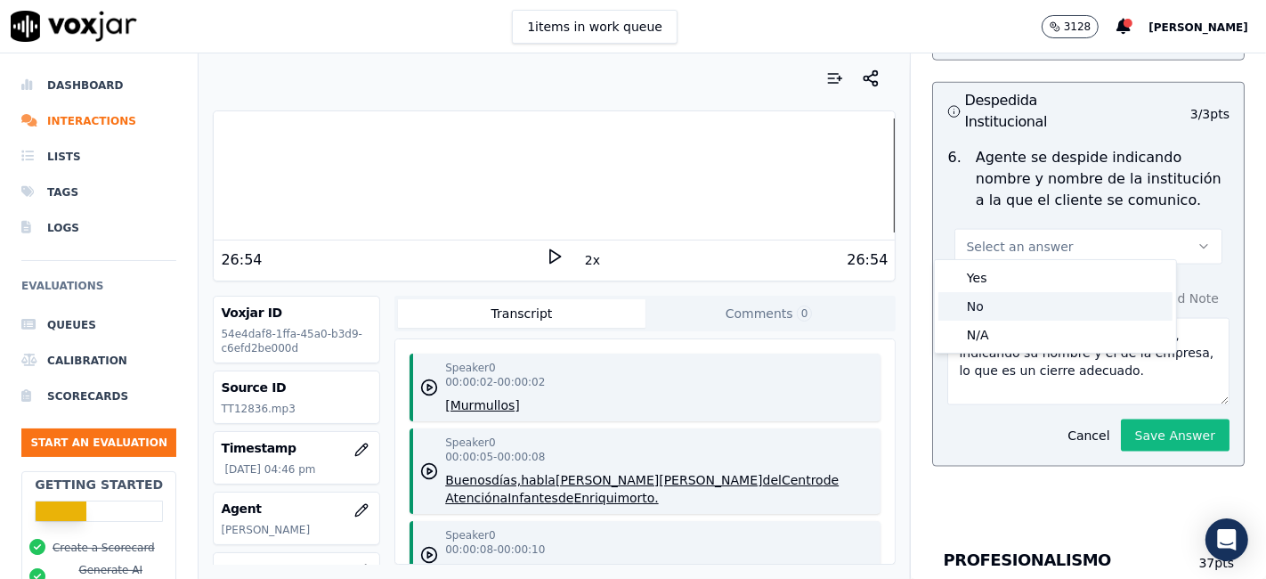
click at [1055, 306] on div "No" at bounding box center [1055, 306] width 234 height 28
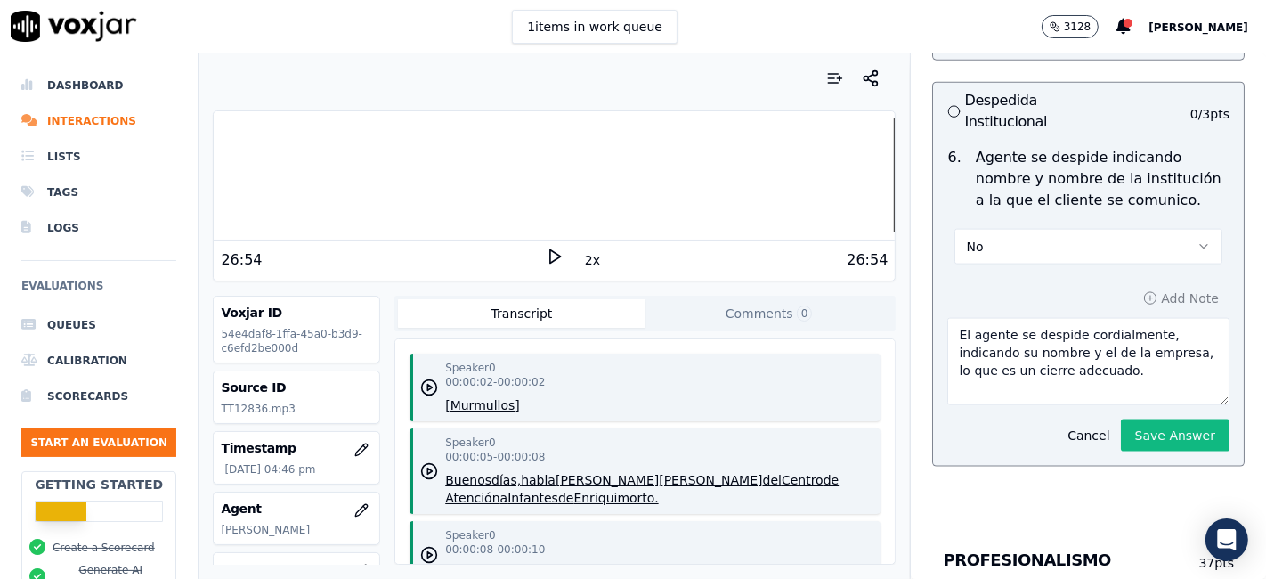
click at [990, 324] on textarea "El agente se despide cordialmente, indicando su nombre y el de la empresa, lo q…" at bounding box center [1088, 361] width 282 height 87
drag, startPoint x: 1078, startPoint y: 322, endPoint x: 1106, endPoint y: 379, distance: 63.3
click at [1106, 379] on textarea "El agente no se despide cordialmente, indicando su nombre y el de la empresa, l…" at bounding box center [1088, 361] width 282 height 87
type textarea "El agente no se despide institucionalmente, solo menciona "HASTA LUEGO"."
click at [546, 265] on div "2x" at bounding box center [555, 259] width 18 height 24
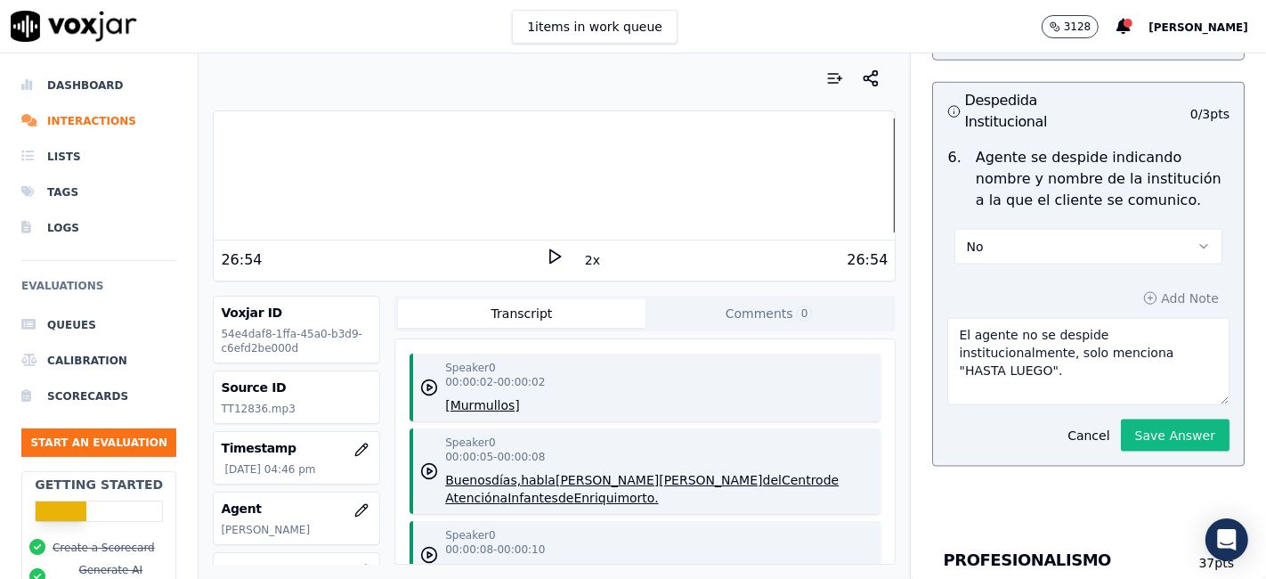
click at [550, 258] on polygon at bounding box center [555, 256] width 11 height 13
click at [1159, 419] on button "Save Answer" at bounding box center [1175, 435] width 109 height 32
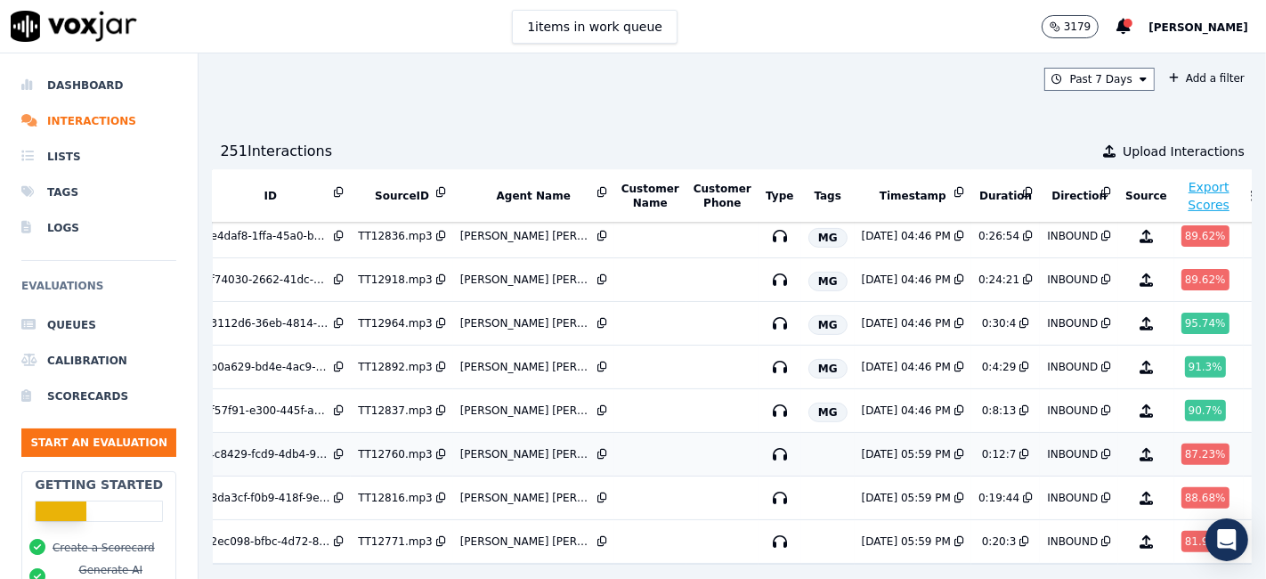
scroll to position [0, 51]
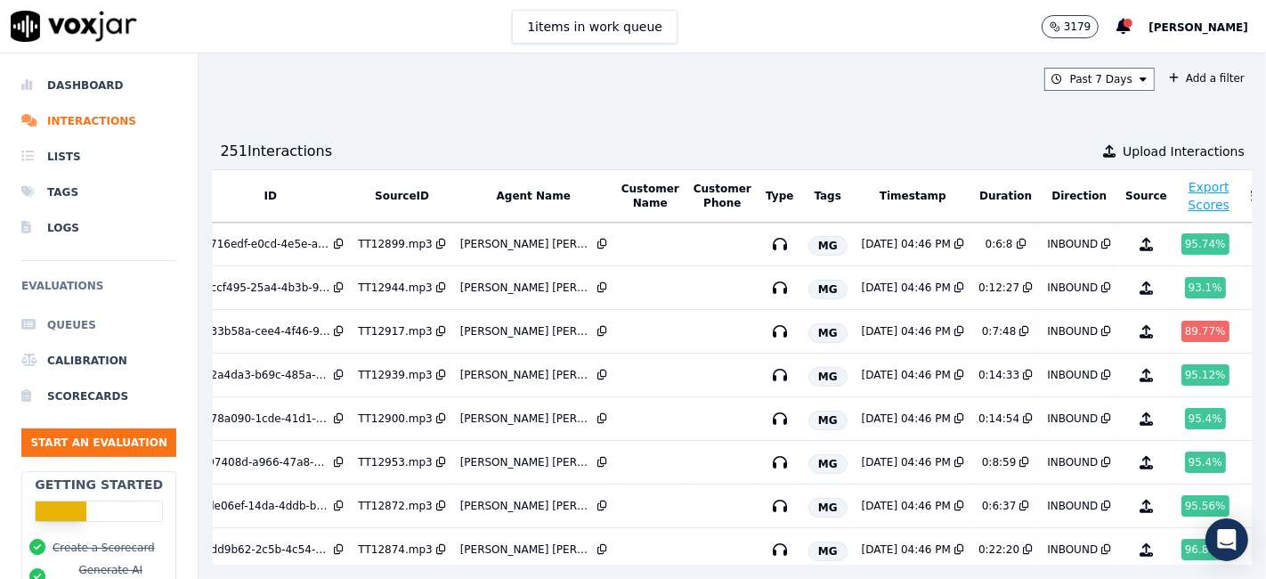
click at [93, 327] on li "Queues" at bounding box center [98, 325] width 155 height 36
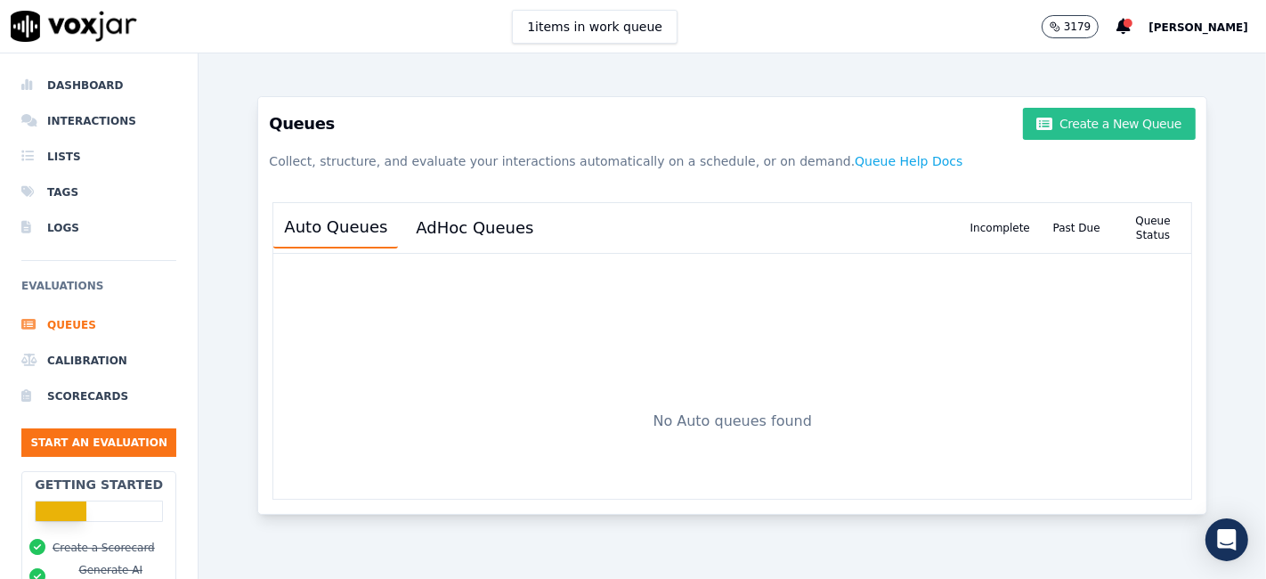
click at [1072, 113] on button "Create a New Queue" at bounding box center [1109, 124] width 173 height 32
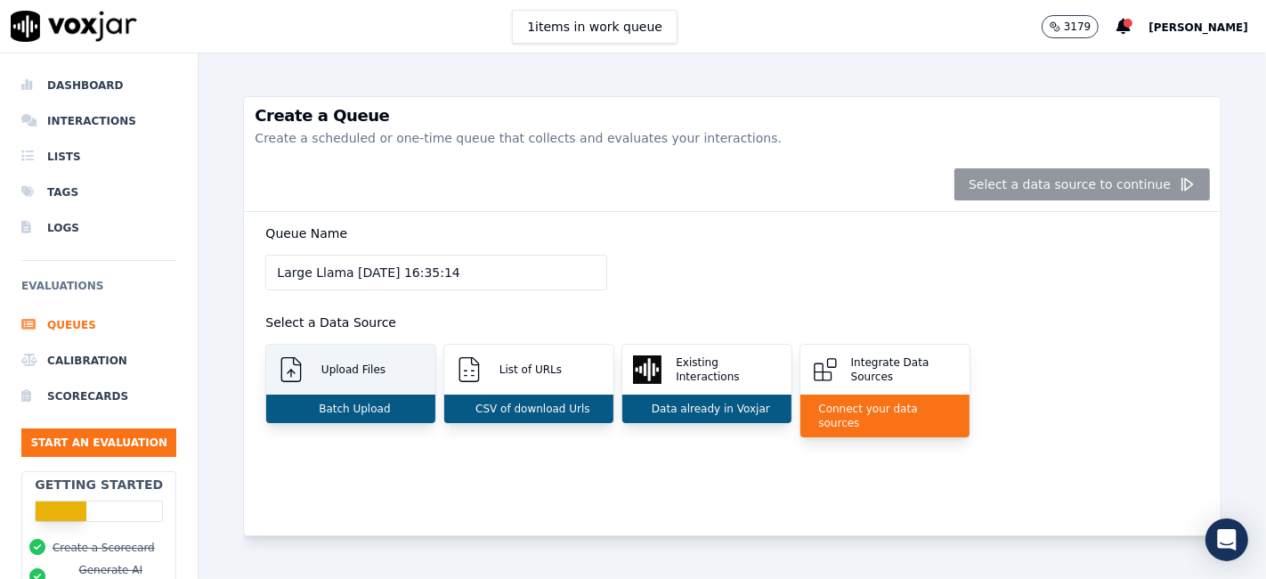
click at [336, 404] on p "Batch Upload" at bounding box center [351, 408] width 78 height 14
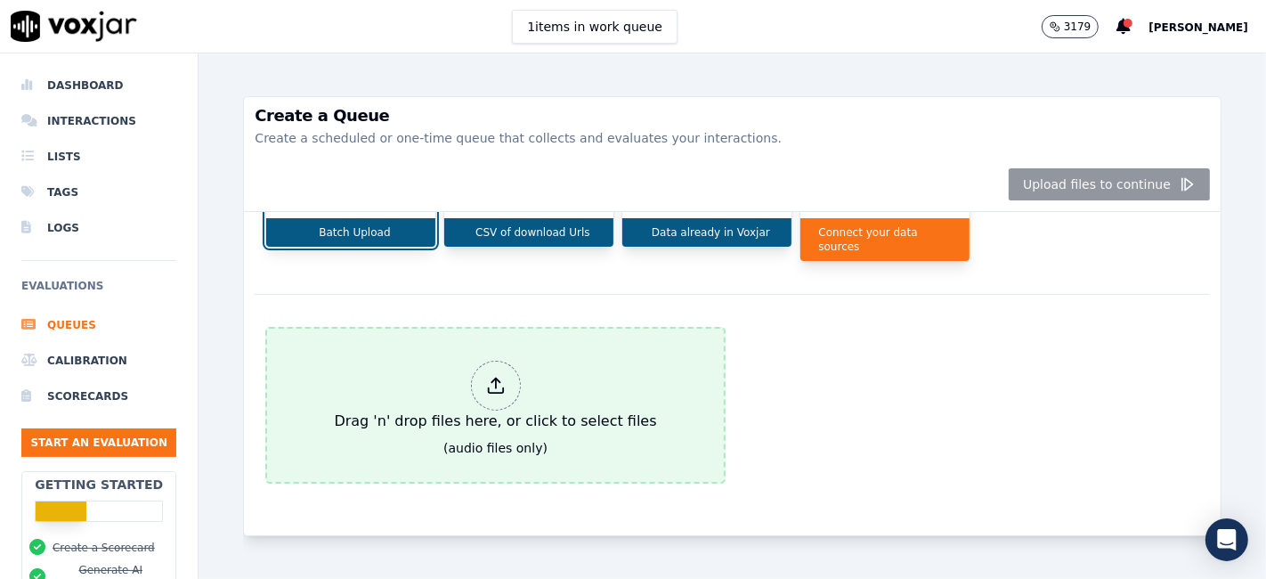
scroll to position [207, 0]
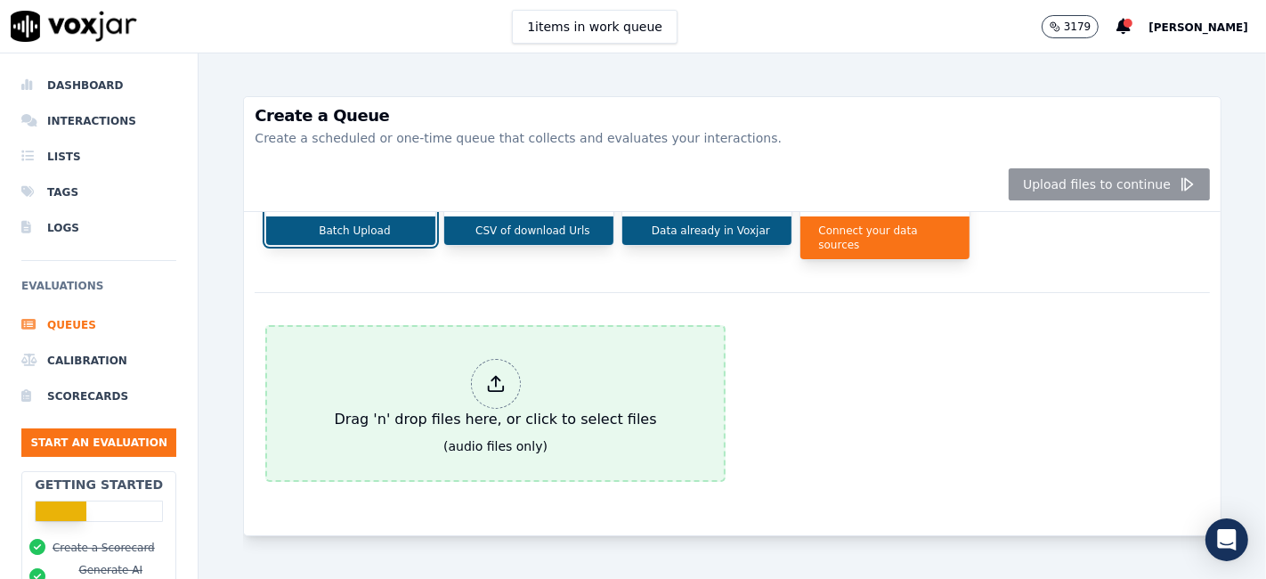
click at [521, 353] on div "Drag 'n' drop files here, or click to select files" at bounding box center [495, 394] width 336 height 85
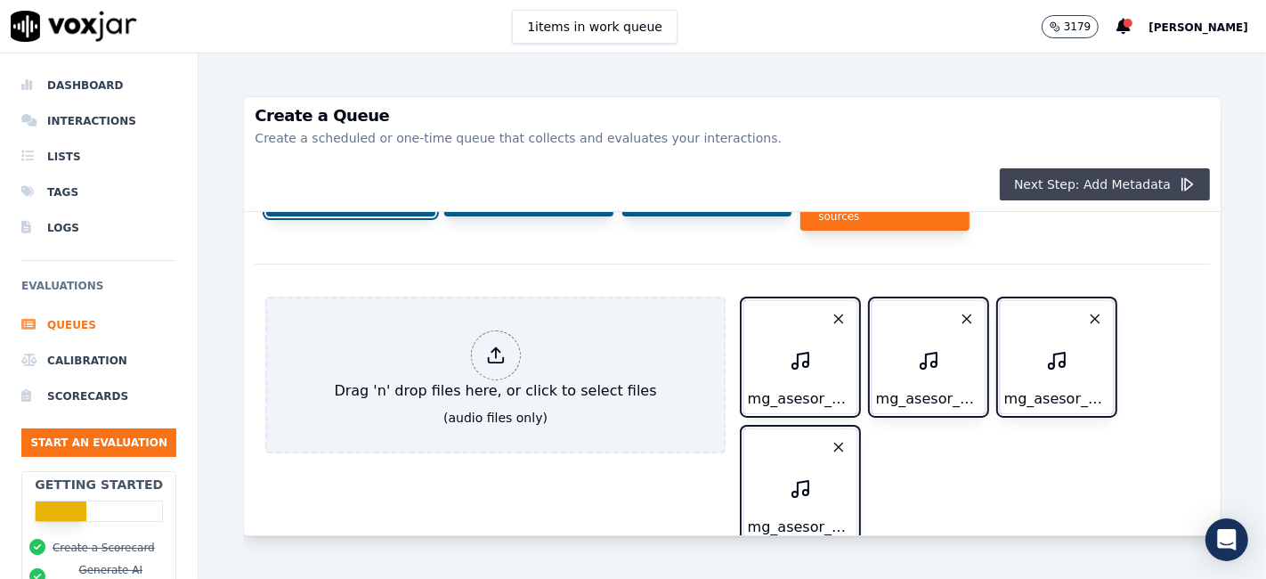
click at [1031, 194] on button "Next Step: Add Metadata" at bounding box center [1105, 184] width 210 height 32
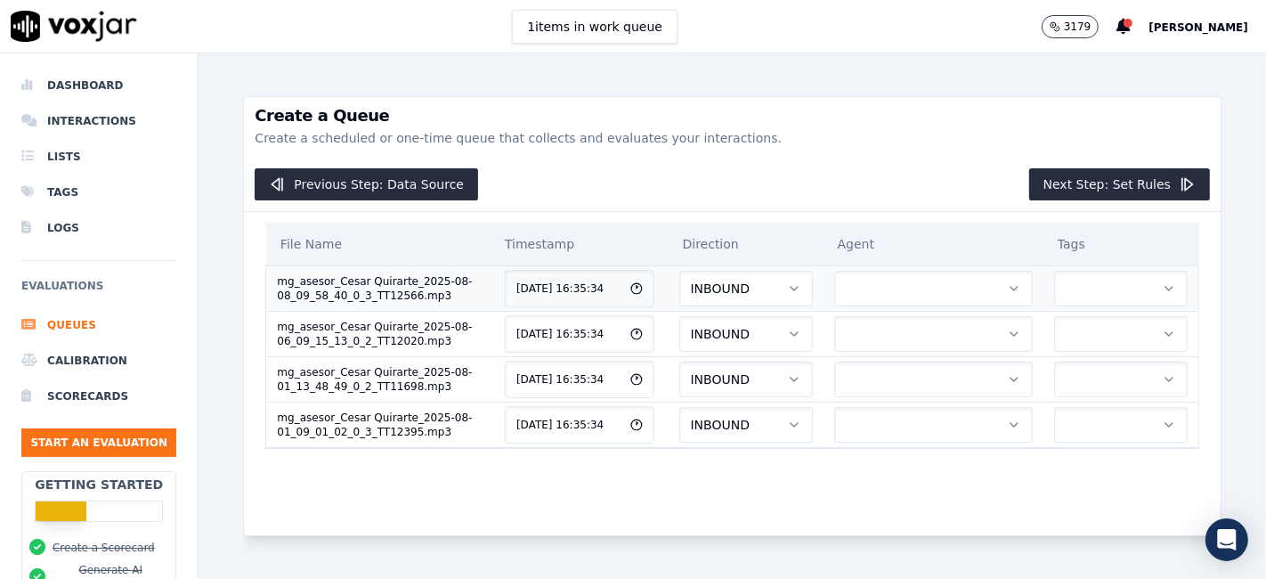
click at [843, 280] on button "button" at bounding box center [933, 289] width 199 height 36
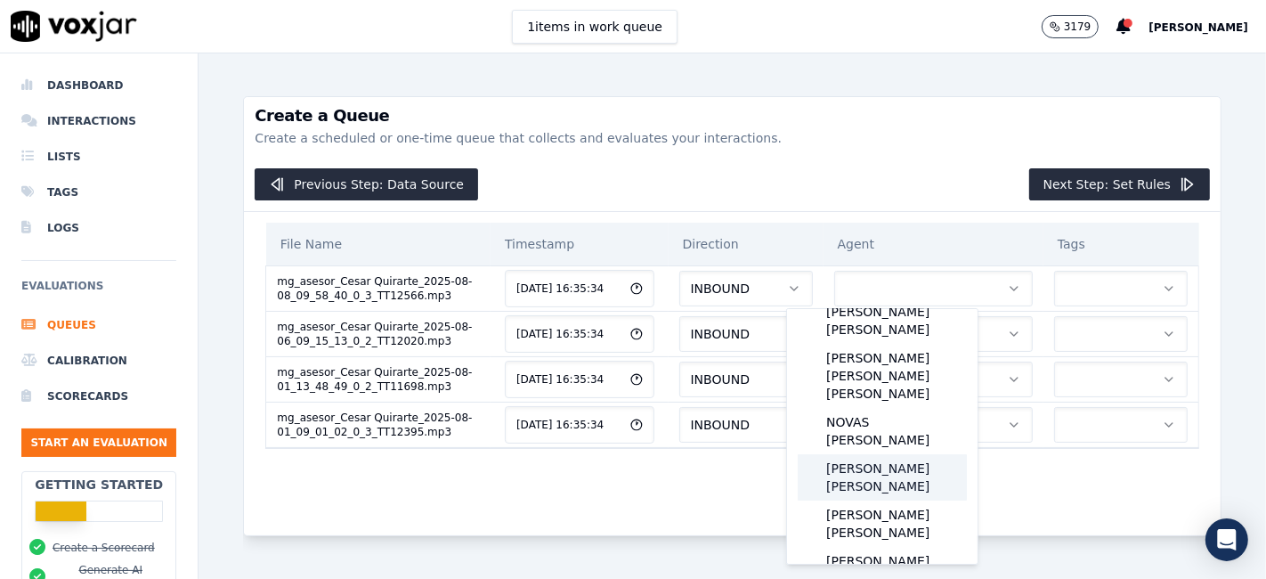
scroll to position [99, 0]
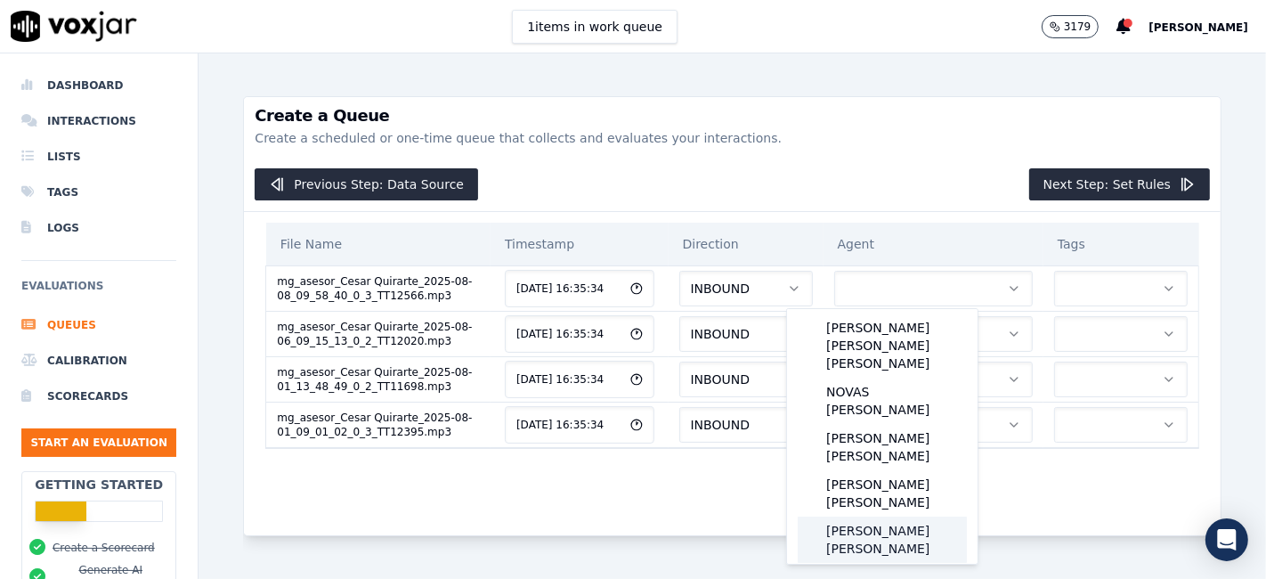
click at [870, 516] on div "QUIRARTE MARTINEZ CÉSAR" at bounding box center [882, 539] width 169 height 46
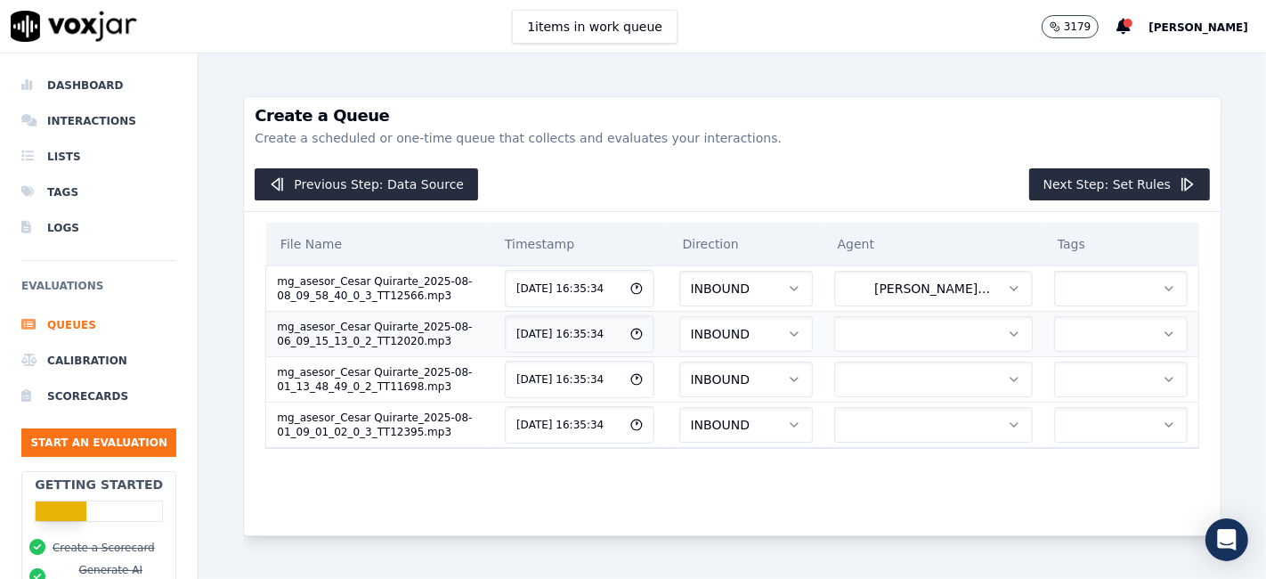
click at [864, 324] on button "button" at bounding box center [933, 334] width 199 height 36
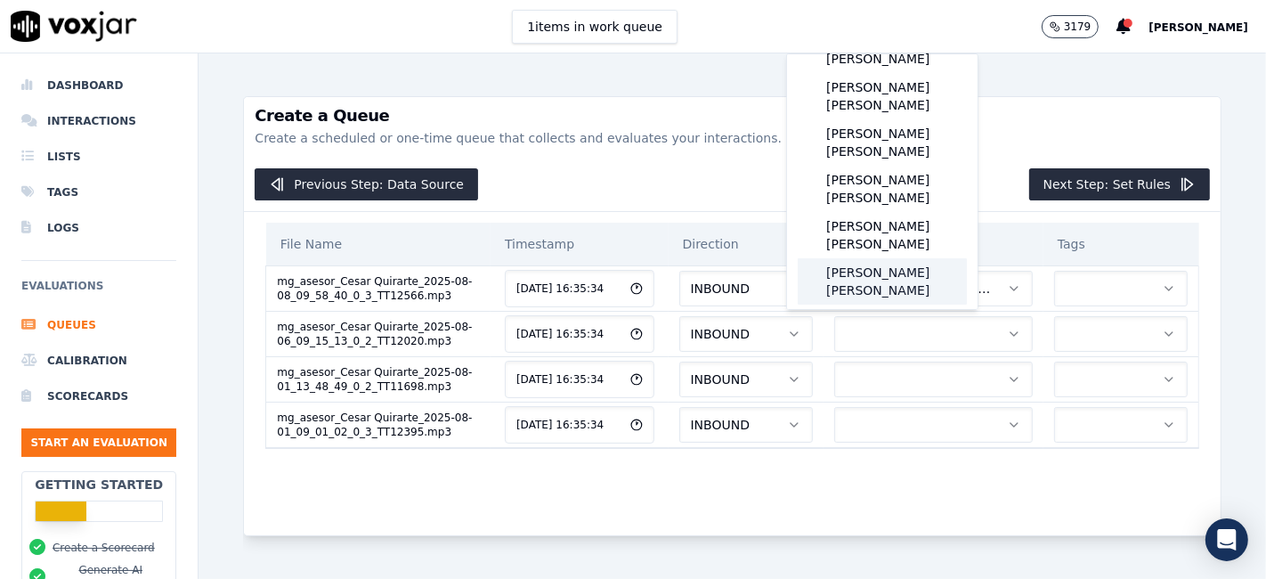
scroll to position [198, 0]
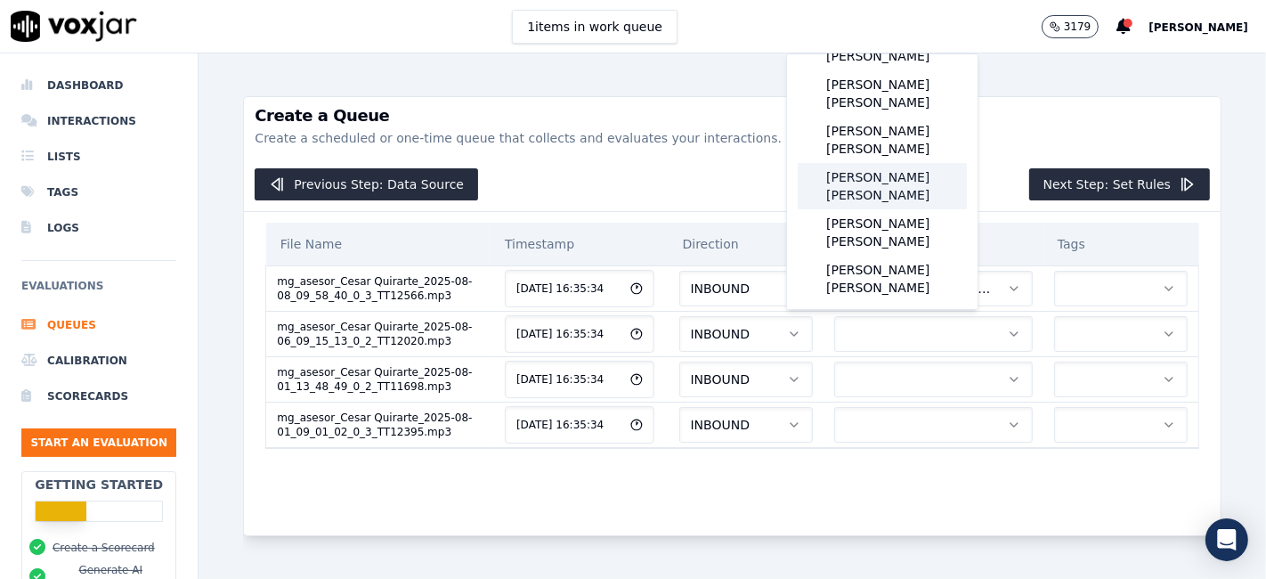
click at [904, 163] on div "QUIRARTE MARTINEZ CÉSAR" at bounding box center [882, 186] width 169 height 46
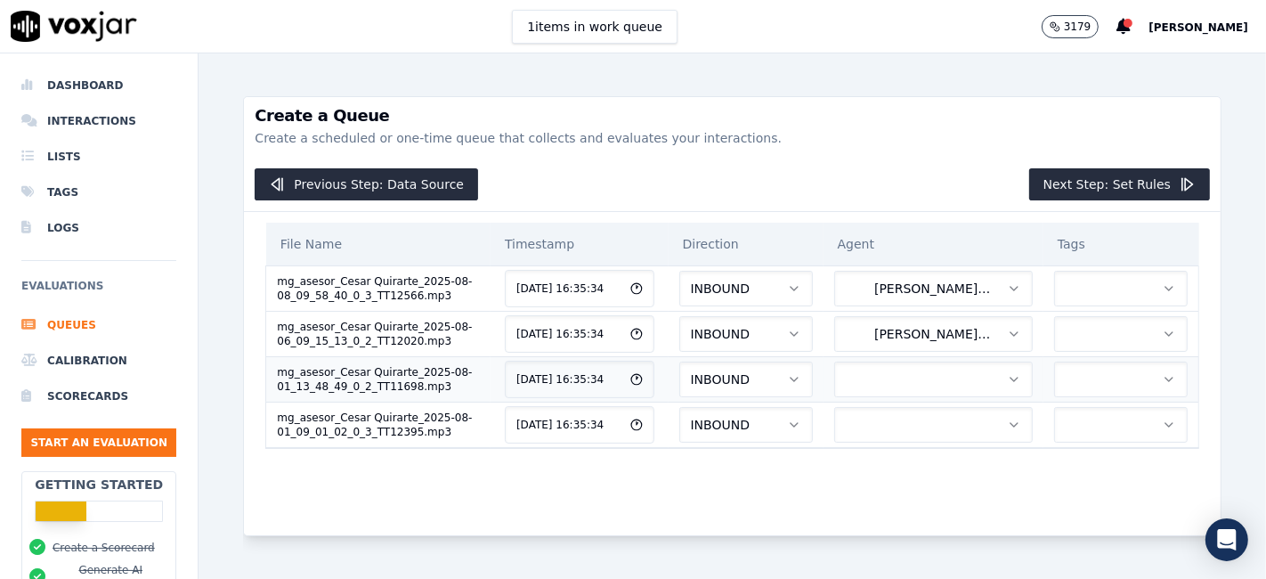
click at [876, 385] on button "button" at bounding box center [933, 379] width 199 height 36
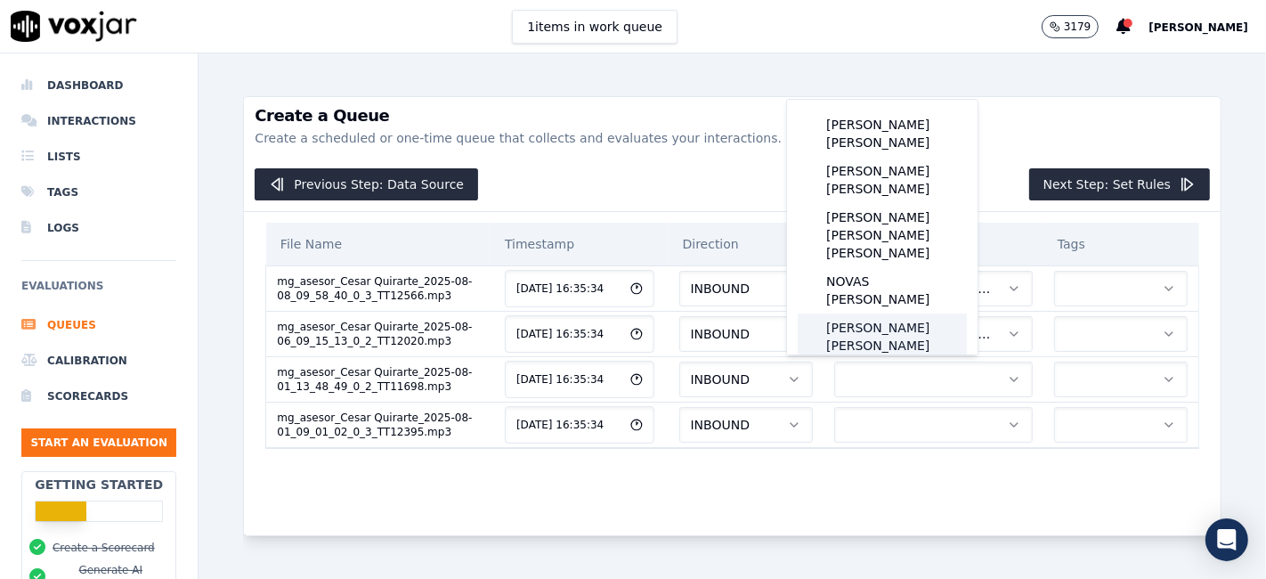
scroll to position [99, 0]
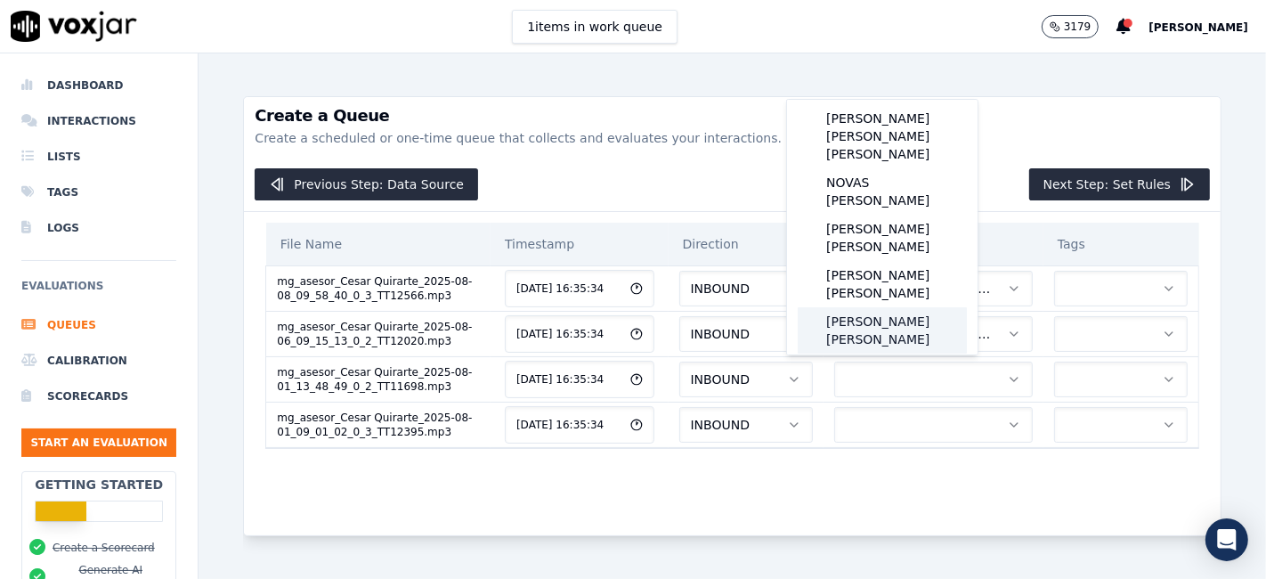
click at [895, 307] on div "QUIRARTE MARTINEZ CÉSAR" at bounding box center [882, 330] width 169 height 46
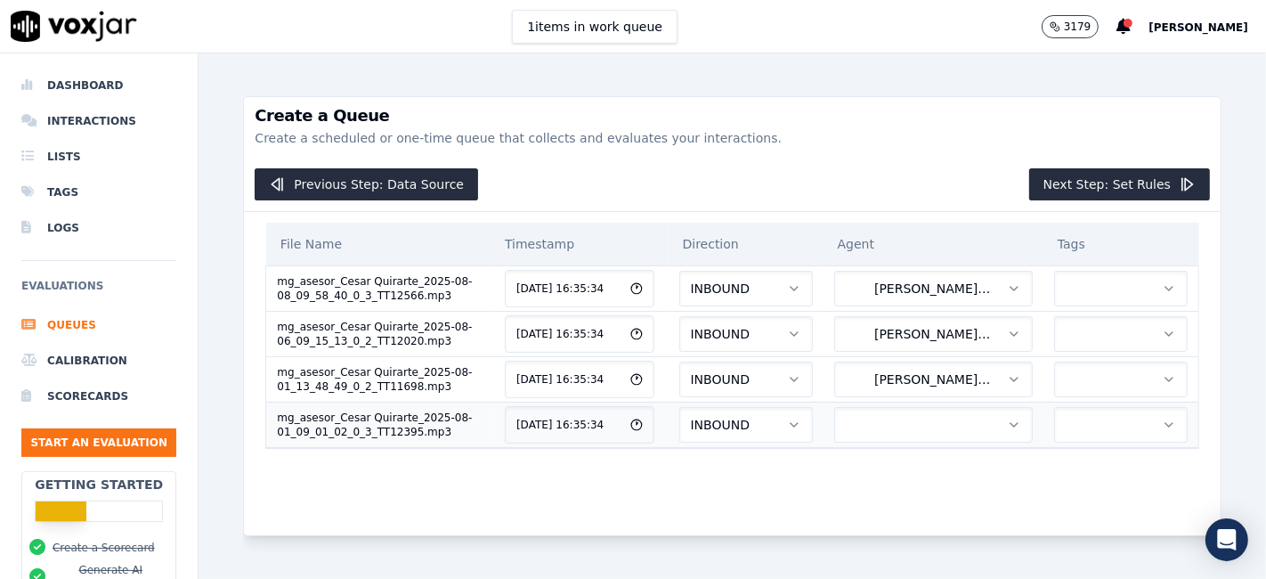
click at [898, 416] on button "button" at bounding box center [933, 425] width 199 height 36
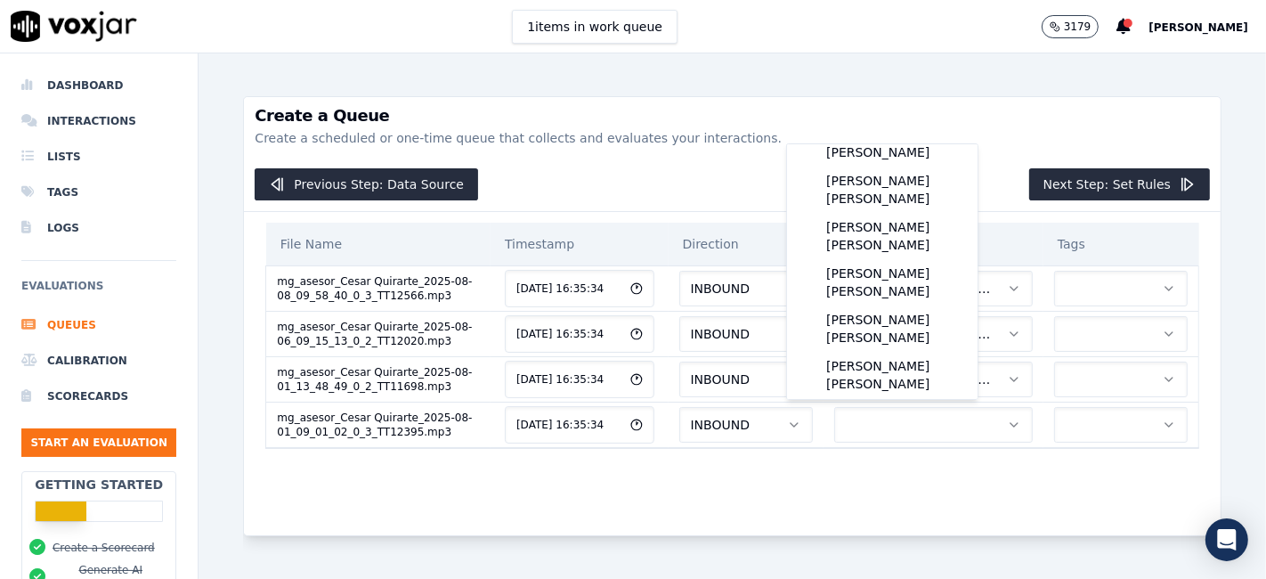
scroll to position [198, 0]
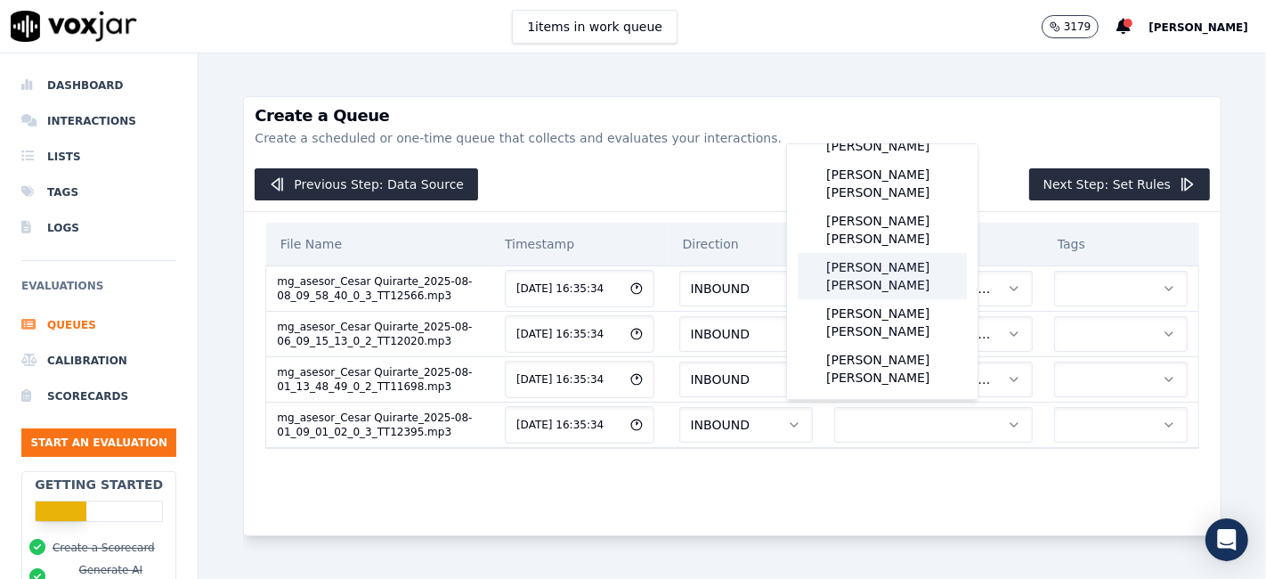
click at [895, 253] on div "QUIRARTE MARTINEZ CÉSAR" at bounding box center [882, 276] width 169 height 46
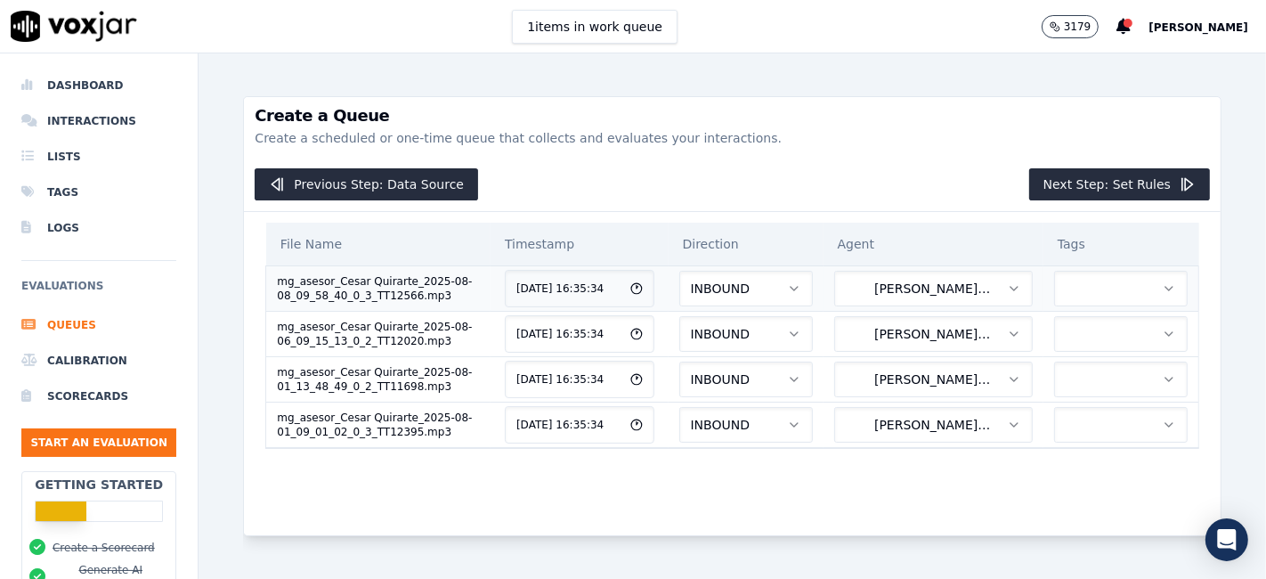
click at [1087, 293] on button "button" at bounding box center [1121, 289] width 134 height 36
click at [1068, 361] on div "MG" at bounding box center [1064, 362] width 106 height 28
click at [1065, 339] on button "button" at bounding box center [1121, 334] width 134 height 36
click at [1077, 406] on div "MG" at bounding box center [1064, 407] width 106 height 28
click at [1062, 378] on button "button" at bounding box center [1121, 379] width 134 height 36
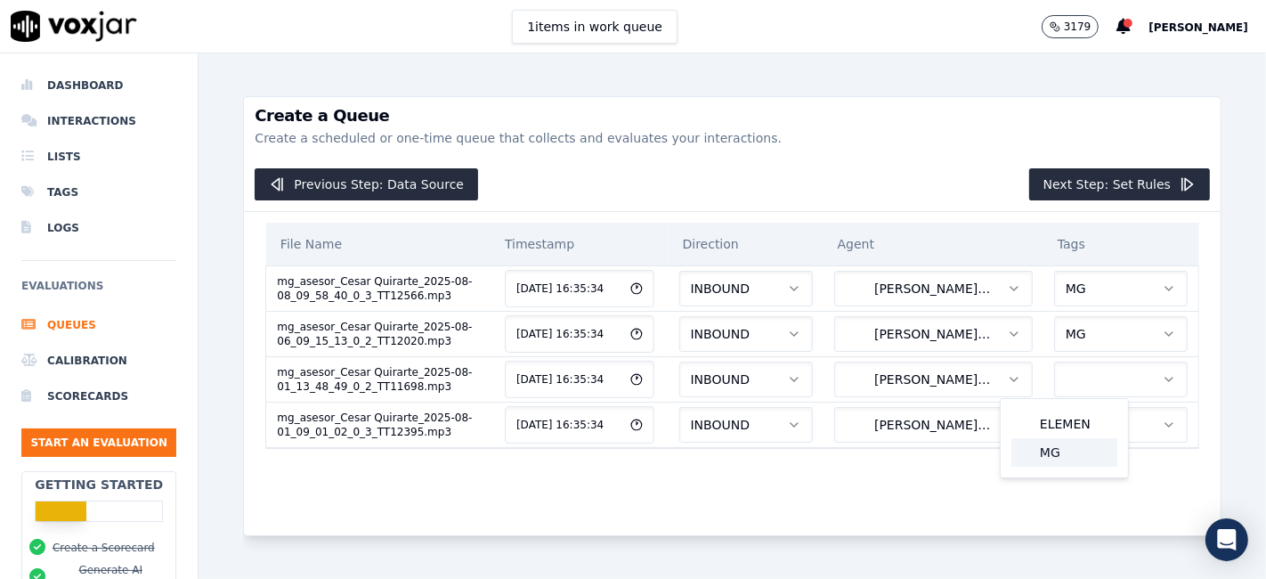
click at [1075, 448] on div "MG" at bounding box center [1064, 452] width 106 height 28
click at [1063, 416] on button "button" at bounding box center [1121, 425] width 134 height 36
click at [1080, 491] on div "MG" at bounding box center [1064, 496] width 106 height 28
click at [1122, 177] on button "Next Step: Set Rules" at bounding box center [1119, 184] width 181 height 32
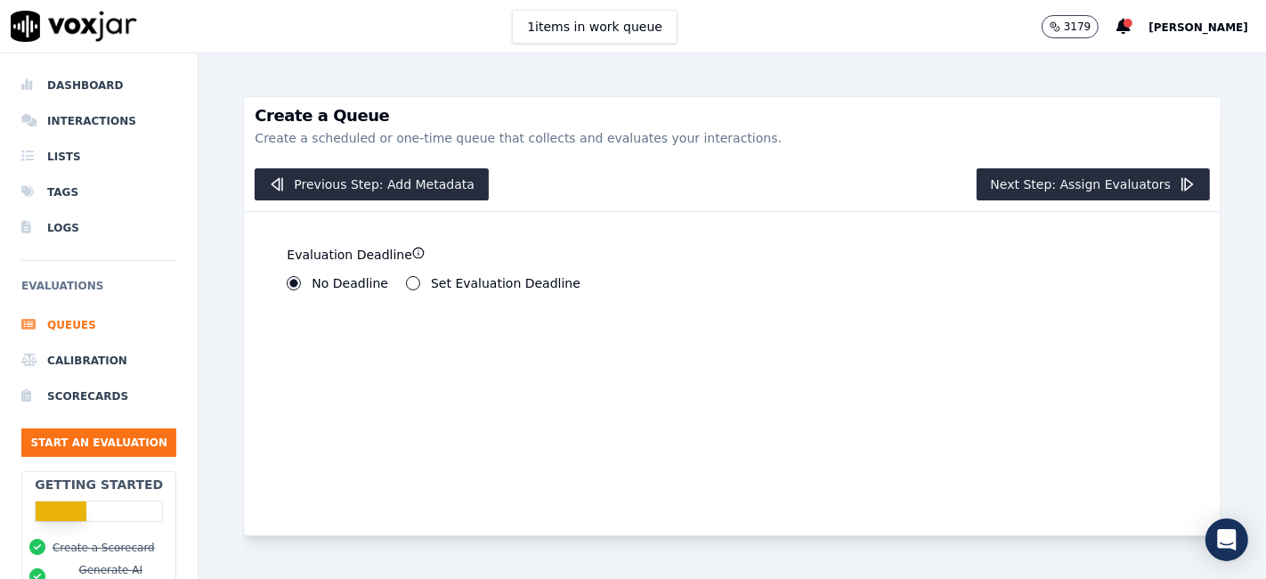
click at [411, 277] on div "Set Evaluation Deadline" at bounding box center [493, 283] width 174 height 14
click at [409, 279] on div "Set Evaluation Deadline" at bounding box center [493, 283] width 174 height 14
click at [409, 279] on button "Set Evaluation Deadline" at bounding box center [413, 283] width 14 height 14
drag, startPoint x: 314, startPoint y: 345, endPoint x: 268, endPoint y: 339, distance: 46.7
click at [268, 339] on div "Evaluation Deadline No Deadline Set Evaluation Deadline ******** Days 7 Hours 0…" at bounding box center [493, 308] width 477 height 192
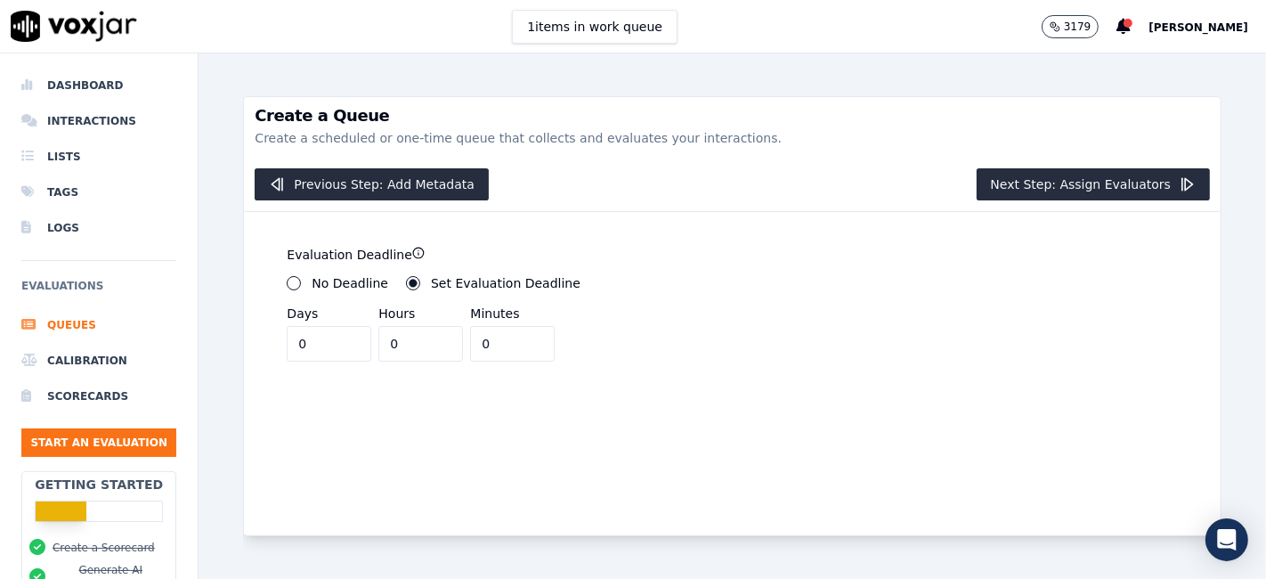
type input "0"
click at [344, 344] on input "0" at bounding box center [329, 344] width 85 height 36
click at [400, 339] on input "0" at bounding box center [420, 344] width 85 height 36
click at [437, 339] on input "1" at bounding box center [420, 344] width 85 height 36
type input "0"
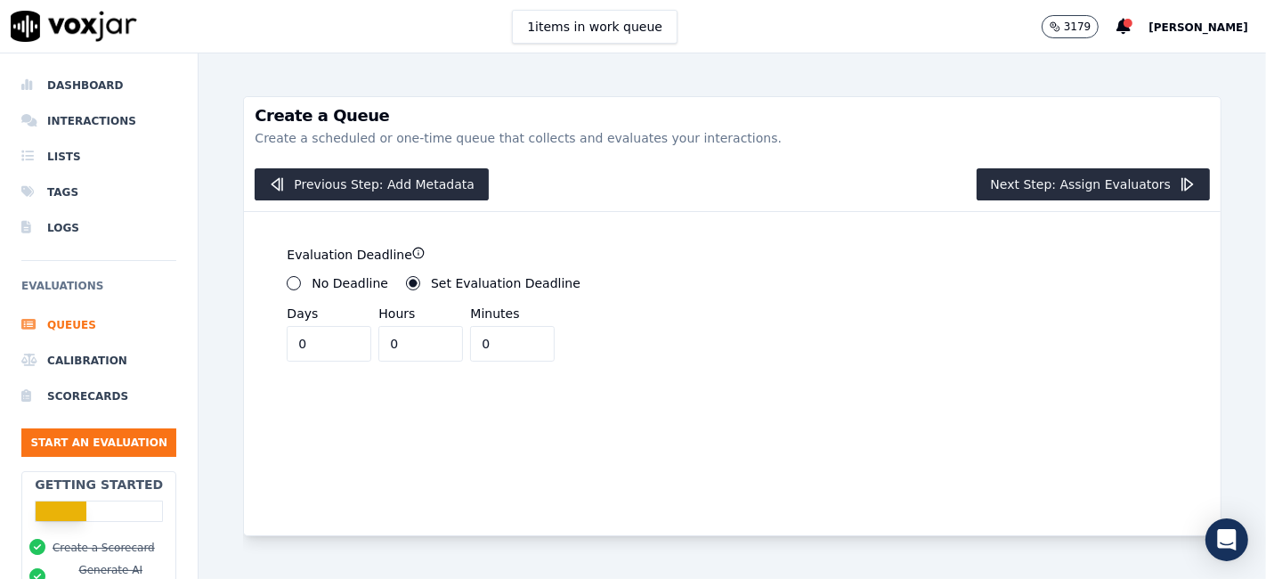
click at [435, 348] on input "0" at bounding box center [420, 344] width 85 height 36
click at [521, 334] on input "1" at bounding box center [512, 344] width 85 height 36
click at [521, 334] on input "2" at bounding box center [512, 344] width 85 height 36
click at [521, 334] on input "3" at bounding box center [512, 344] width 85 height 36
click at [521, 334] on input "4" at bounding box center [512, 344] width 85 height 36
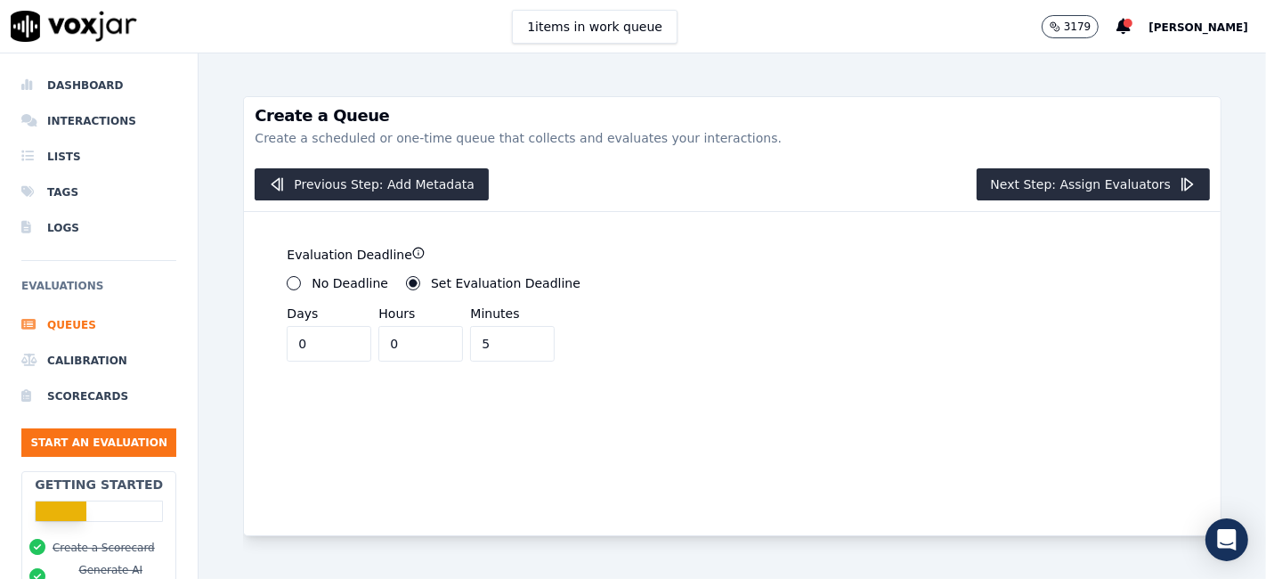
click at [521, 334] on input "5" at bounding box center [512, 344] width 85 height 36
click at [521, 334] on input "6" at bounding box center [512, 344] width 85 height 36
click at [521, 334] on input "7" at bounding box center [512, 344] width 85 height 36
type input "8"
click at [521, 334] on input "8" at bounding box center [512, 344] width 85 height 36
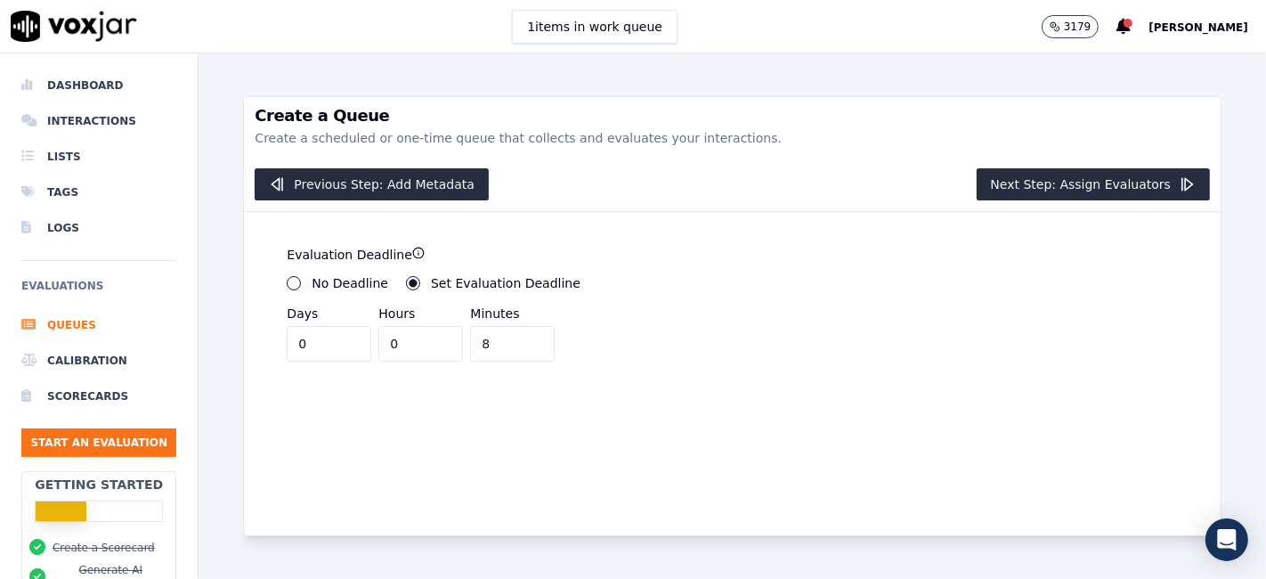
click at [289, 281] on button "No Deadline" at bounding box center [294, 283] width 14 height 14
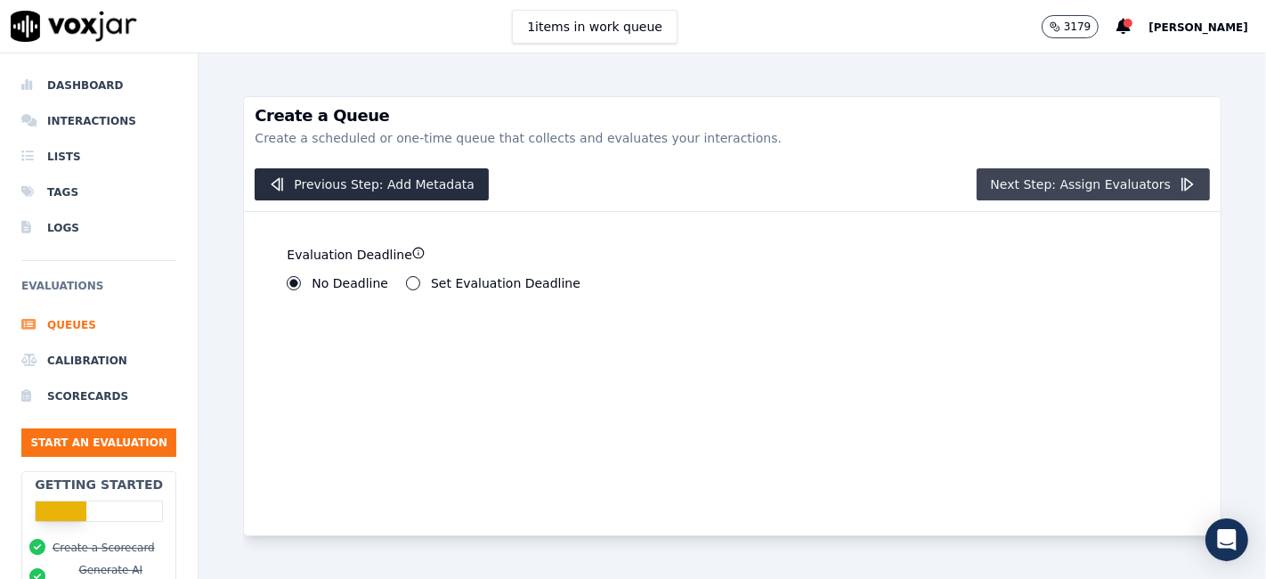
click at [1051, 182] on button "Next Step: Assign Evaluators" at bounding box center [1093, 184] width 234 height 32
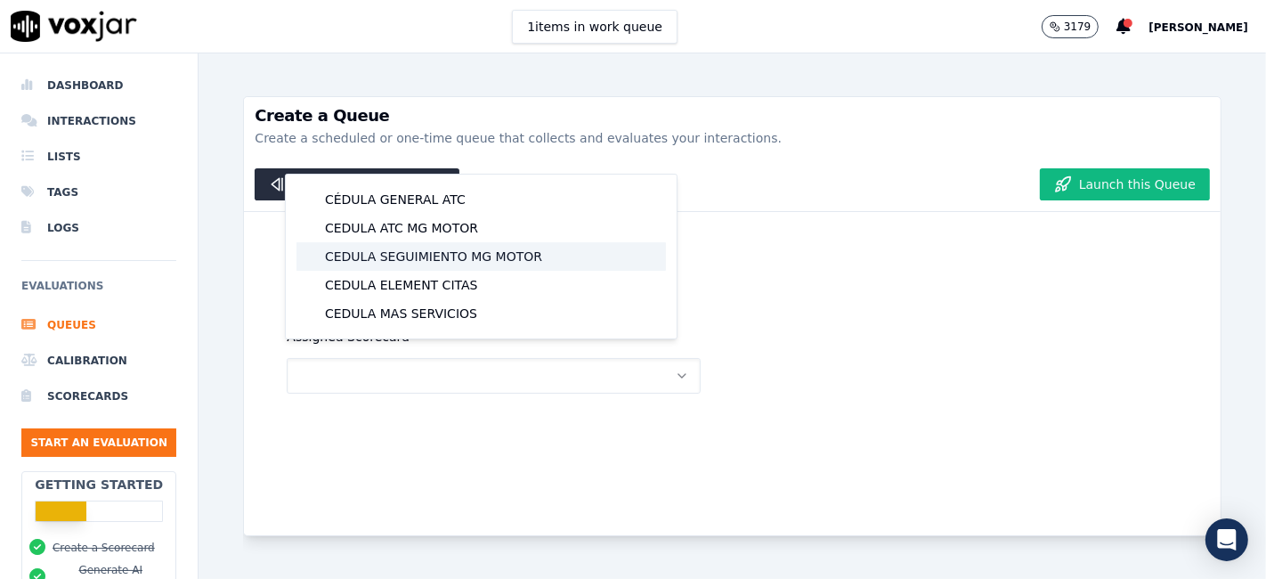
click at [539, 255] on div "CEDULA SEGUIMIENTO MG MOTOR" at bounding box center [480, 256] width 369 height 28
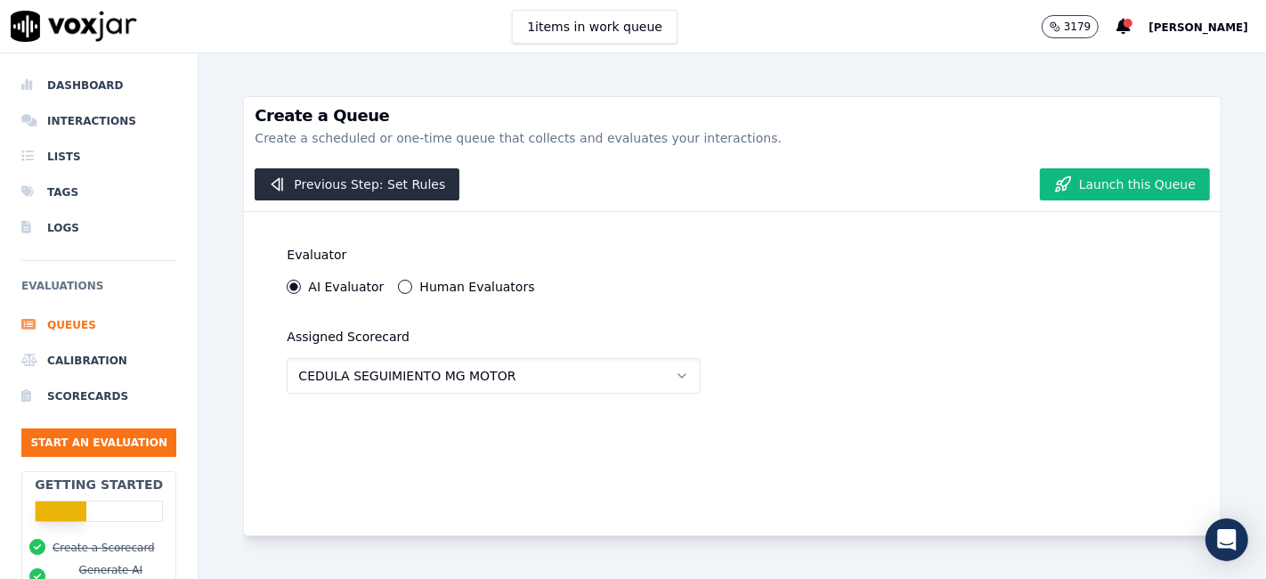
click at [861, 360] on div "Evaluator AI Evaluator Human Evaluators Assigned Scorecard CEDULA SEGUIMIENTO M…" at bounding box center [732, 373] width 976 height 323
click at [1097, 188] on button "Launch this Queue" at bounding box center [1125, 184] width 170 height 32
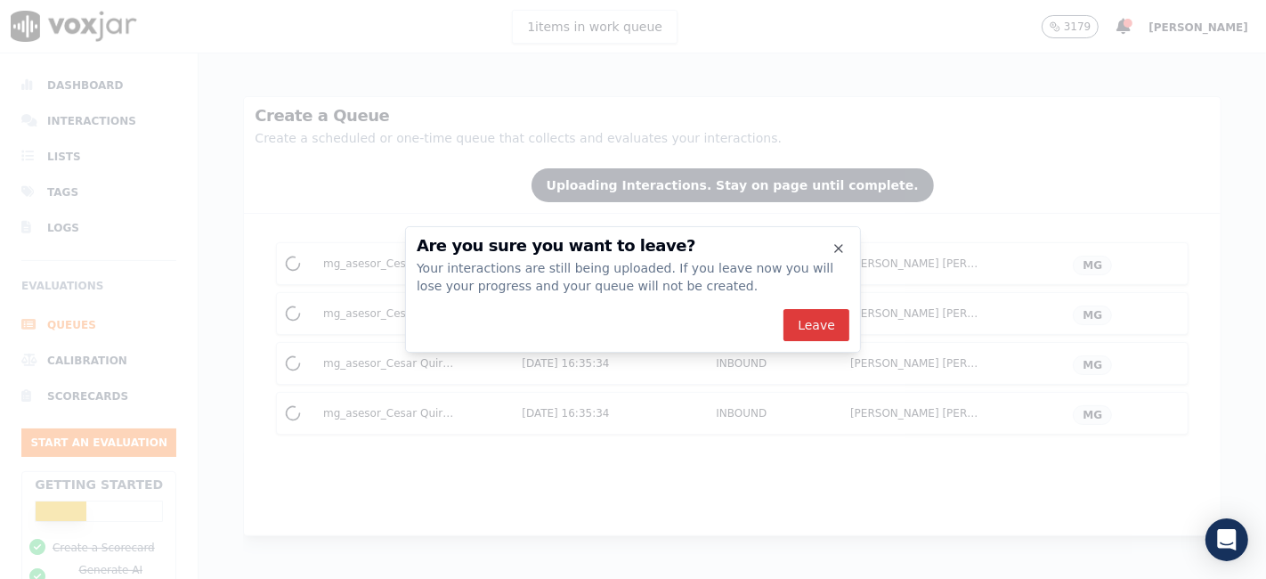
click at [800, 330] on button "Leave" at bounding box center [816, 325] width 66 height 32
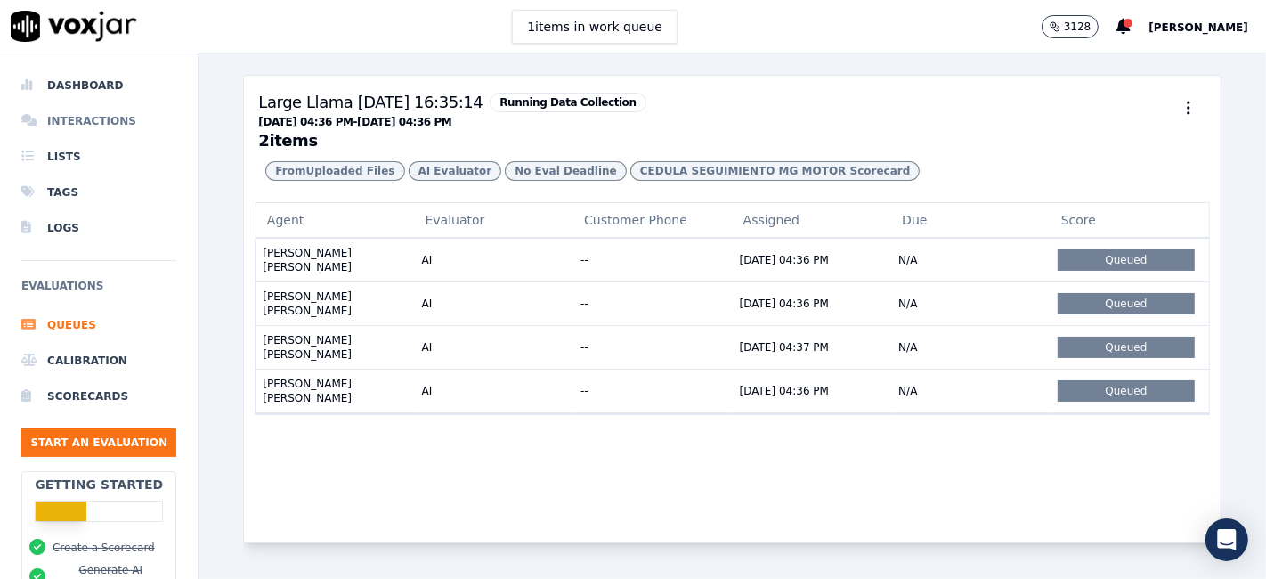
click at [87, 116] on li "Interactions" at bounding box center [98, 121] width 155 height 36
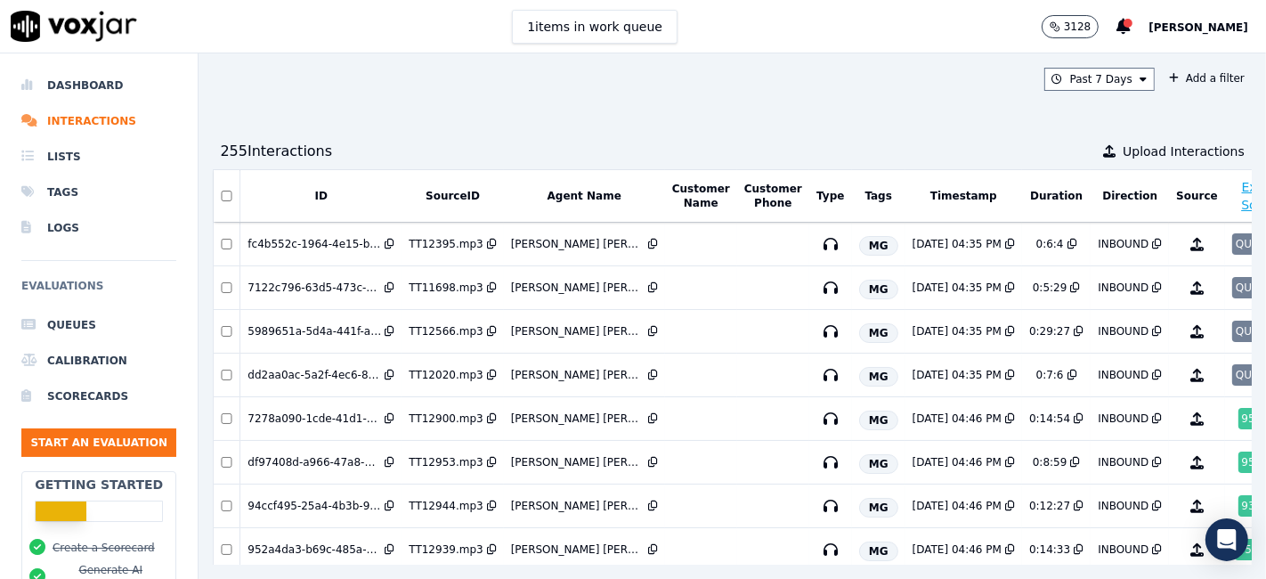
scroll to position [0, 57]
